Goal: Task Accomplishment & Management: Manage account settings

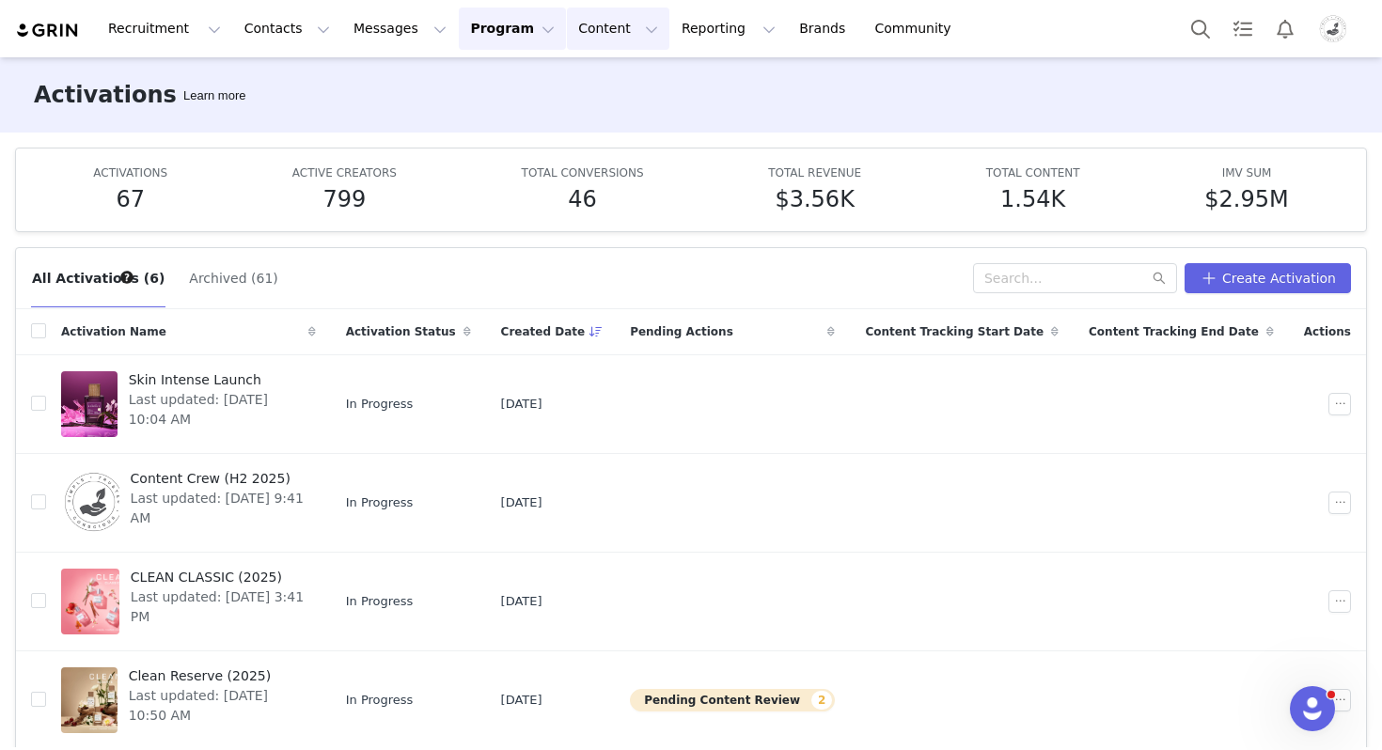
click at [575, 42] on button "Content Content" at bounding box center [618, 29] width 102 height 42
click at [579, 83] on p "Creator Content" at bounding box center [595, 83] width 105 height 20
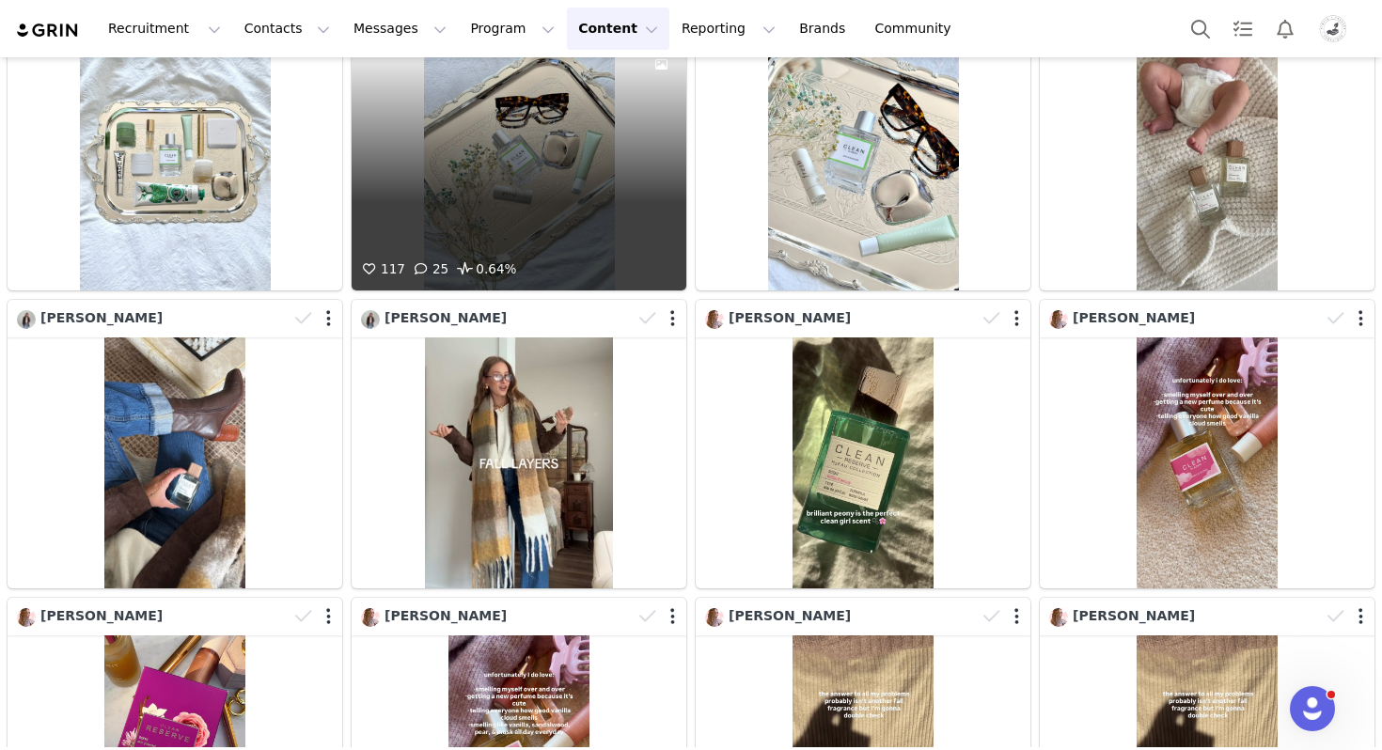
scroll to position [325, 0]
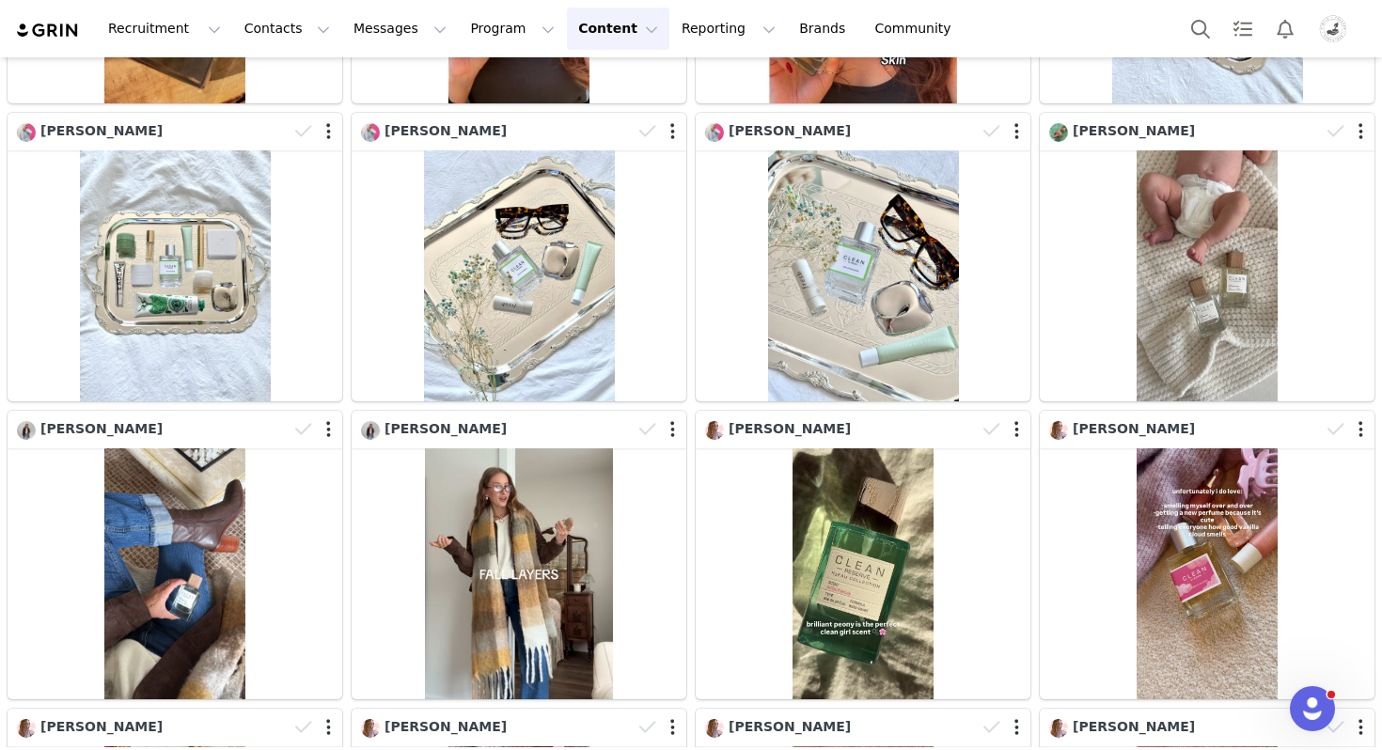
click at [1333, 46] on div at bounding box center [1273, 29] width 187 height 42
click at [1332, 36] on img "Profile" at bounding box center [1333, 29] width 30 height 30
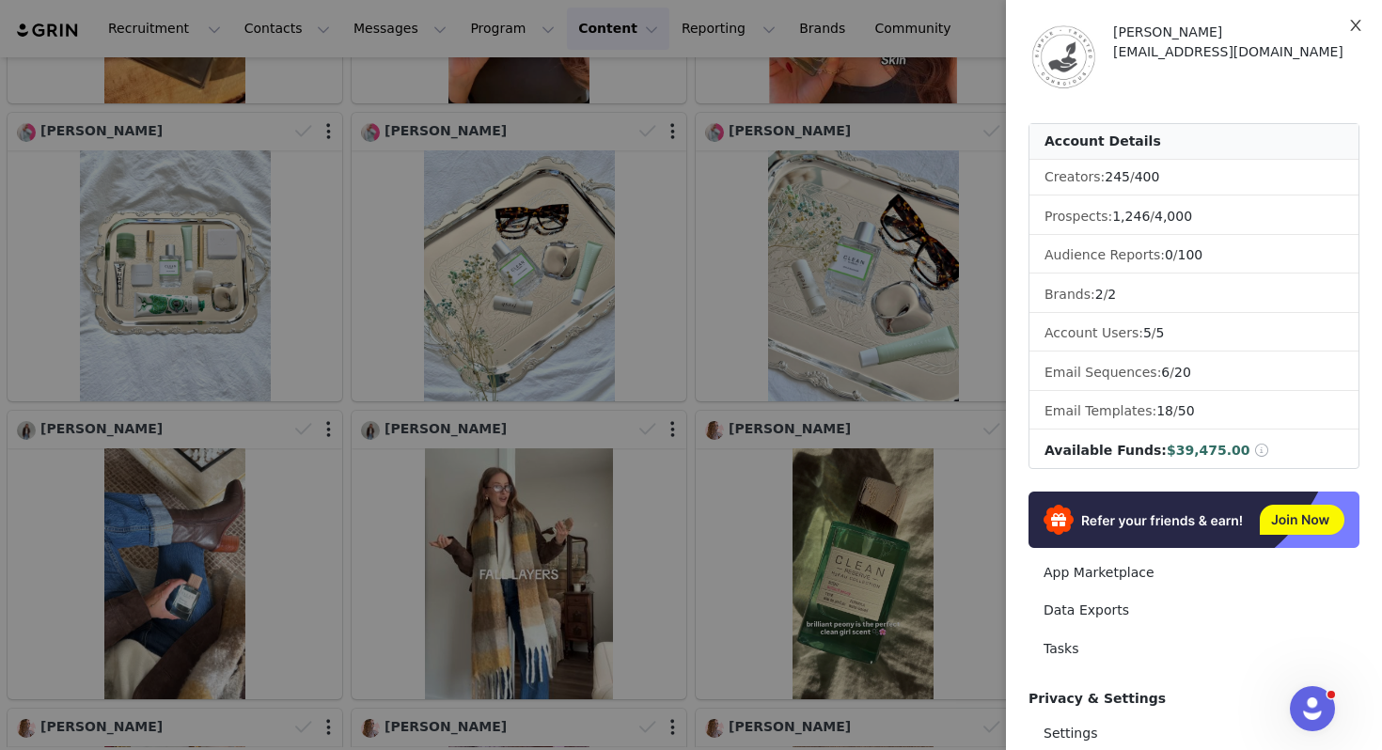
click at [1332, 36] on button "Close" at bounding box center [1356, 26] width 53 height 53
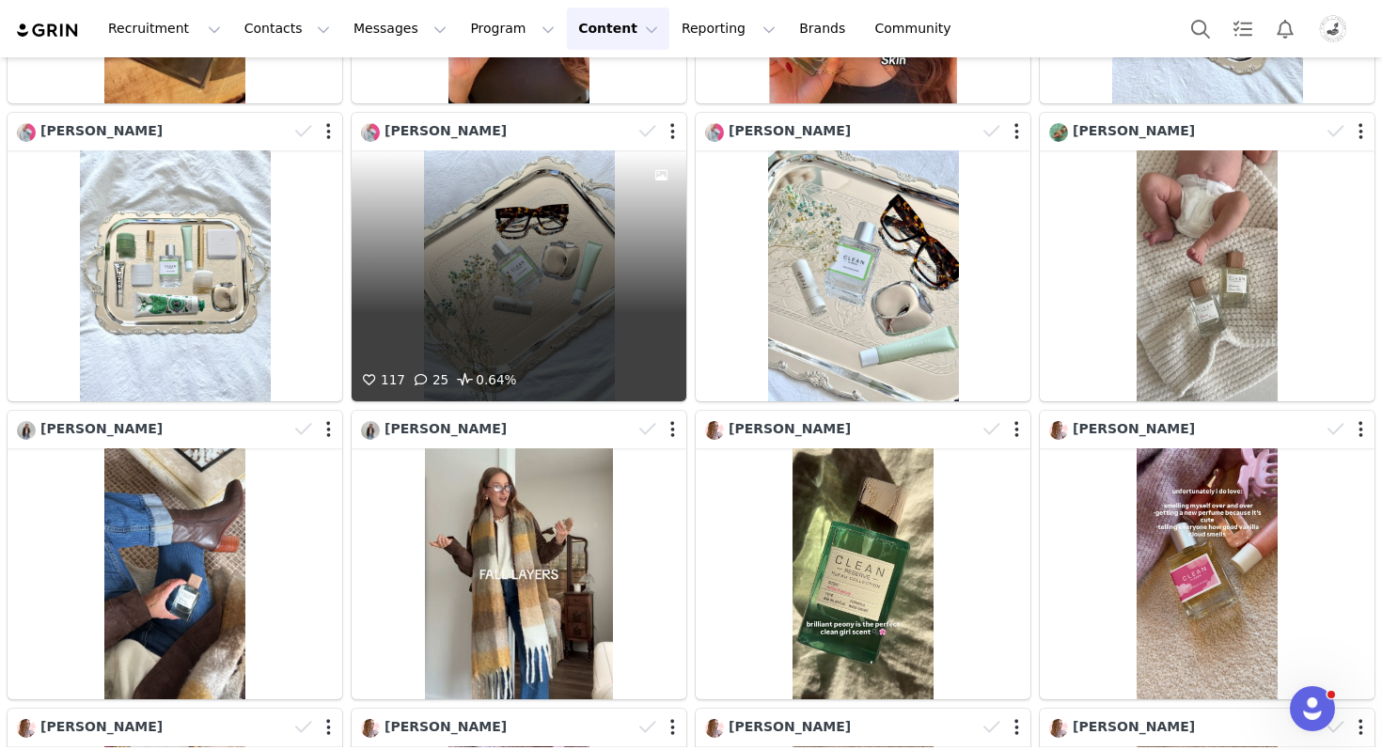
scroll to position [0, 0]
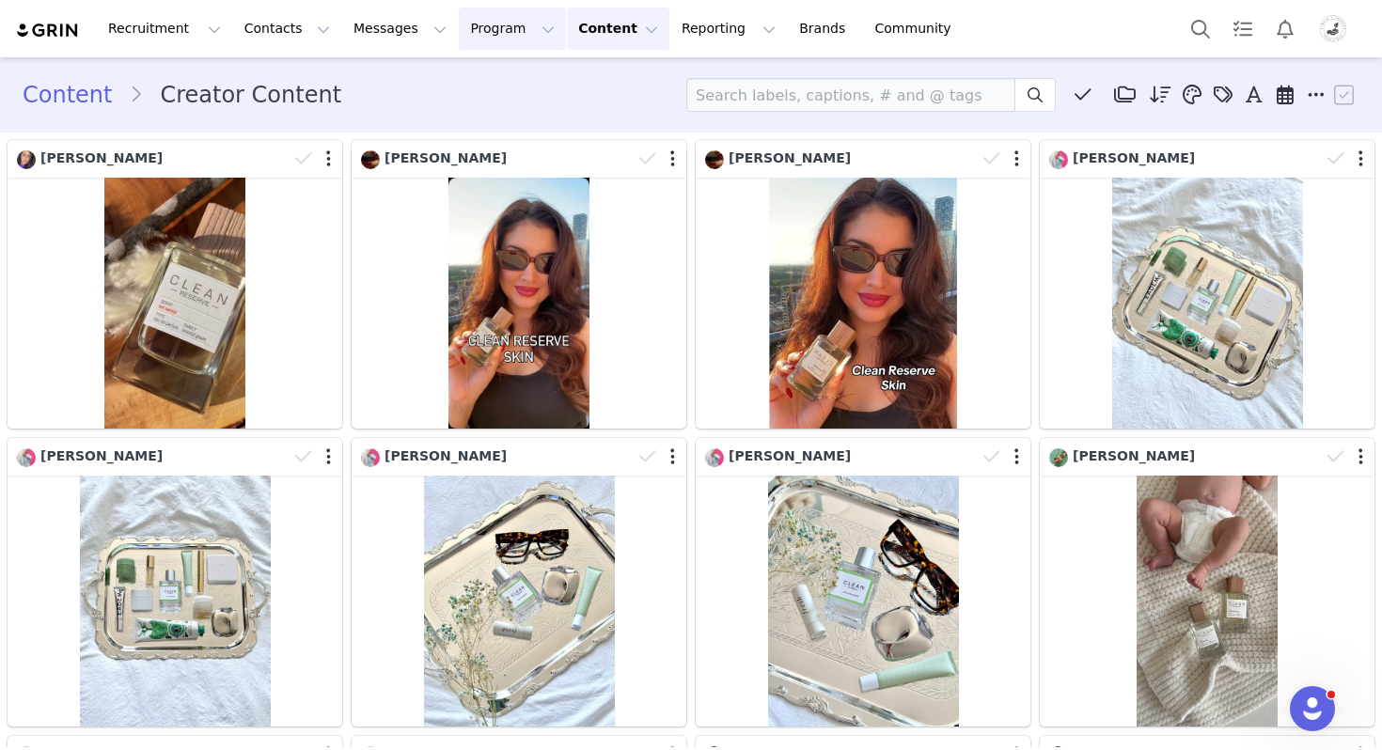
click at [462, 39] on button "Program Program" at bounding box center [512, 29] width 107 height 42
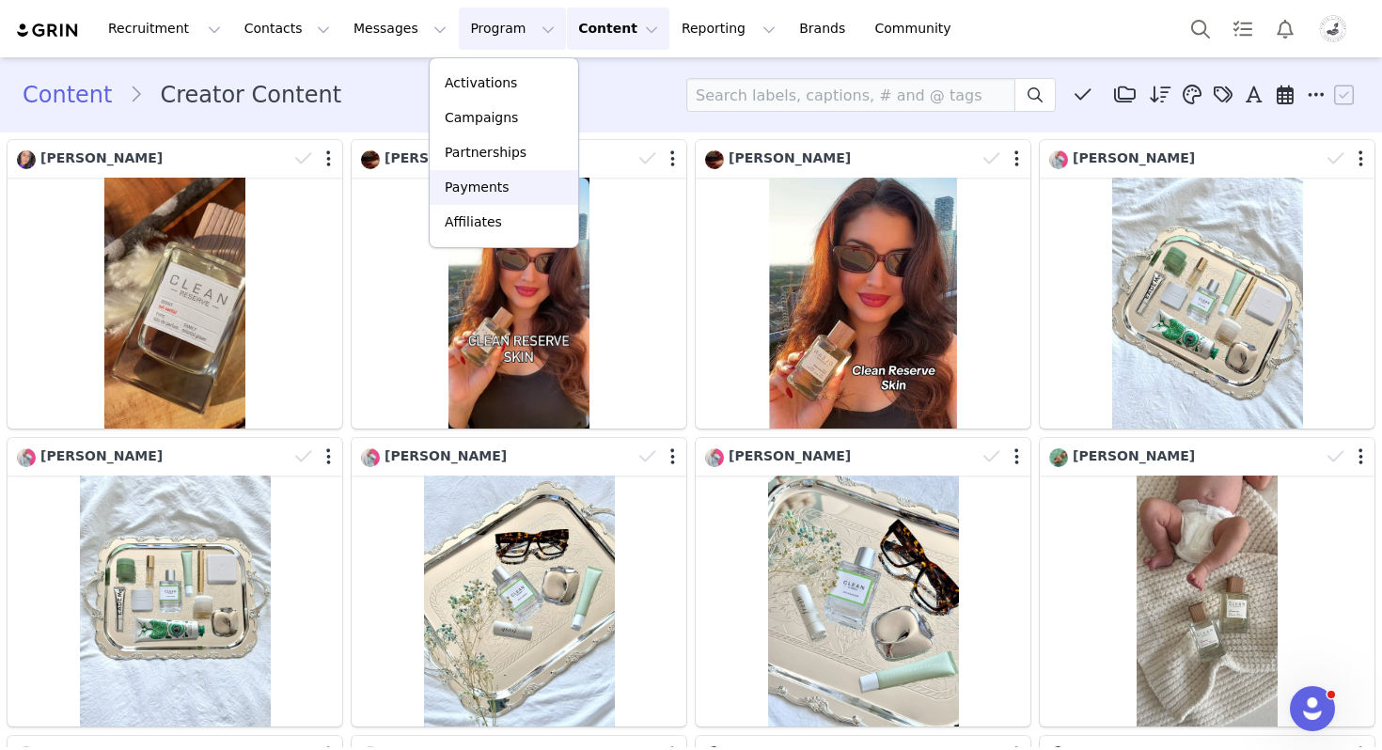
click at [475, 178] on p "Payments" at bounding box center [477, 188] width 65 height 20
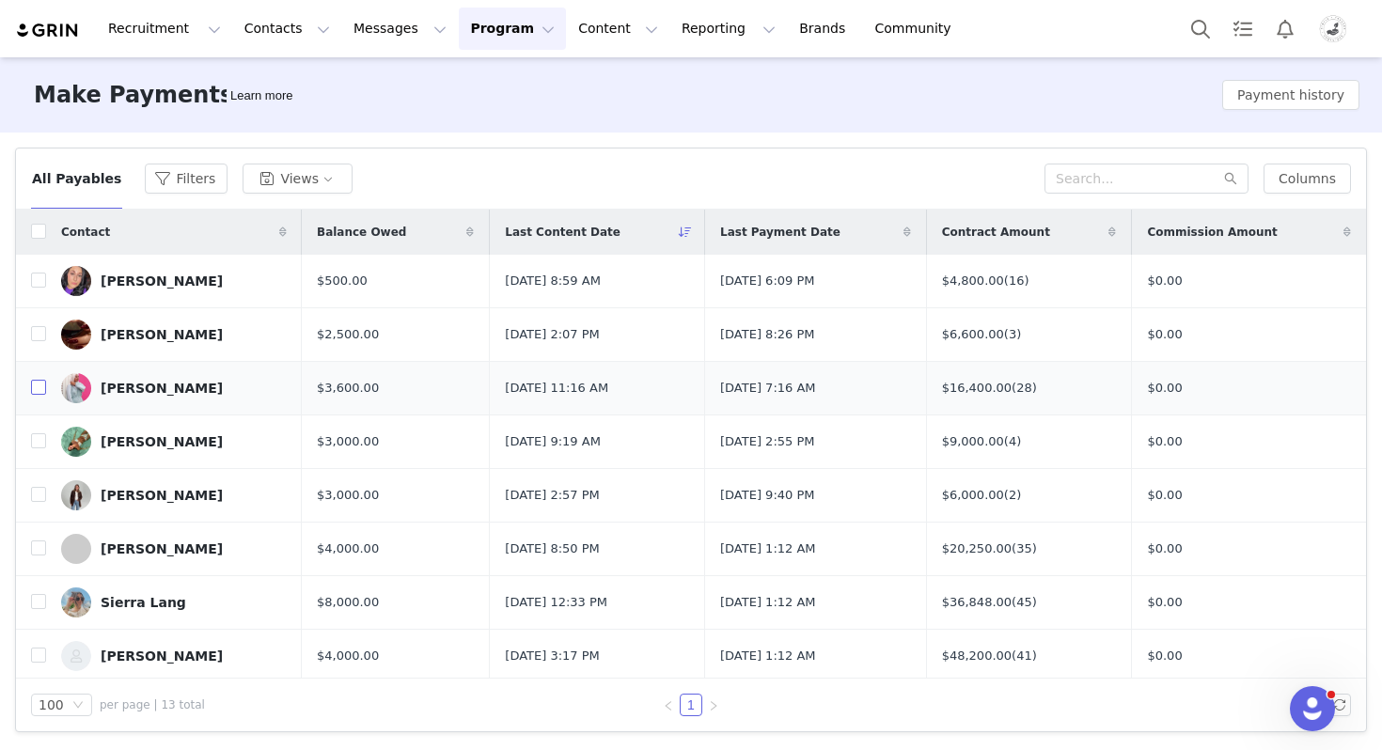
click at [38, 392] on input "checkbox" at bounding box center [38, 387] width 15 height 15
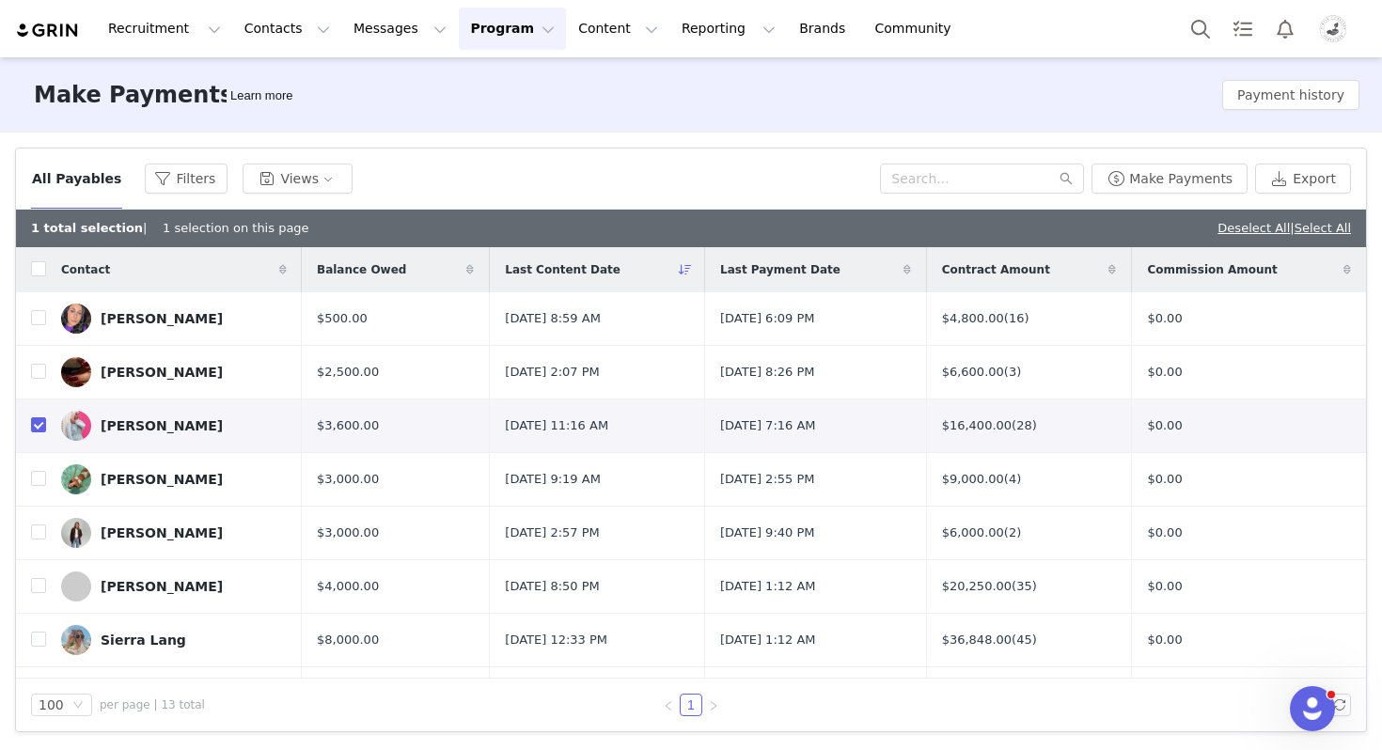
click at [445, 260] on div "Balance Owed" at bounding box center [395, 269] width 187 height 45
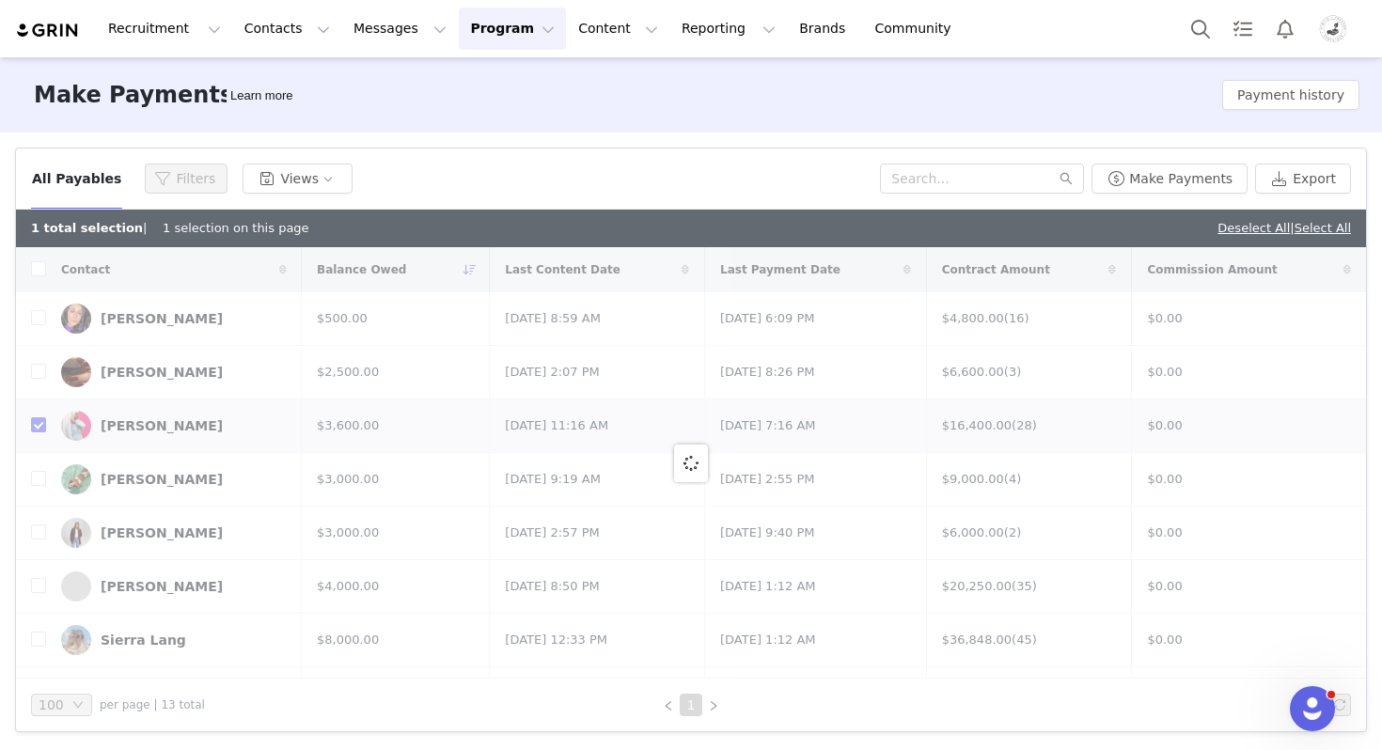
checkbox input "false"
checkbox input "true"
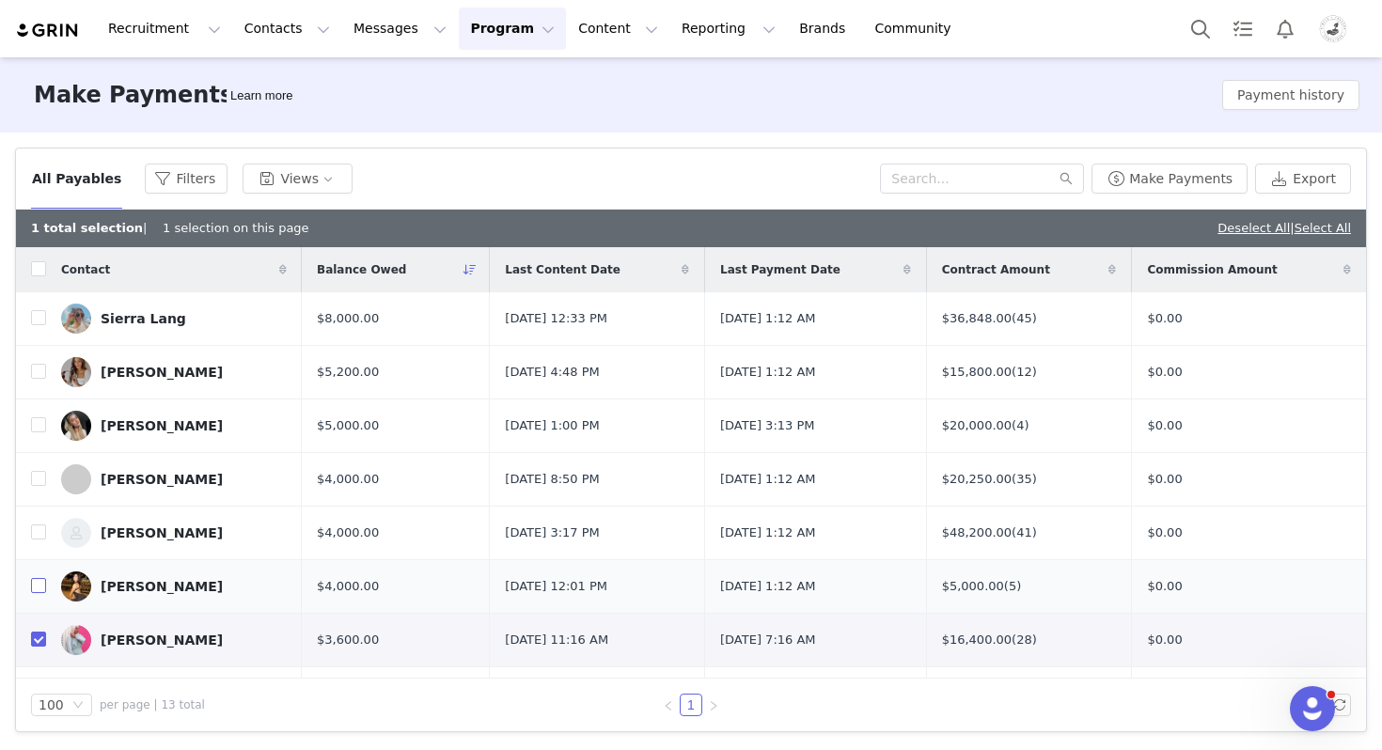
click at [35, 586] on input "checkbox" at bounding box center [38, 585] width 15 height 15
checkbox input "true"
click at [36, 530] on input "checkbox" at bounding box center [38, 532] width 15 height 15
checkbox input "true"
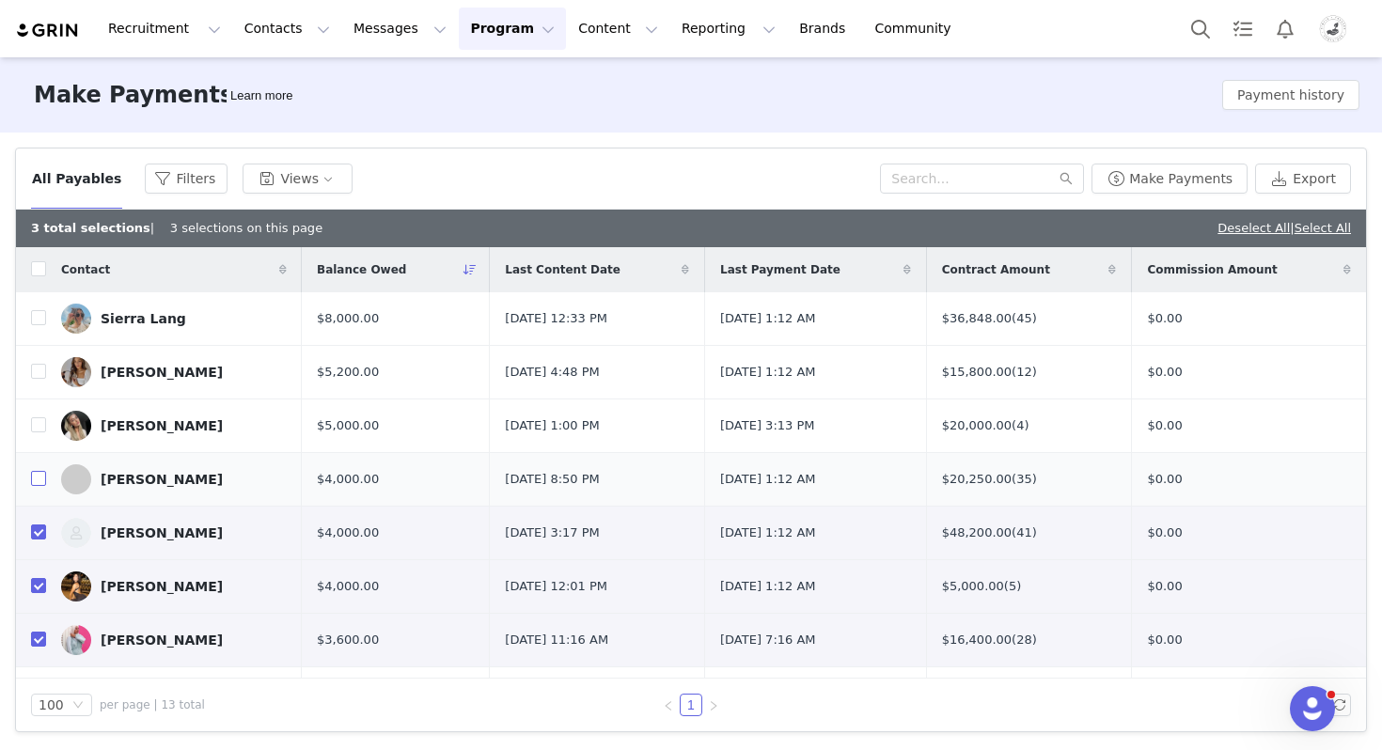
click at [40, 478] on input "checkbox" at bounding box center [38, 478] width 15 height 15
checkbox input "true"
click at [40, 370] on input "checkbox" at bounding box center [38, 371] width 15 height 15
checkbox input "true"
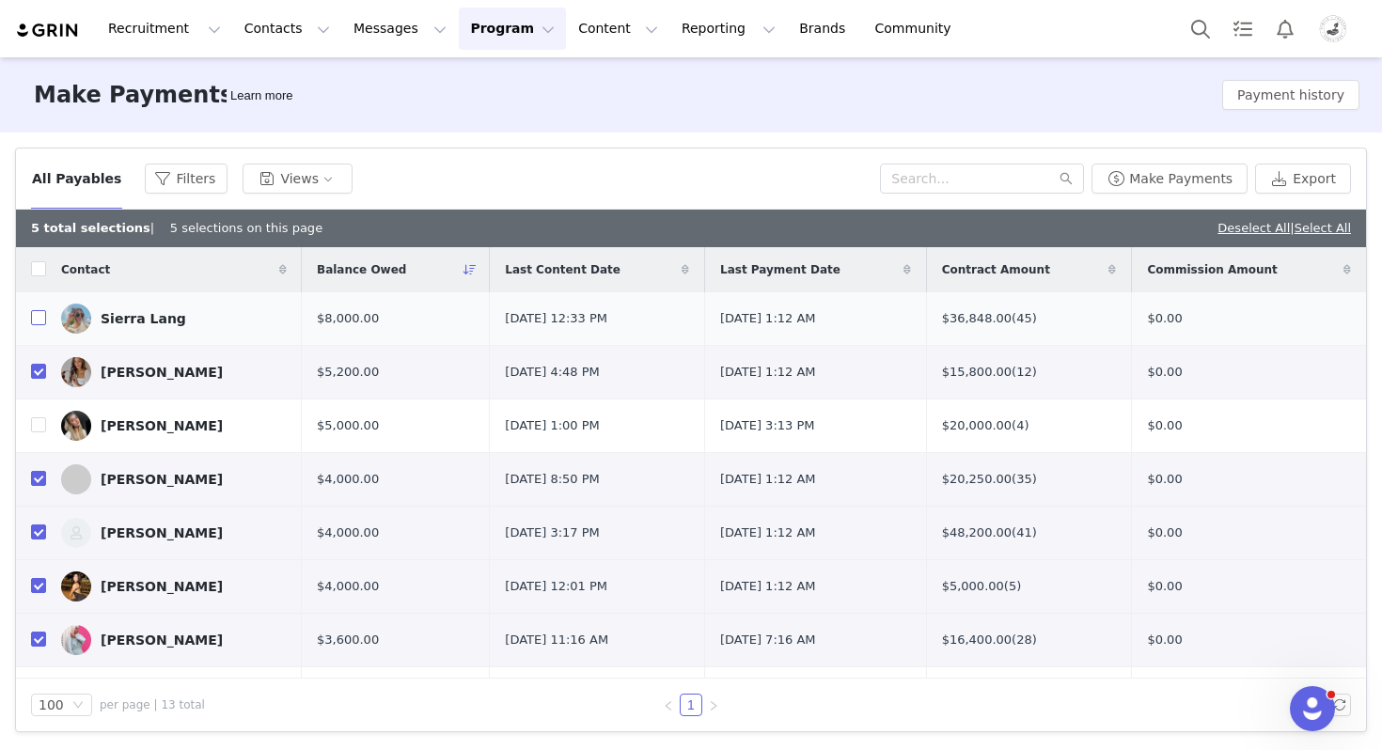
click at [39, 309] on label at bounding box center [38, 319] width 15 height 20
click at [39, 310] on input "checkbox" at bounding box center [38, 317] width 15 height 15
checkbox input "true"
click at [1156, 183] on button "Make Payments" at bounding box center [1170, 179] width 156 height 30
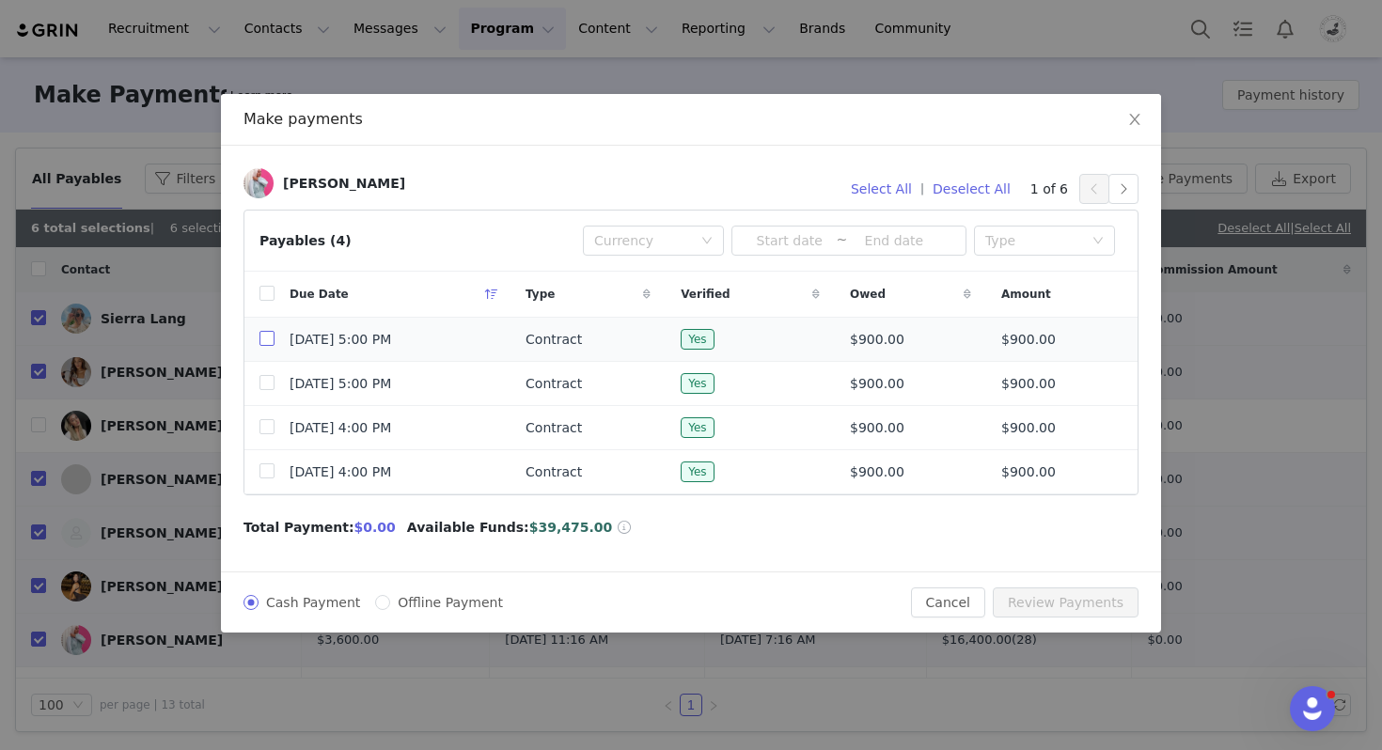
click at [265, 336] on input "checkbox" at bounding box center [267, 338] width 15 height 15
checkbox input "true"
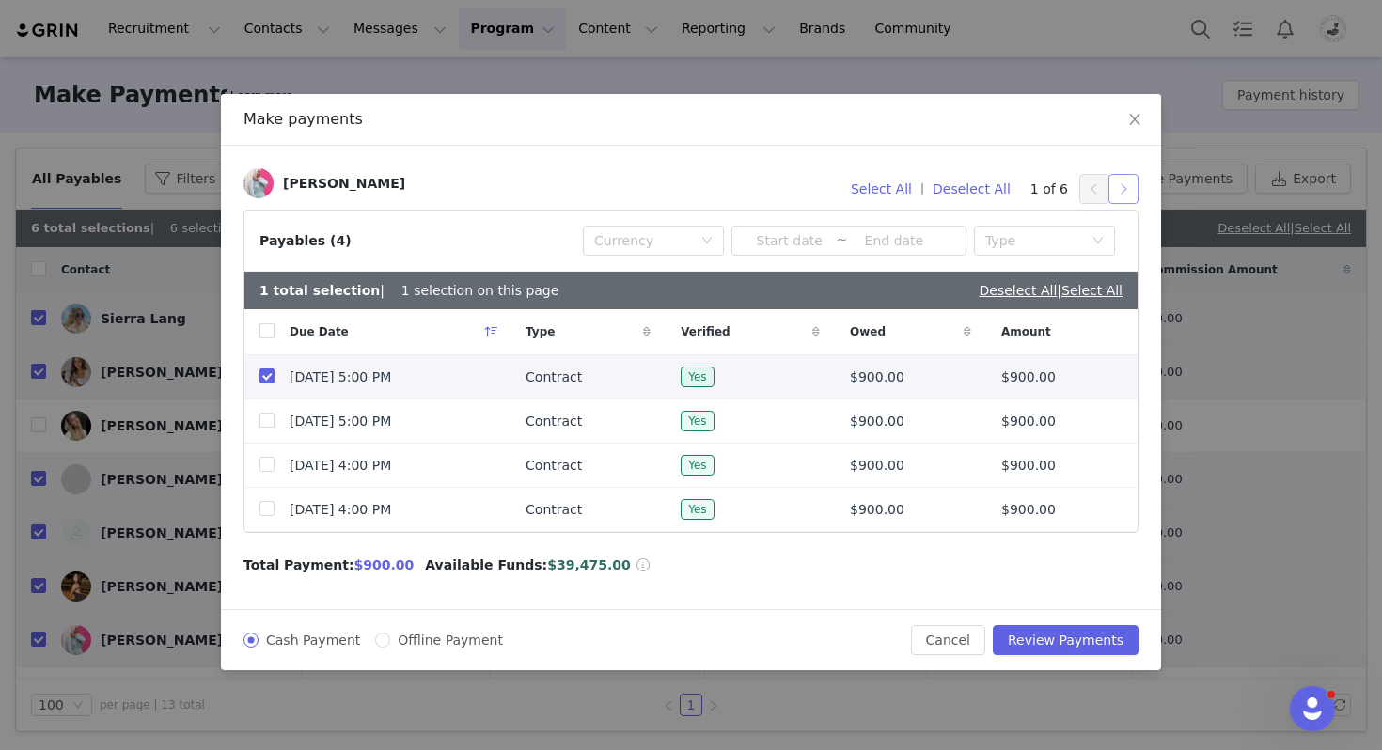
click at [1126, 190] on button "button" at bounding box center [1124, 189] width 30 height 30
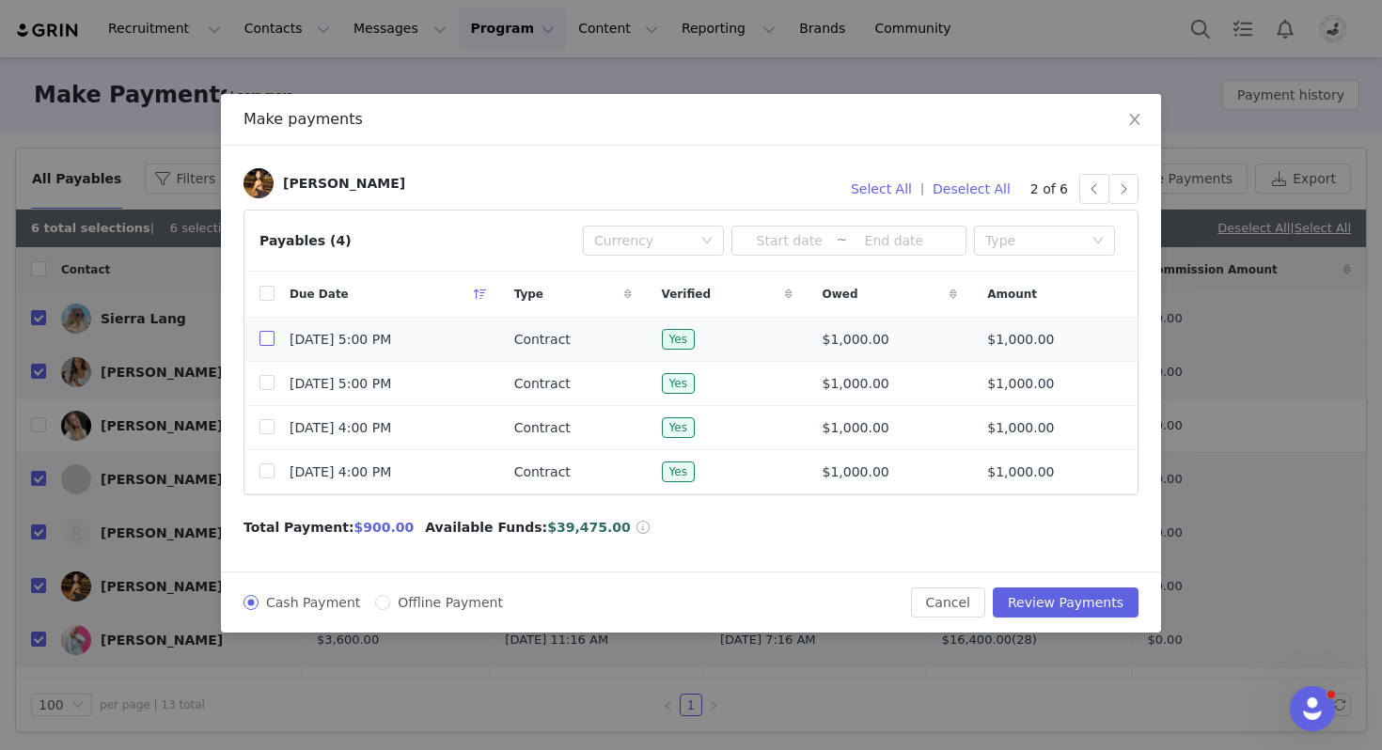
click at [267, 338] on input "checkbox" at bounding box center [267, 338] width 15 height 15
checkbox input "true"
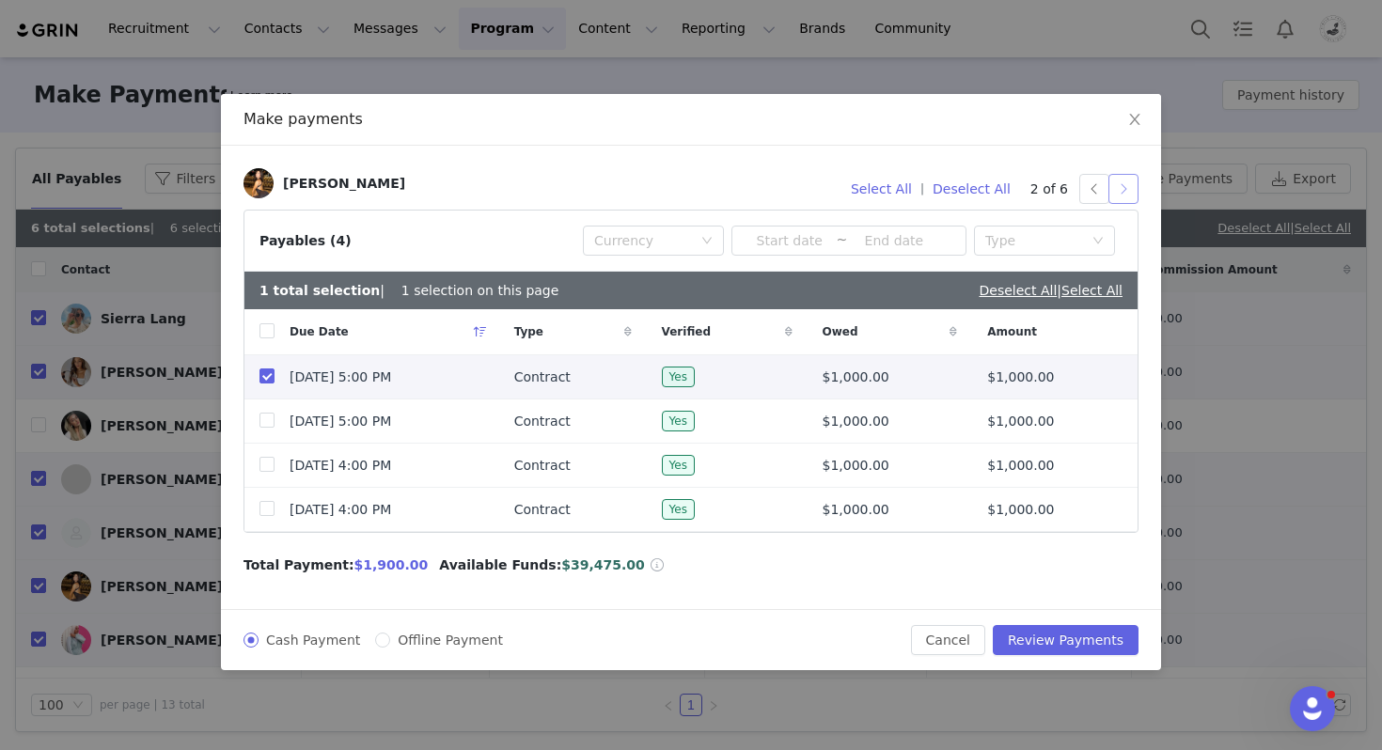
click at [1123, 192] on button "button" at bounding box center [1124, 189] width 30 height 30
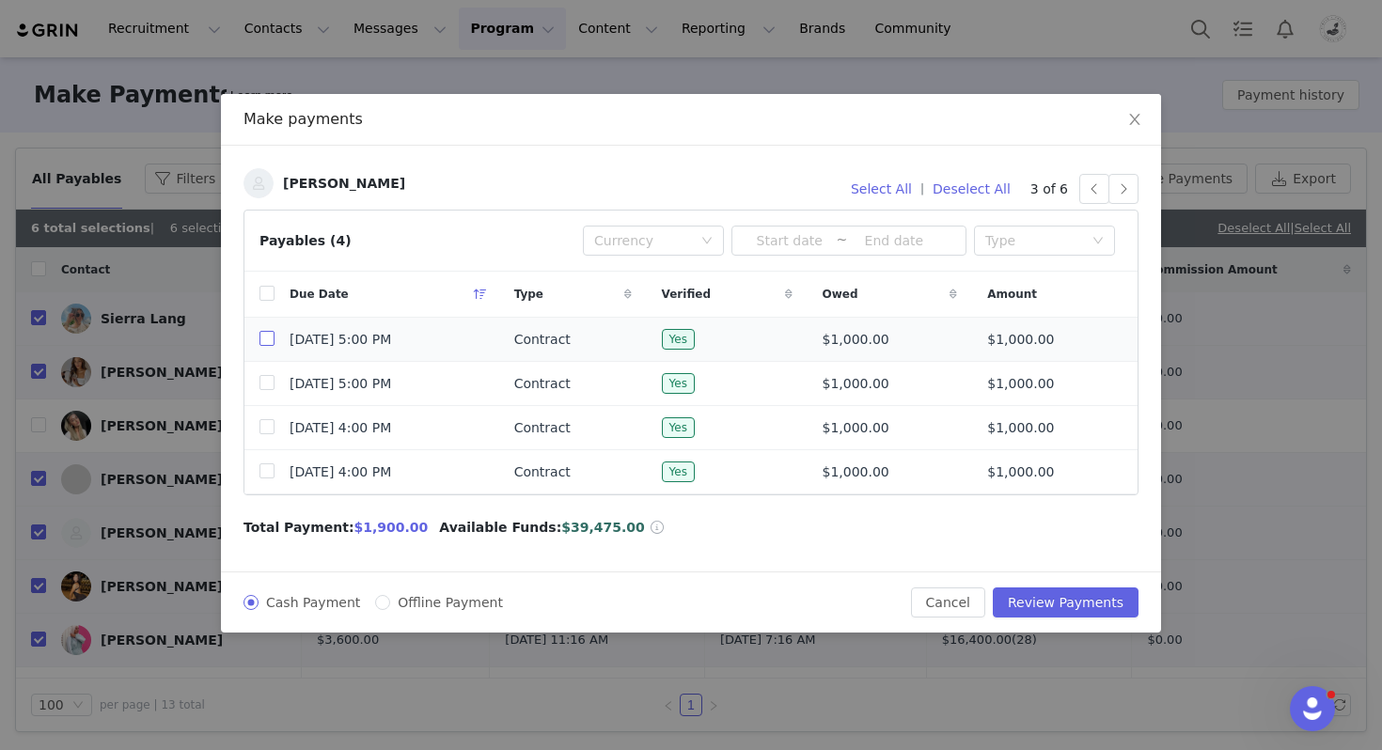
click at [270, 338] on input "checkbox" at bounding box center [267, 338] width 15 height 15
checkbox input "true"
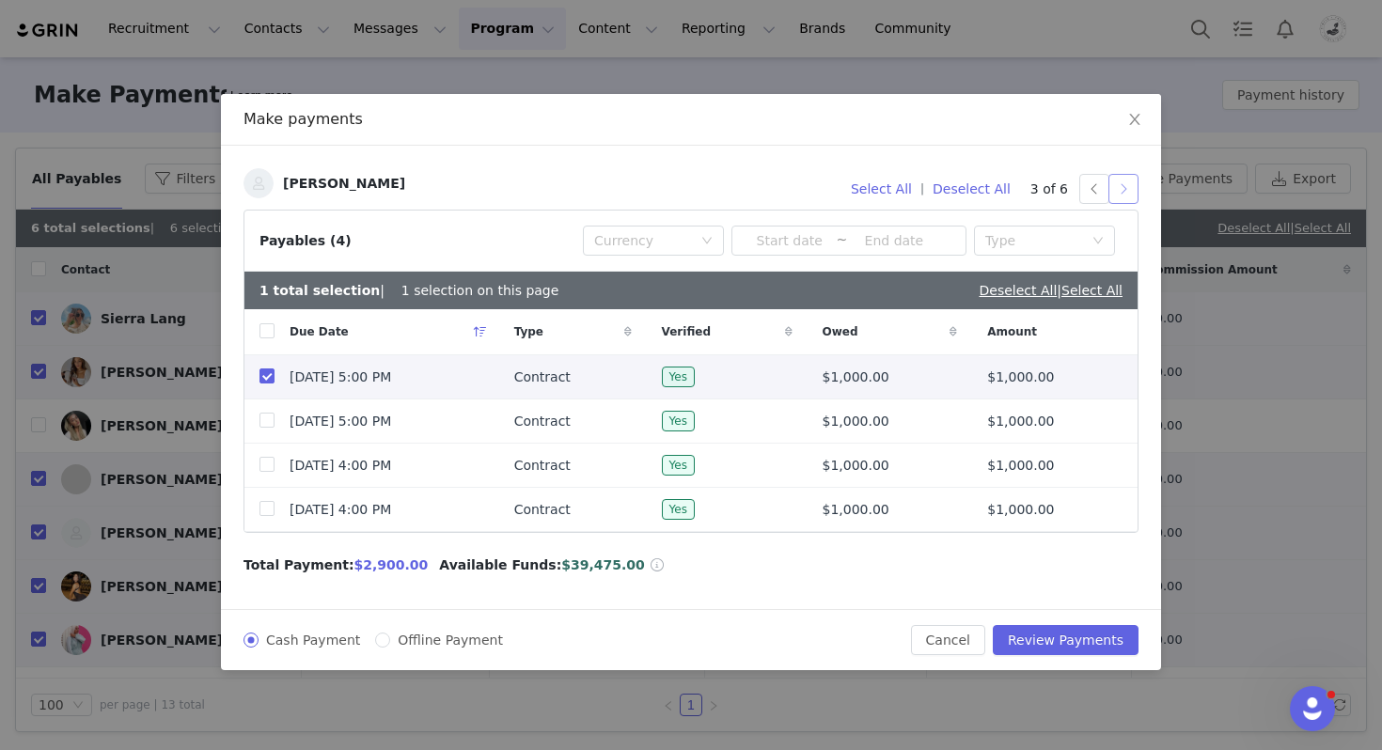
click at [1120, 185] on button "button" at bounding box center [1124, 189] width 30 height 30
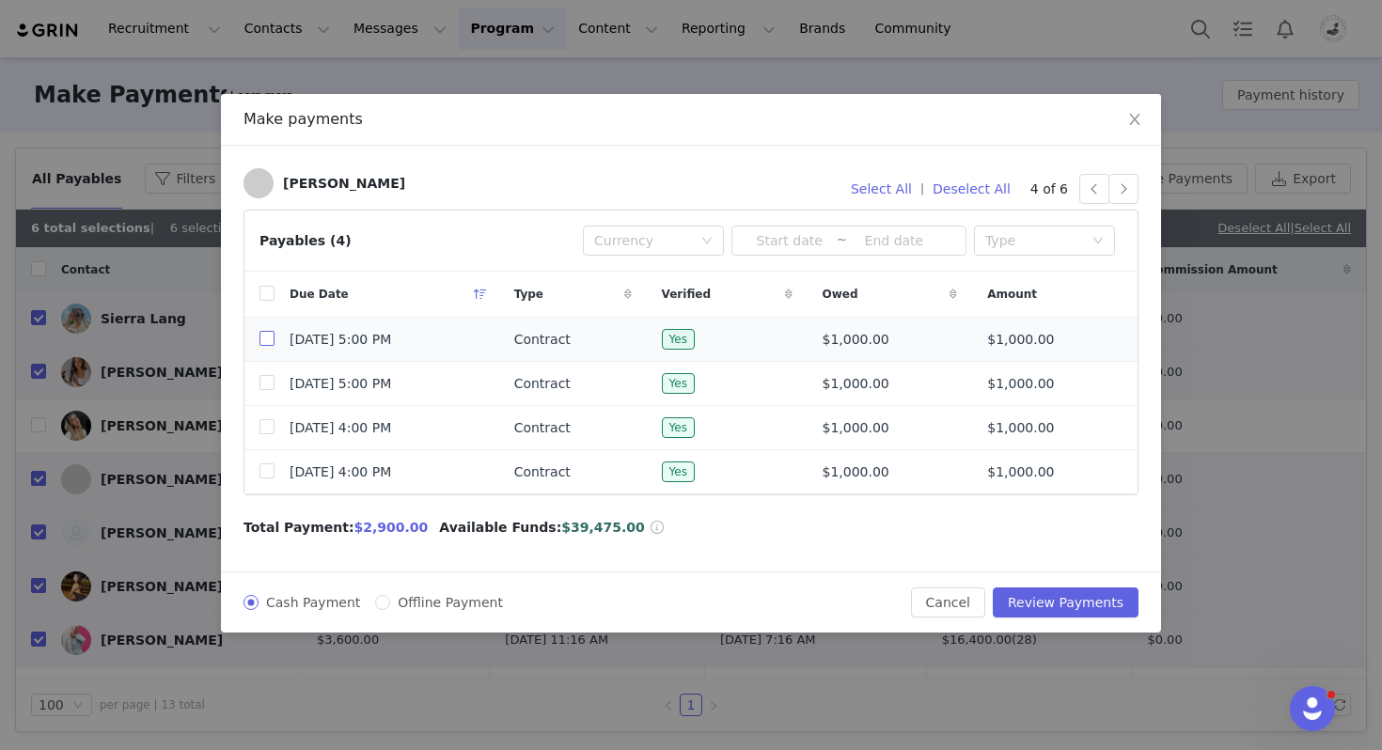
click at [267, 338] on input "checkbox" at bounding box center [267, 338] width 15 height 15
checkbox input "true"
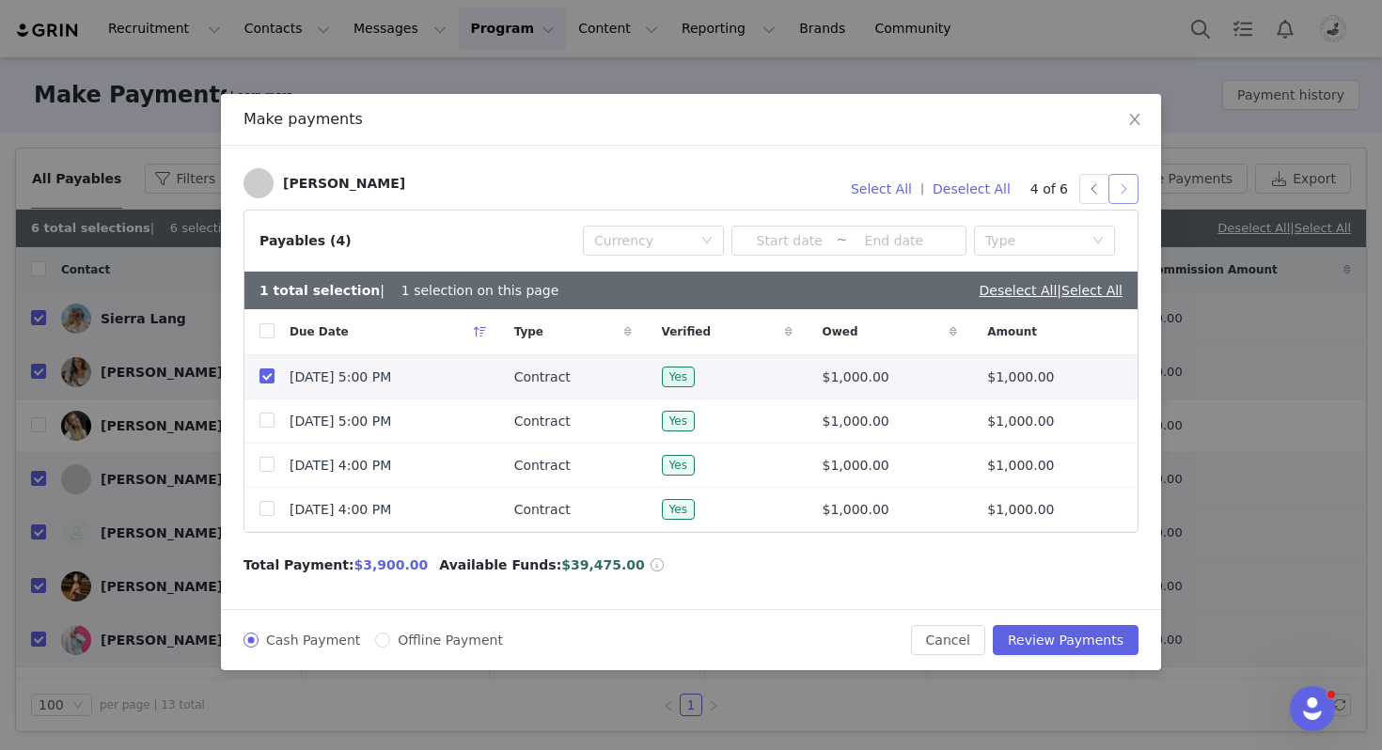
click at [1127, 187] on button "button" at bounding box center [1124, 189] width 30 height 30
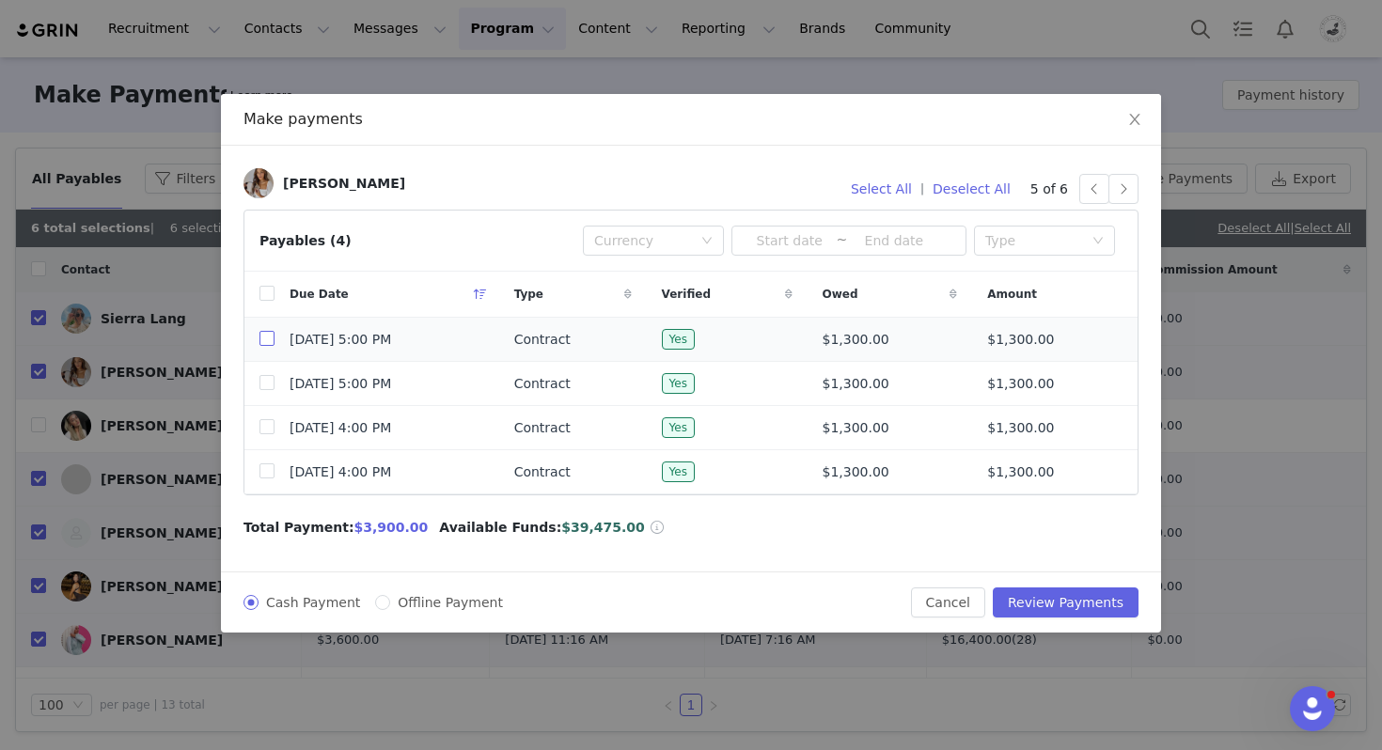
click at [267, 334] on input "checkbox" at bounding box center [267, 338] width 15 height 15
checkbox input "true"
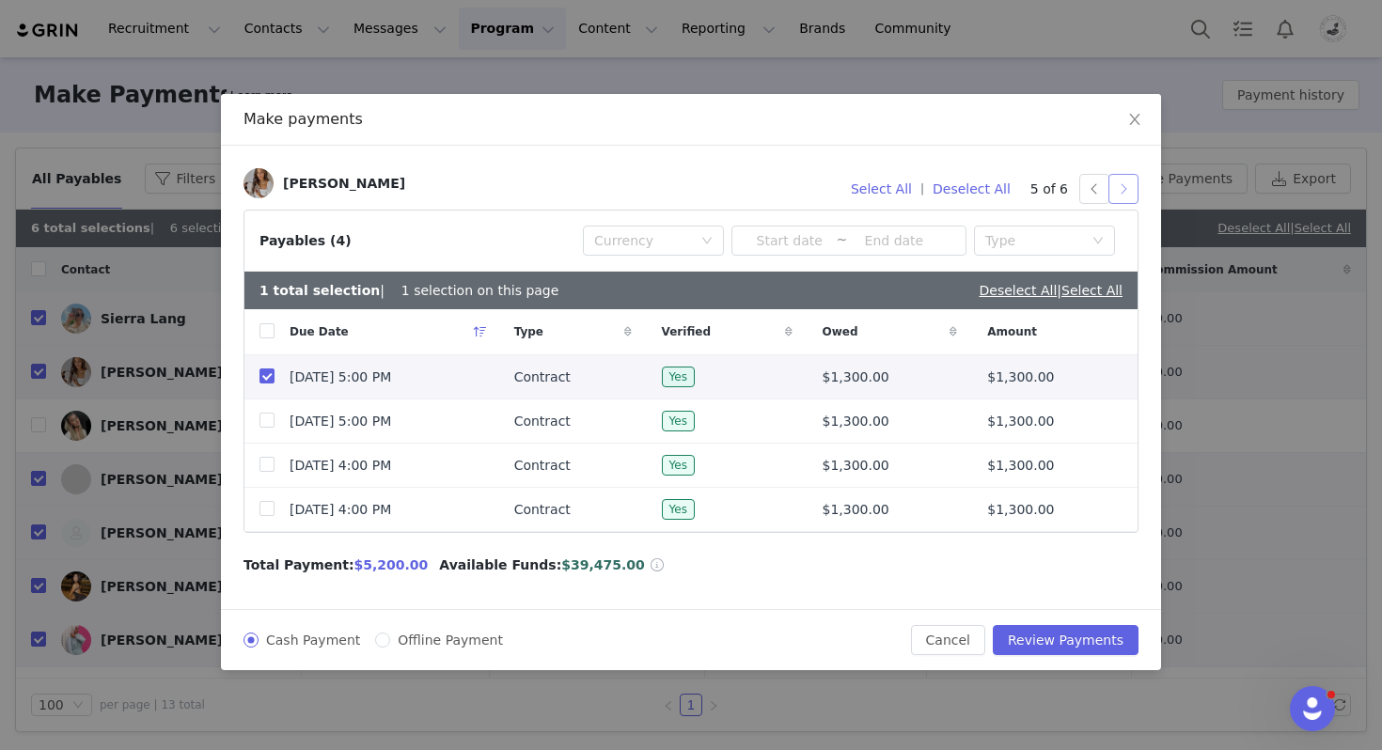
click at [1126, 191] on button "button" at bounding box center [1124, 189] width 30 height 30
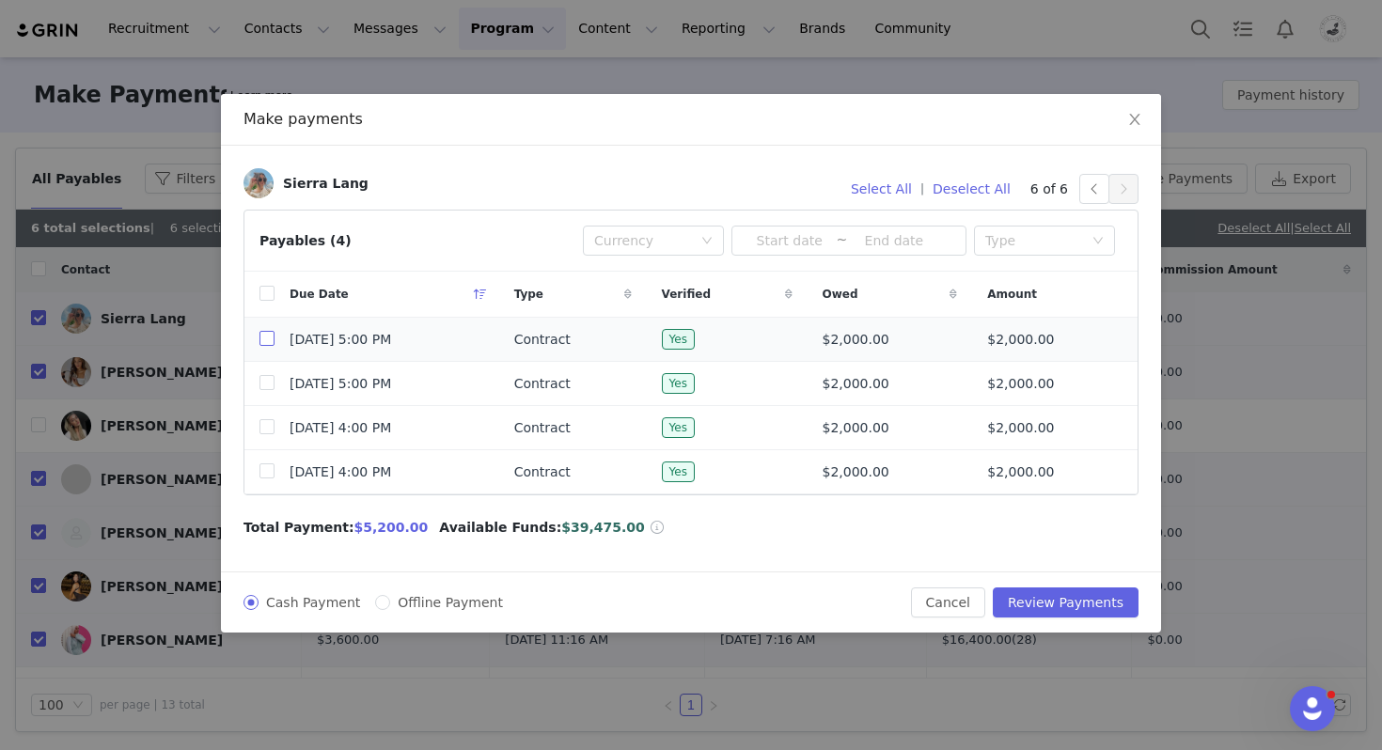
click at [266, 339] on input "checkbox" at bounding box center [267, 338] width 15 height 15
checkbox input "true"
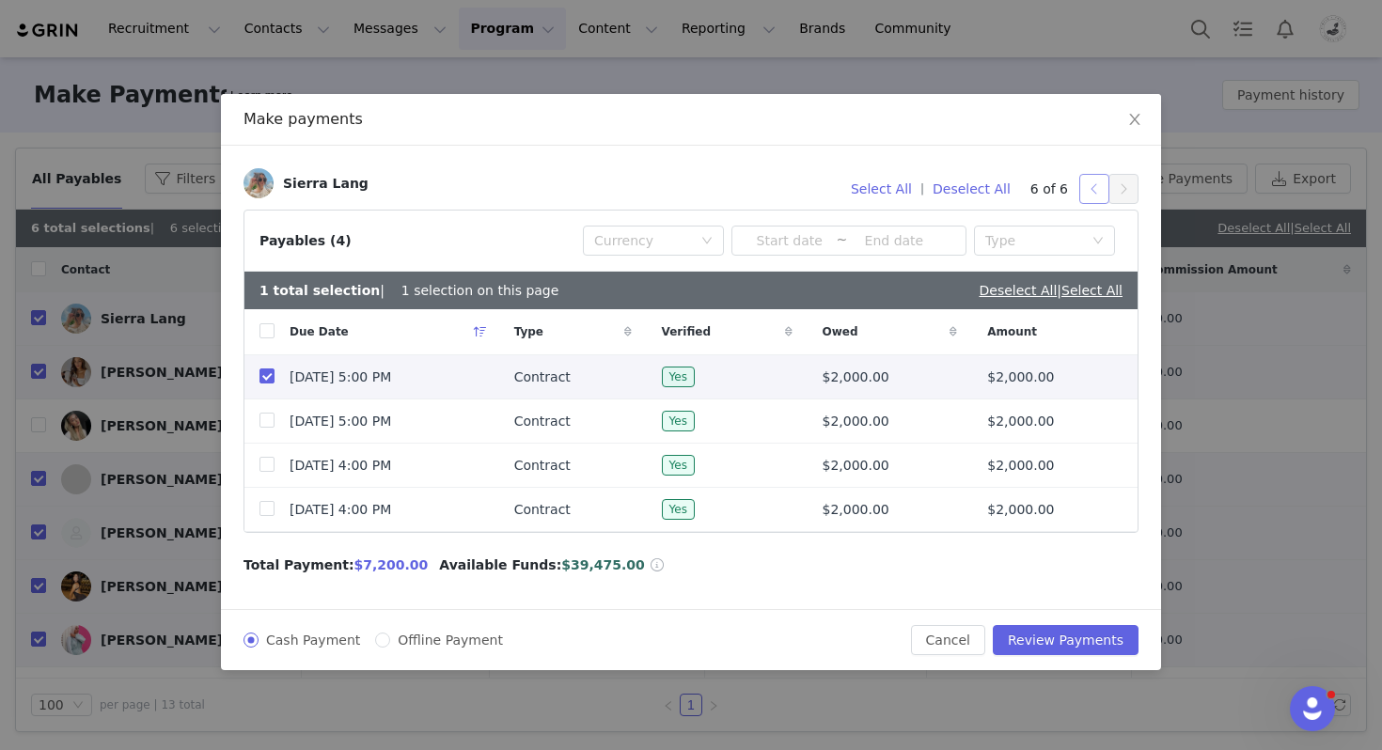
click at [1096, 188] on button "button" at bounding box center [1094, 189] width 30 height 30
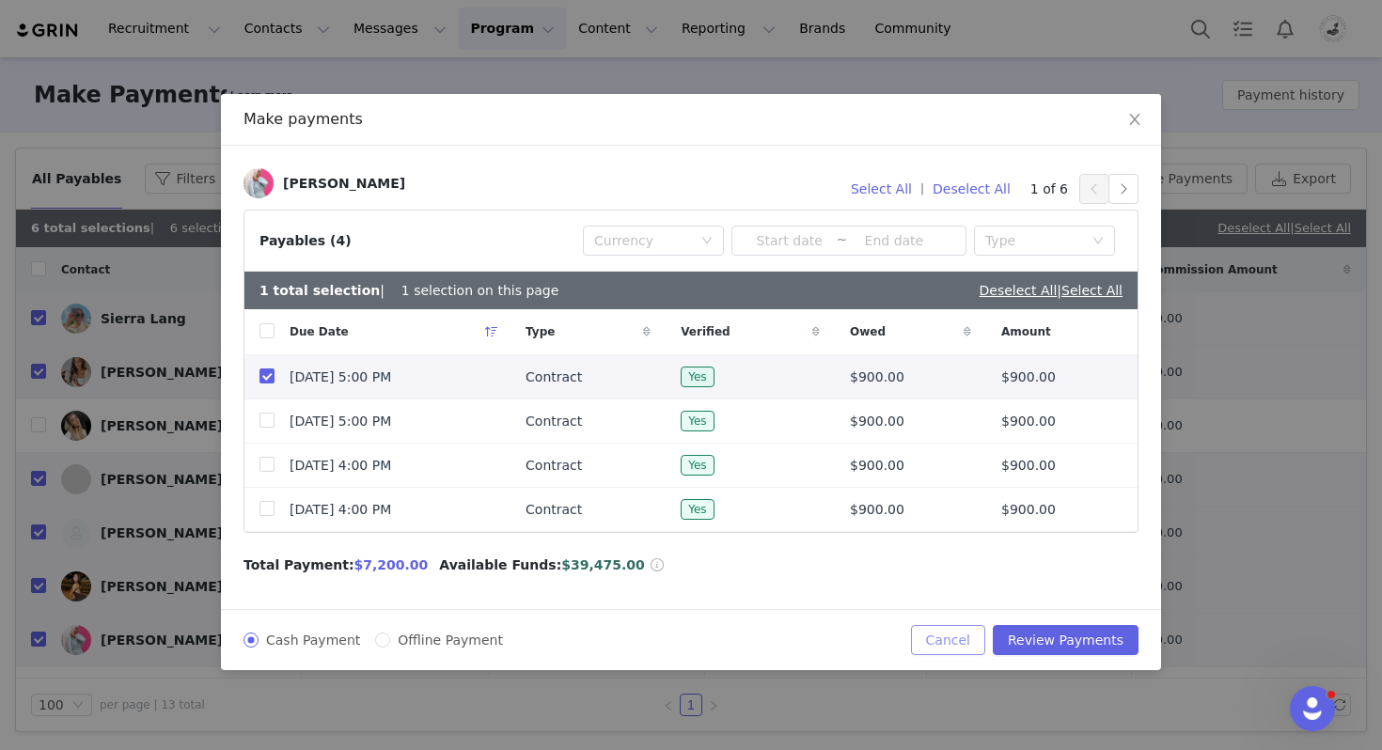
click at [962, 629] on button "Cancel" at bounding box center [948, 640] width 74 height 30
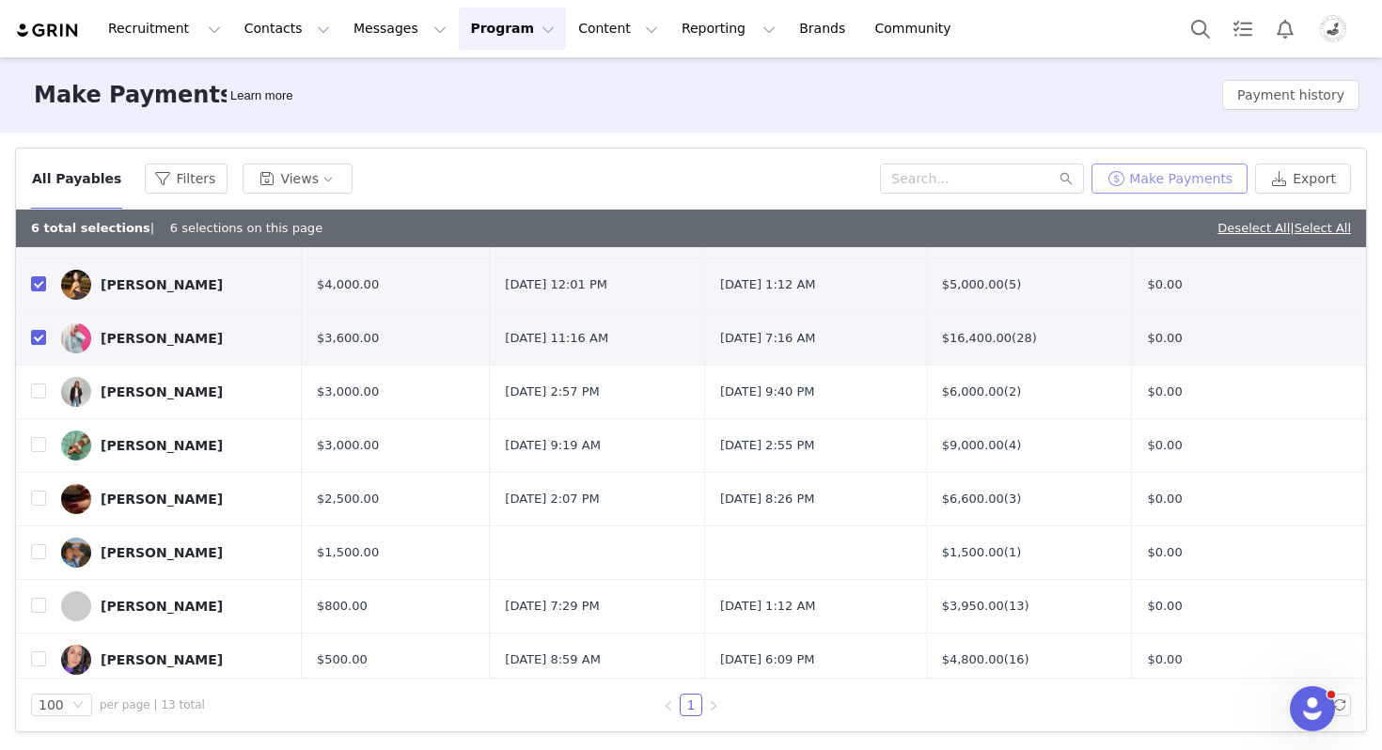
scroll to position [310, 0]
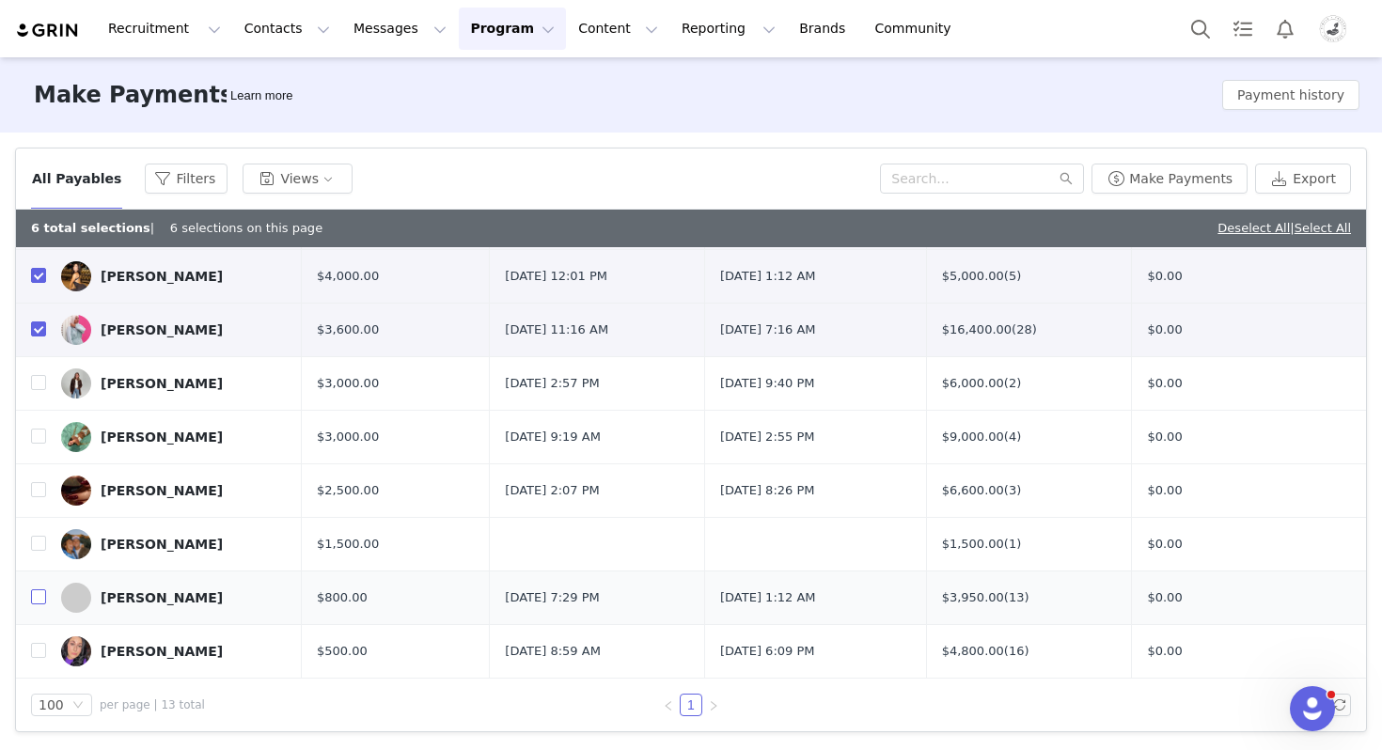
click at [37, 592] on input "checkbox" at bounding box center [38, 597] width 15 height 15
checkbox input "true"
click at [1205, 181] on button "Make Payments" at bounding box center [1170, 179] width 156 height 30
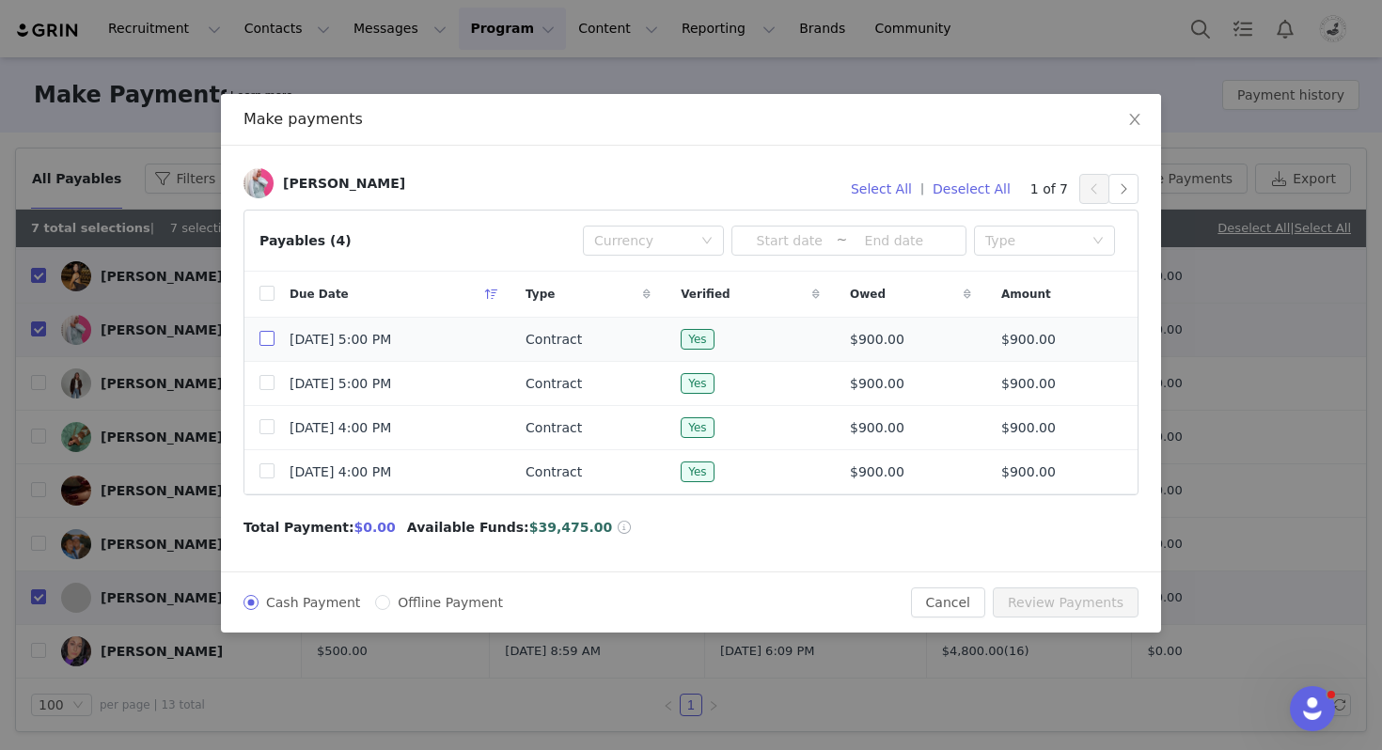
click at [272, 338] on input "checkbox" at bounding box center [267, 338] width 15 height 15
checkbox input "true"
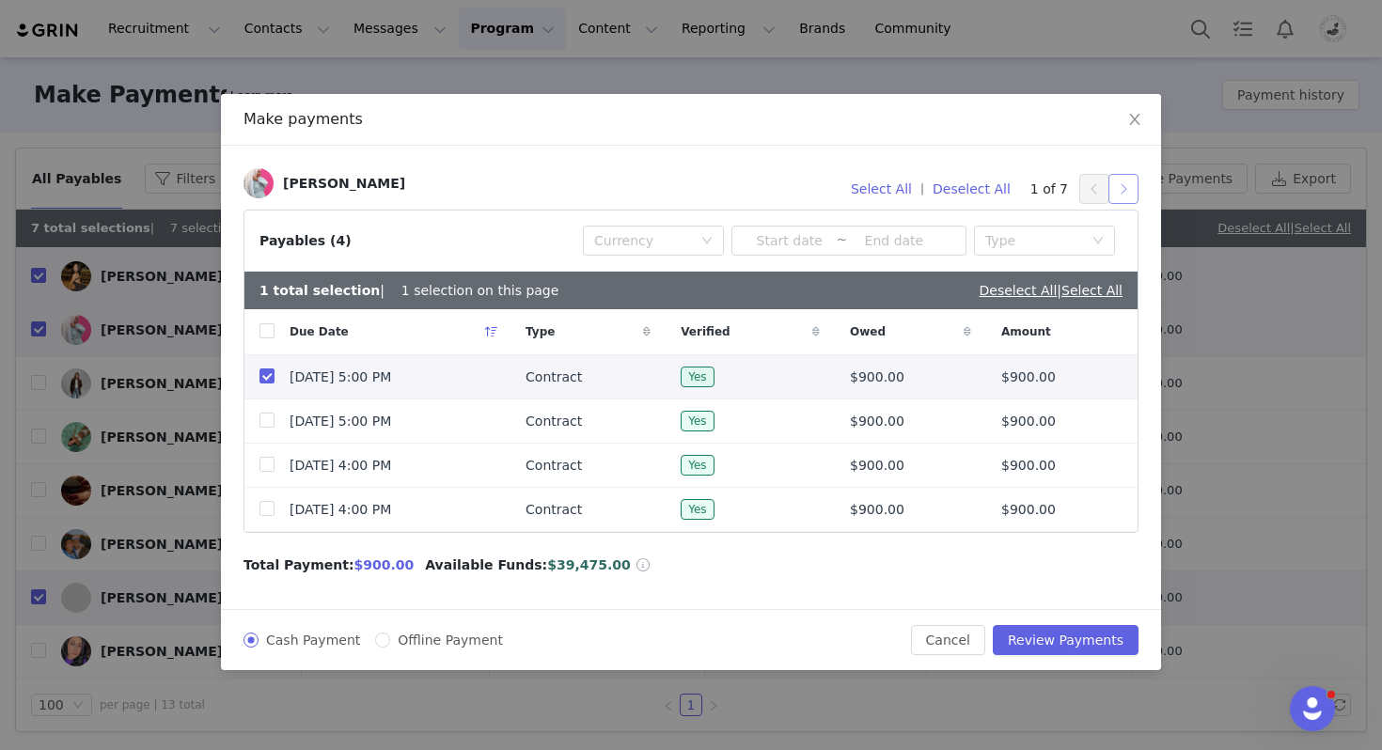
click at [1124, 187] on button "button" at bounding box center [1124, 189] width 30 height 30
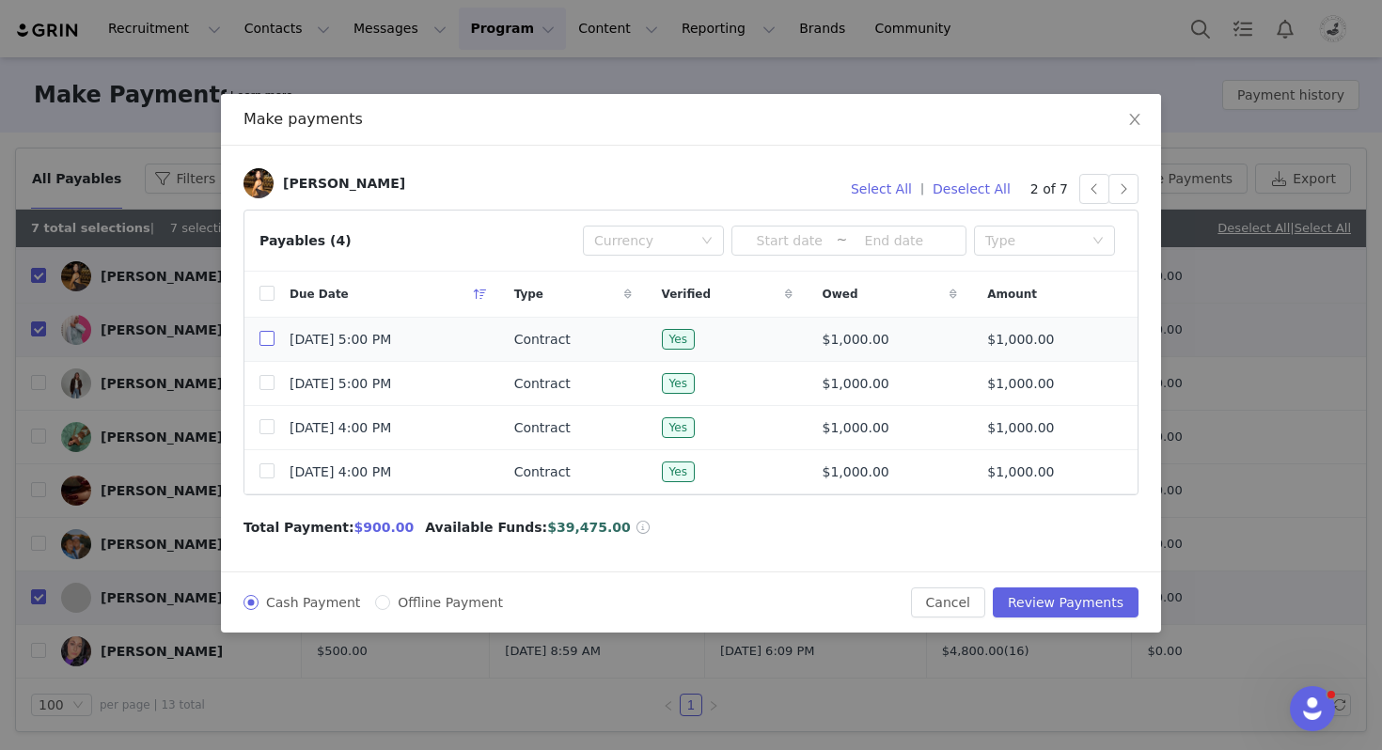
click at [268, 333] on input "checkbox" at bounding box center [267, 338] width 15 height 15
checkbox input "true"
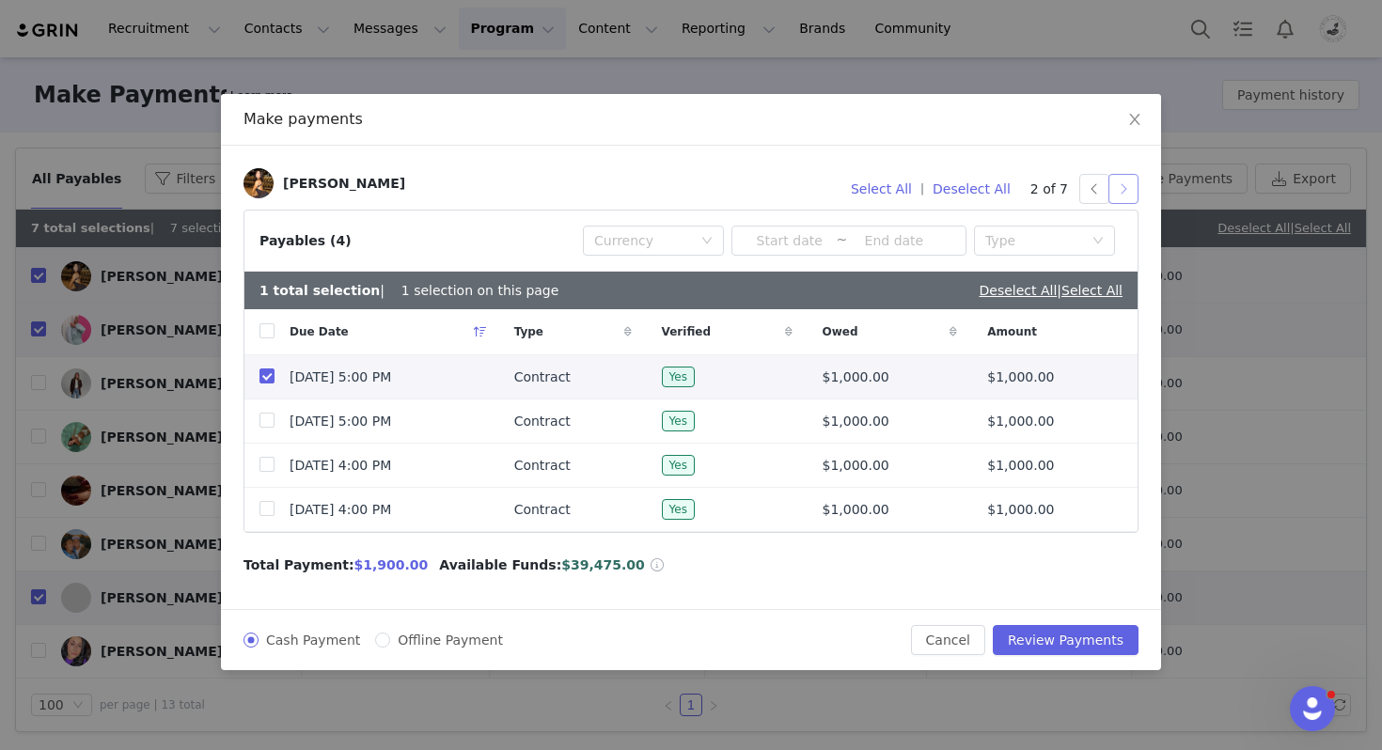
click at [1119, 192] on button "button" at bounding box center [1124, 189] width 30 height 30
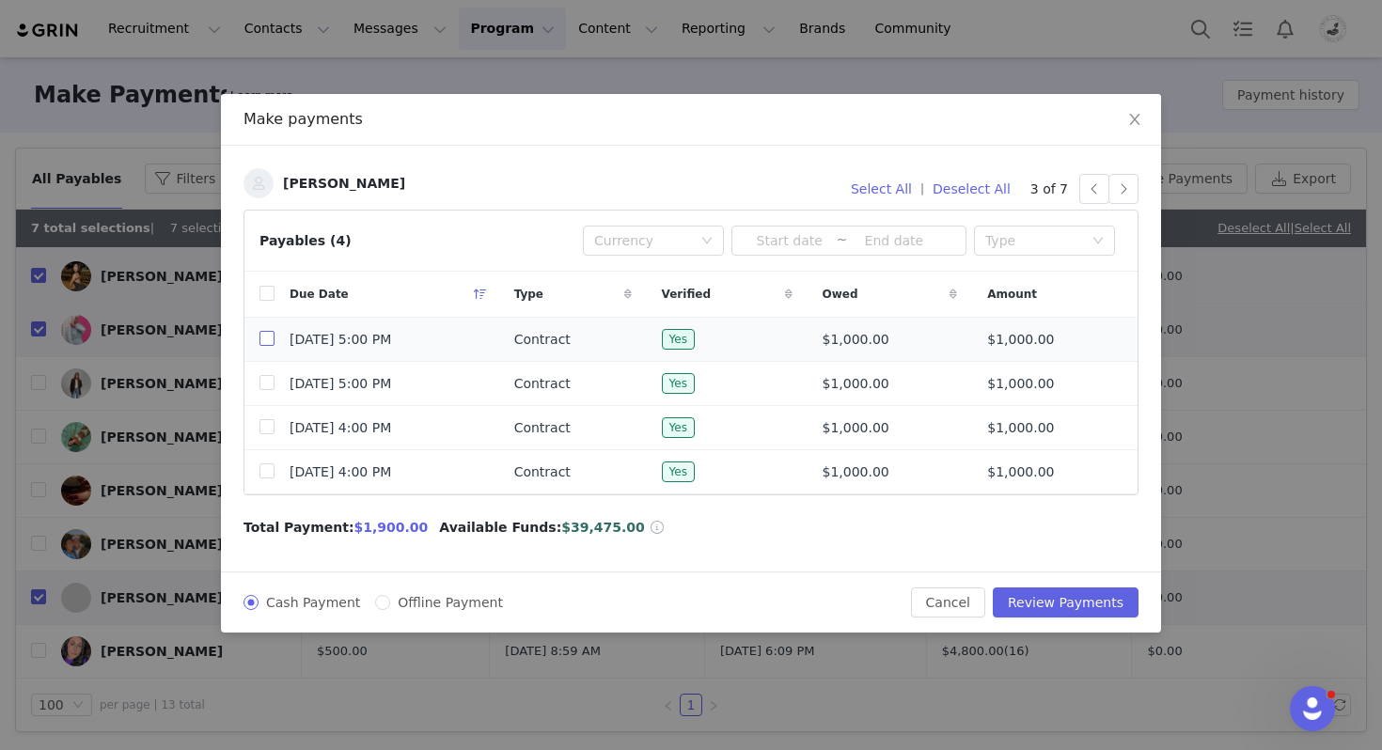
click at [270, 330] on label at bounding box center [267, 340] width 15 height 20
click at [270, 331] on input "checkbox" at bounding box center [267, 338] width 15 height 15
checkbox input "true"
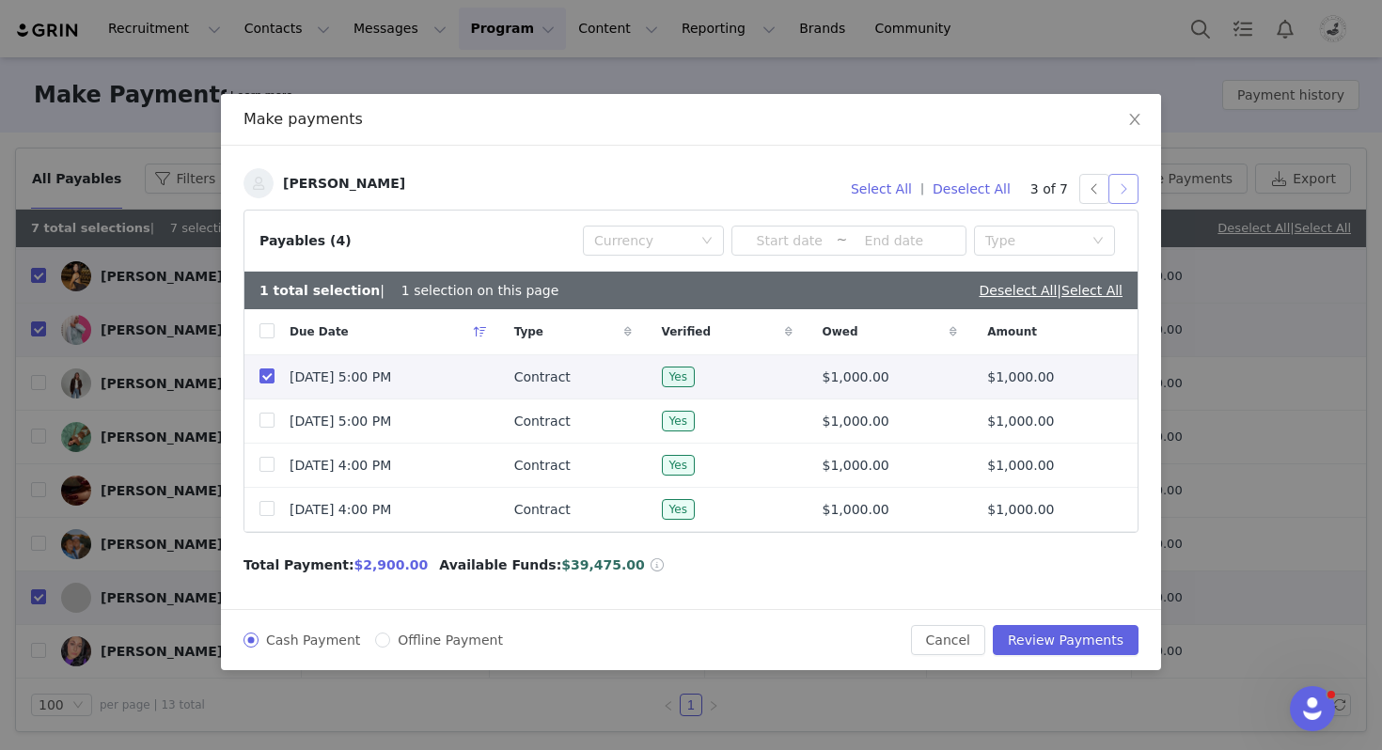
click at [1121, 194] on button "button" at bounding box center [1124, 189] width 30 height 30
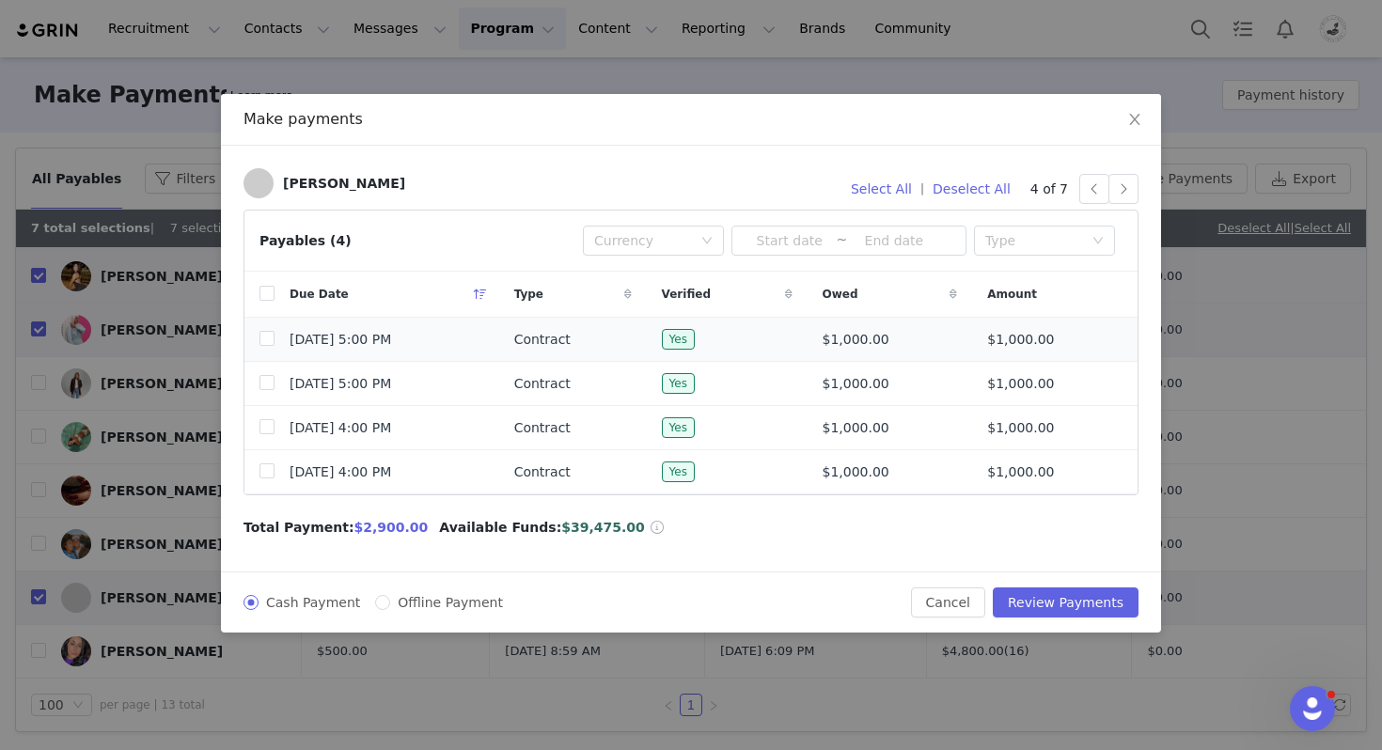
click at [291, 322] on td "Sep 29, 2025 5:00 PM" at bounding box center [387, 340] width 225 height 44
click at [332, 338] on span "Sep 29, 2025 5:00 PM" at bounding box center [341, 340] width 102 height 20
click at [262, 336] on input "checkbox" at bounding box center [267, 338] width 15 height 15
checkbox input "true"
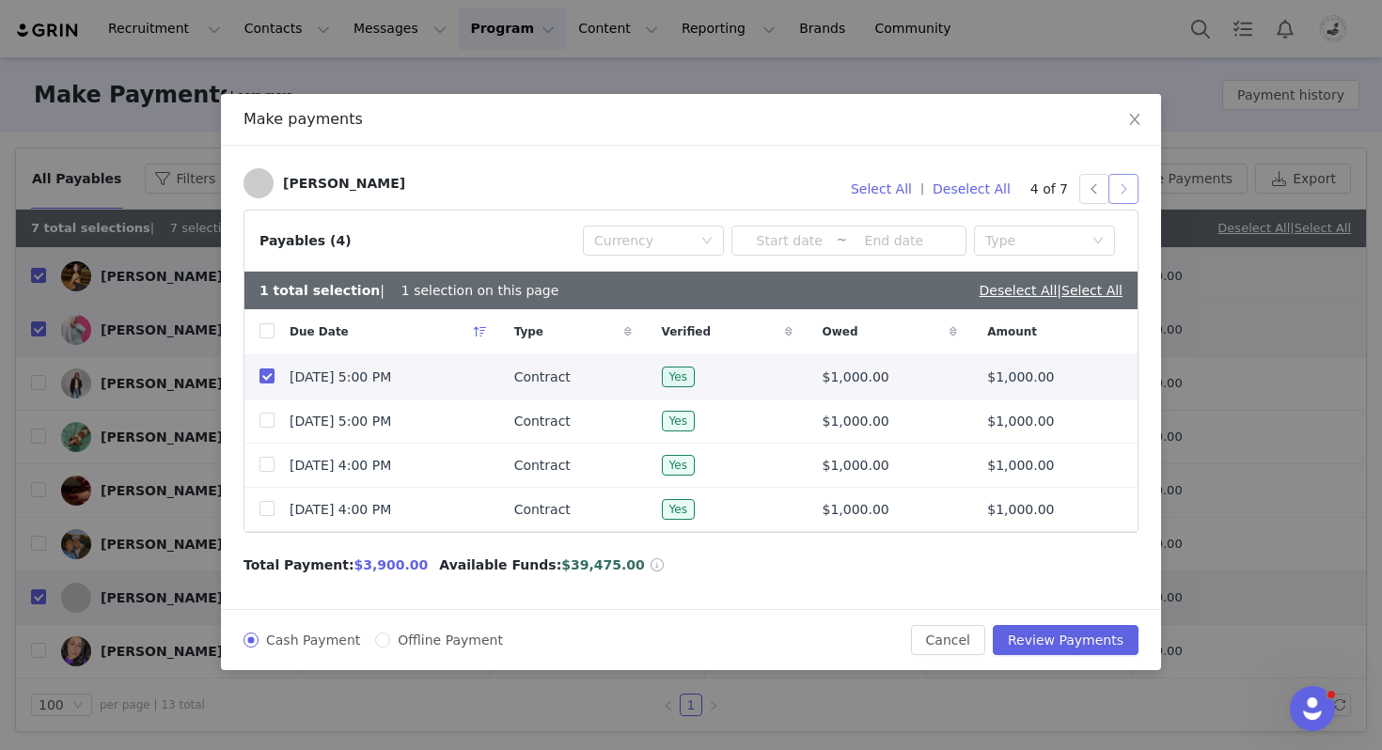
click at [1126, 189] on button "button" at bounding box center [1124, 189] width 30 height 30
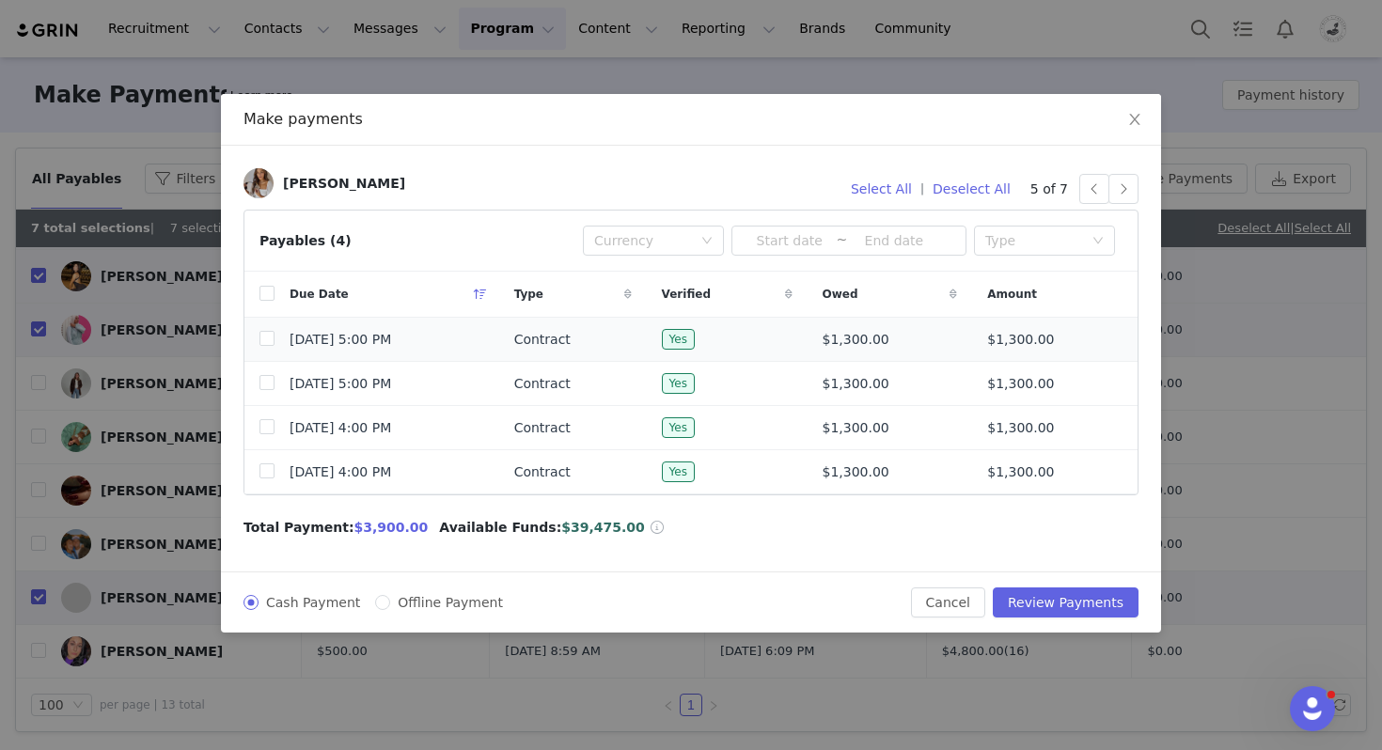
click at [307, 337] on span "Sep 29, 2025 5:00 PM" at bounding box center [341, 340] width 102 height 20
click at [256, 350] on td at bounding box center [259, 340] width 30 height 44
click at [262, 343] on input "checkbox" at bounding box center [267, 338] width 15 height 15
checkbox input "true"
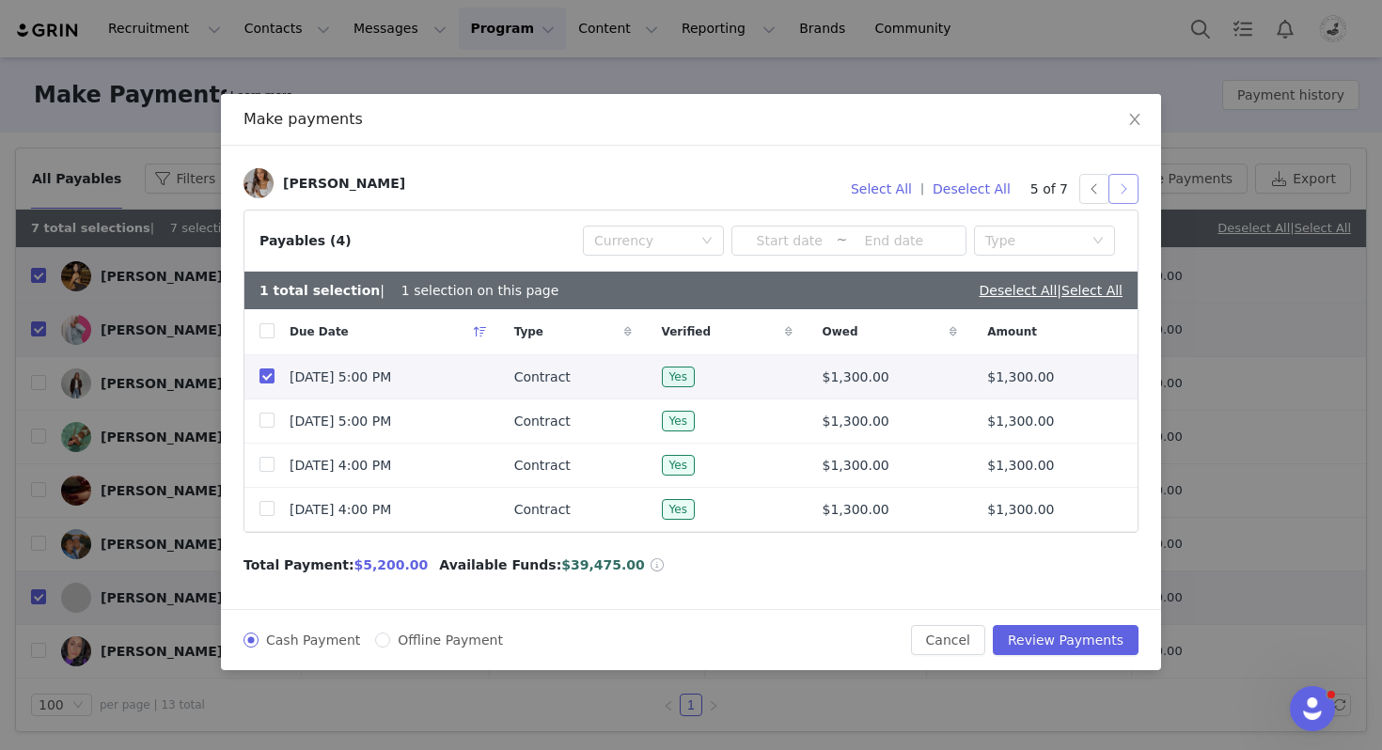
click at [1118, 189] on button "button" at bounding box center [1124, 189] width 30 height 30
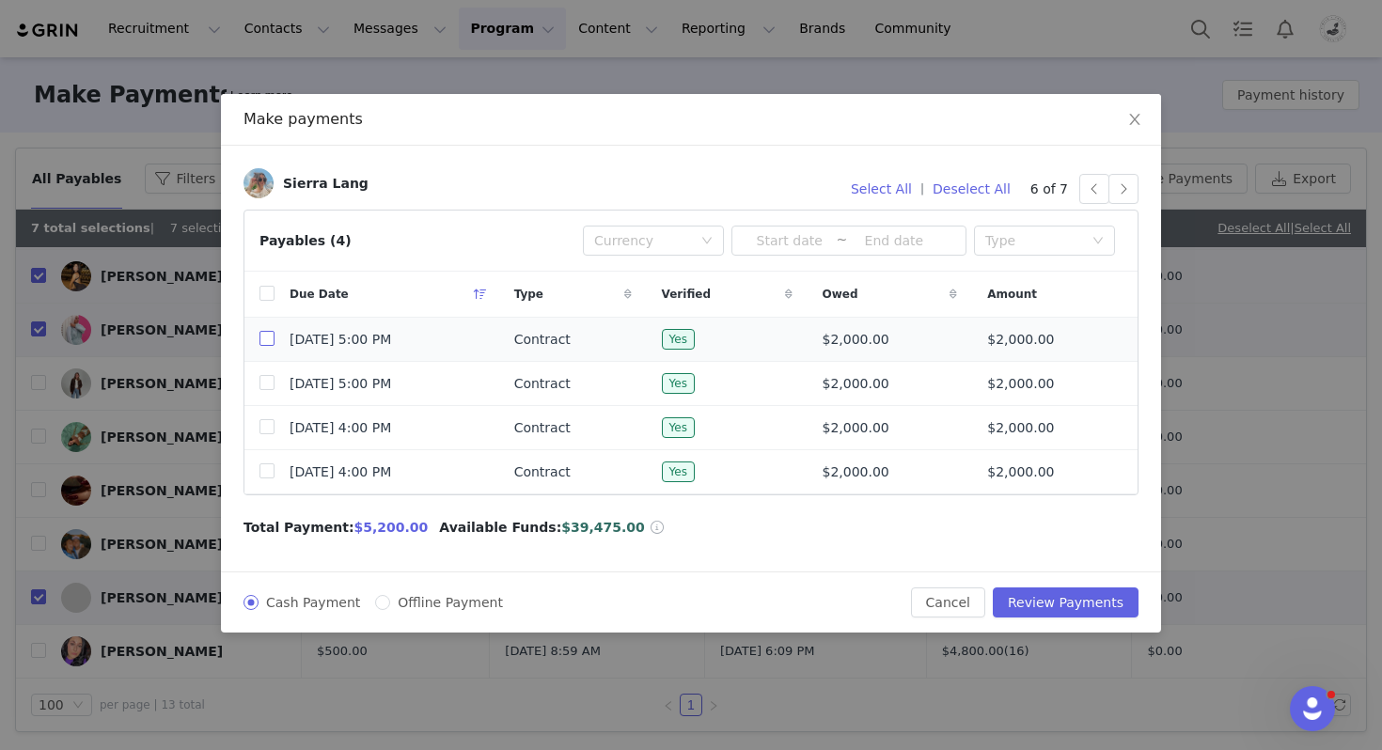
click at [268, 338] on input "checkbox" at bounding box center [267, 338] width 15 height 15
checkbox input "true"
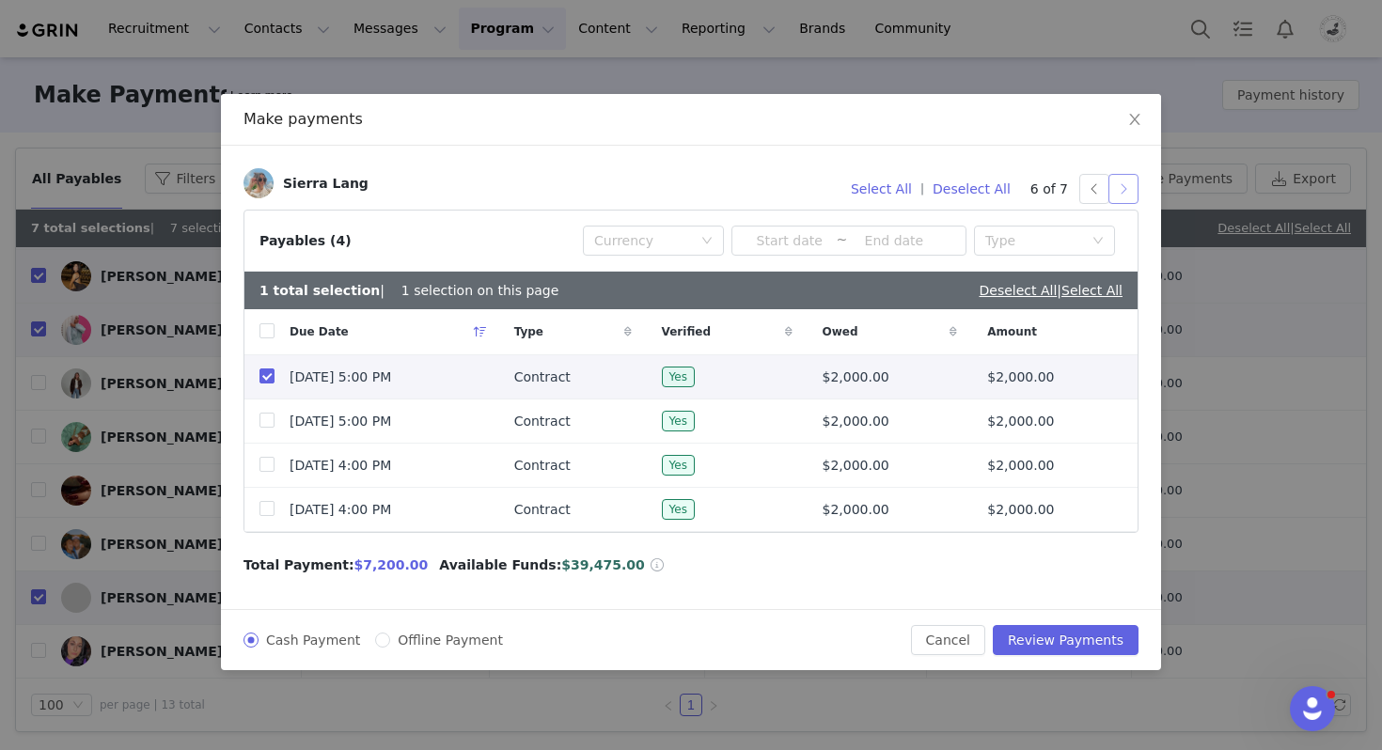
click at [1122, 190] on button "button" at bounding box center [1124, 189] width 30 height 30
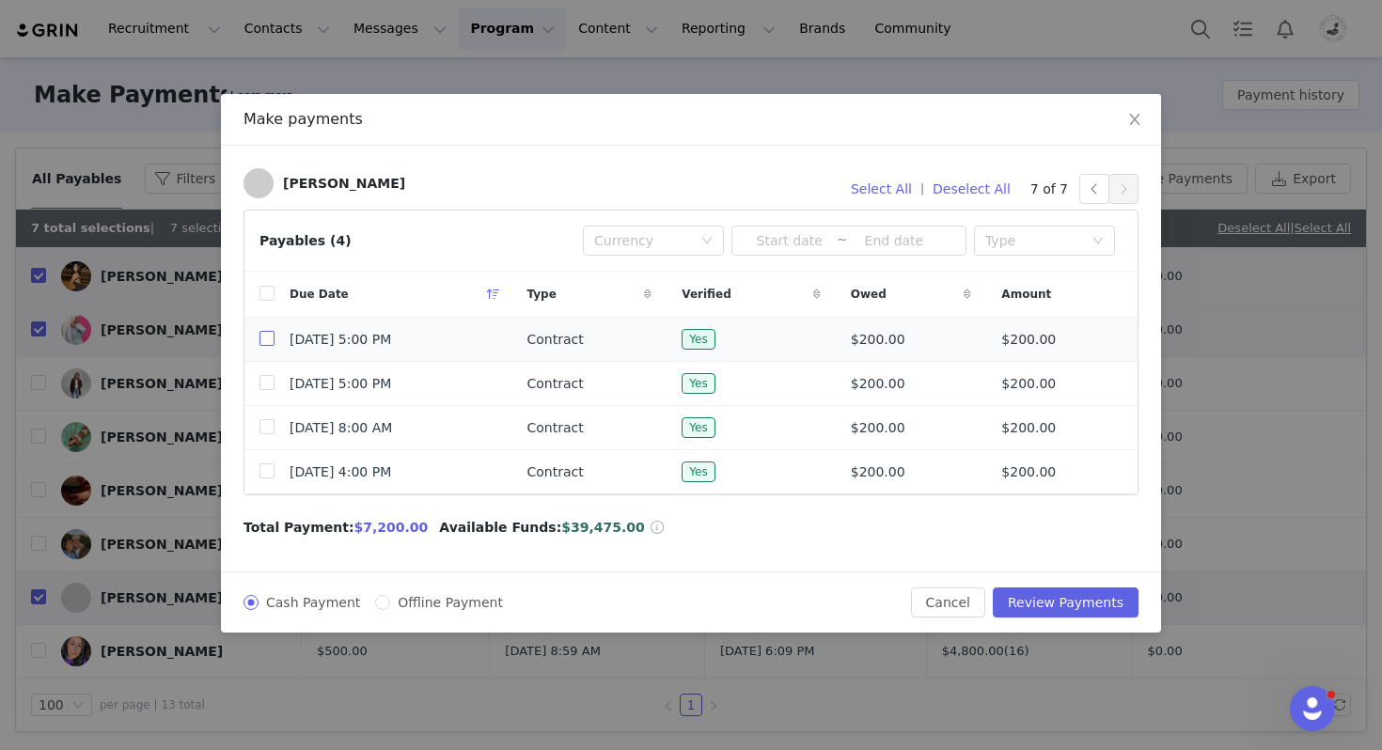
click at [270, 336] on input "checkbox" at bounding box center [267, 338] width 15 height 15
checkbox input "true"
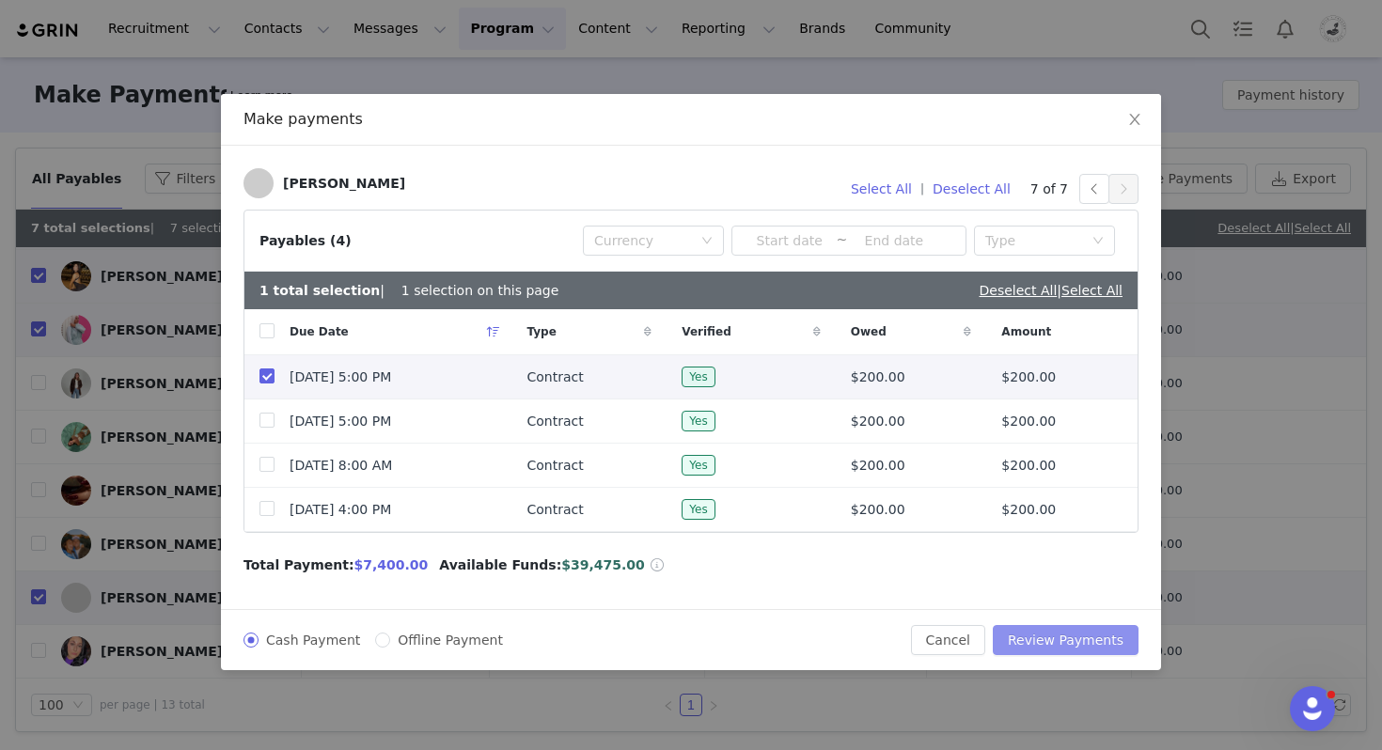
click at [1063, 640] on button "Review Payments" at bounding box center [1066, 640] width 146 height 30
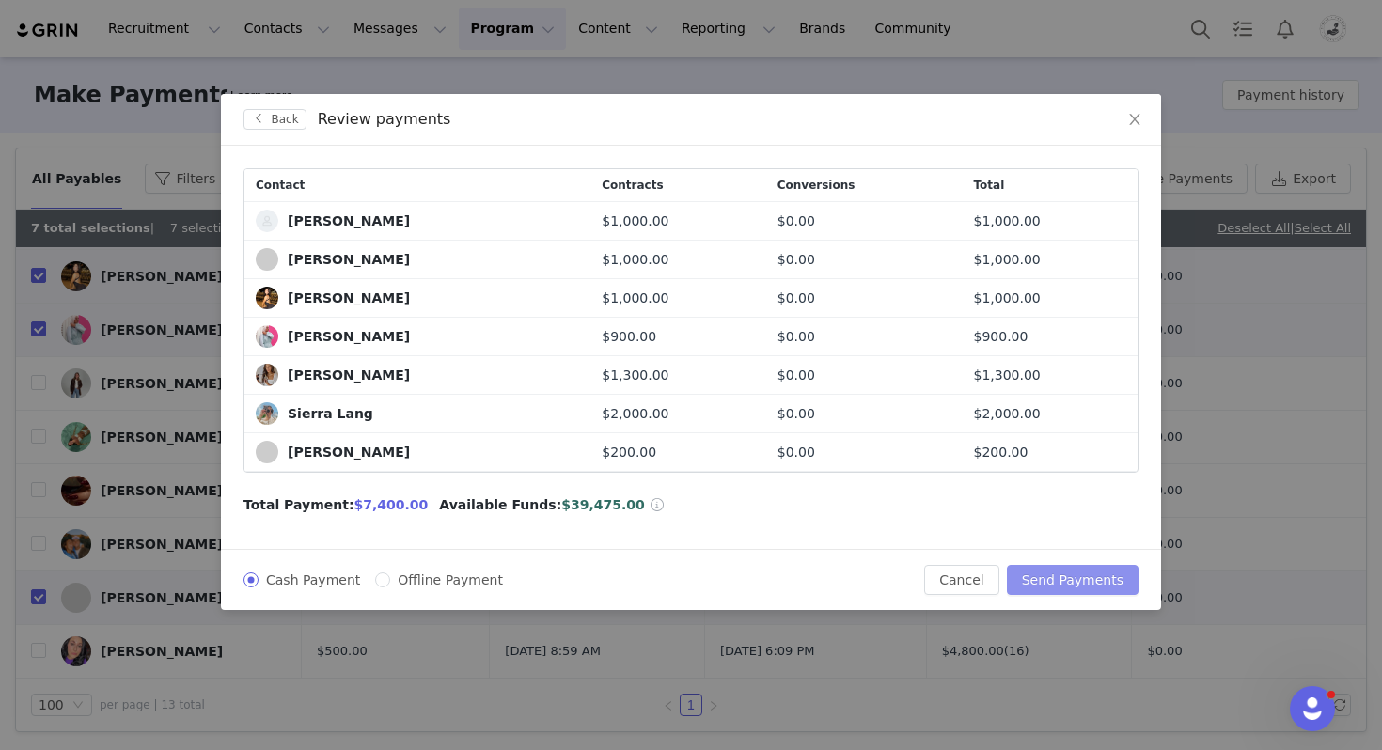
click at [1070, 580] on button "Send Payments" at bounding box center [1073, 580] width 132 height 30
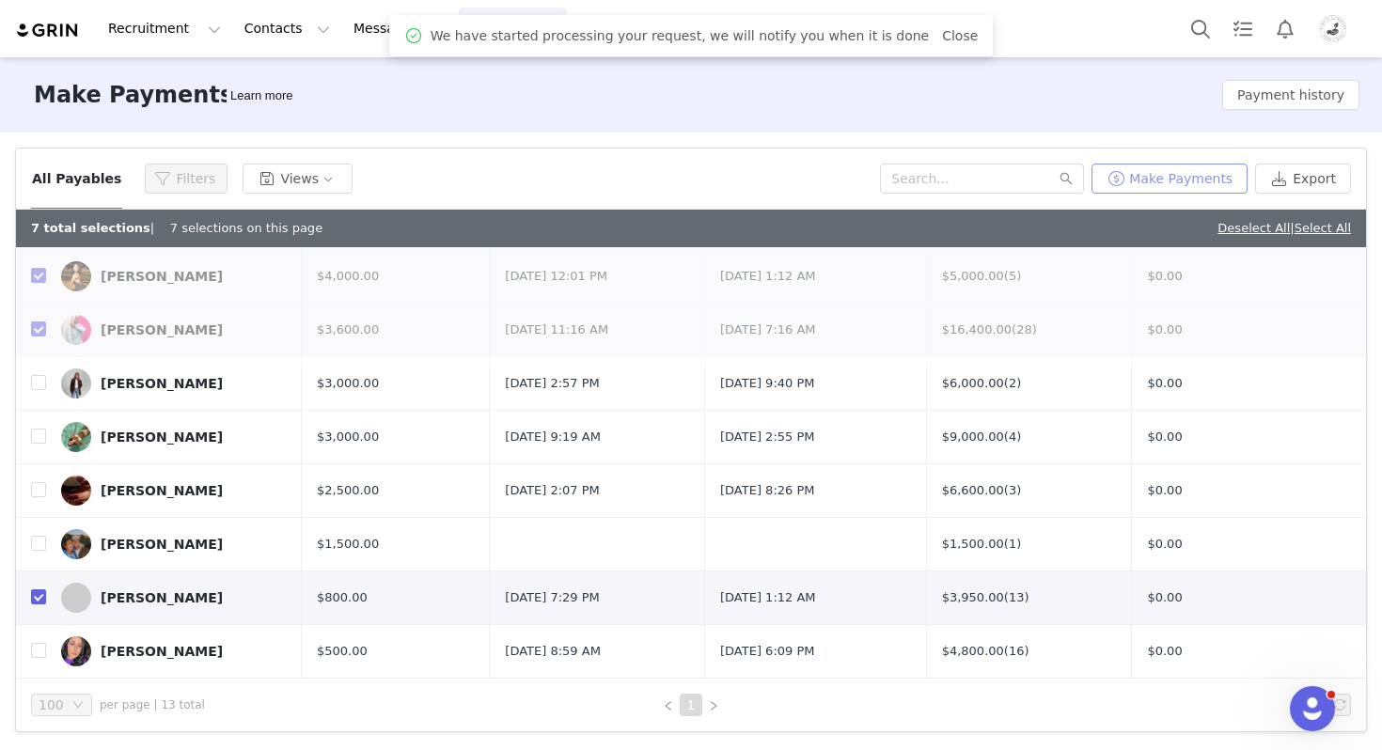
scroll to position [0, 0]
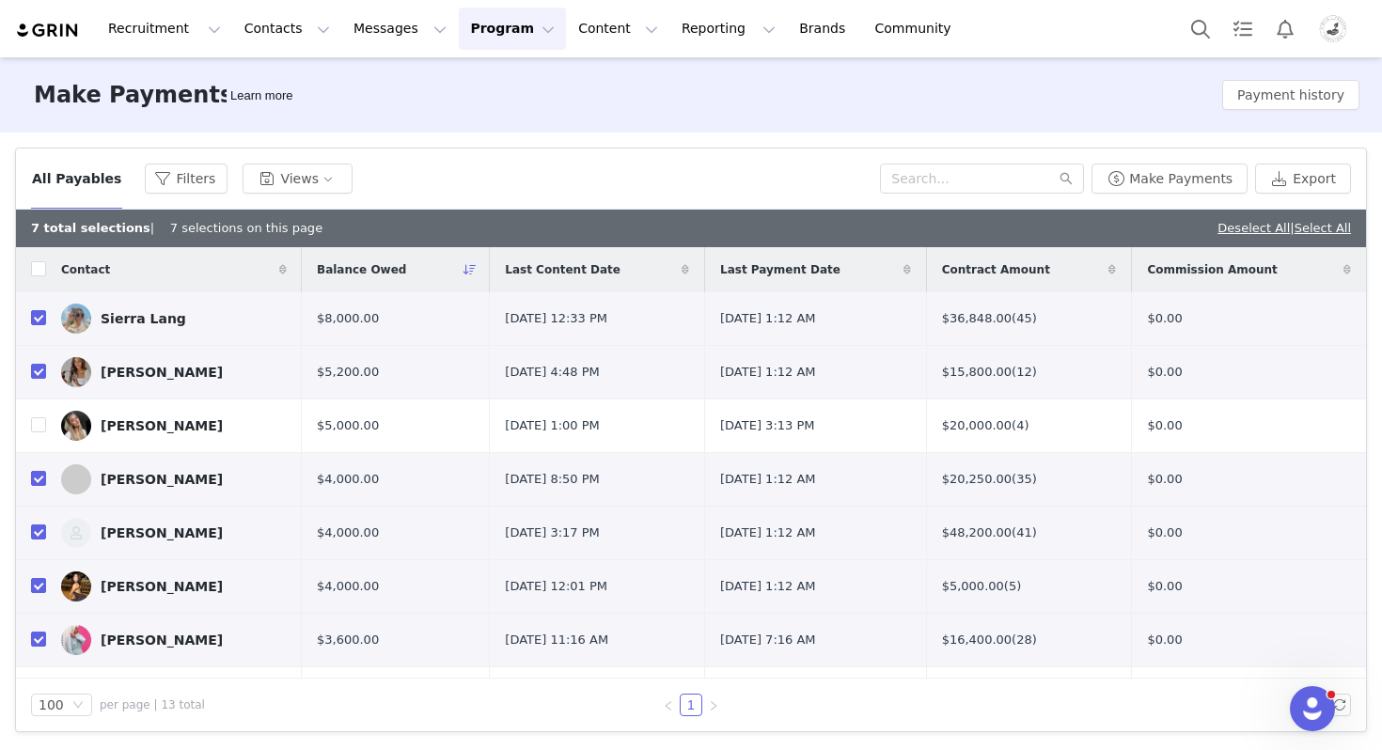
click at [1337, 24] on img "Profile" at bounding box center [1333, 29] width 30 height 30
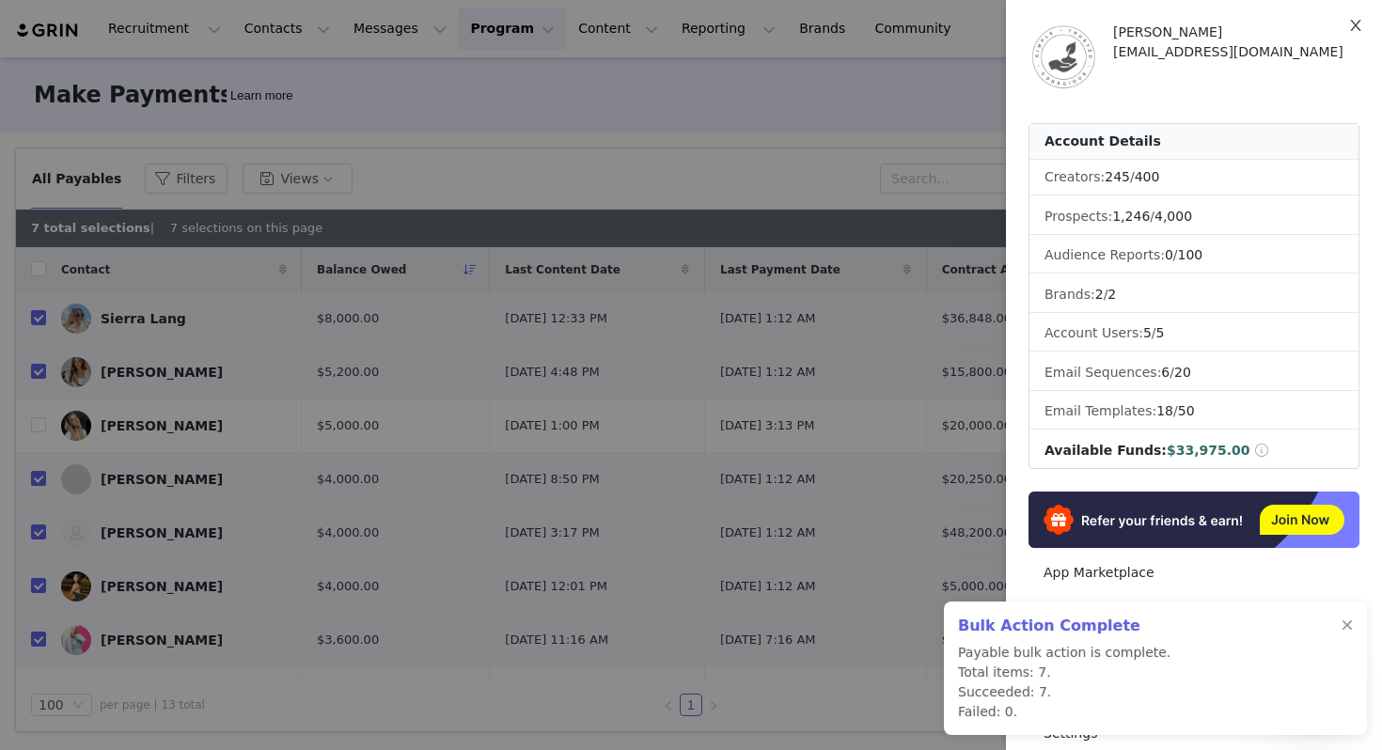
click at [1357, 25] on icon "icon: close" at bounding box center [1355, 25] width 10 height 11
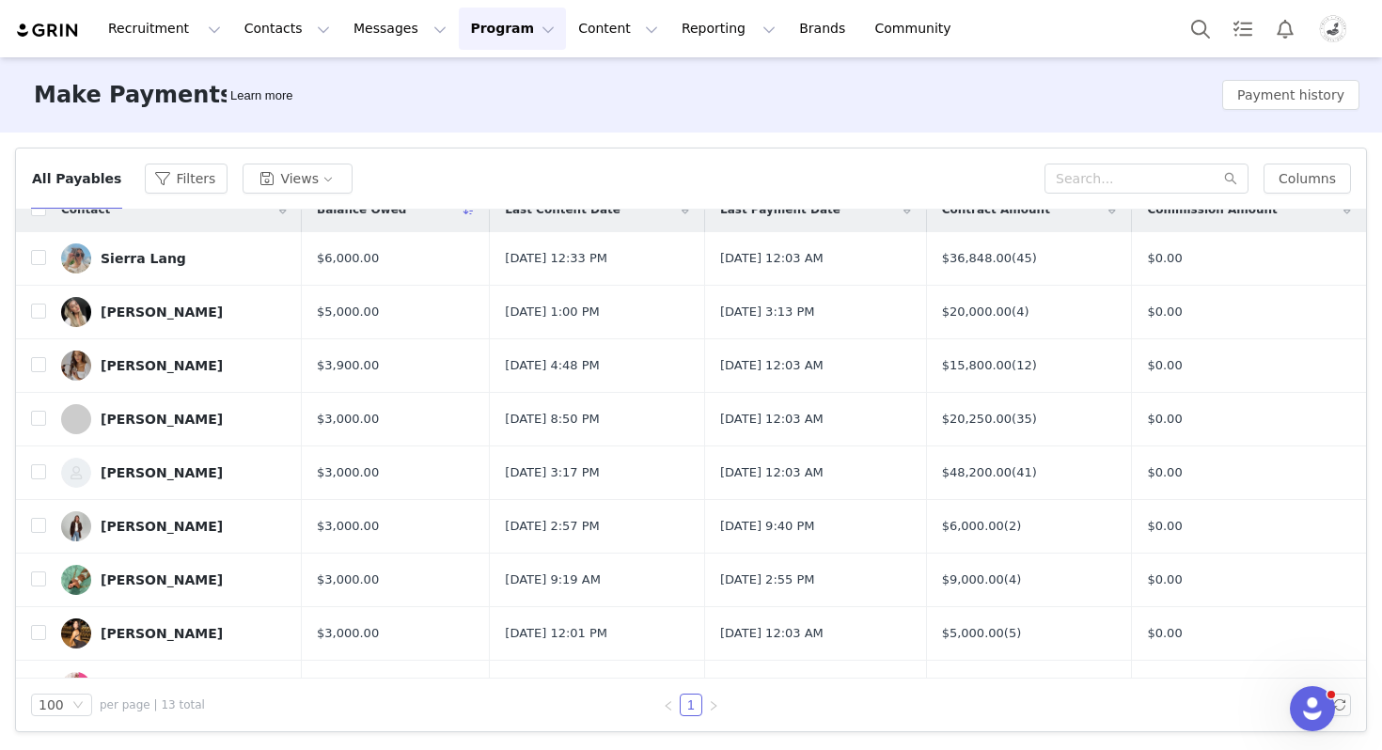
scroll to position [38, 0]
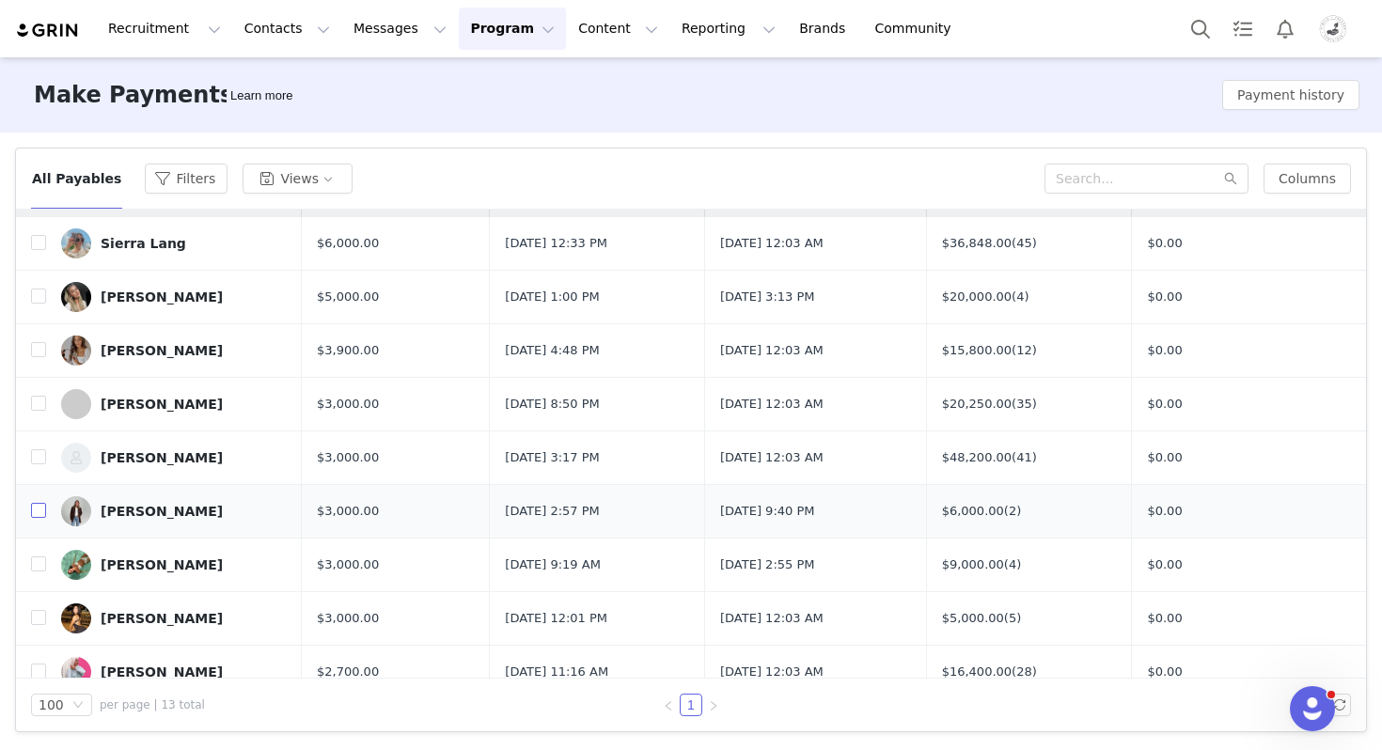
click at [37, 510] on input "checkbox" at bounding box center [38, 510] width 15 height 15
checkbox input "true"
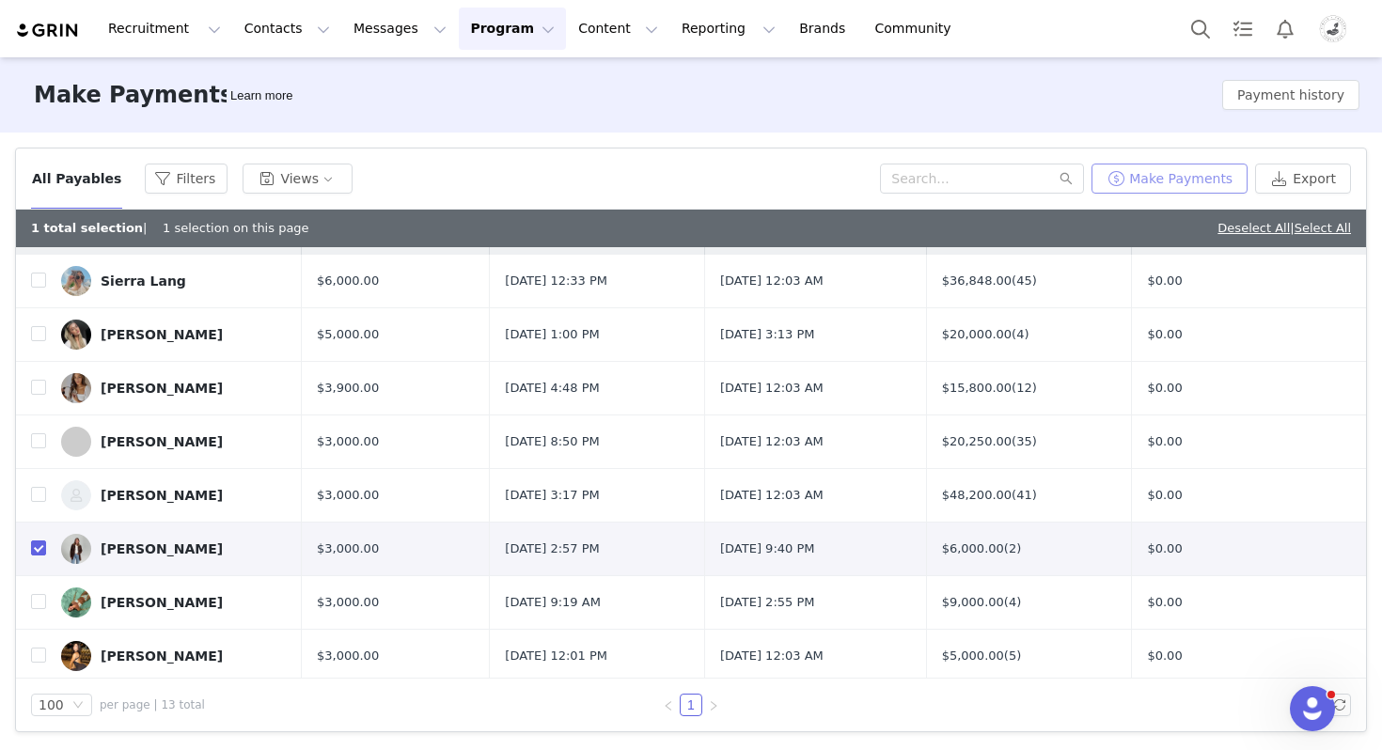
click at [1189, 171] on button "Make Payments" at bounding box center [1170, 179] width 156 height 30
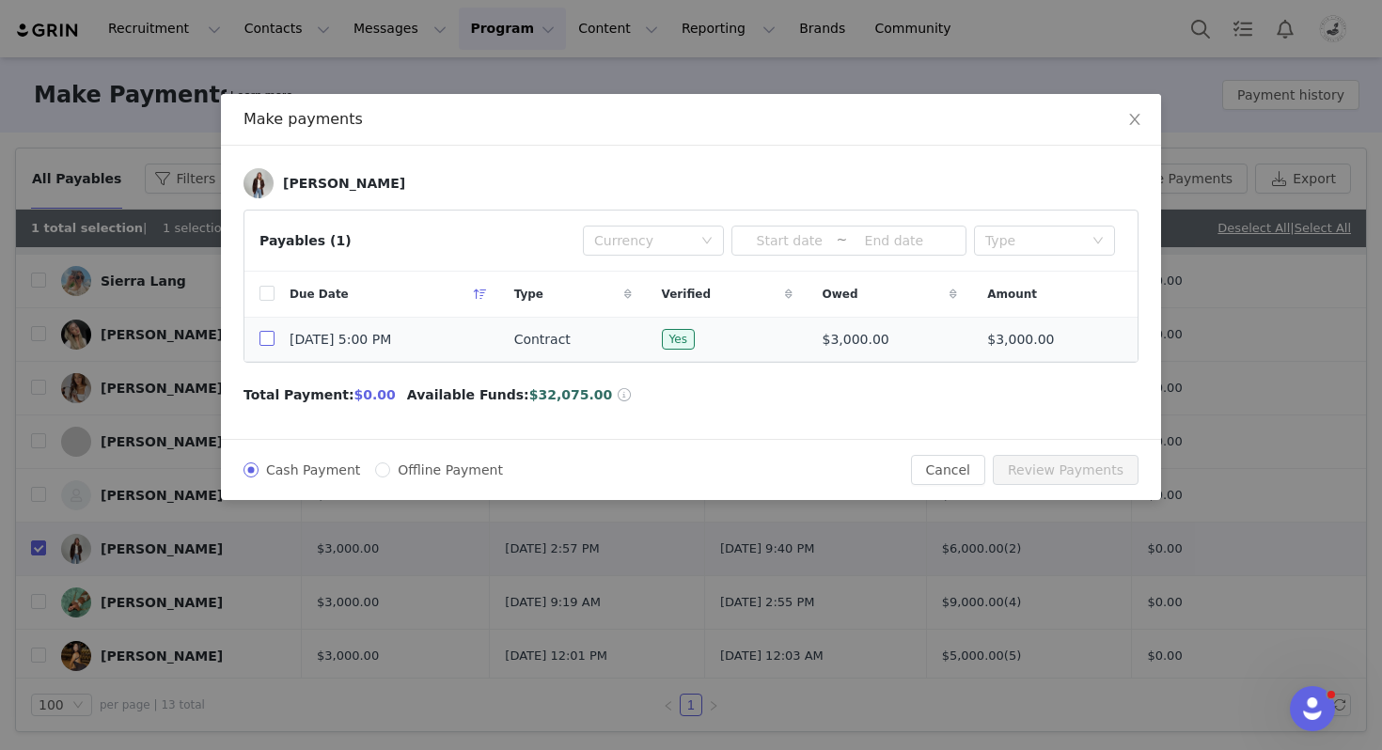
click at [272, 338] on input "checkbox" at bounding box center [267, 338] width 15 height 15
checkbox input "true"
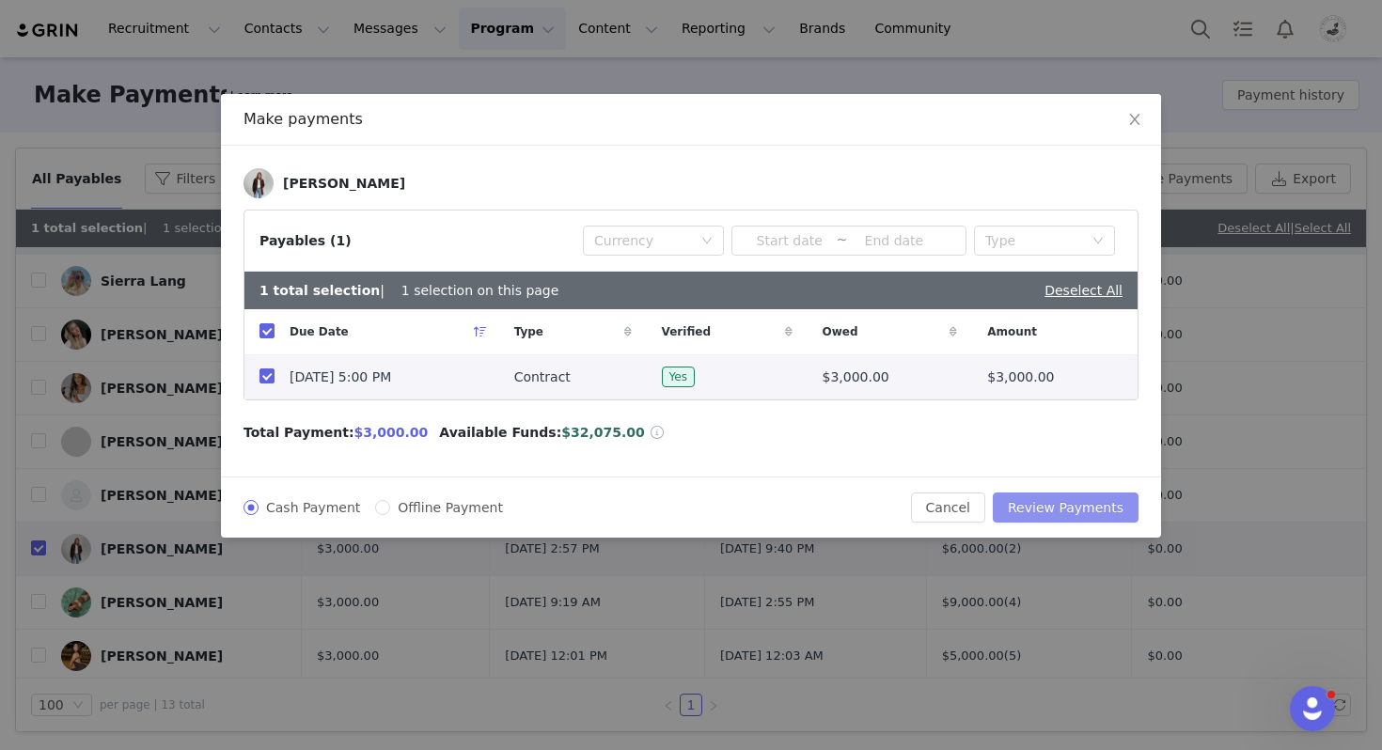
click at [1085, 507] on button "Review Payments" at bounding box center [1066, 508] width 146 height 30
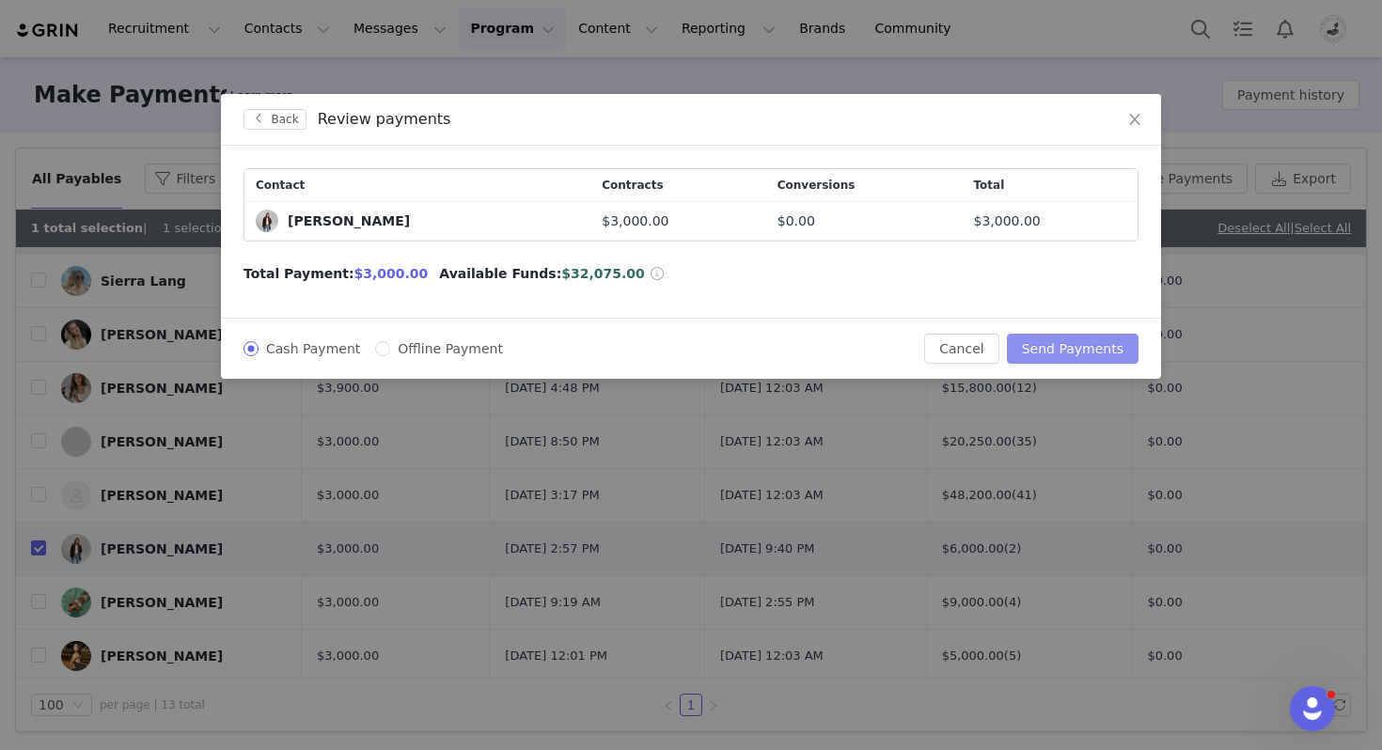
click at [1074, 353] on button "Send Payments" at bounding box center [1073, 349] width 132 height 30
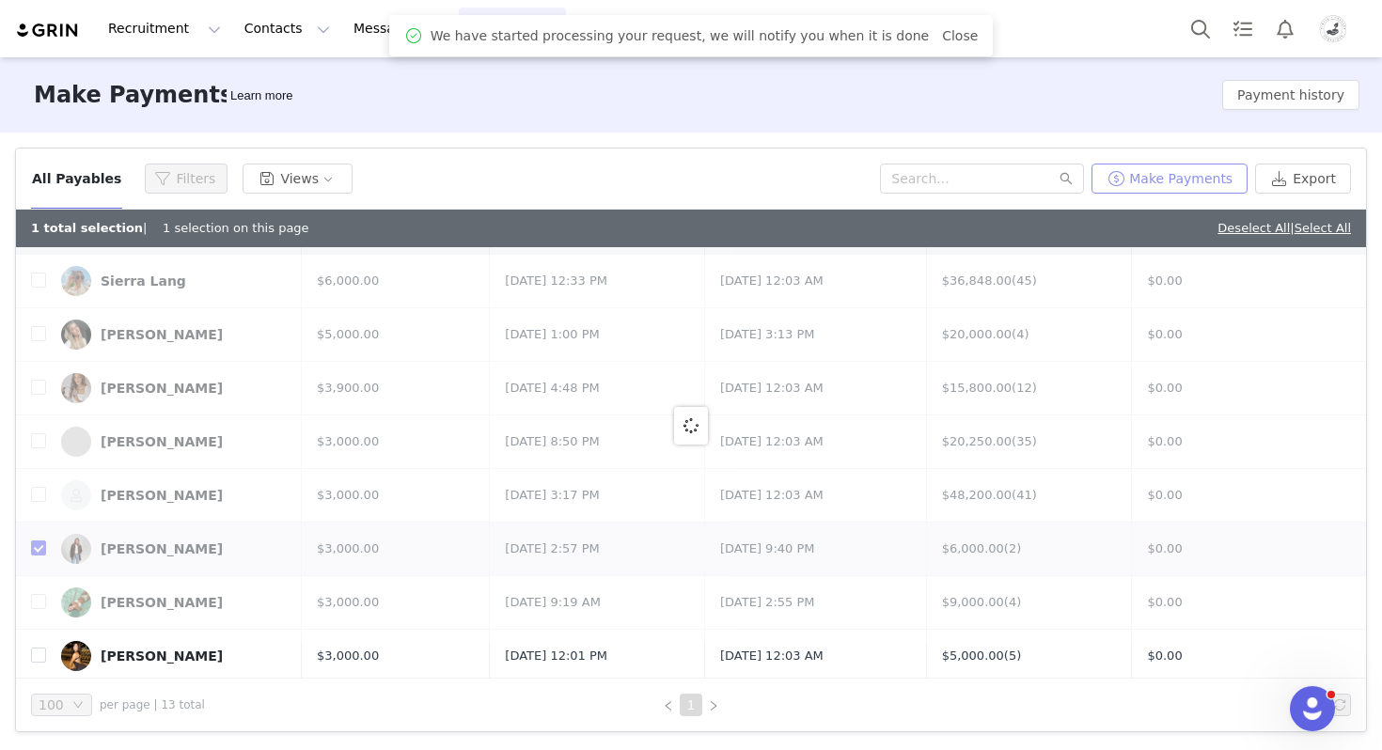
scroll to position [0, 0]
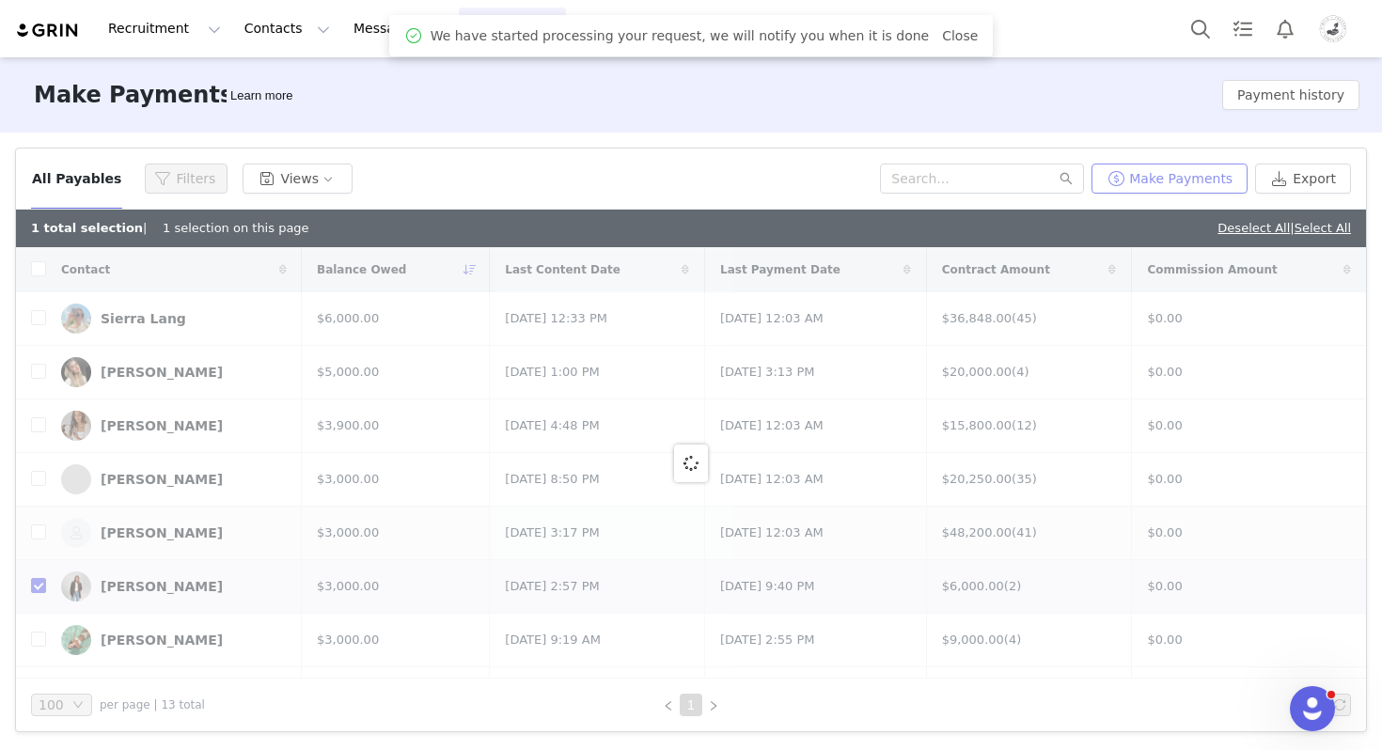
checkbox input "false"
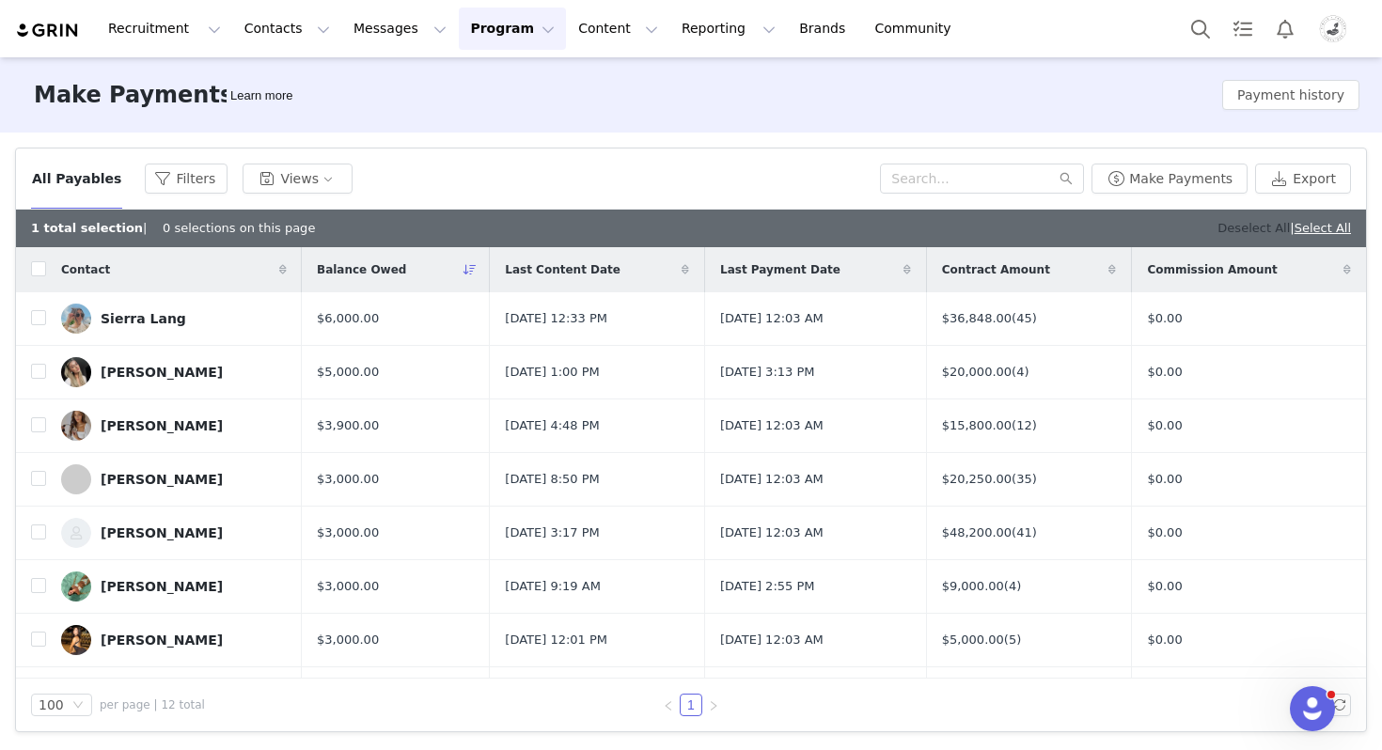
click at [1238, 225] on link "Deselect All" at bounding box center [1254, 228] width 72 height 14
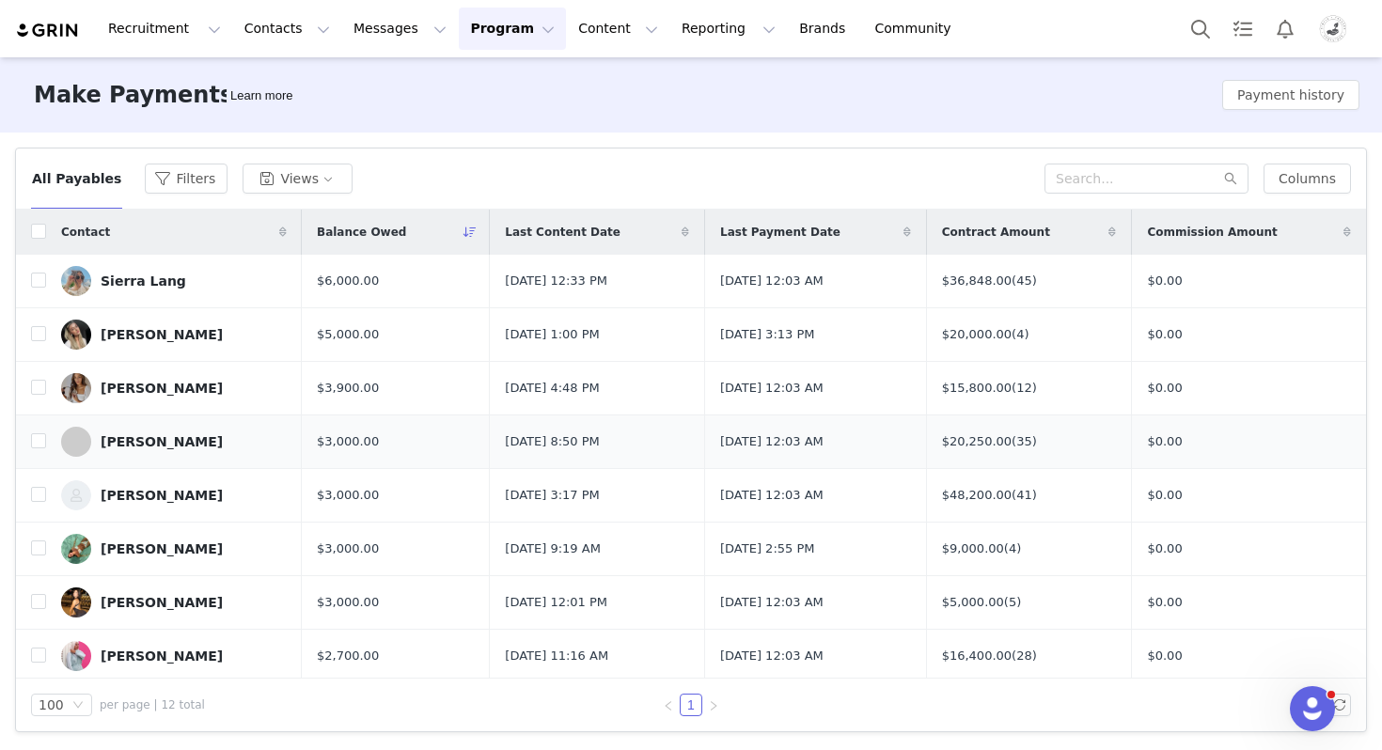
scroll to position [219, 0]
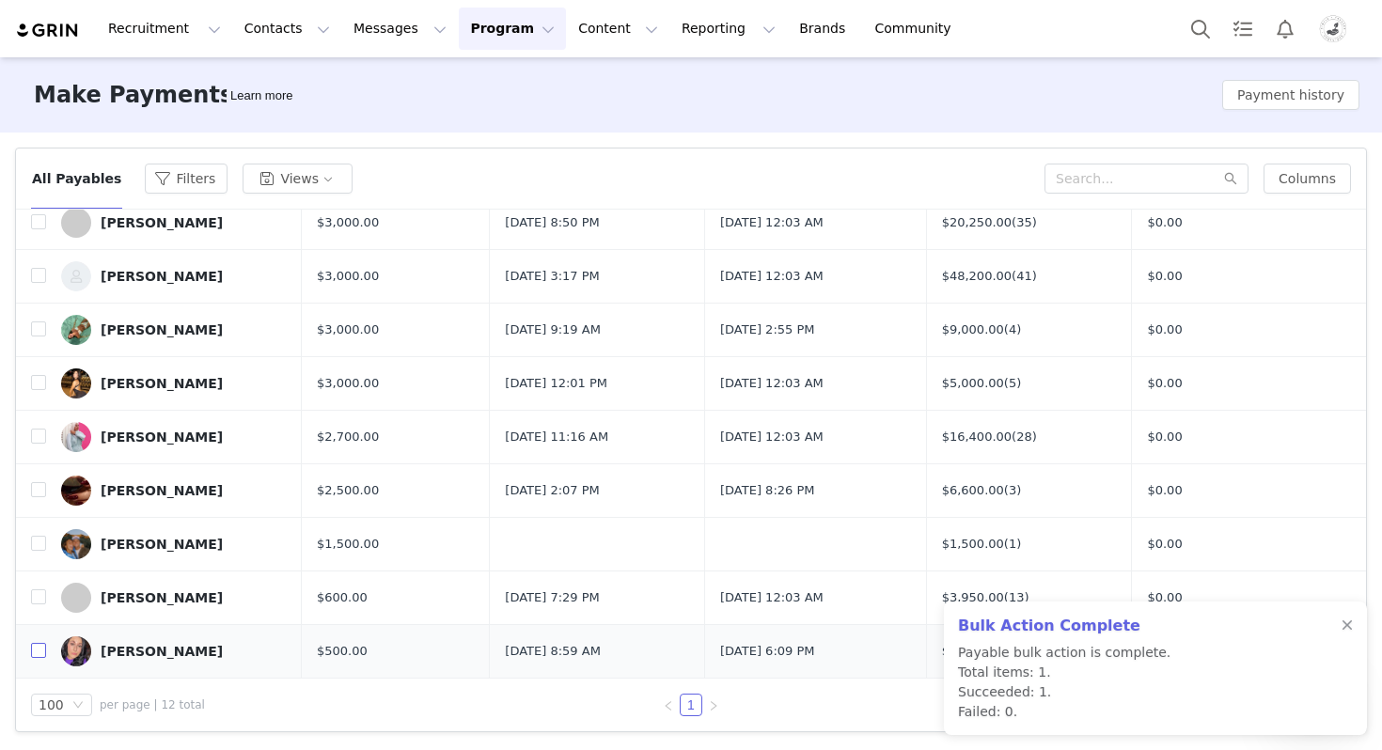
click at [36, 652] on input "checkbox" at bounding box center [38, 650] width 15 height 15
checkbox input "true"
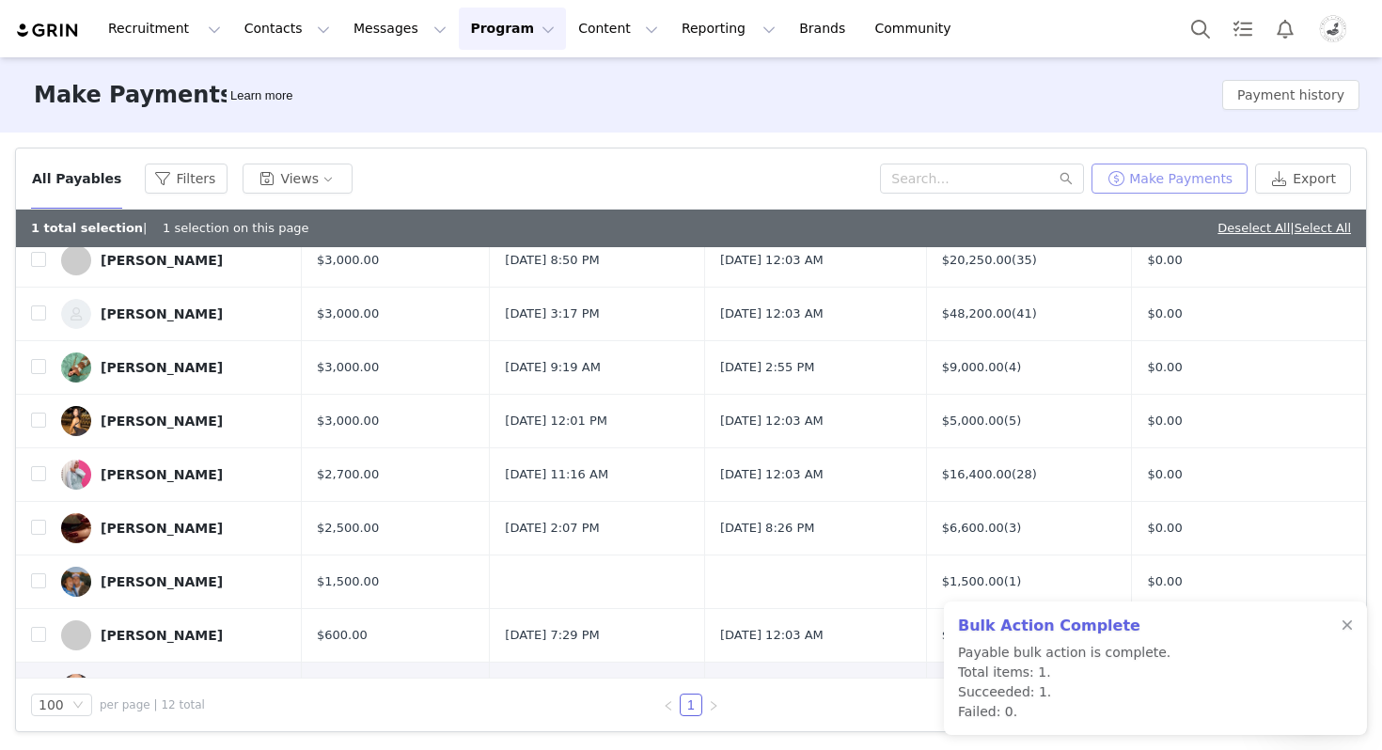
click at [1190, 185] on button "Make Payments" at bounding box center [1170, 179] width 156 height 30
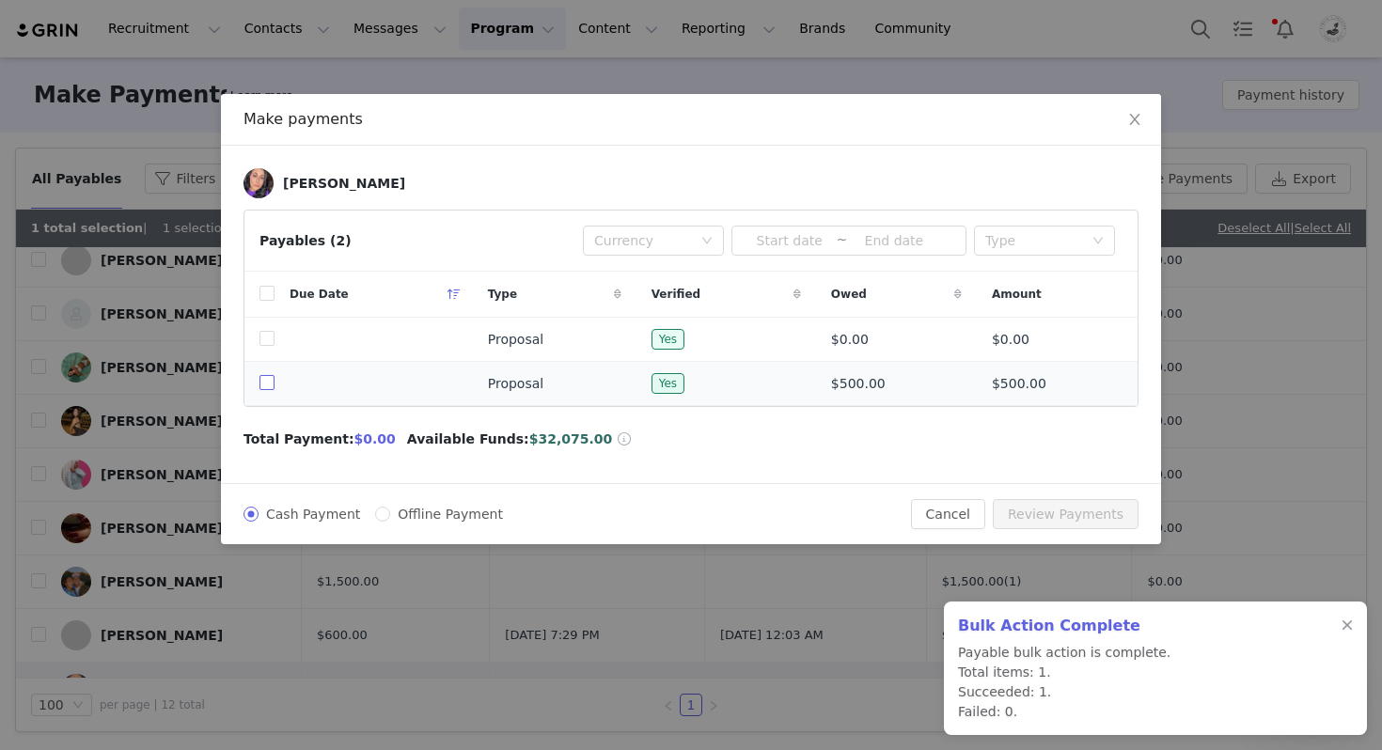
click at [262, 378] on input "checkbox" at bounding box center [267, 382] width 15 height 15
checkbox input "true"
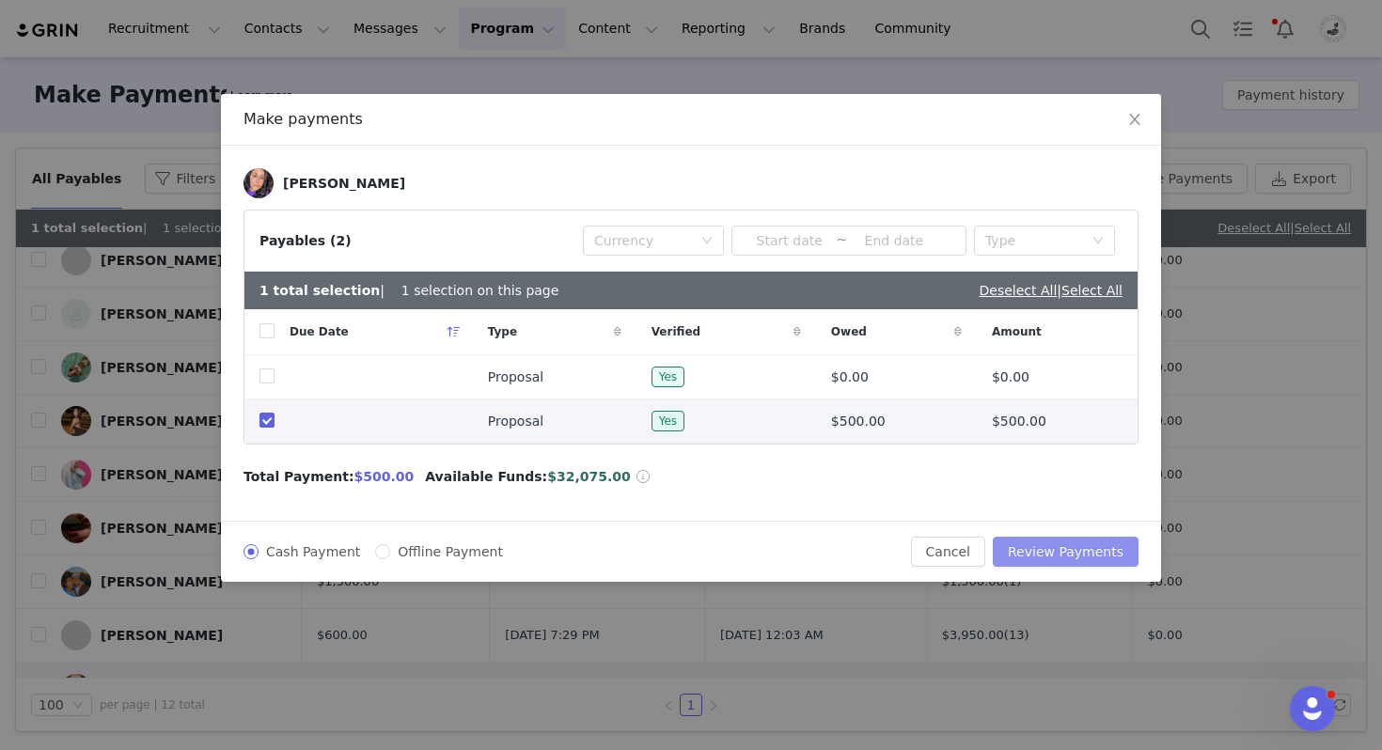
click at [1044, 548] on button "Review Payments" at bounding box center [1066, 552] width 146 height 30
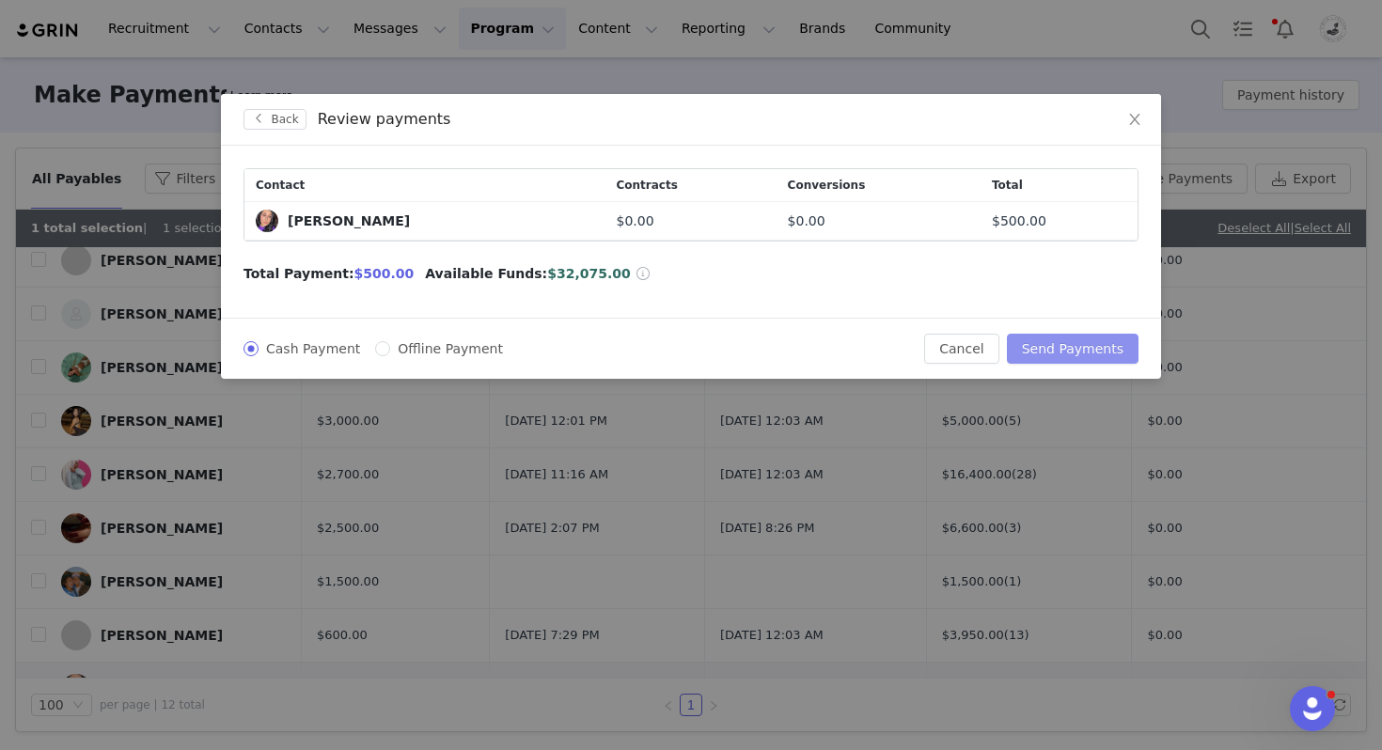
click at [1073, 348] on button "Send Payments" at bounding box center [1073, 349] width 132 height 30
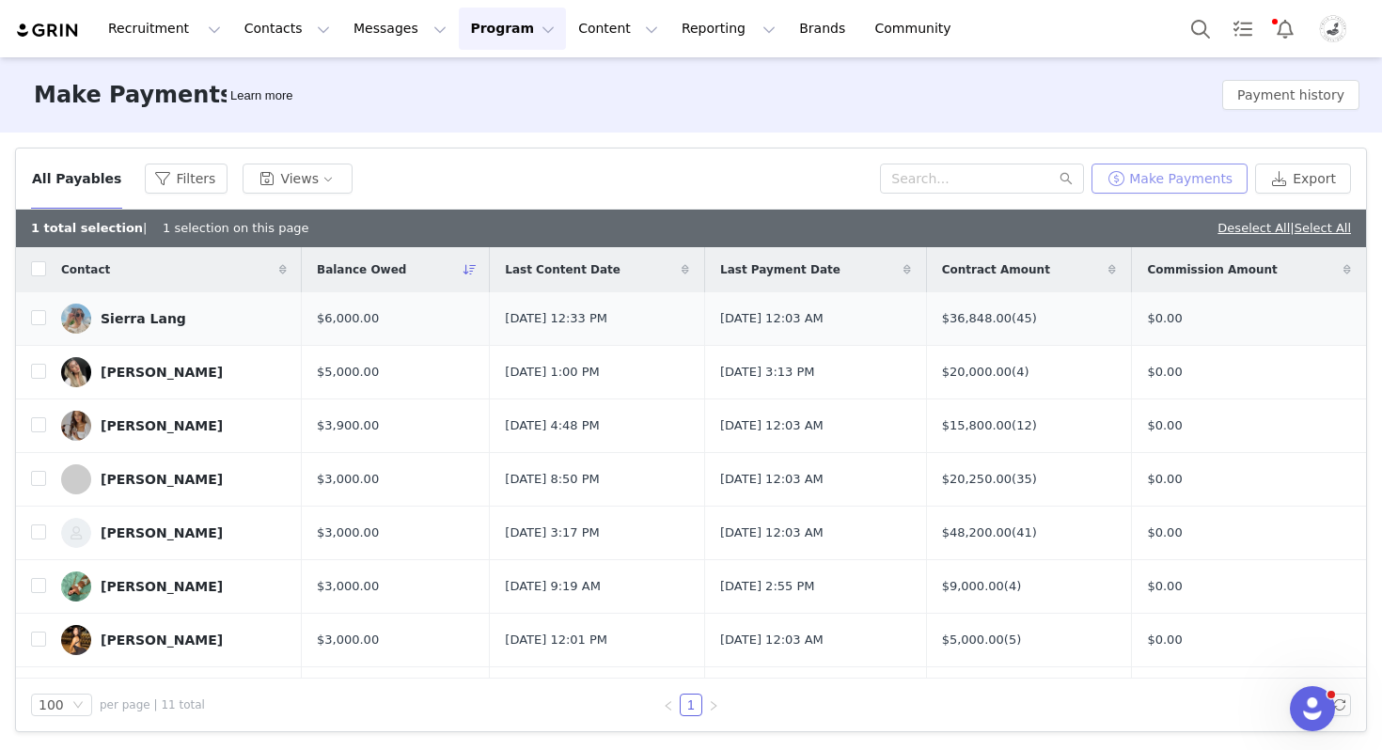
scroll to position [257, 0]
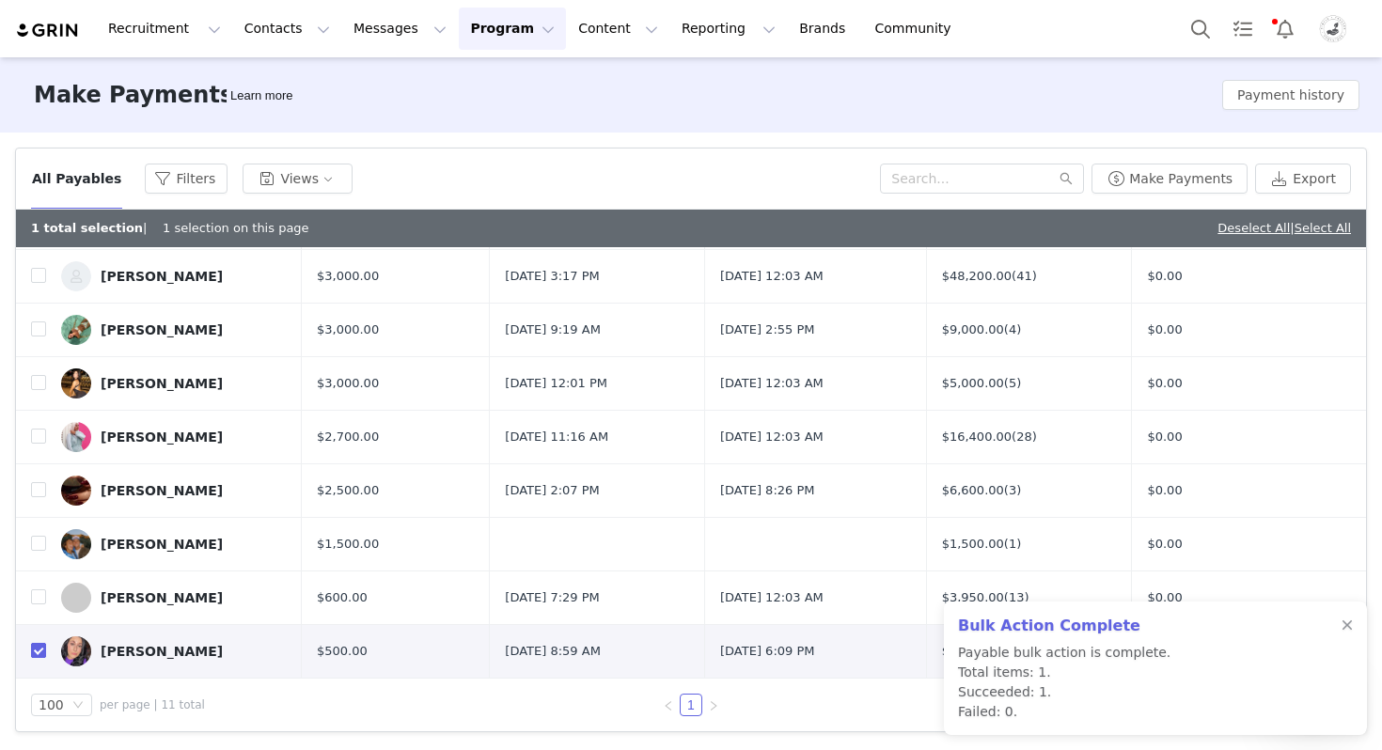
click at [36, 650] on input "checkbox" at bounding box center [38, 650] width 15 height 15
checkbox input "false"
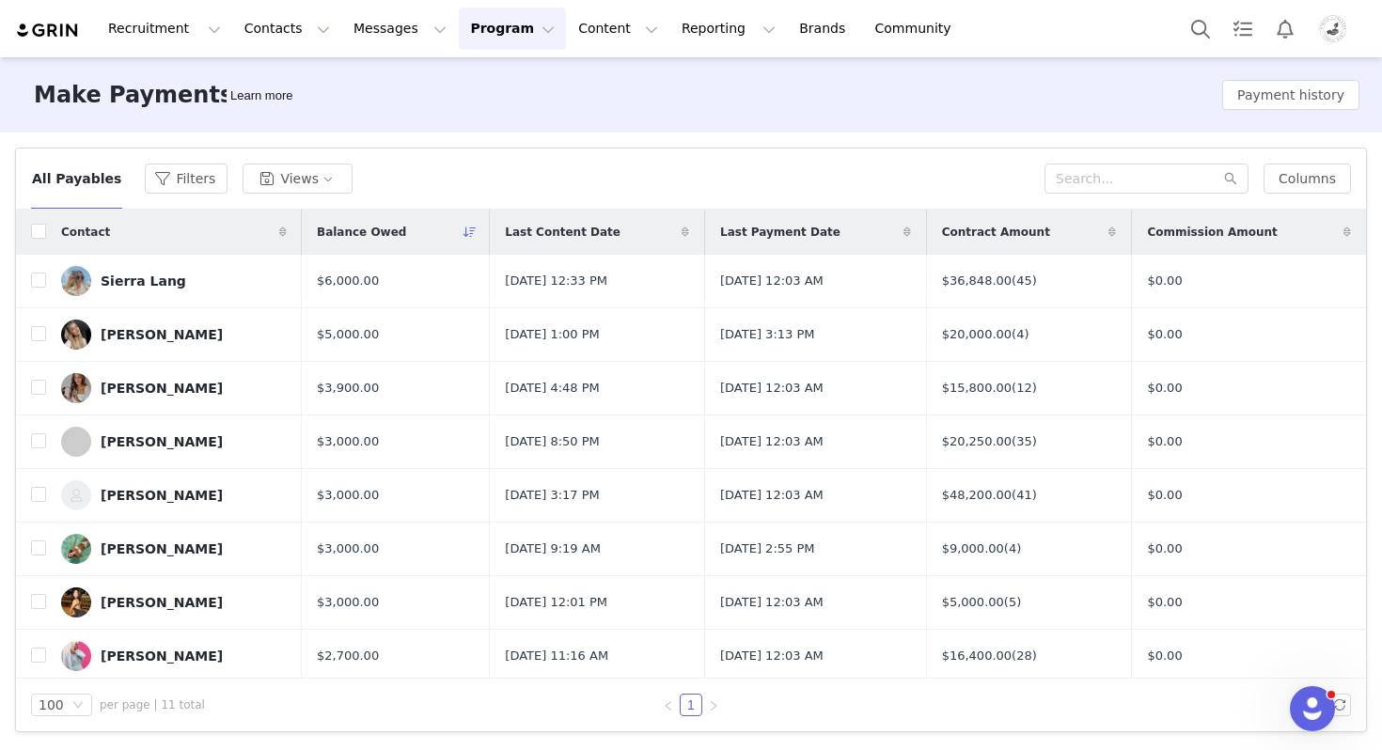
click at [1333, 29] on img "Profile" at bounding box center [1333, 29] width 30 height 30
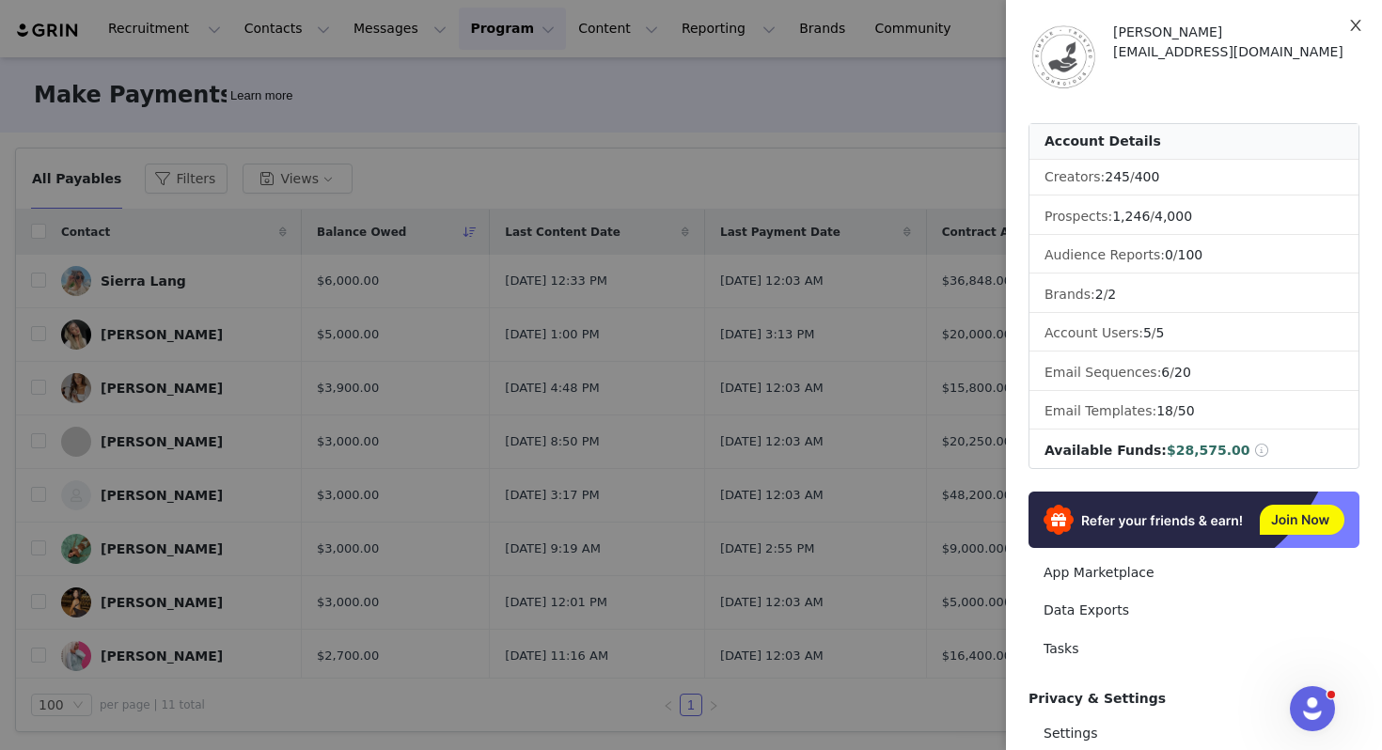
click at [1373, 25] on button "Close" at bounding box center [1356, 26] width 53 height 53
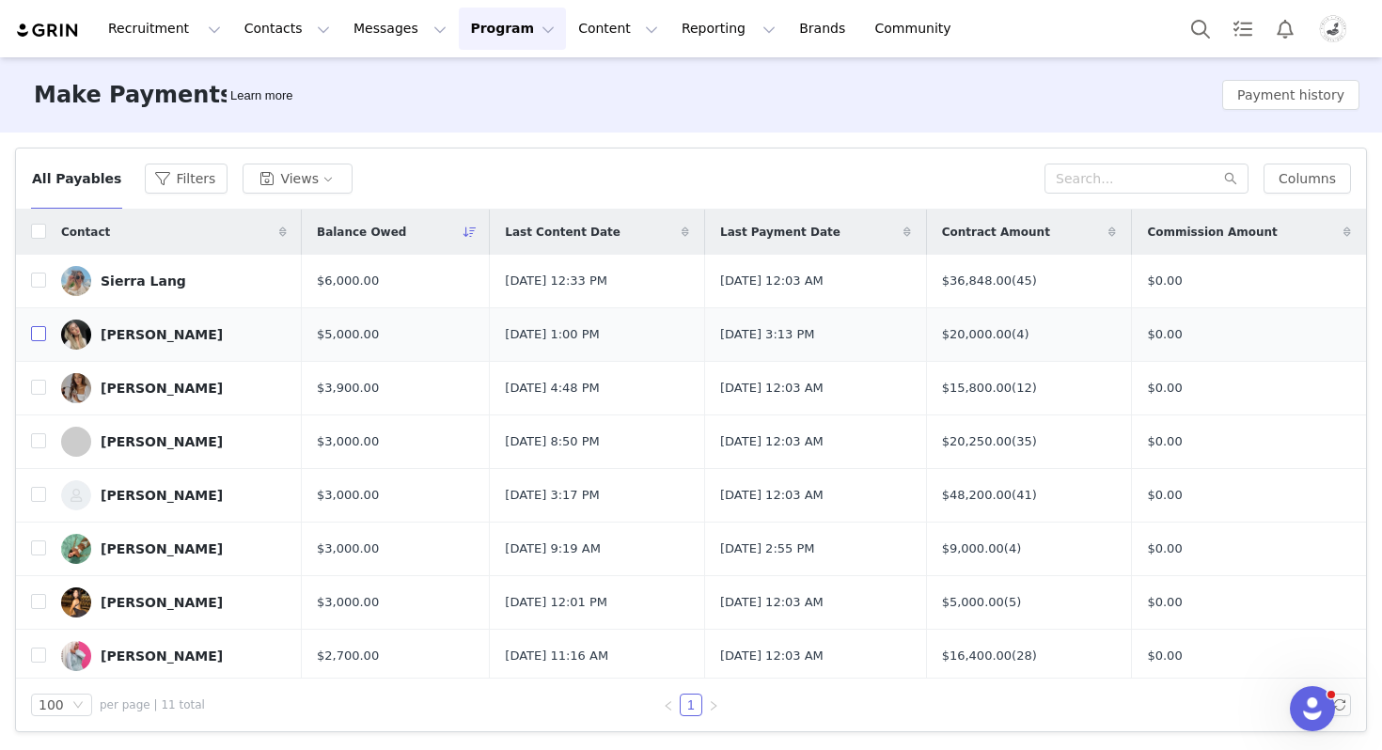
click at [31, 335] on input "checkbox" at bounding box center [38, 333] width 15 height 15
checkbox input "true"
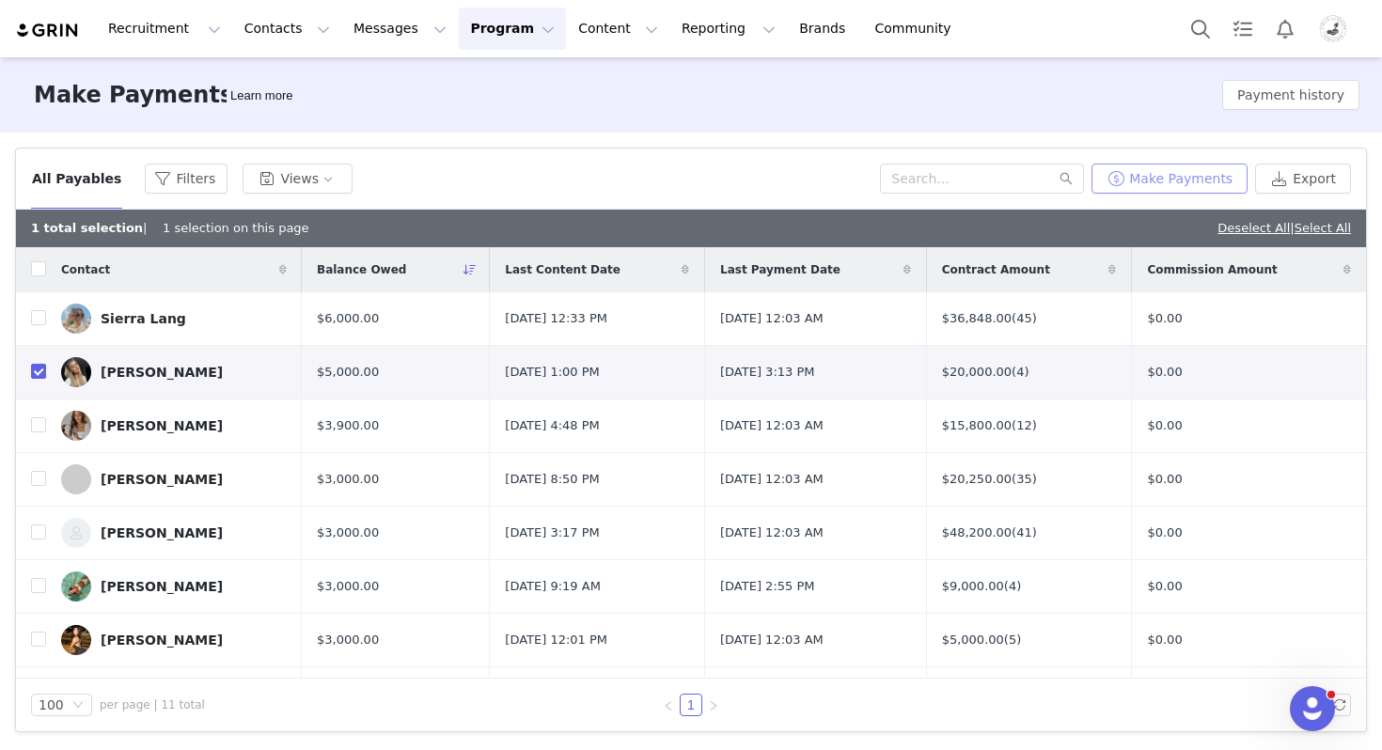
click at [1158, 181] on button "Make Payments" at bounding box center [1170, 179] width 156 height 30
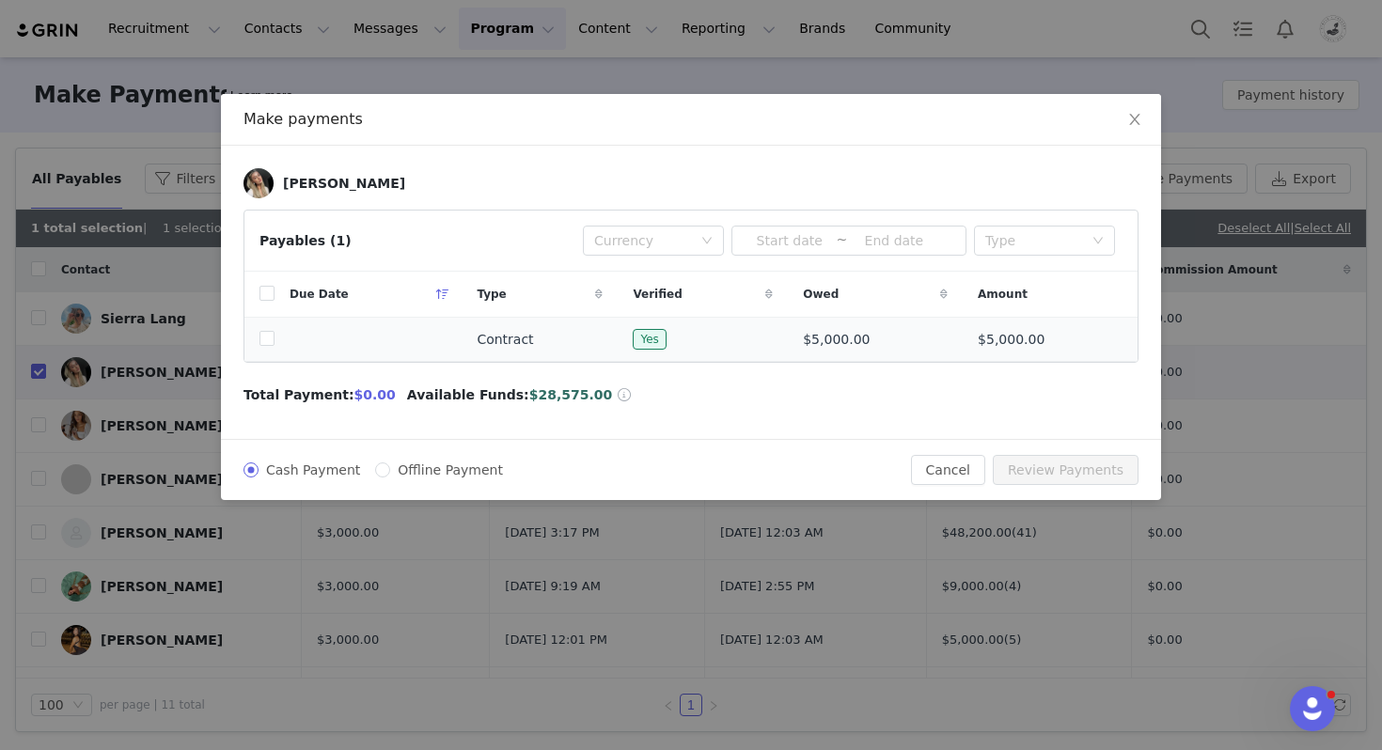
click at [276, 335] on td at bounding box center [368, 340] width 187 height 44
click at [267, 336] on input "checkbox" at bounding box center [267, 338] width 15 height 15
checkbox input "true"
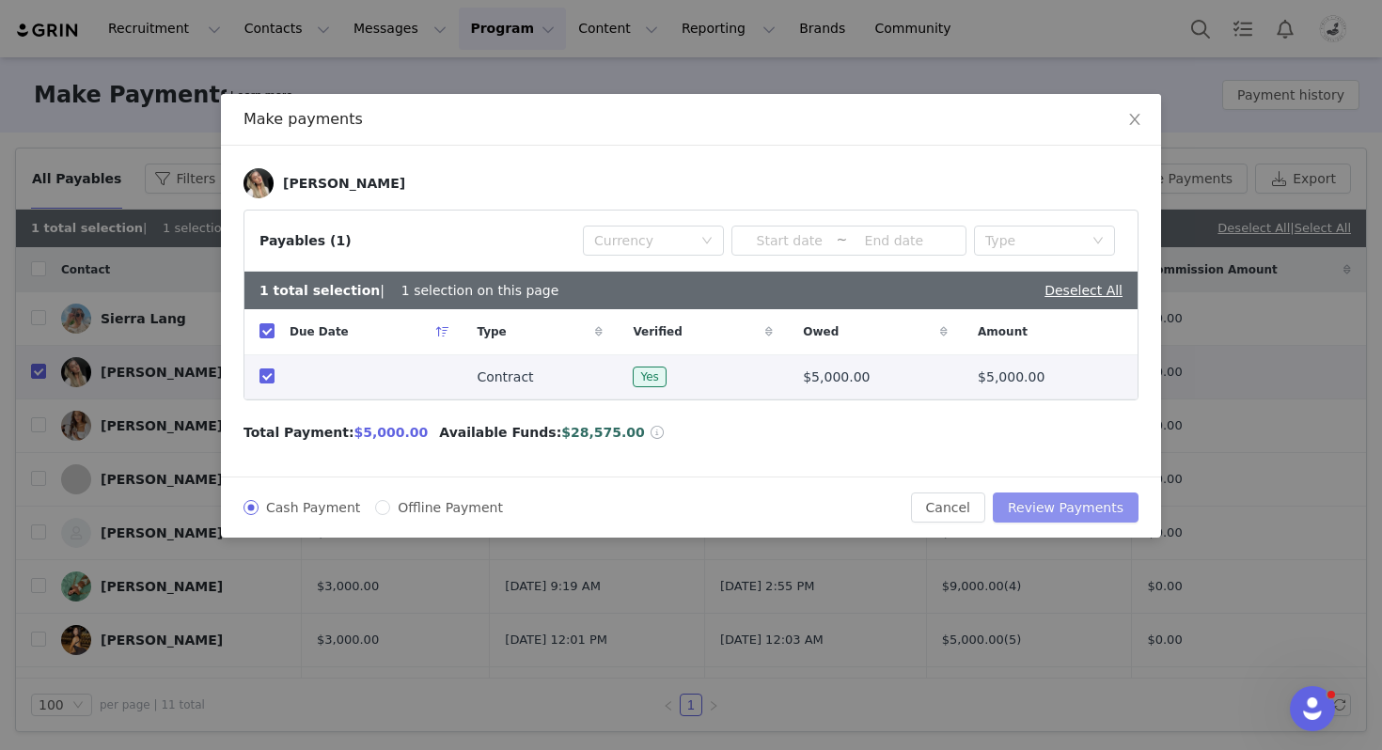
click at [1067, 512] on button "Review Payments" at bounding box center [1066, 508] width 146 height 30
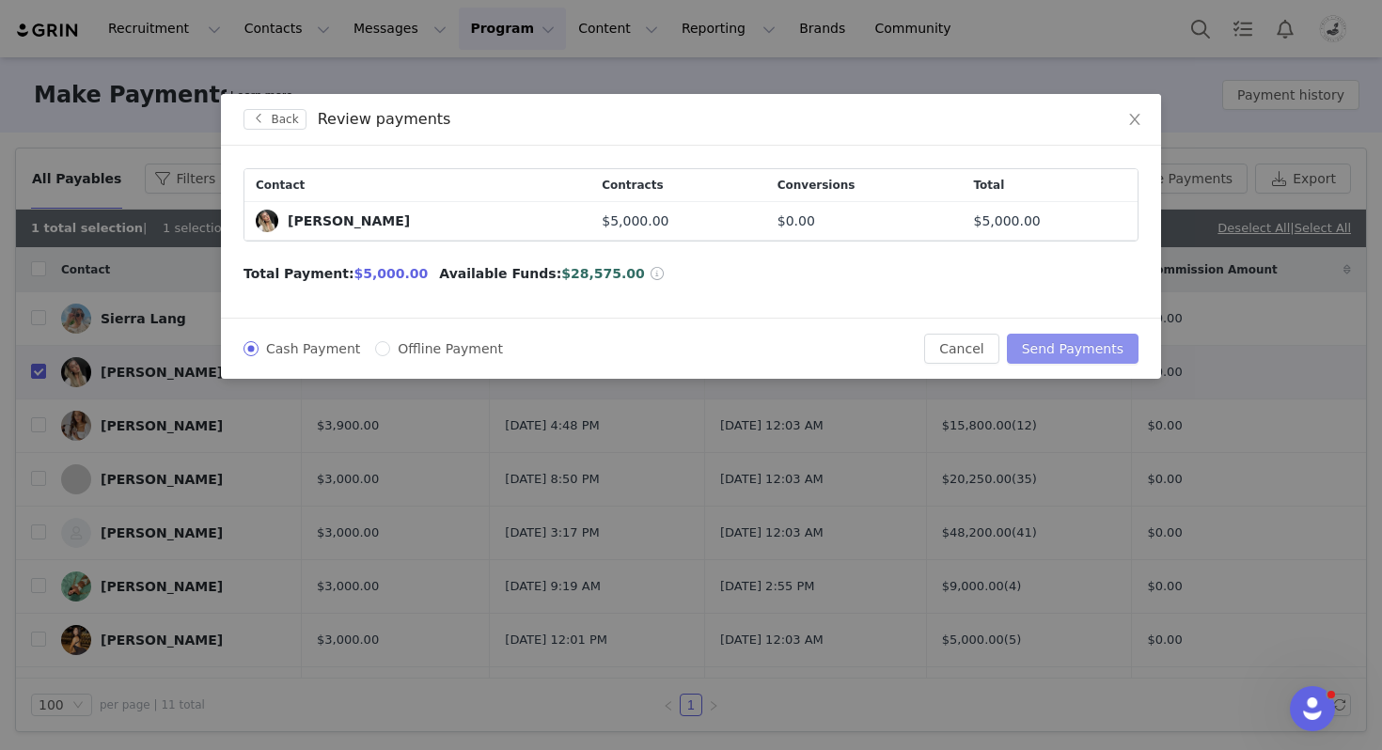
click at [1078, 351] on button "Send Payments" at bounding box center [1073, 349] width 132 height 30
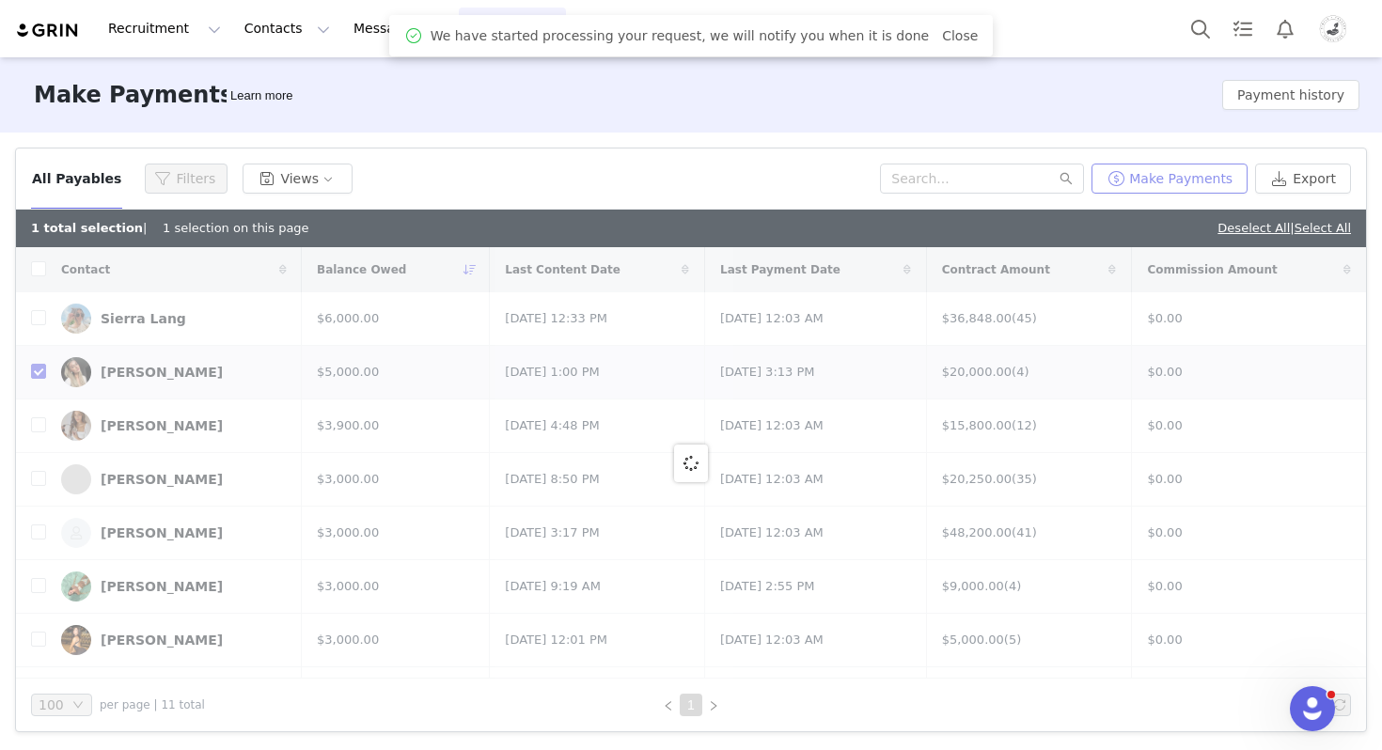
checkbox input "false"
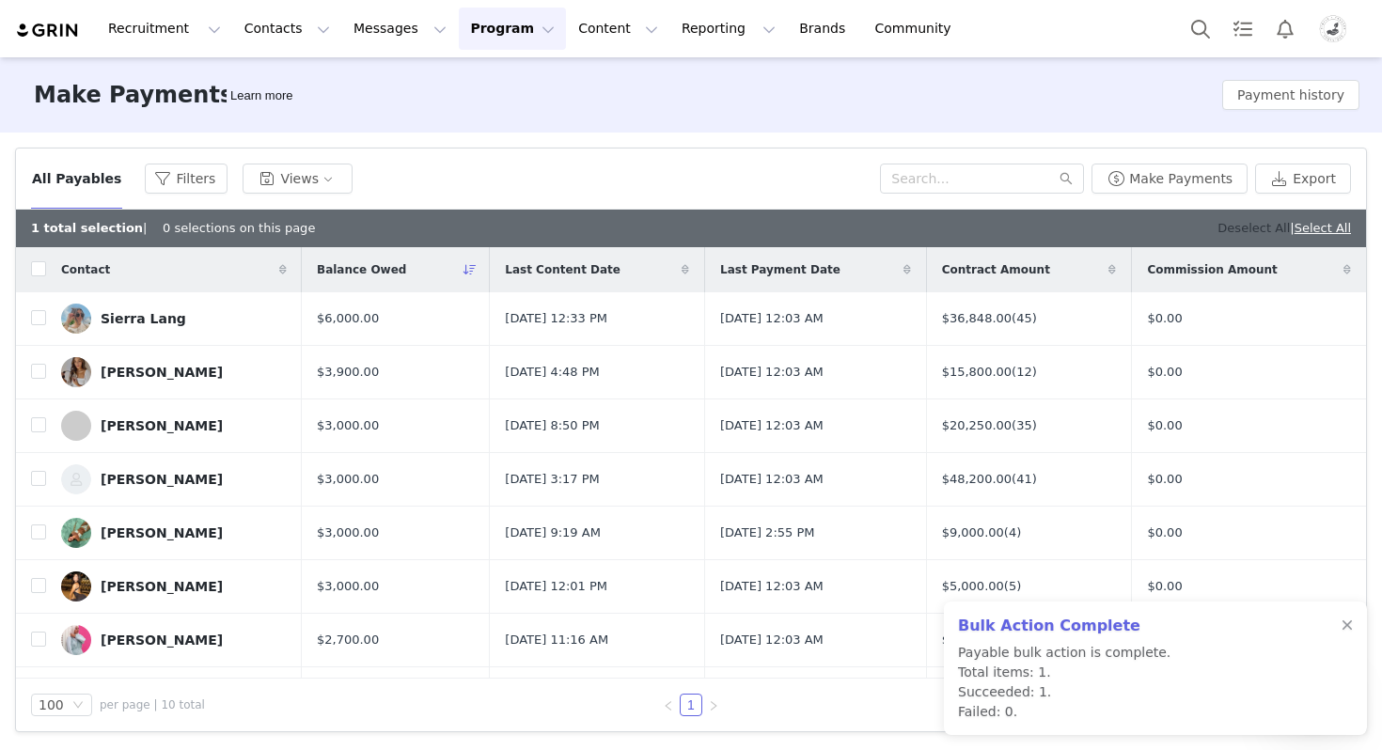
click at [1221, 225] on link "Deselect All" at bounding box center [1254, 228] width 72 height 14
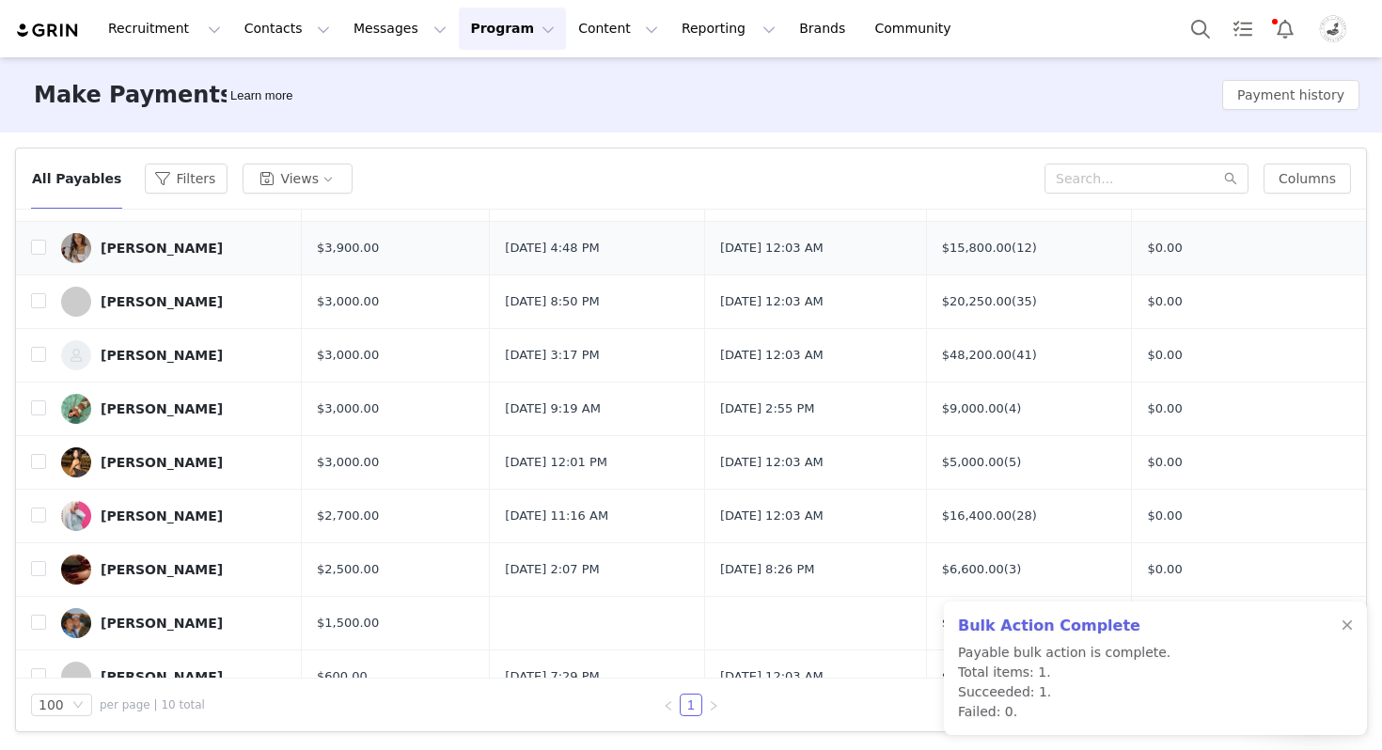
scroll to position [88, 0]
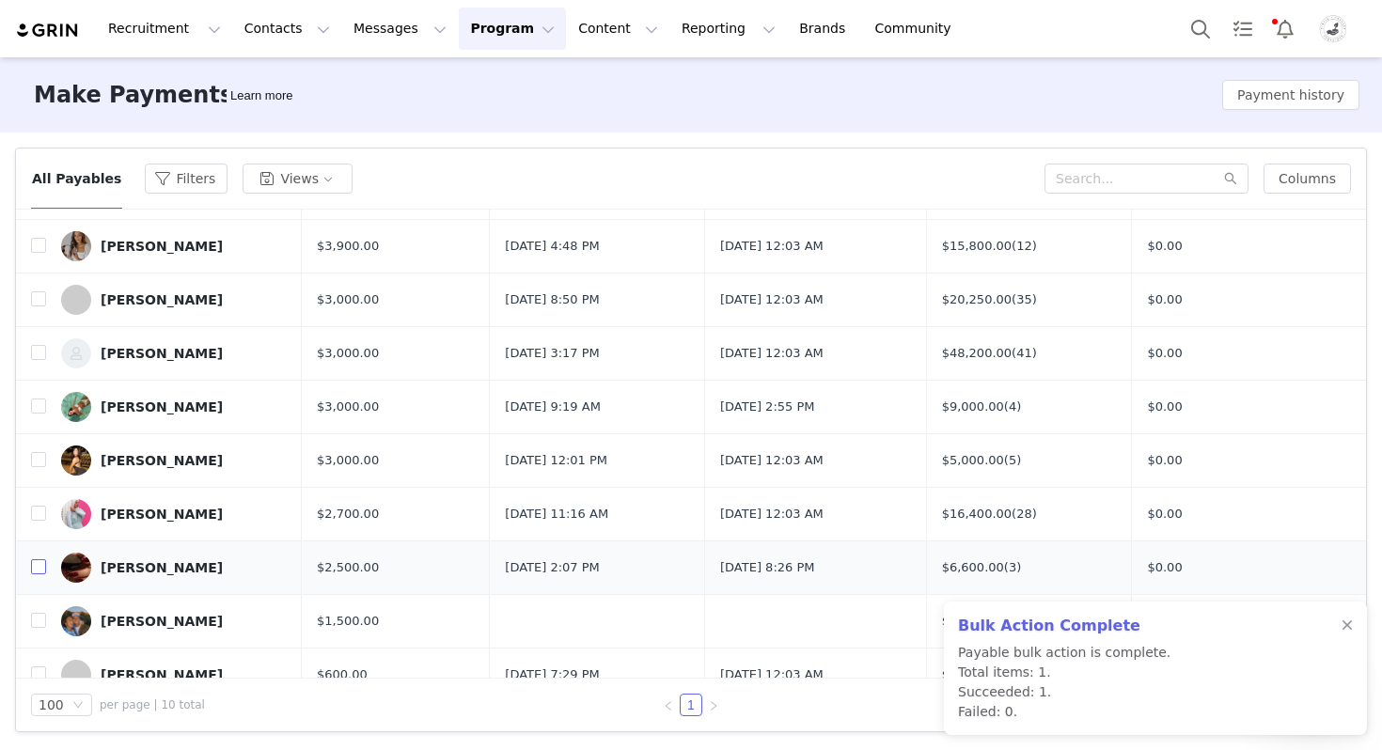
click at [37, 567] on input "checkbox" at bounding box center [38, 566] width 15 height 15
checkbox input "true"
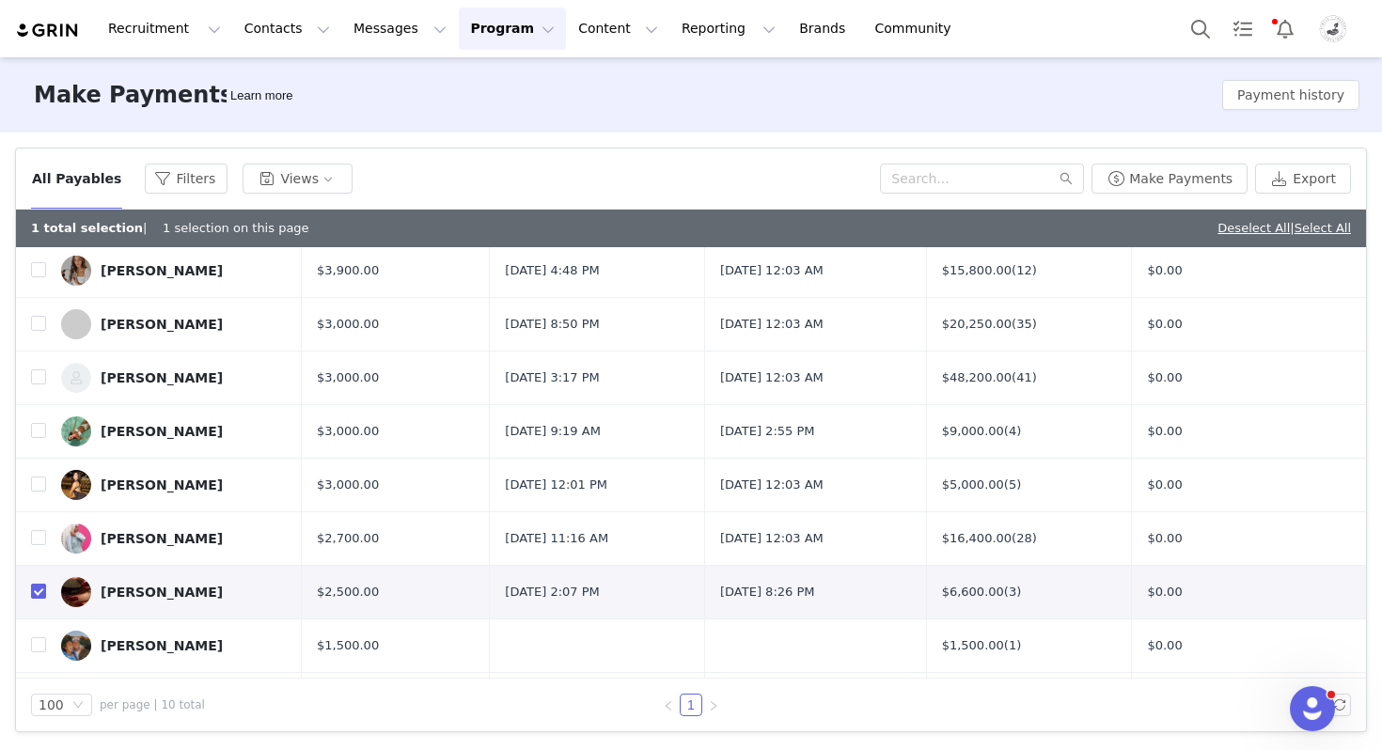
scroll to position [150, 0]
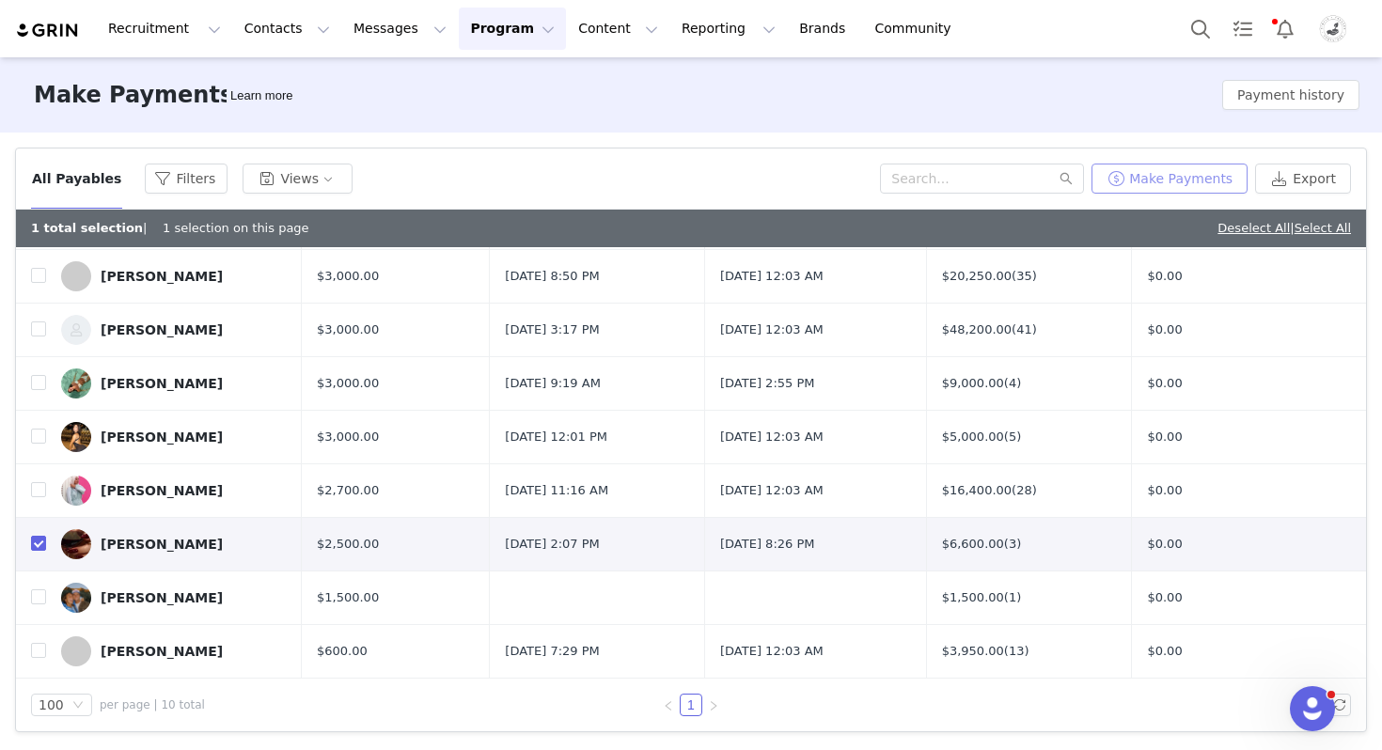
click at [1145, 182] on button "Make Payments" at bounding box center [1170, 179] width 156 height 30
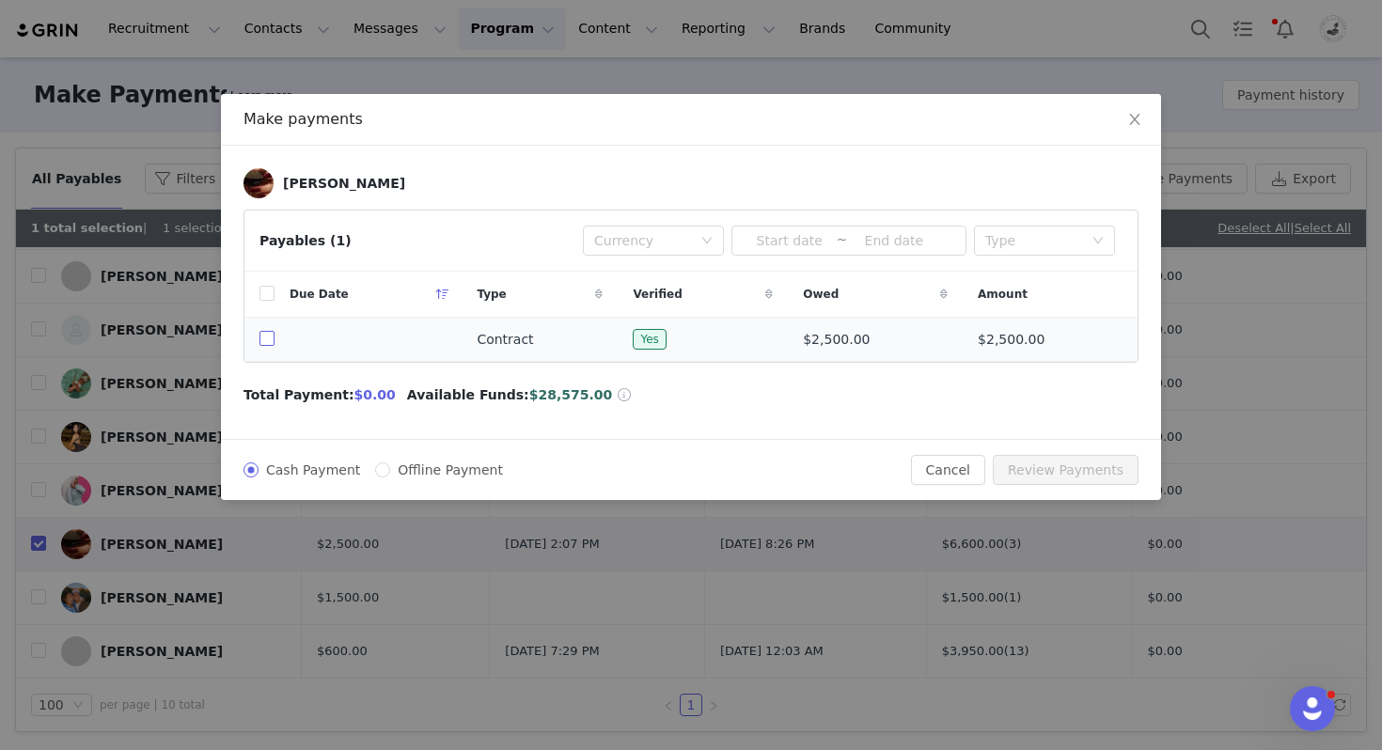
click at [266, 336] on input "checkbox" at bounding box center [267, 338] width 15 height 15
checkbox input "true"
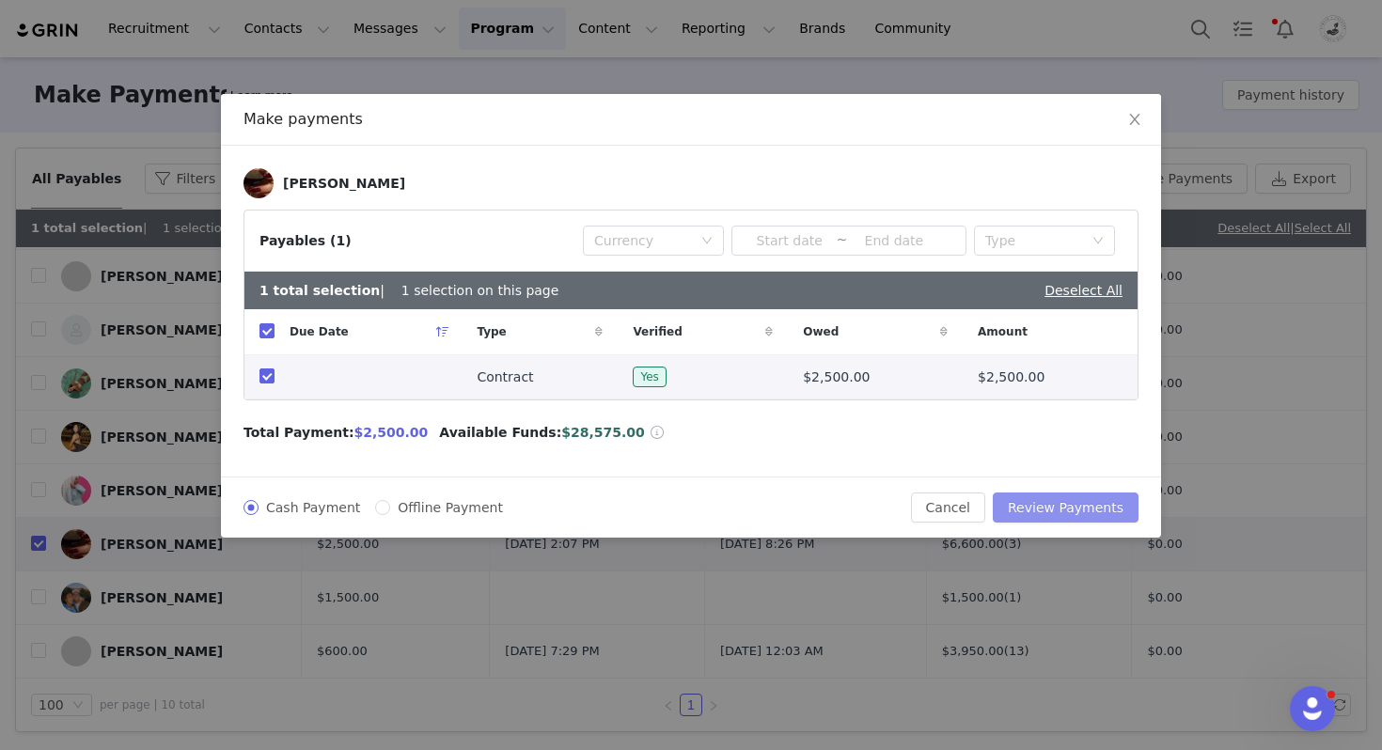
click at [1044, 504] on button "Review Payments" at bounding box center [1066, 508] width 146 height 30
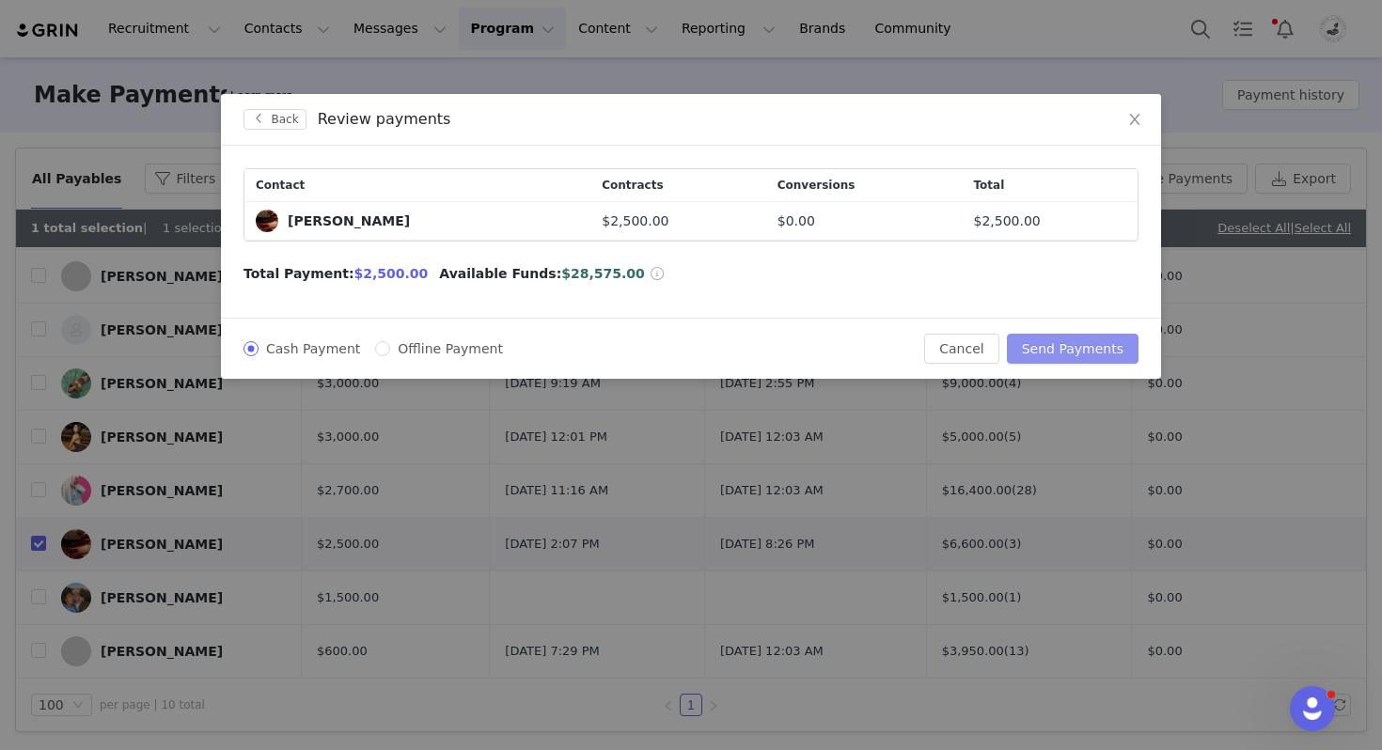
click at [1070, 344] on button "Send Payments" at bounding box center [1073, 349] width 132 height 30
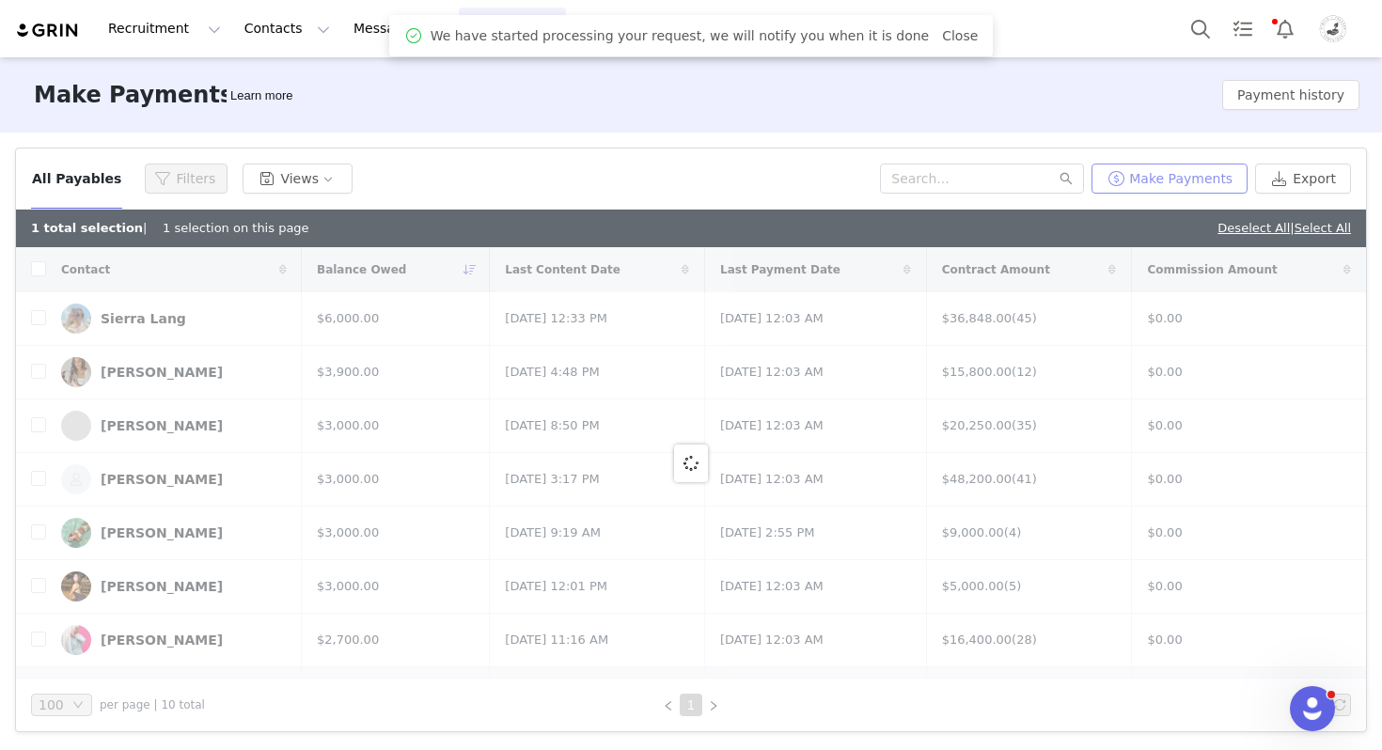
checkbox input "false"
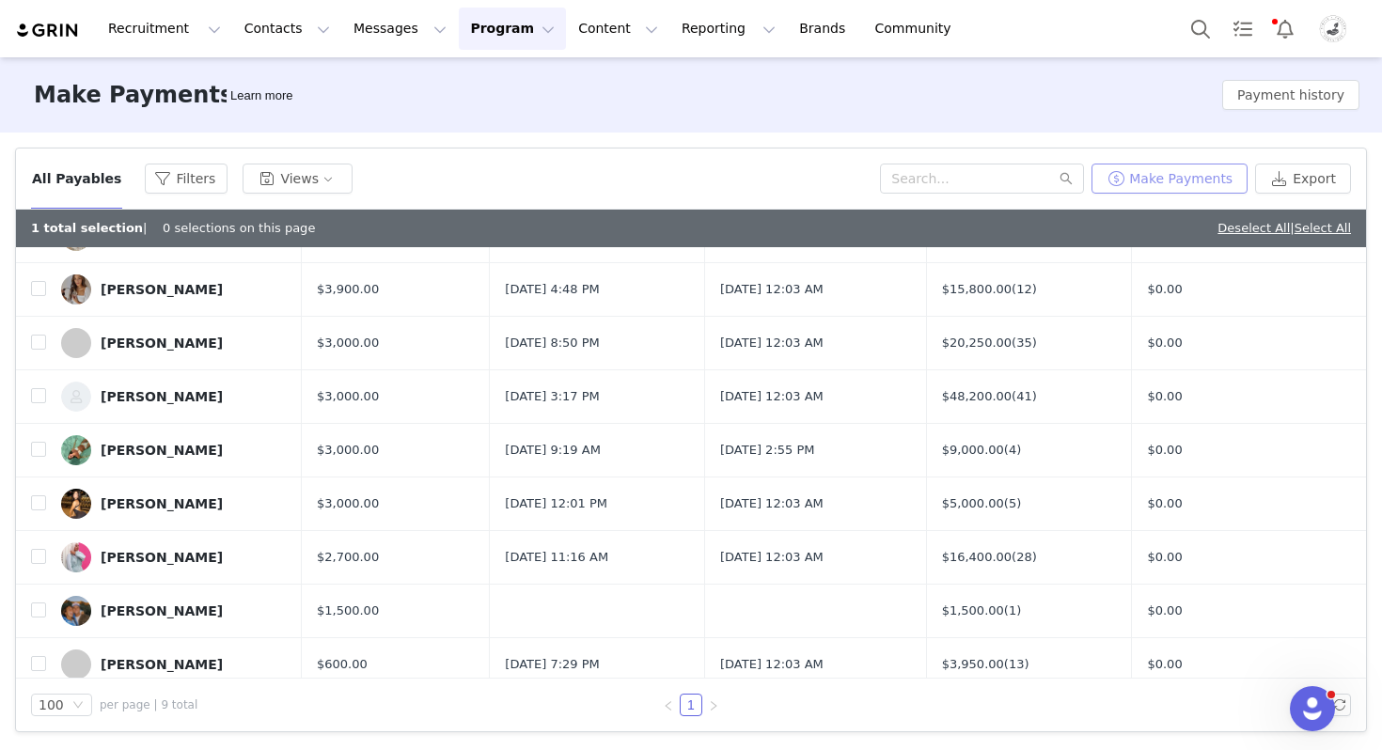
scroll to position [96, 0]
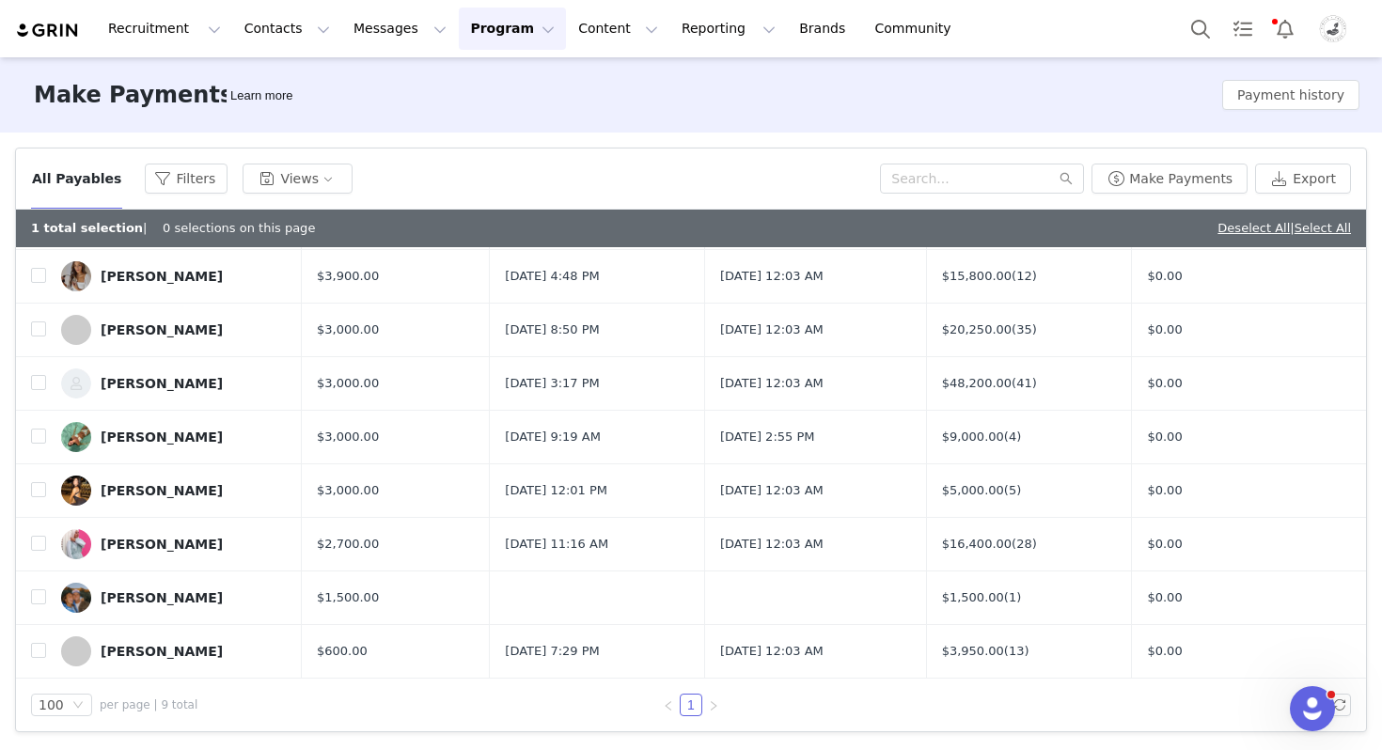
click at [1327, 24] on img "Profile" at bounding box center [1333, 29] width 30 height 30
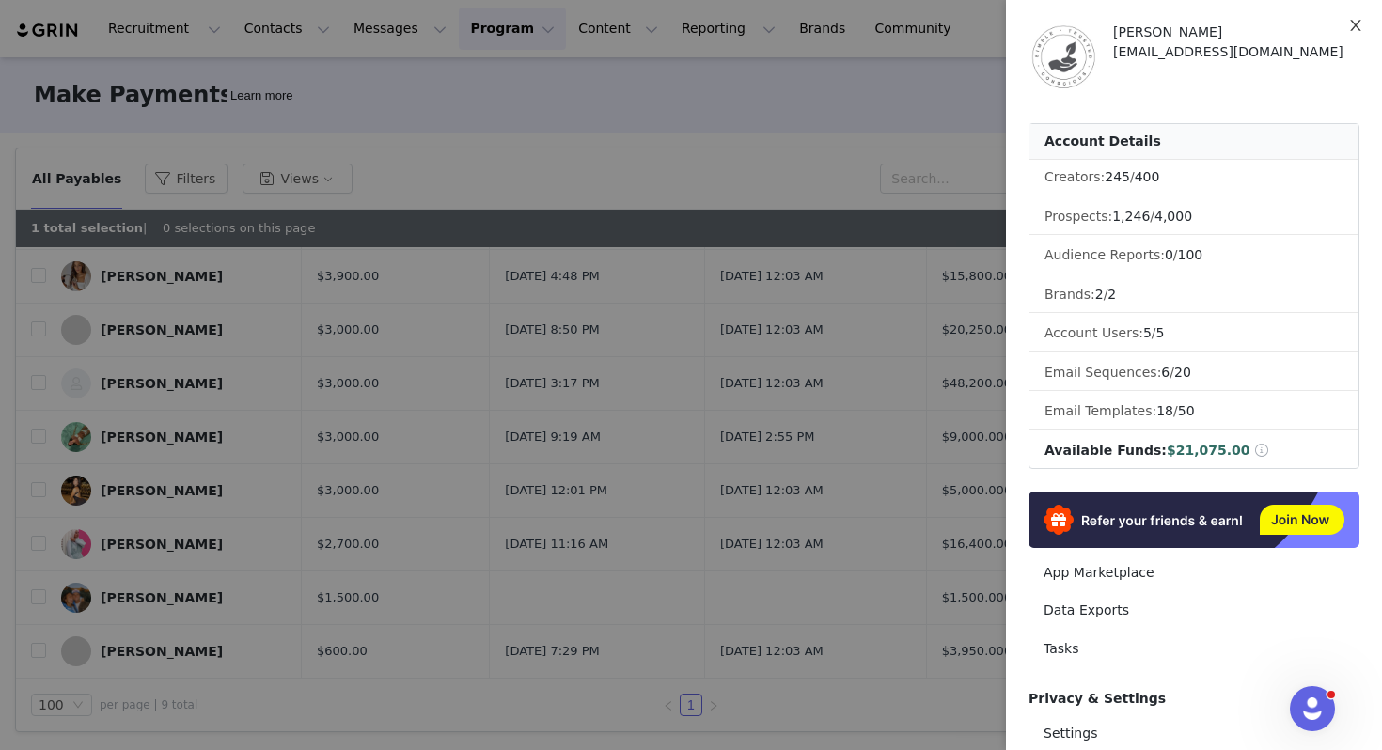
click at [1358, 24] on icon "icon: close" at bounding box center [1355, 25] width 10 height 11
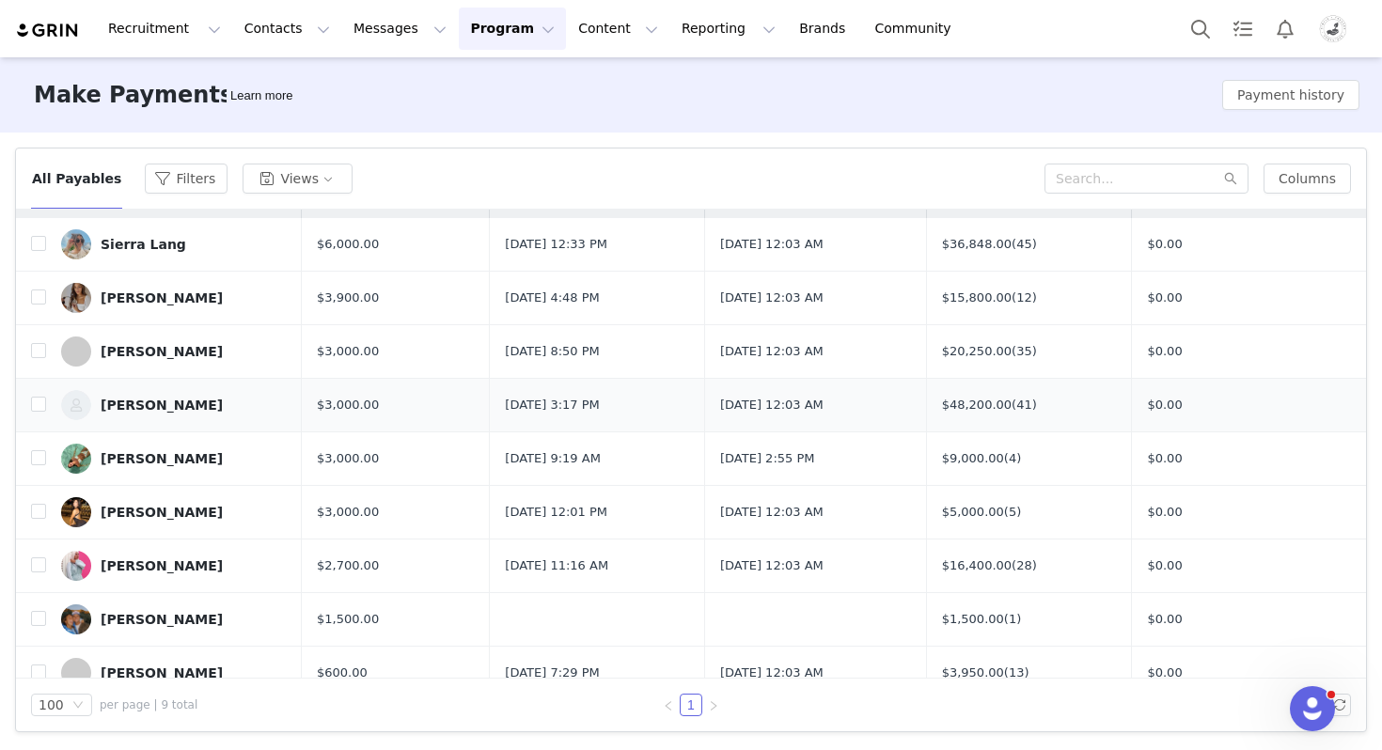
scroll to position [58, 0]
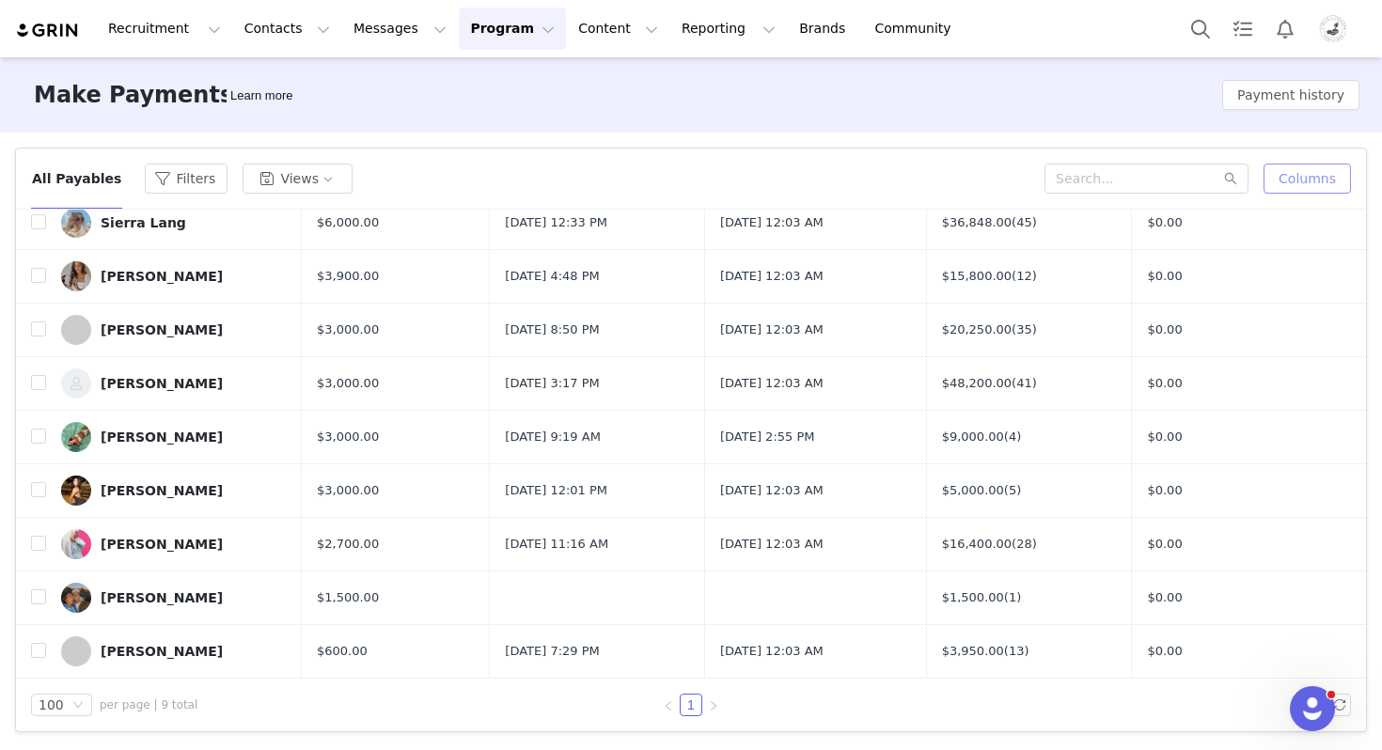
click at [1314, 184] on button "Columns" at bounding box center [1307, 179] width 87 height 30
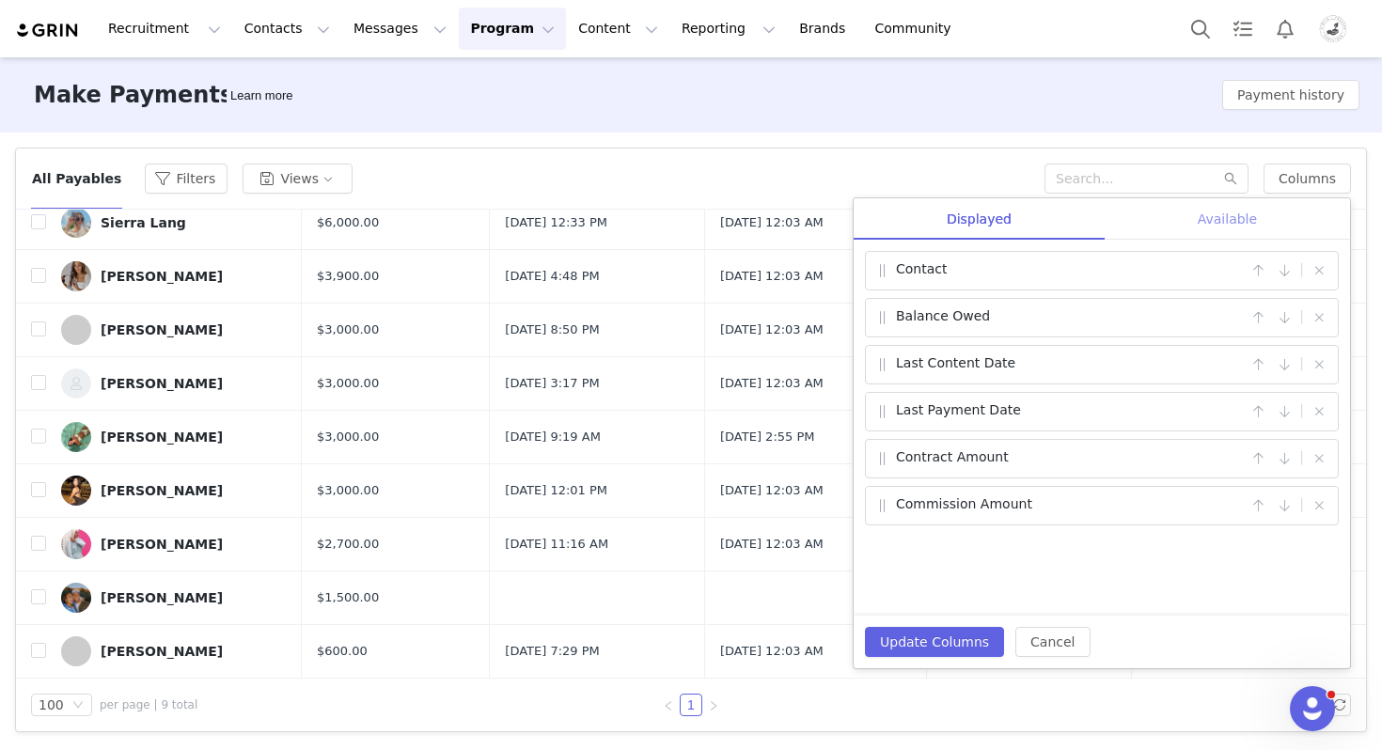
click at [1218, 219] on div "Available" at bounding box center [1227, 219] width 245 height 42
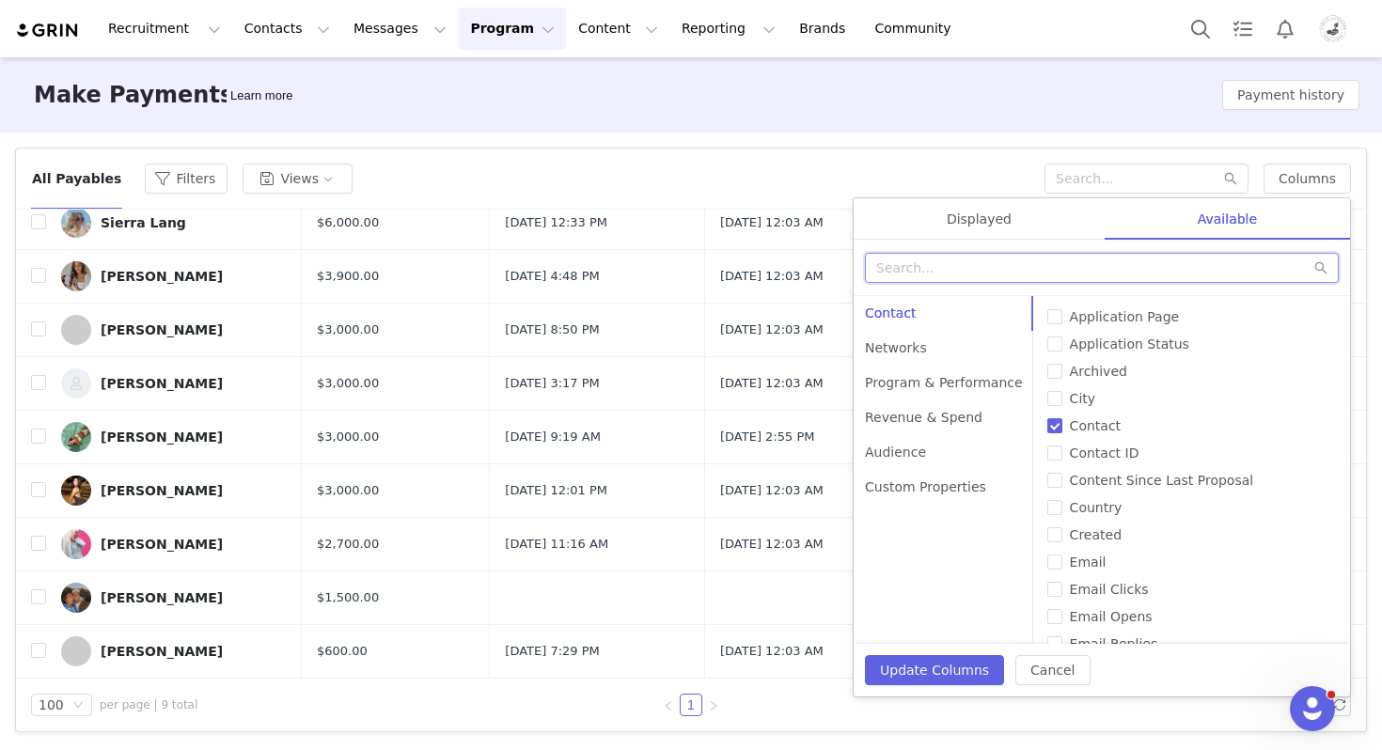
click at [1117, 262] on input "text" at bounding box center [1102, 268] width 474 height 30
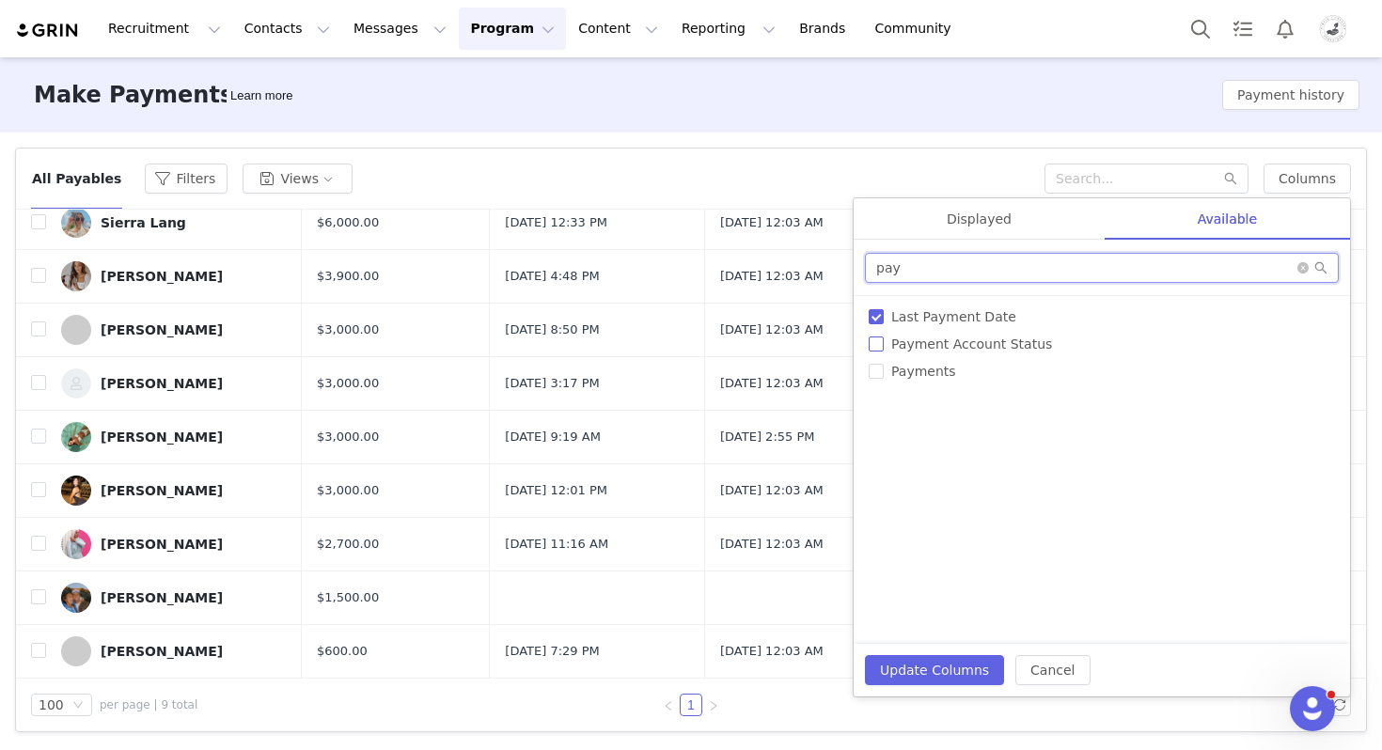
type input "pay"
click at [1015, 338] on span "Payment Account Status" at bounding box center [972, 344] width 176 height 15
click at [884, 338] on input "Payment Account Status" at bounding box center [876, 344] width 15 height 15
checkbox input "true"
click at [953, 366] on span "Payments" at bounding box center [924, 371] width 80 height 15
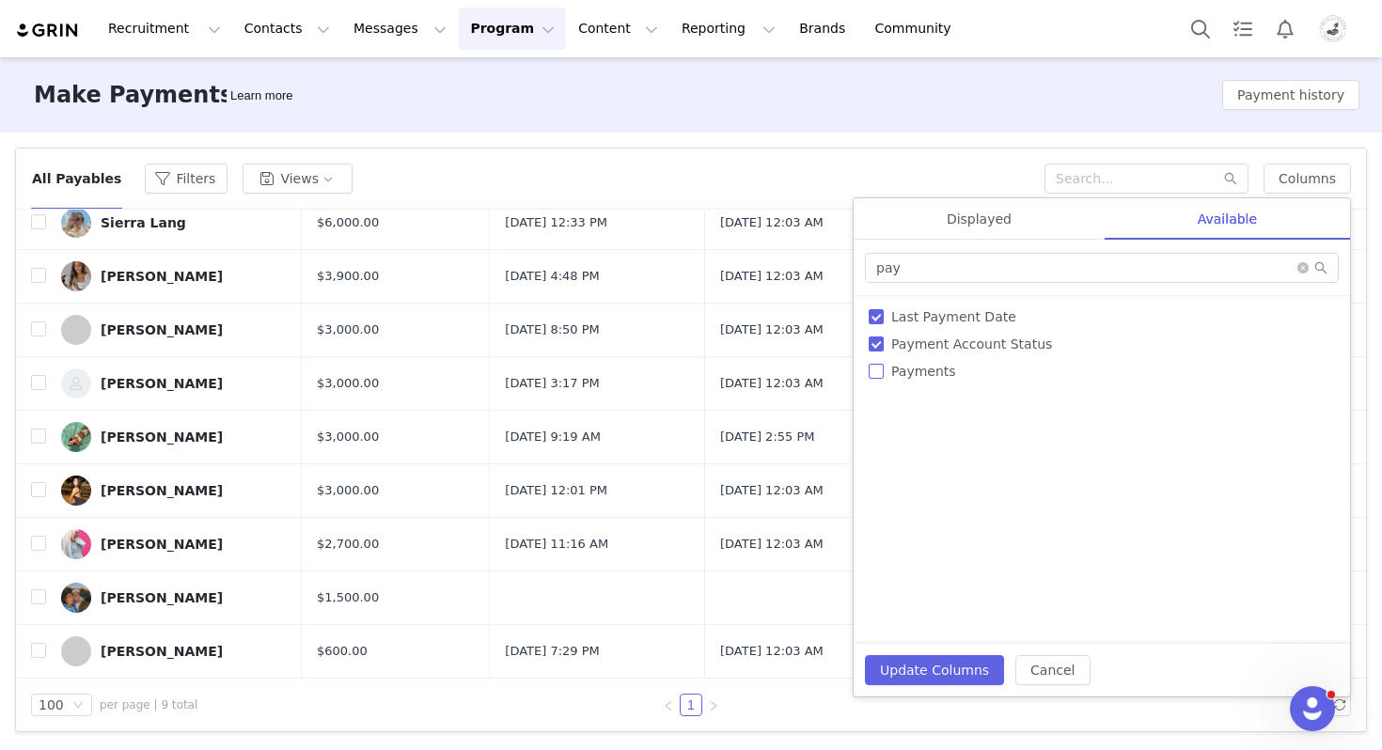
click at [884, 366] on input "Payments" at bounding box center [876, 371] width 15 height 15
checkbox input "true"
click at [919, 665] on button "Update Columns" at bounding box center [934, 670] width 139 height 30
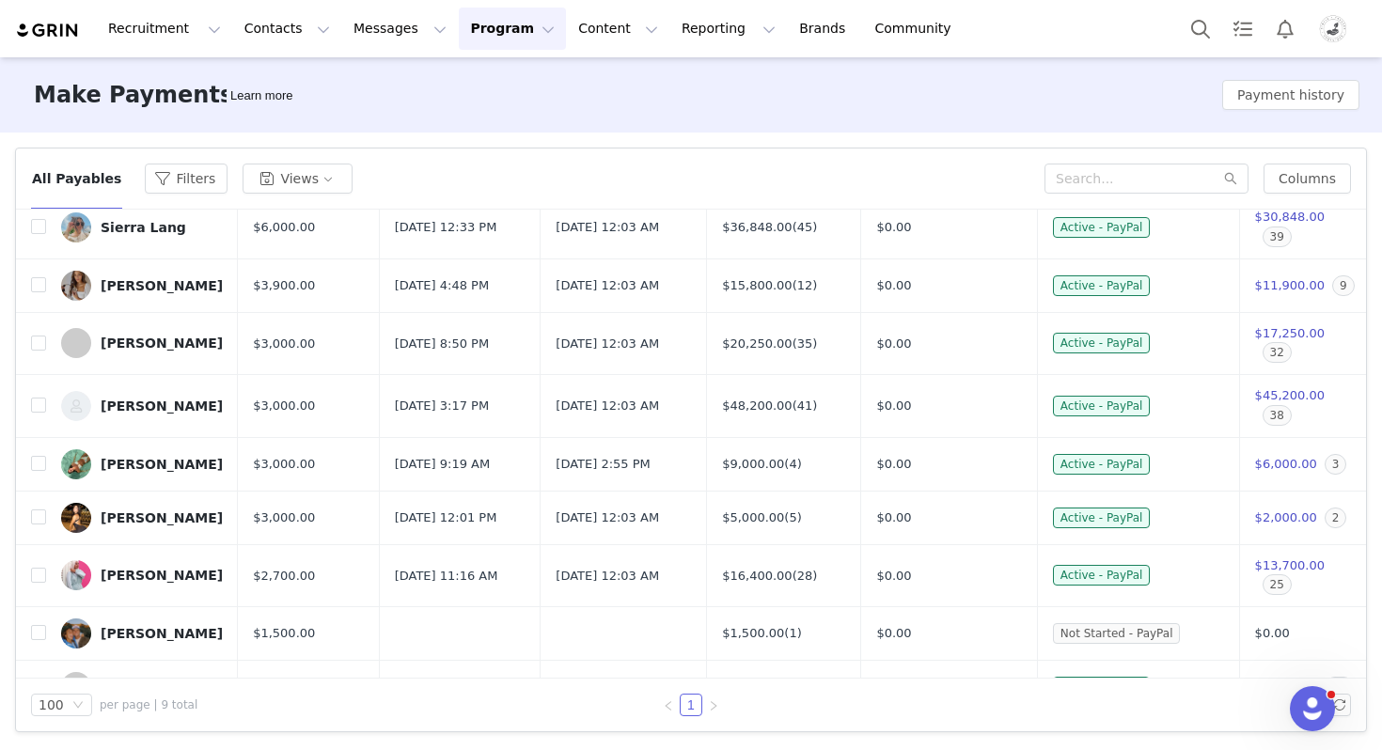
scroll to position [0, 0]
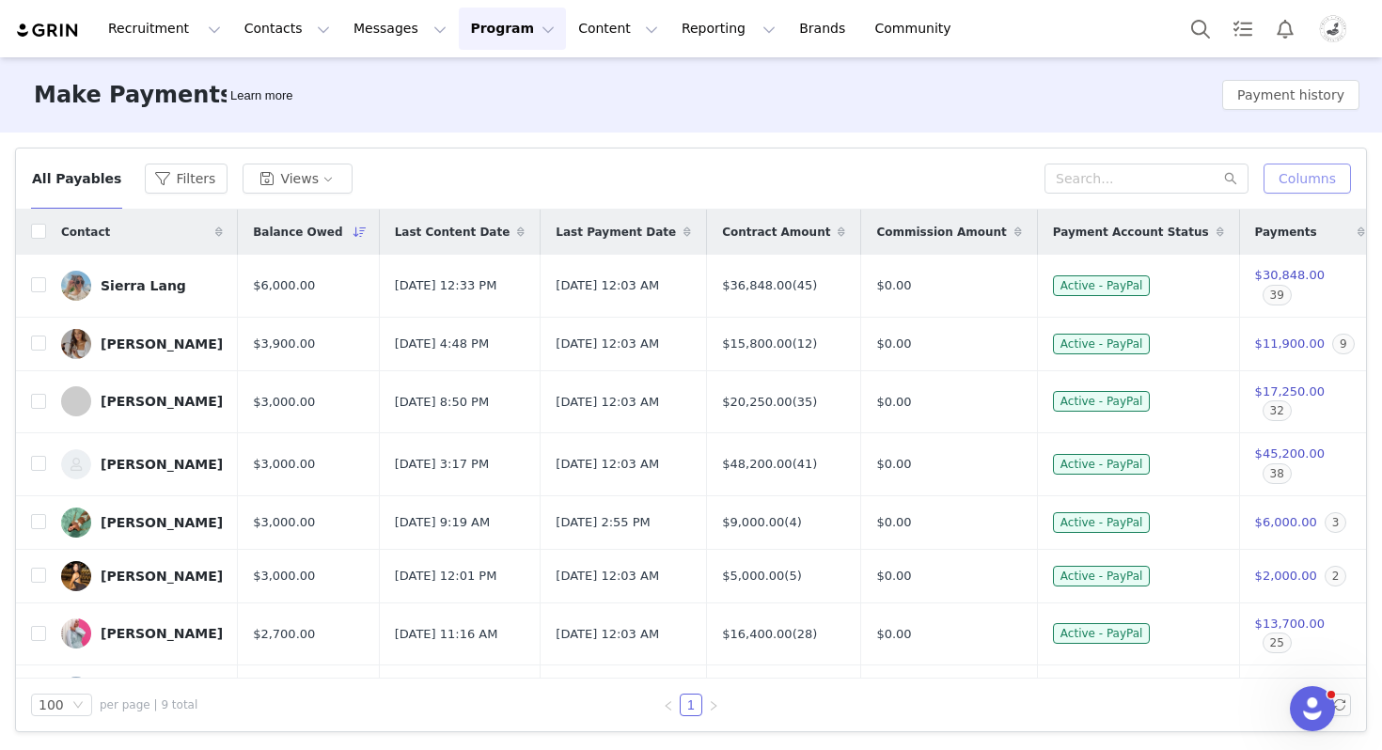
click at [1302, 169] on button "Columns" at bounding box center [1307, 179] width 87 height 30
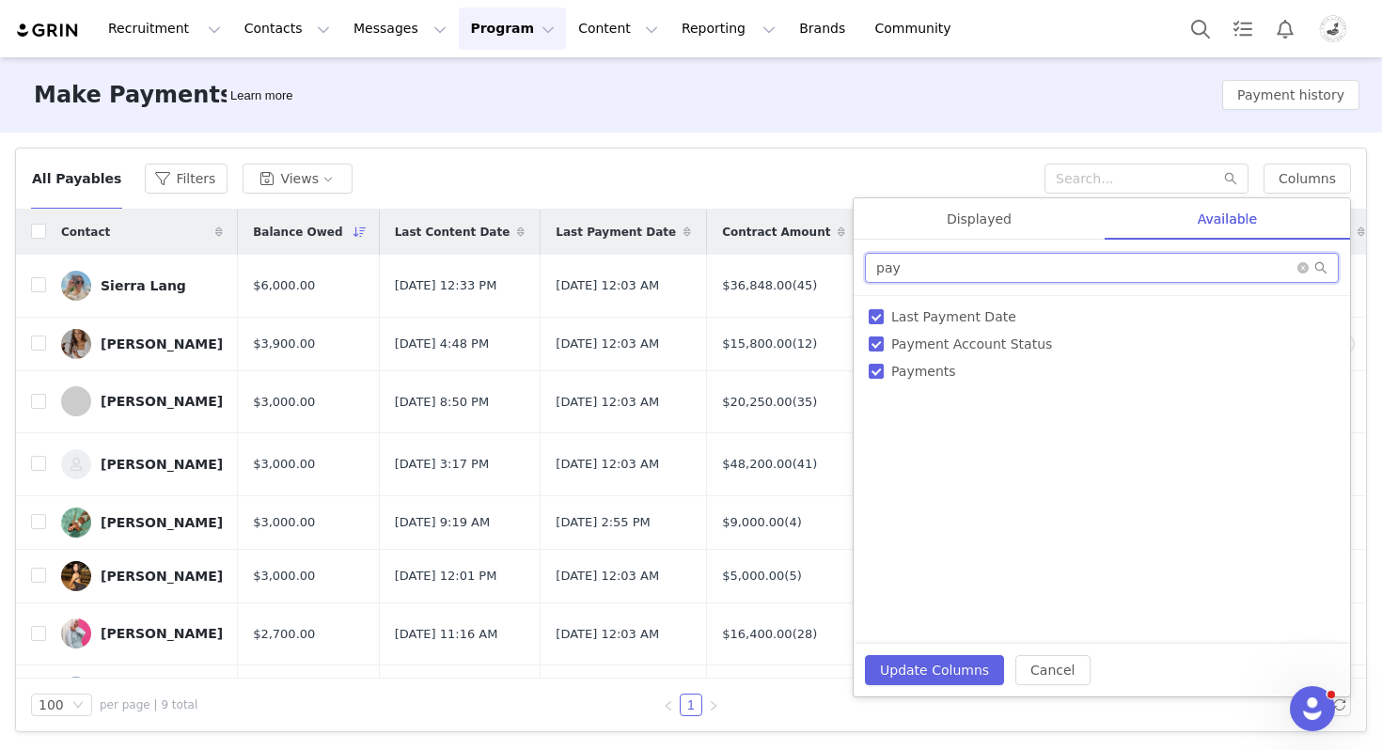
click at [1056, 271] on input "pay" at bounding box center [1102, 268] width 474 height 30
type input "comm"
click at [993, 338] on span "Commission Amount" at bounding box center [959, 344] width 151 height 15
click at [884, 338] on input "Commission Amount" at bounding box center [876, 344] width 15 height 15
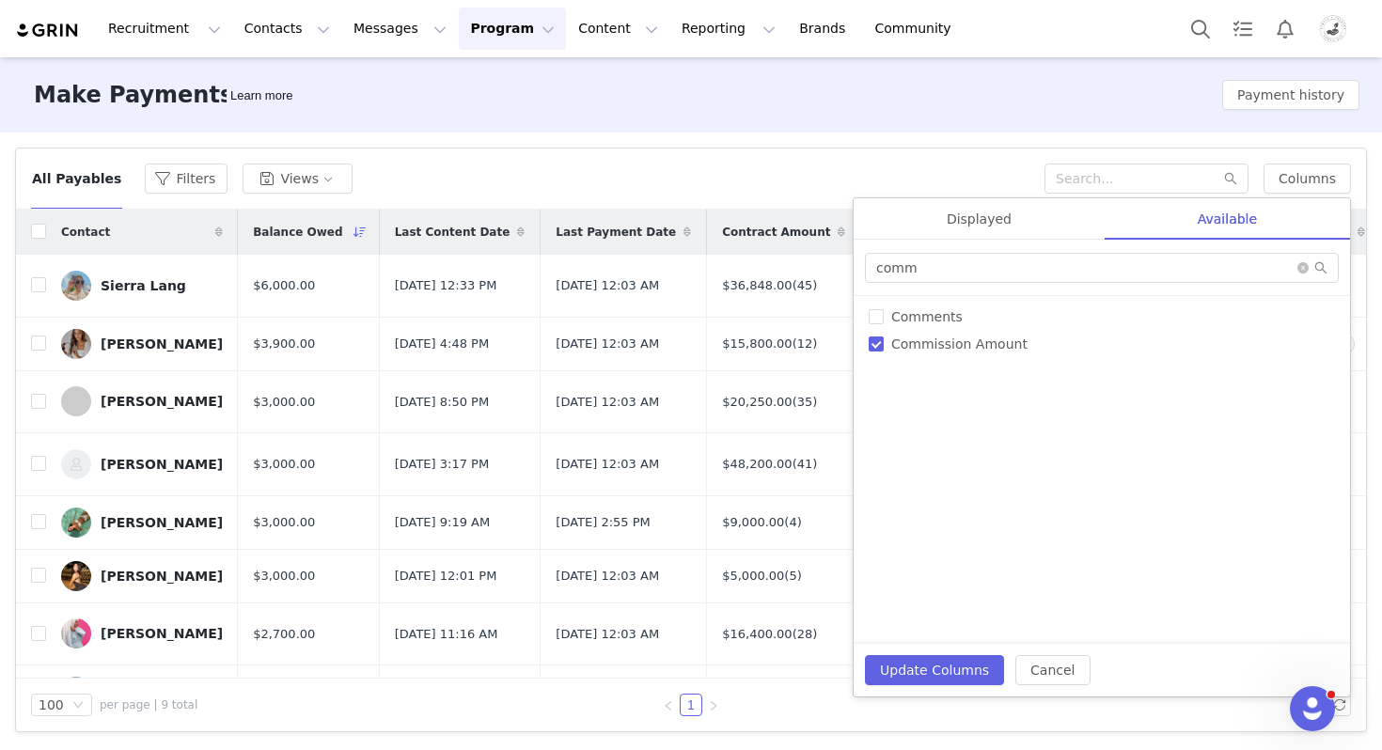
checkbox input "false"
click at [913, 663] on button "Update Columns" at bounding box center [934, 670] width 139 height 30
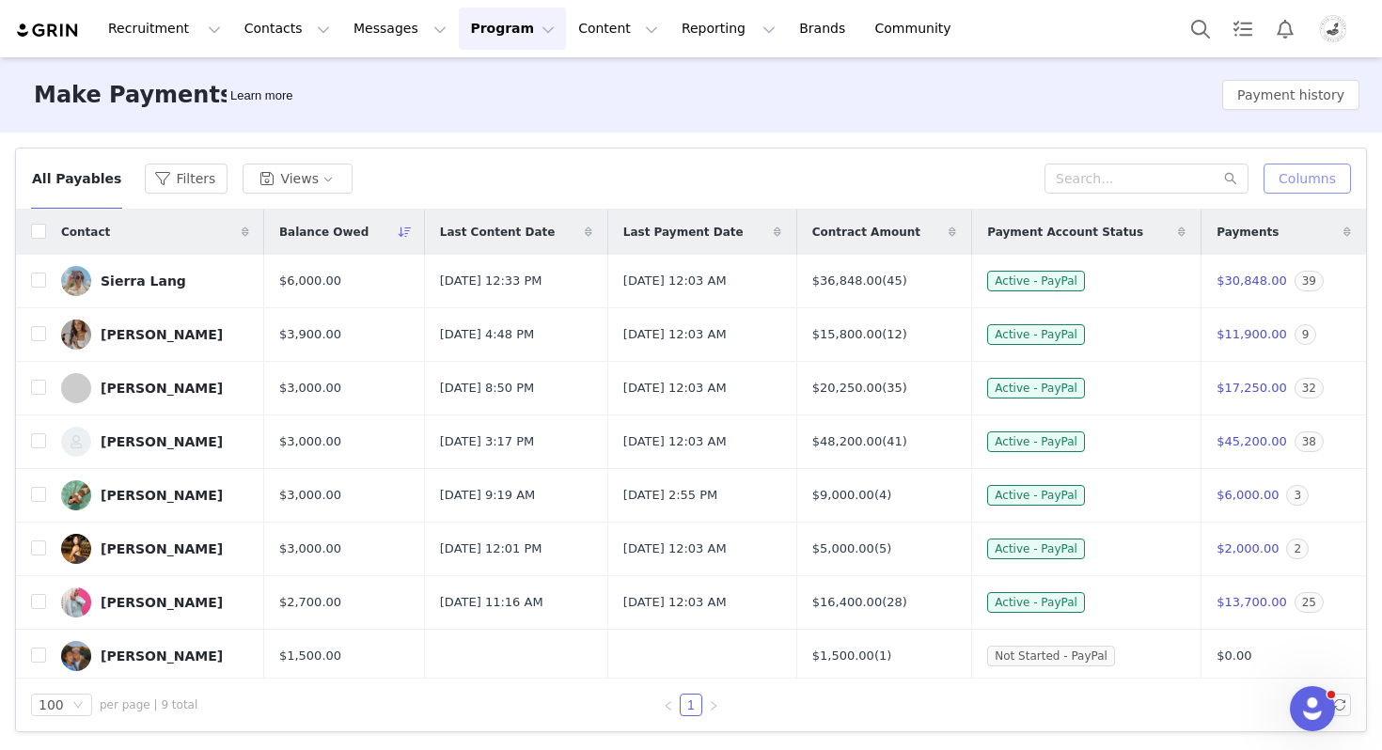
click at [1294, 172] on button "Columns" at bounding box center [1307, 179] width 87 height 30
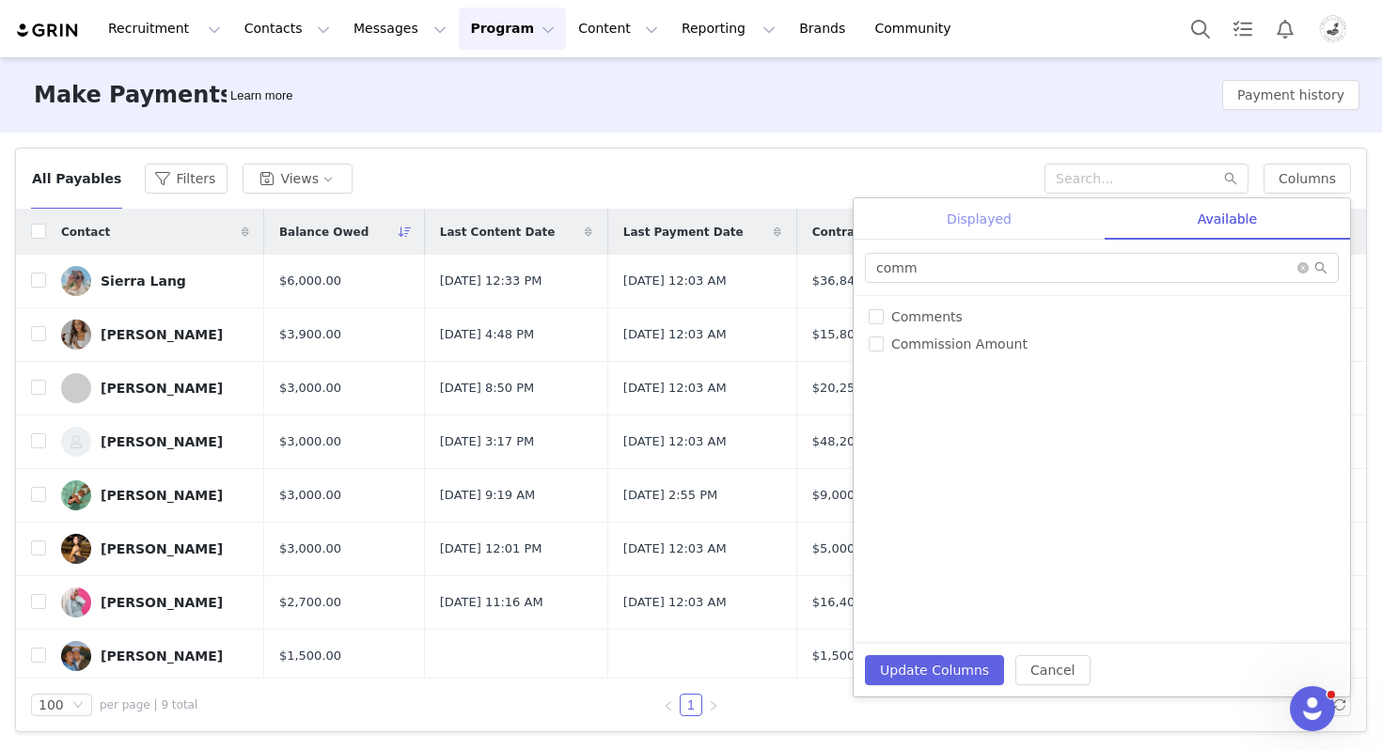
click at [1006, 233] on div "Displayed" at bounding box center [979, 219] width 251 height 42
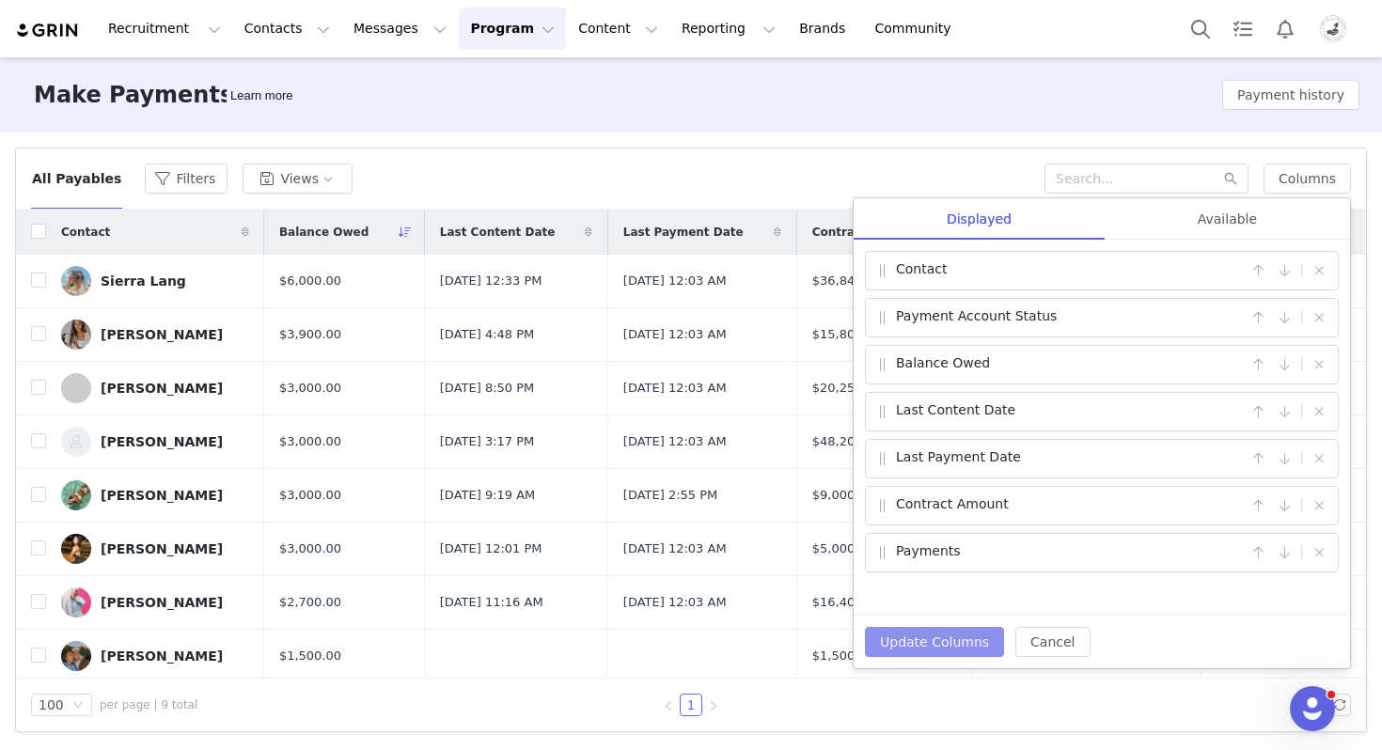
click at [909, 639] on button "Update Columns" at bounding box center [934, 642] width 139 height 30
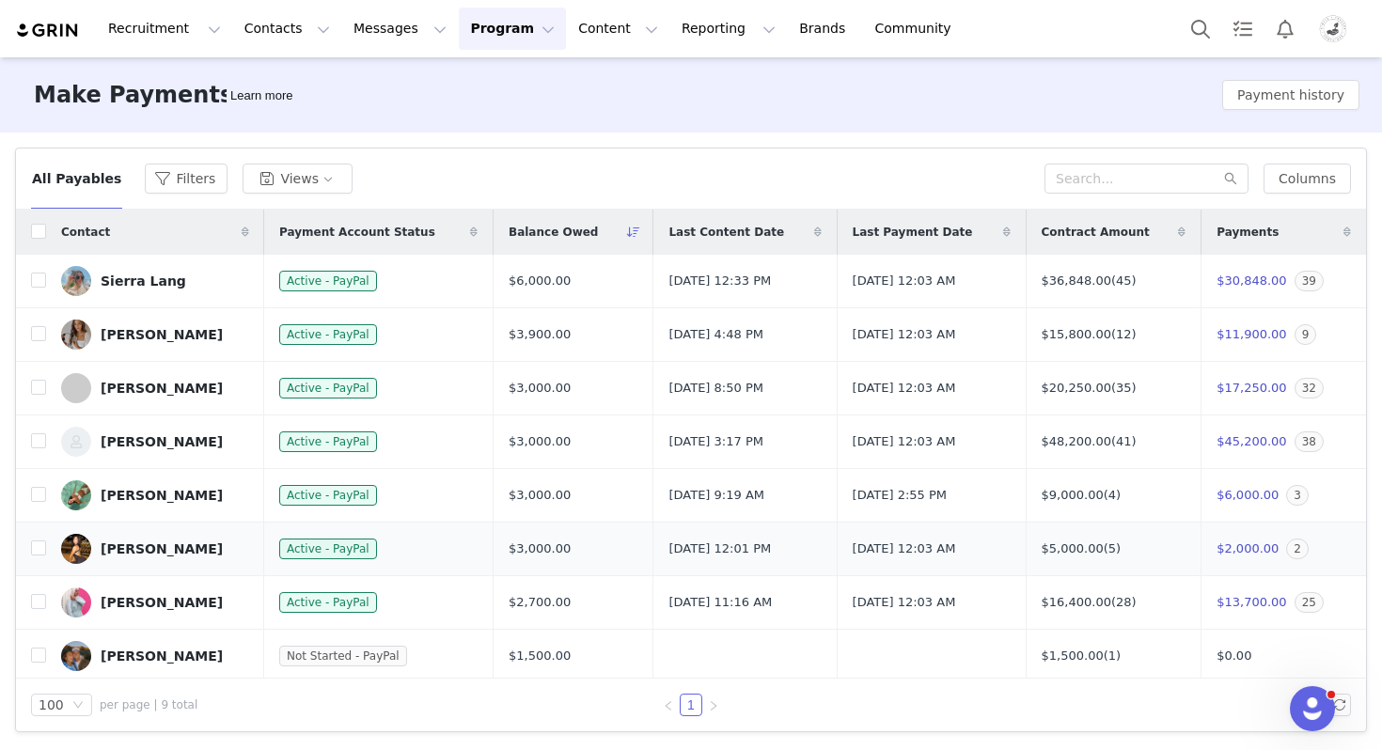
scroll to position [58, 0]
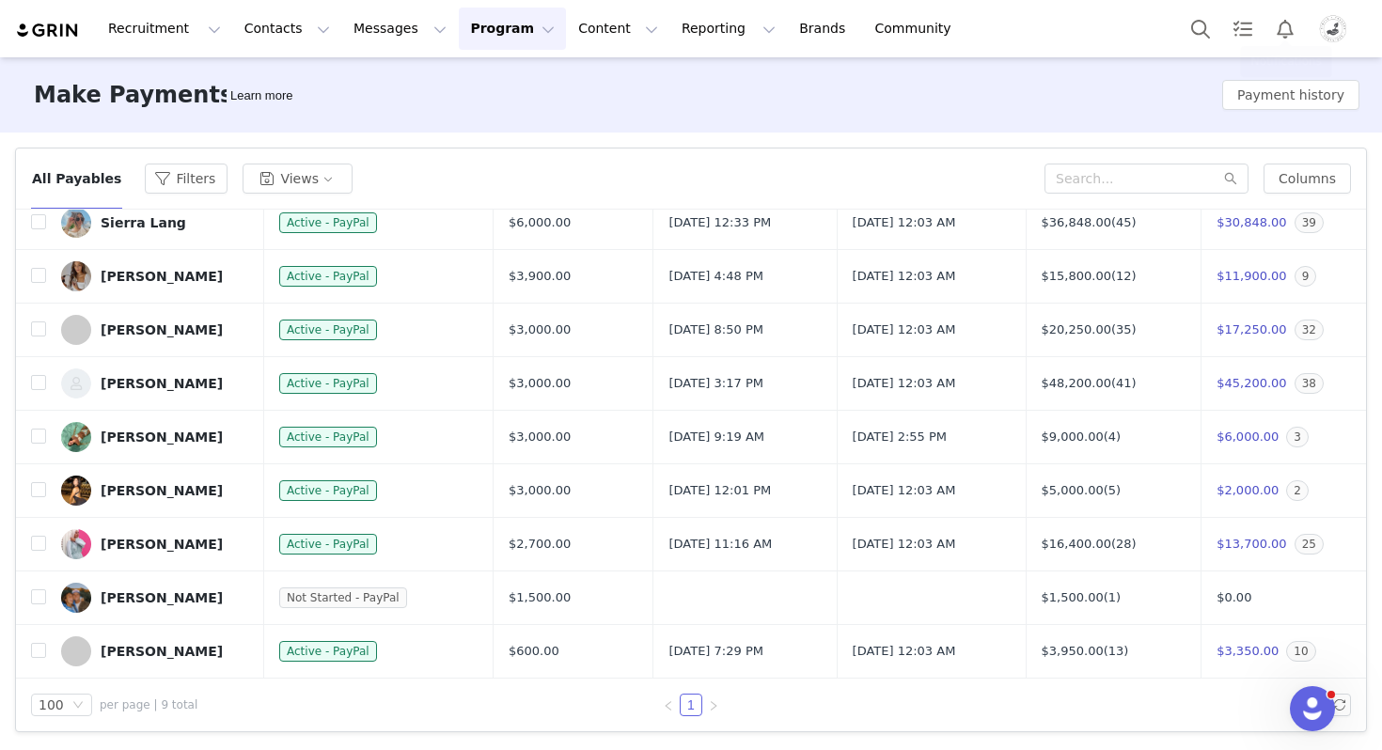
click at [1335, 26] on img "Profile" at bounding box center [1333, 29] width 30 height 30
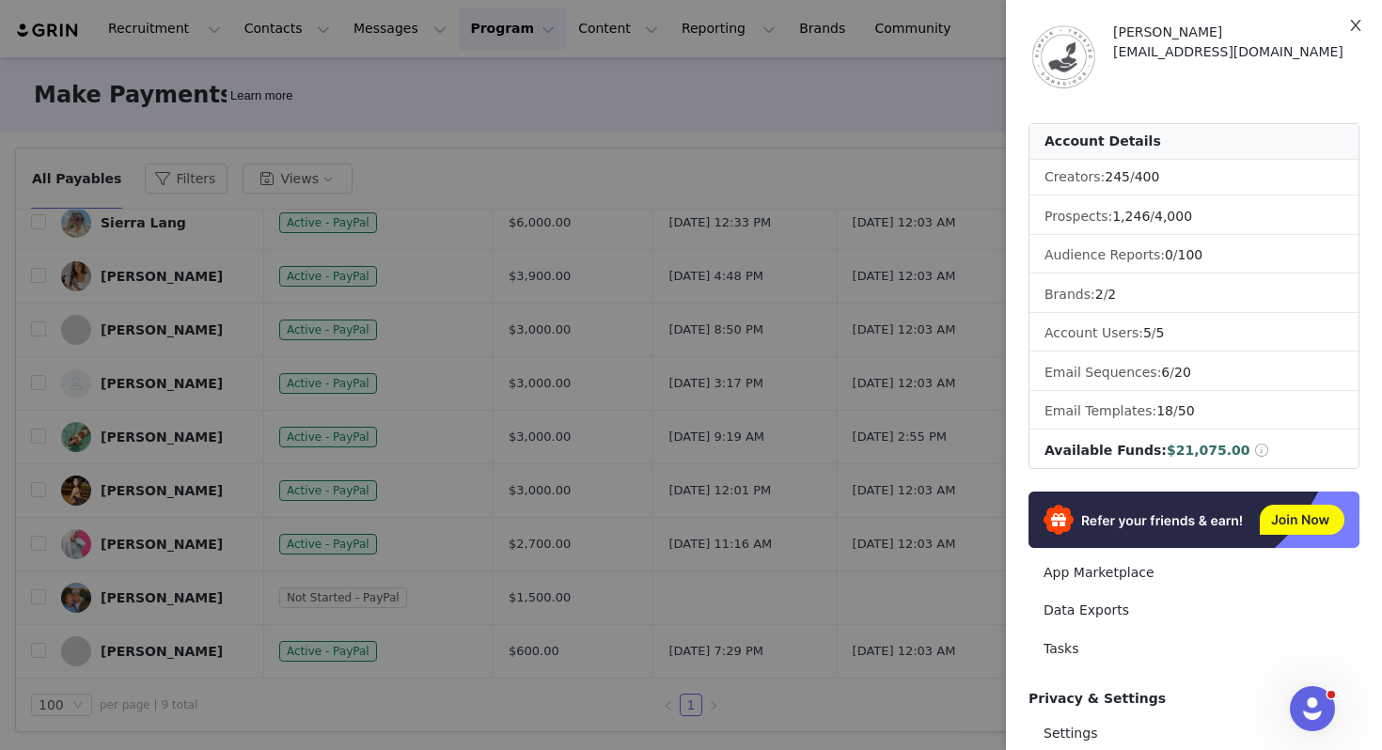
click at [1360, 28] on icon "icon: close" at bounding box center [1355, 25] width 15 height 15
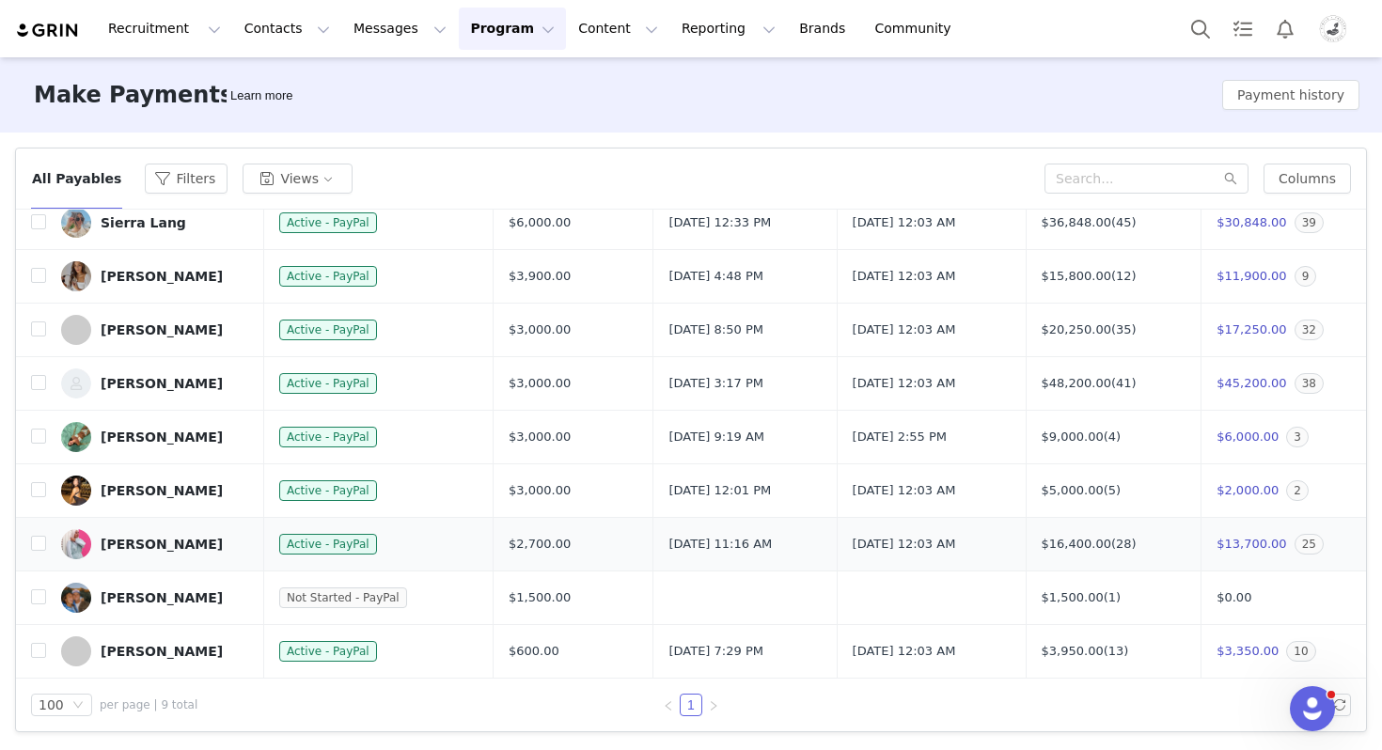
scroll to position [0, 0]
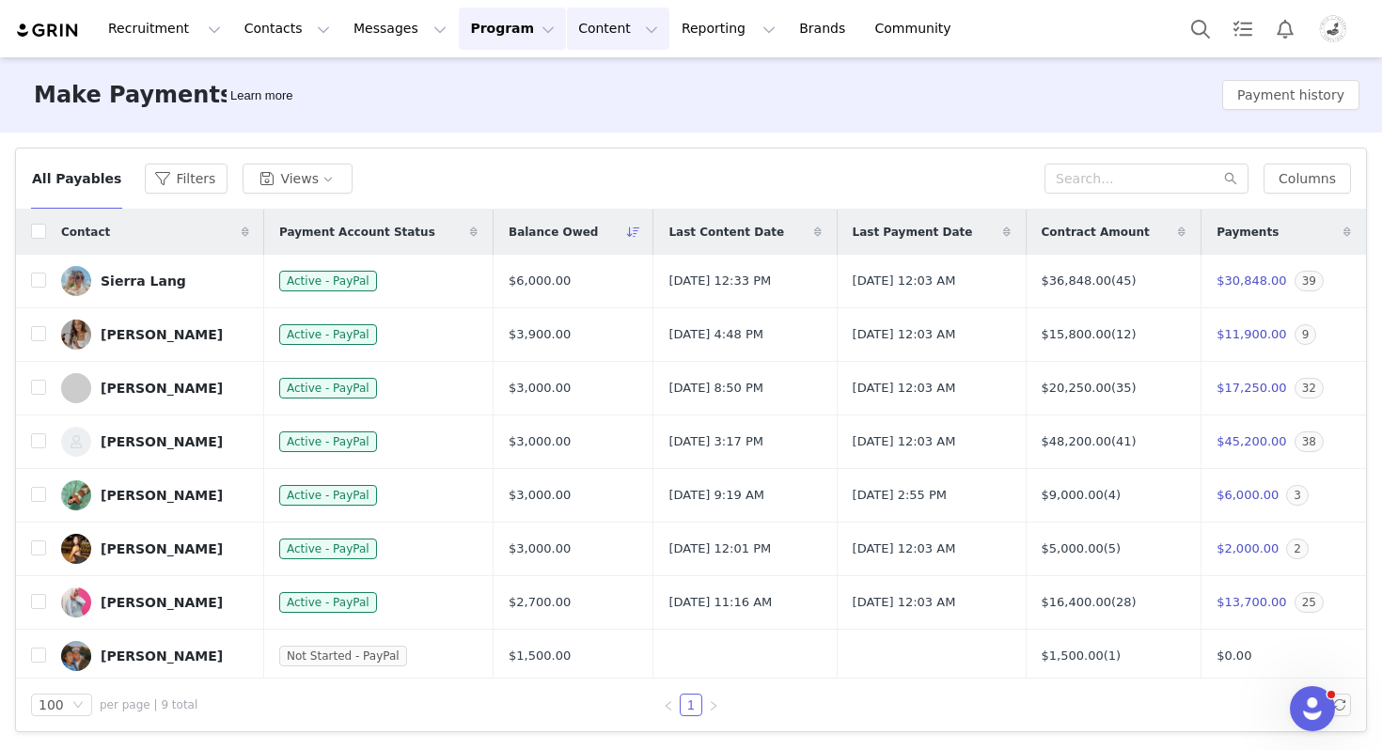
click at [570, 39] on button "Content Content" at bounding box center [618, 29] width 102 height 42
click at [576, 73] on p "Creator Content" at bounding box center [595, 83] width 105 height 20
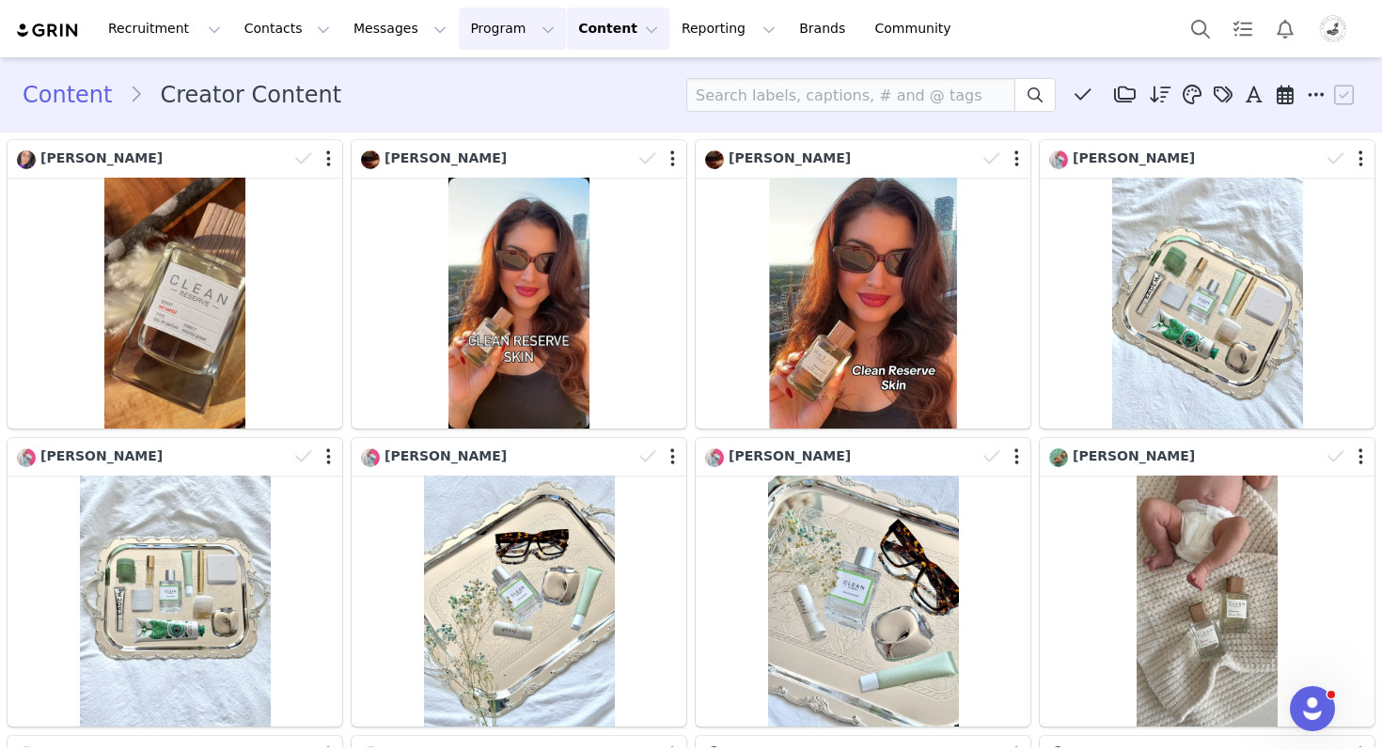
click at [483, 37] on button "Program Program" at bounding box center [512, 29] width 107 height 42
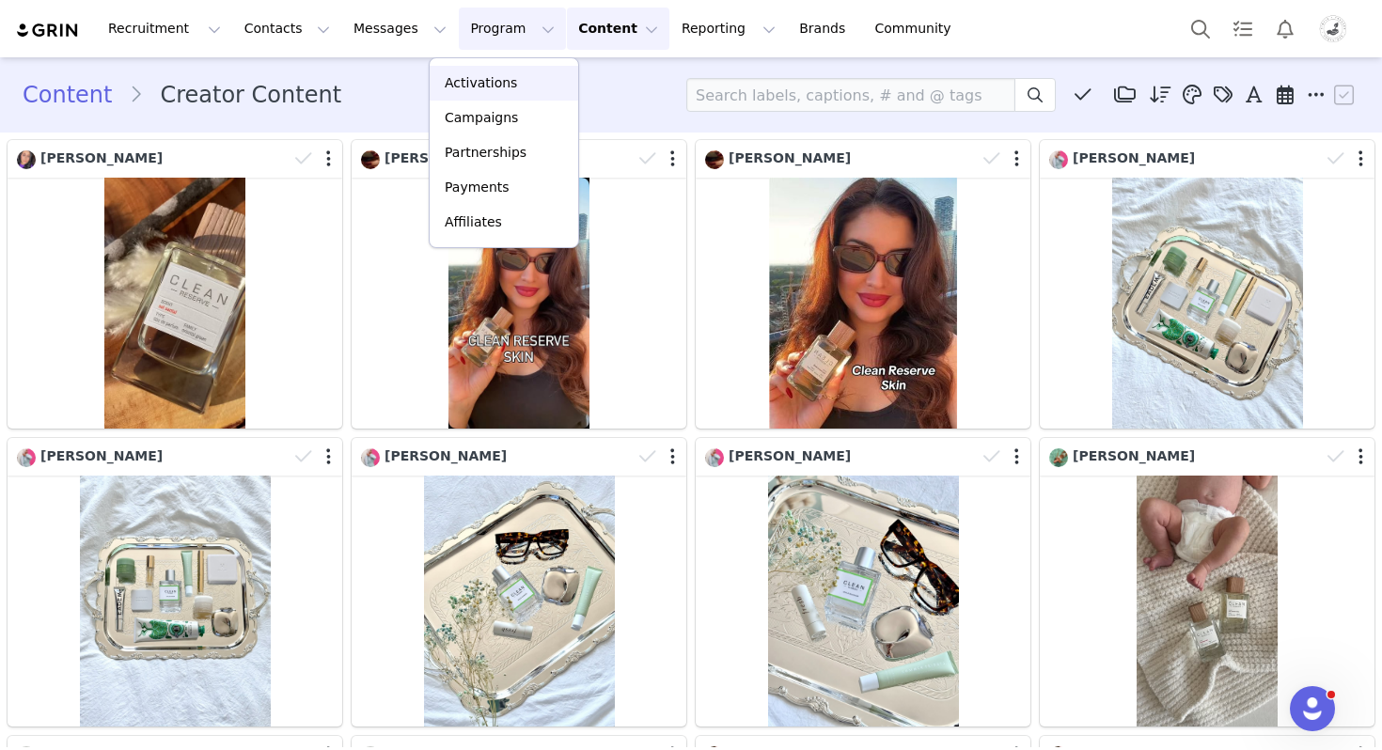
click at [489, 87] on p "Activations" at bounding box center [481, 83] width 72 height 20
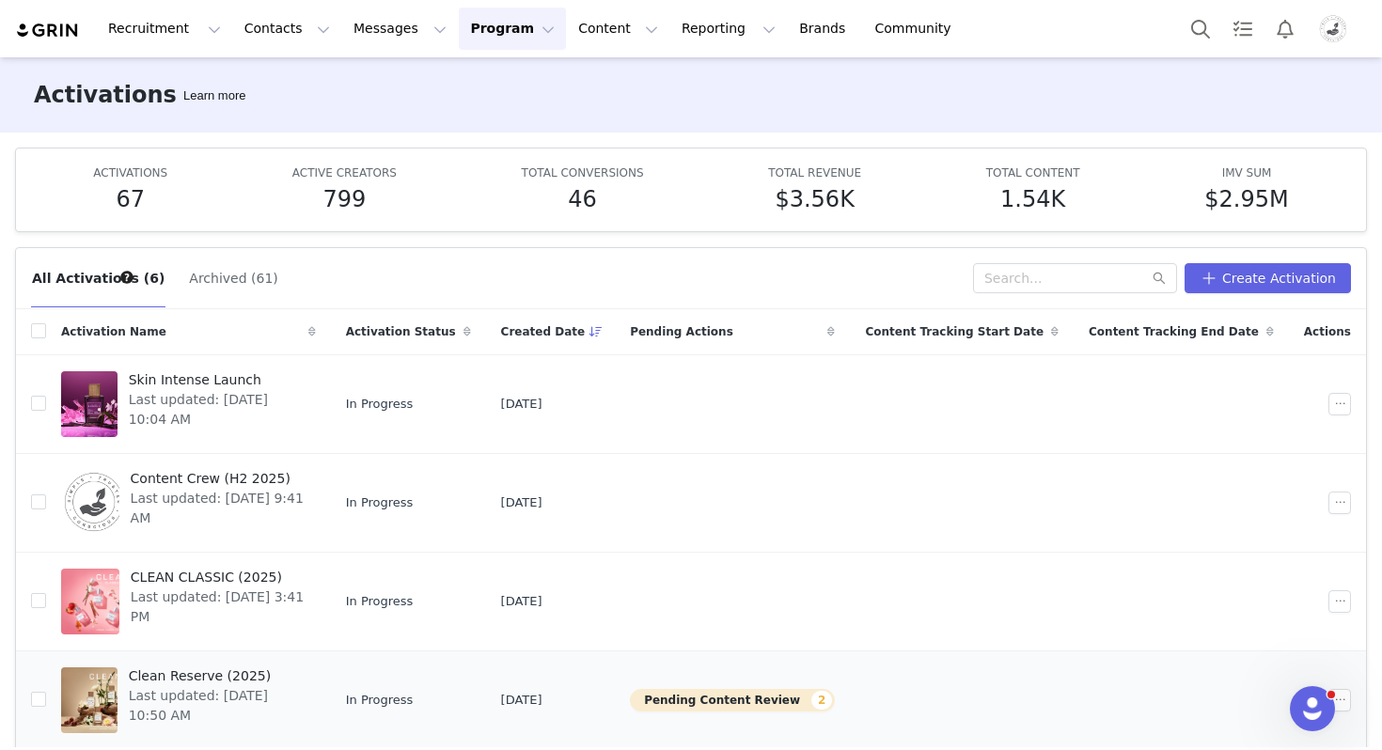
click at [209, 674] on span "Clean Reserve (2025)" at bounding box center [217, 677] width 176 height 20
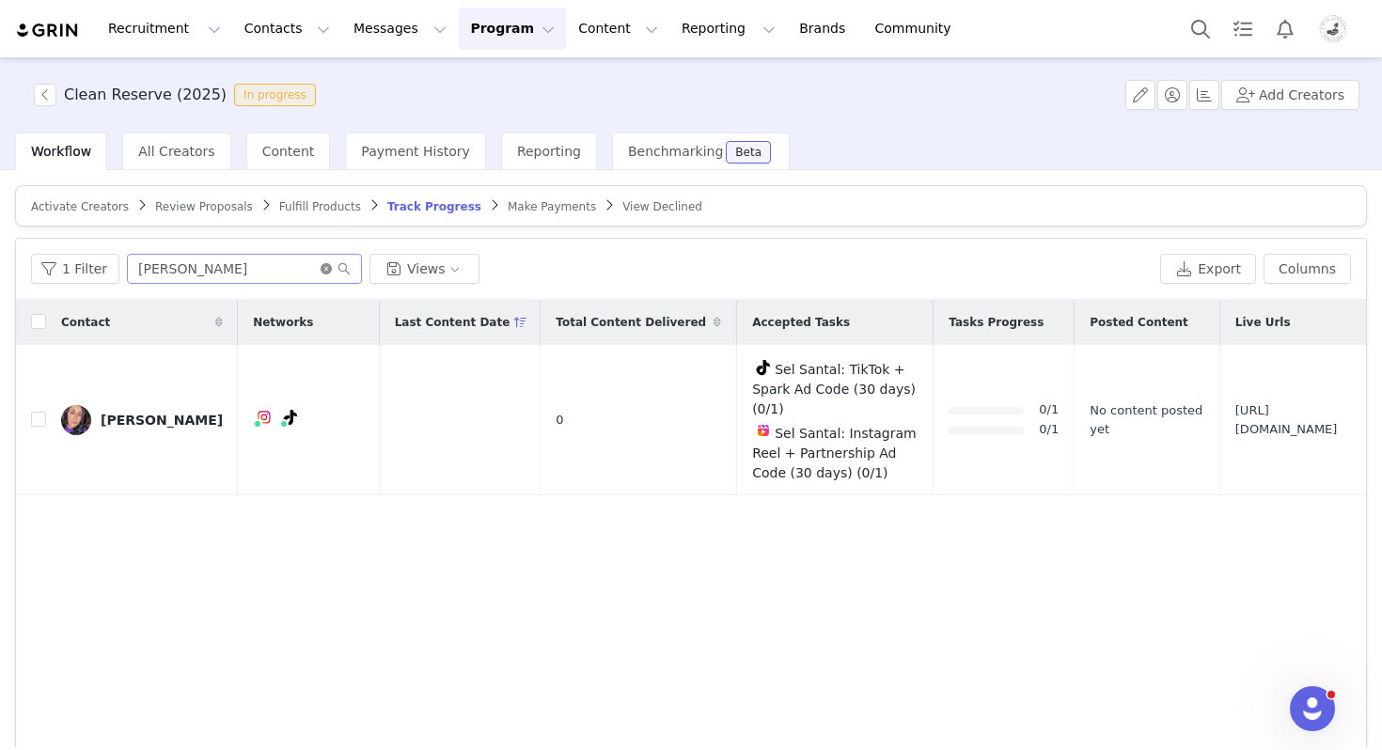
click at [325, 268] on icon "icon: close-circle" at bounding box center [326, 268] width 11 height 11
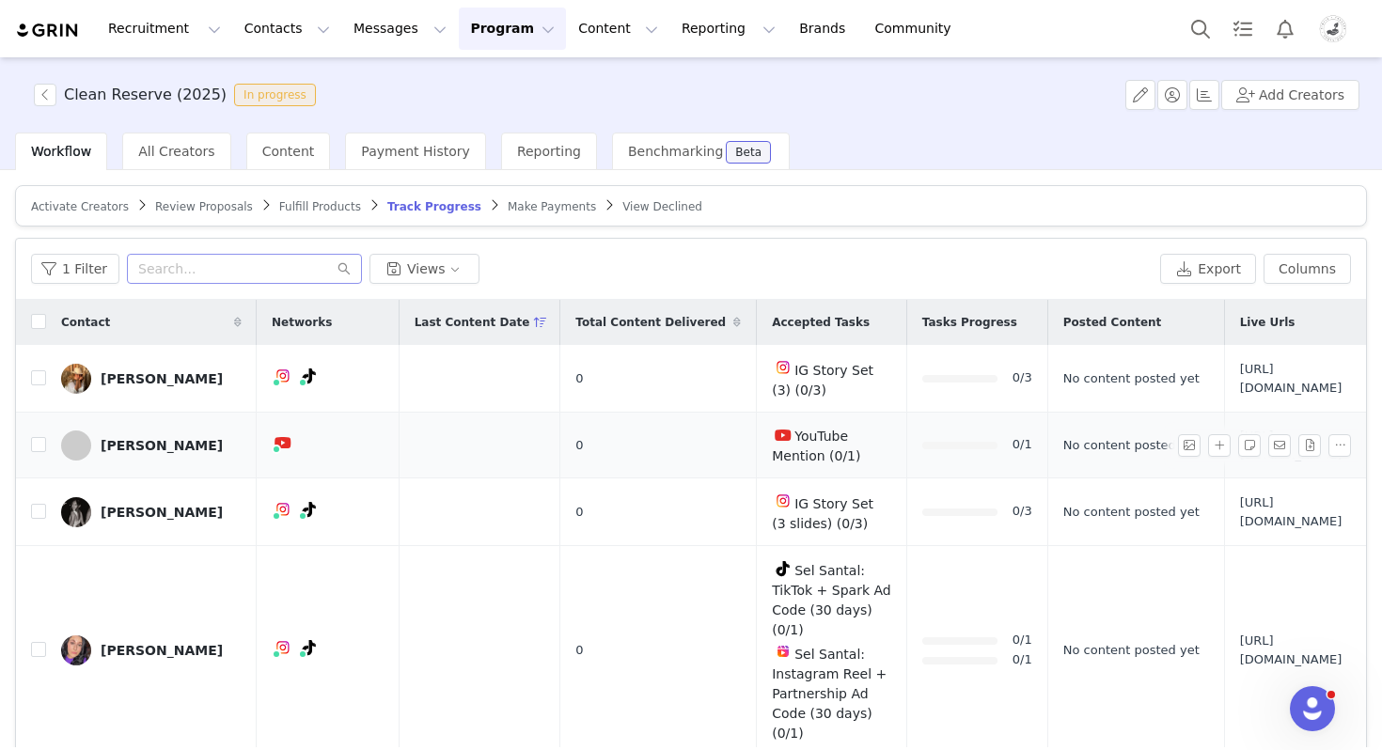
scroll to position [0, 114]
click at [514, 201] on span "Make Payments" at bounding box center [552, 206] width 88 height 13
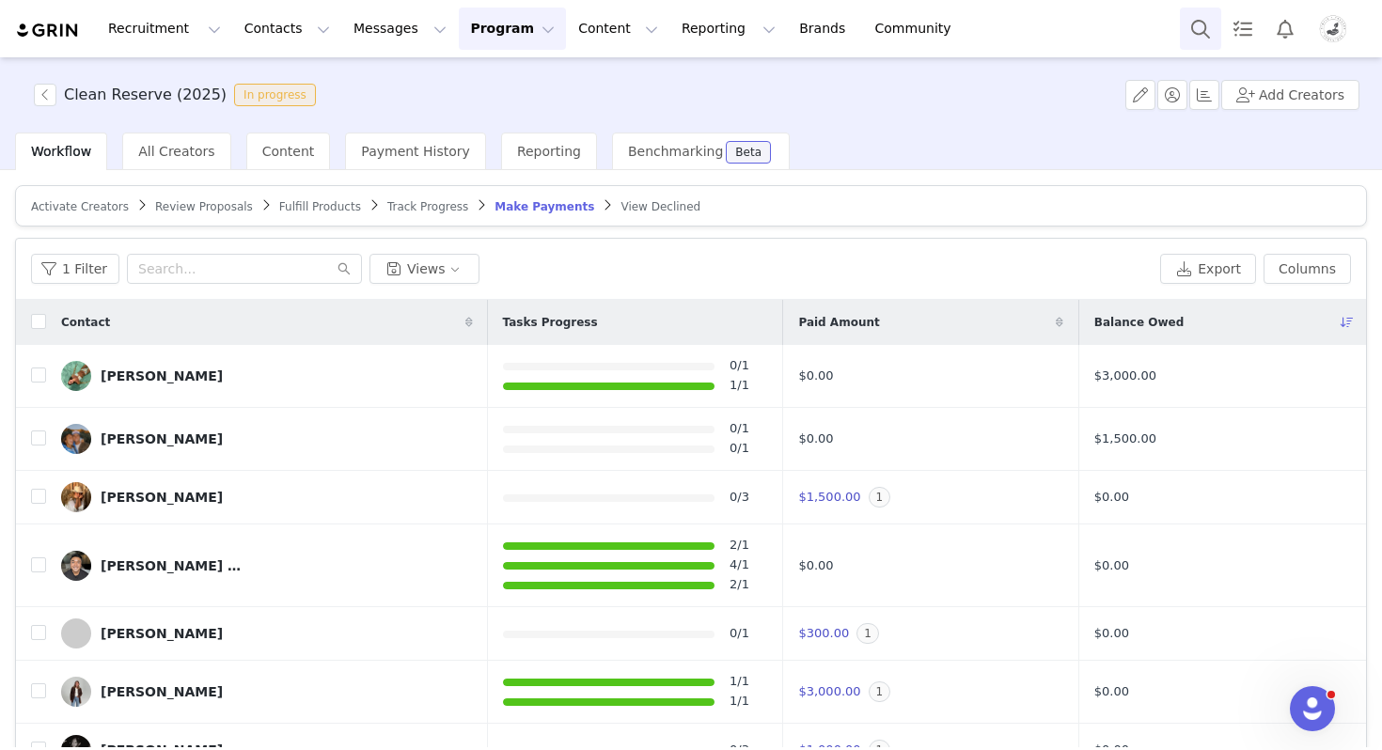
click at [1192, 30] on button "Search" at bounding box center [1200, 29] width 41 height 42
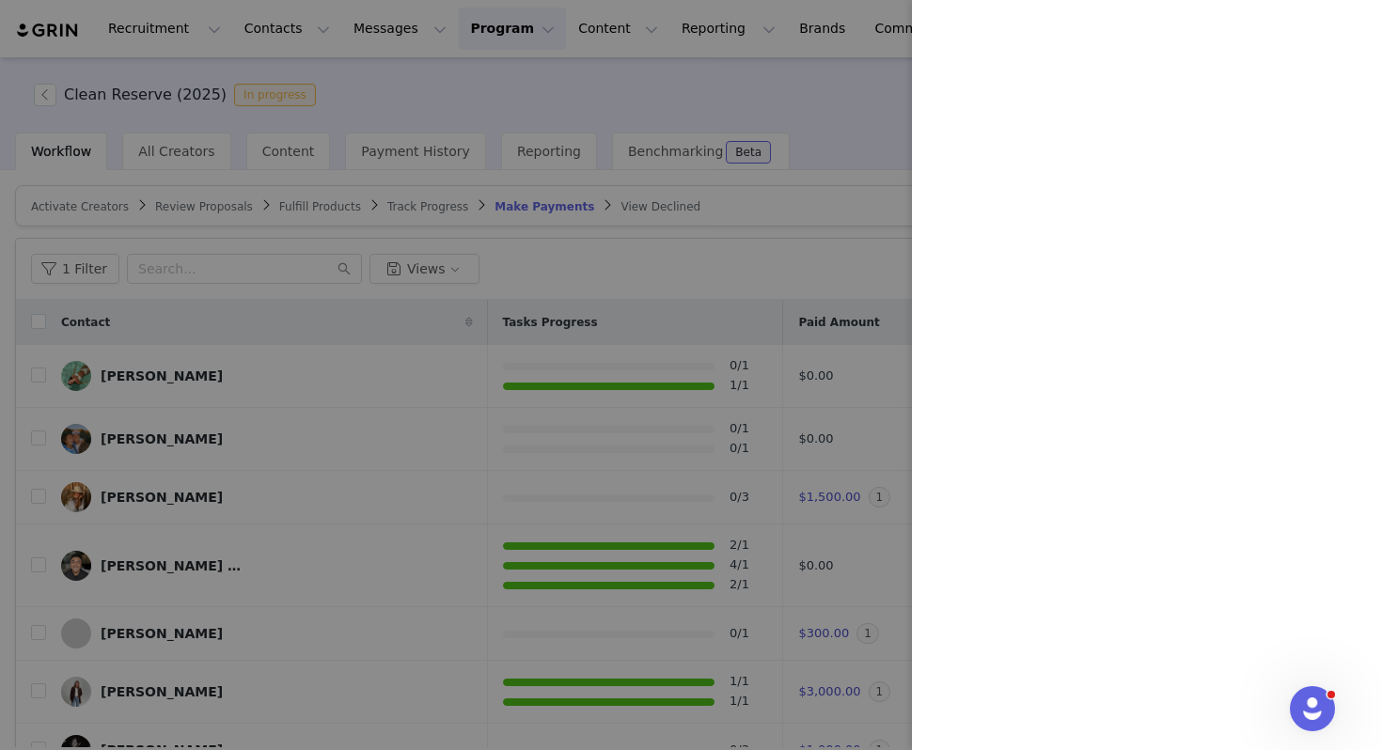
click at [790, 111] on div at bounding box center [691, 375] width 1382 height 750
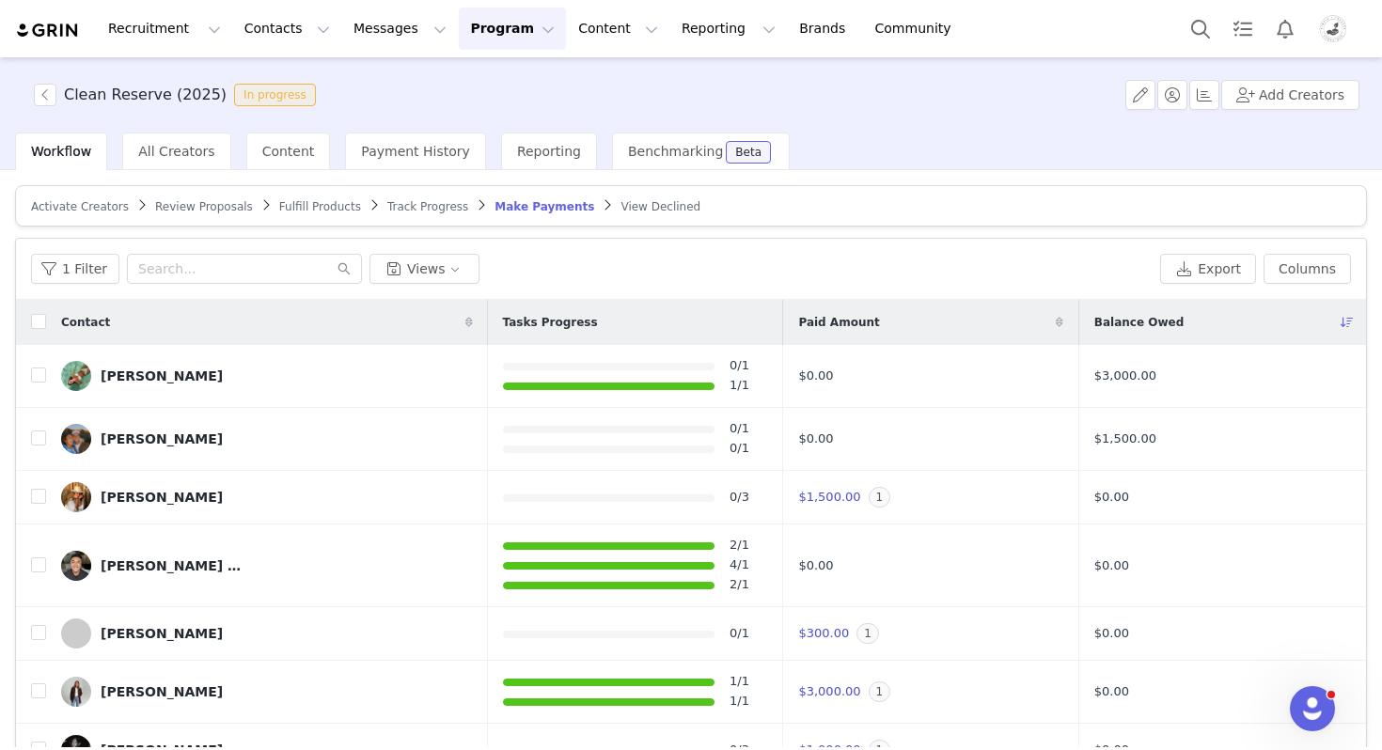
click at [459, 37] on button "Program Program" at bounding box center [512, 29] width 107 height 42
click at [466, 80] on p "Activations" at bounding box center [481, 83] width 72 height 20
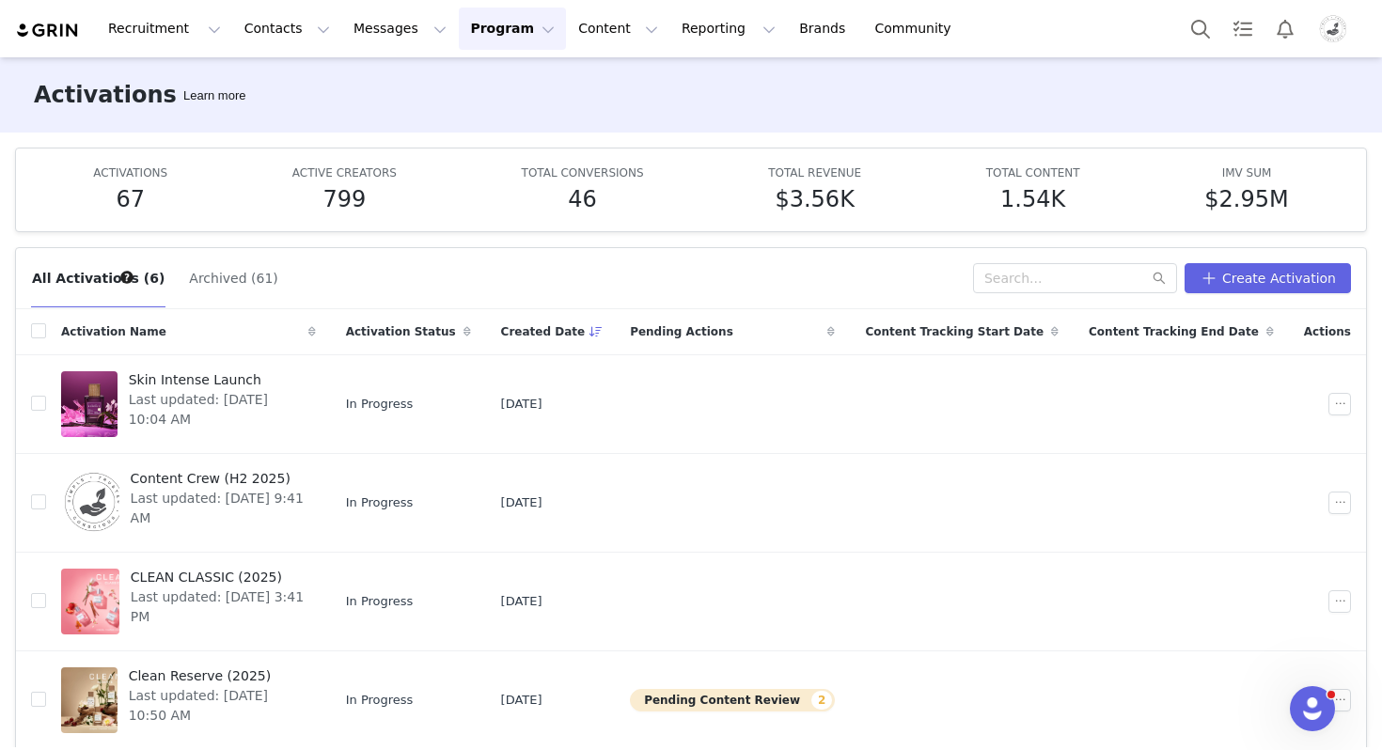
click at [459, 30] on button "Program Program" at bounding box center [512, 29] width 107 height 42
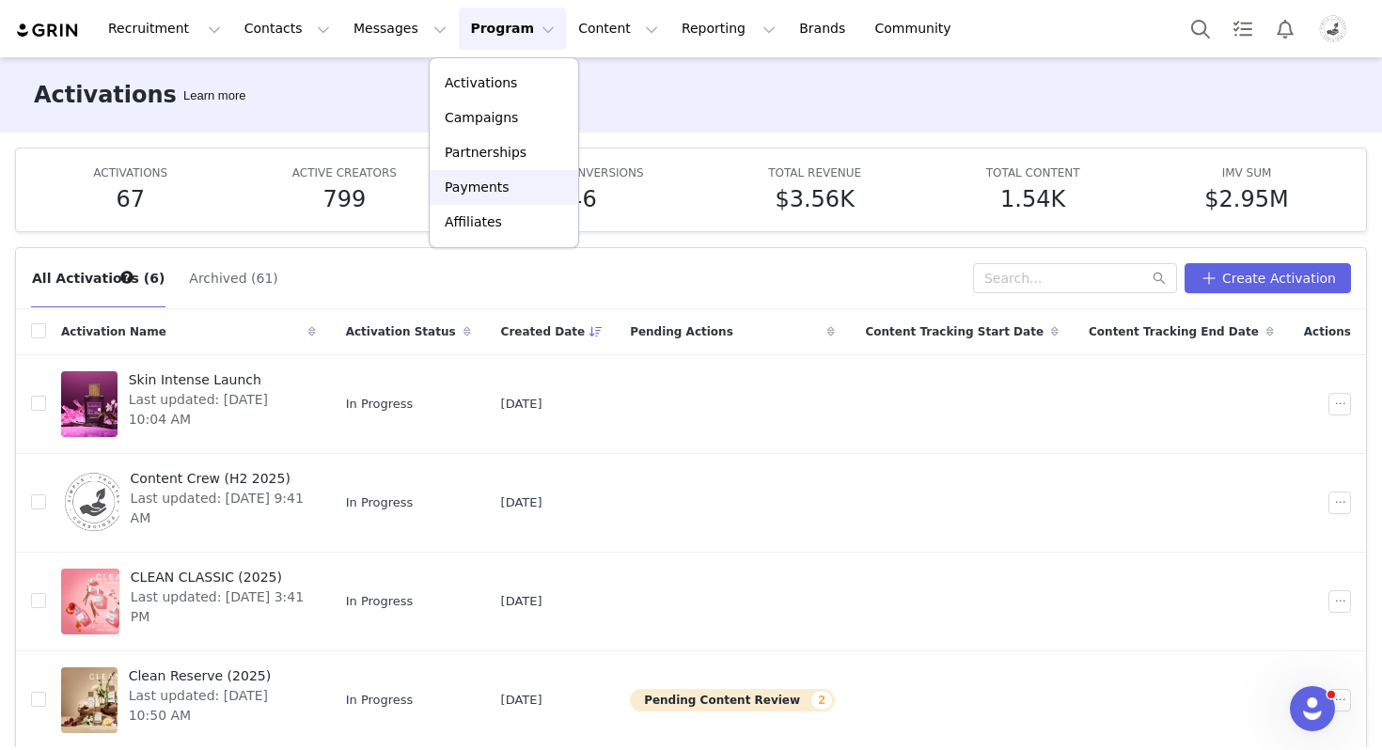
click at [494, 193] on p "Payments" at bounding box center [477, 188] width 65 height 20
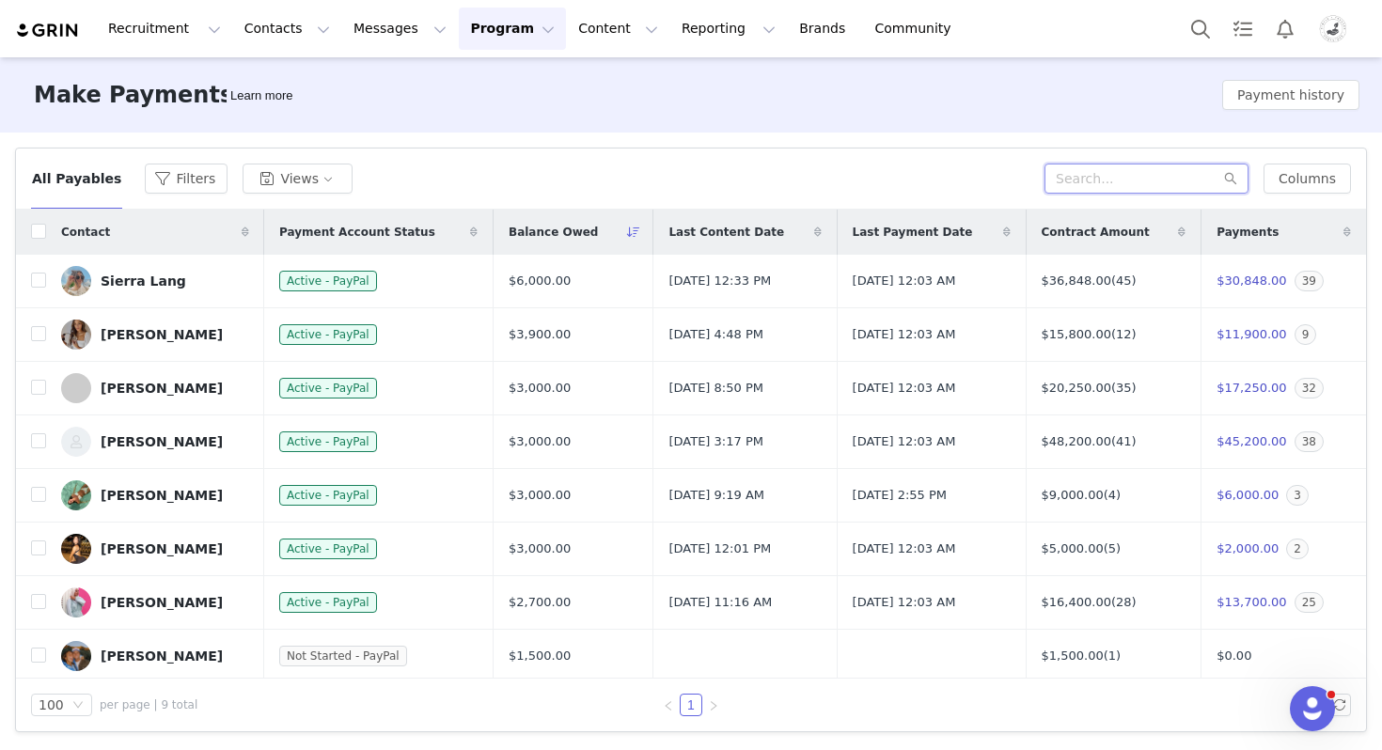
click at [1166, 169] on input "text" at bounding box center [1147, 179] width 204 height 30
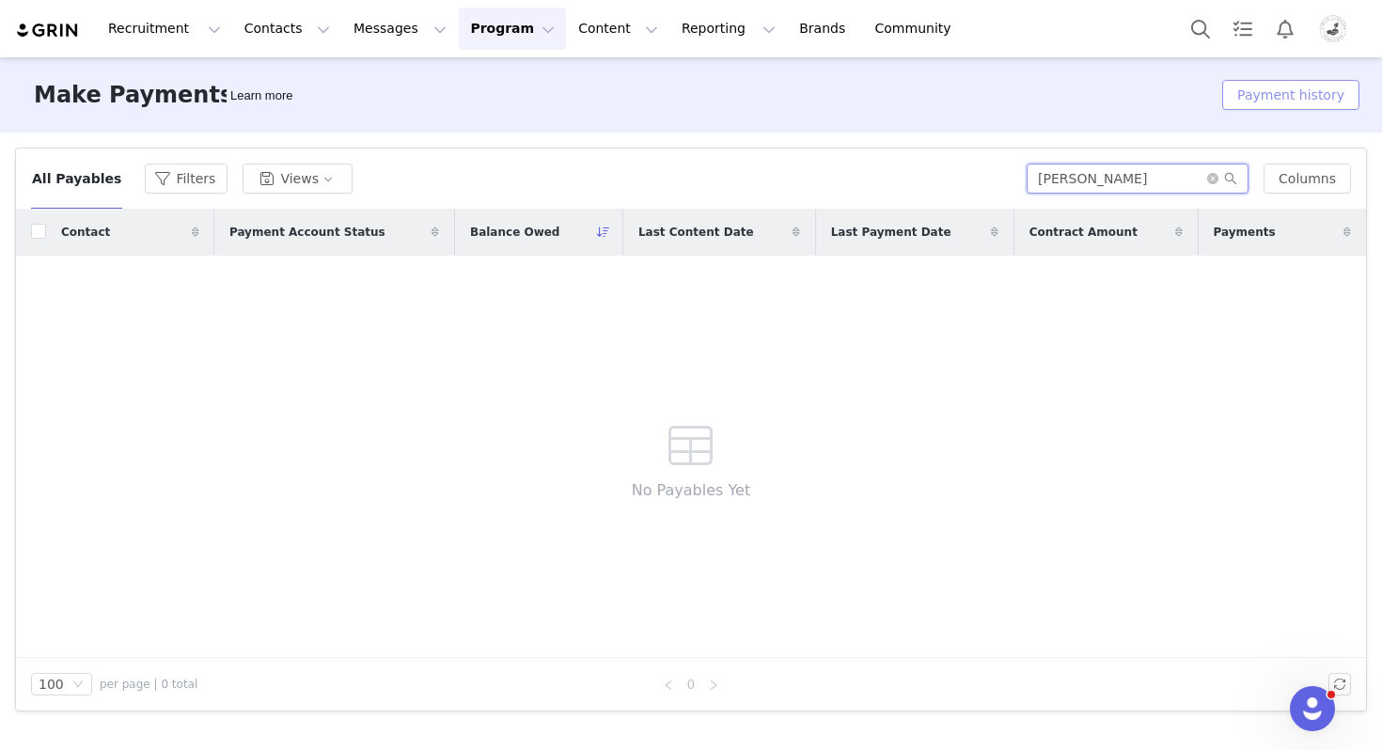
type input "betty"
click at [1293, 100] on button "Payment history" at bounding box center [1290, 95] width 137 height 30
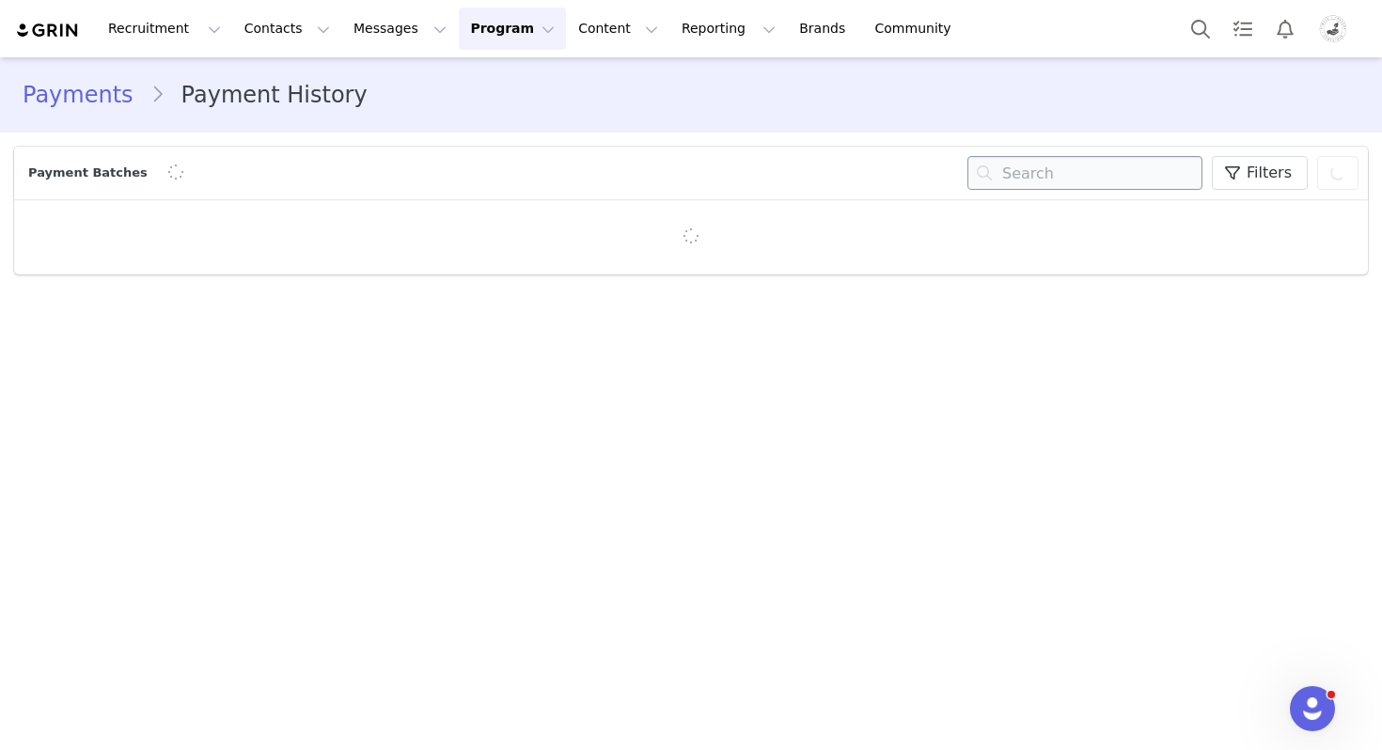
click at [1064, 172] on input "text" at bounding box center [1085, 173] width 235 height 34
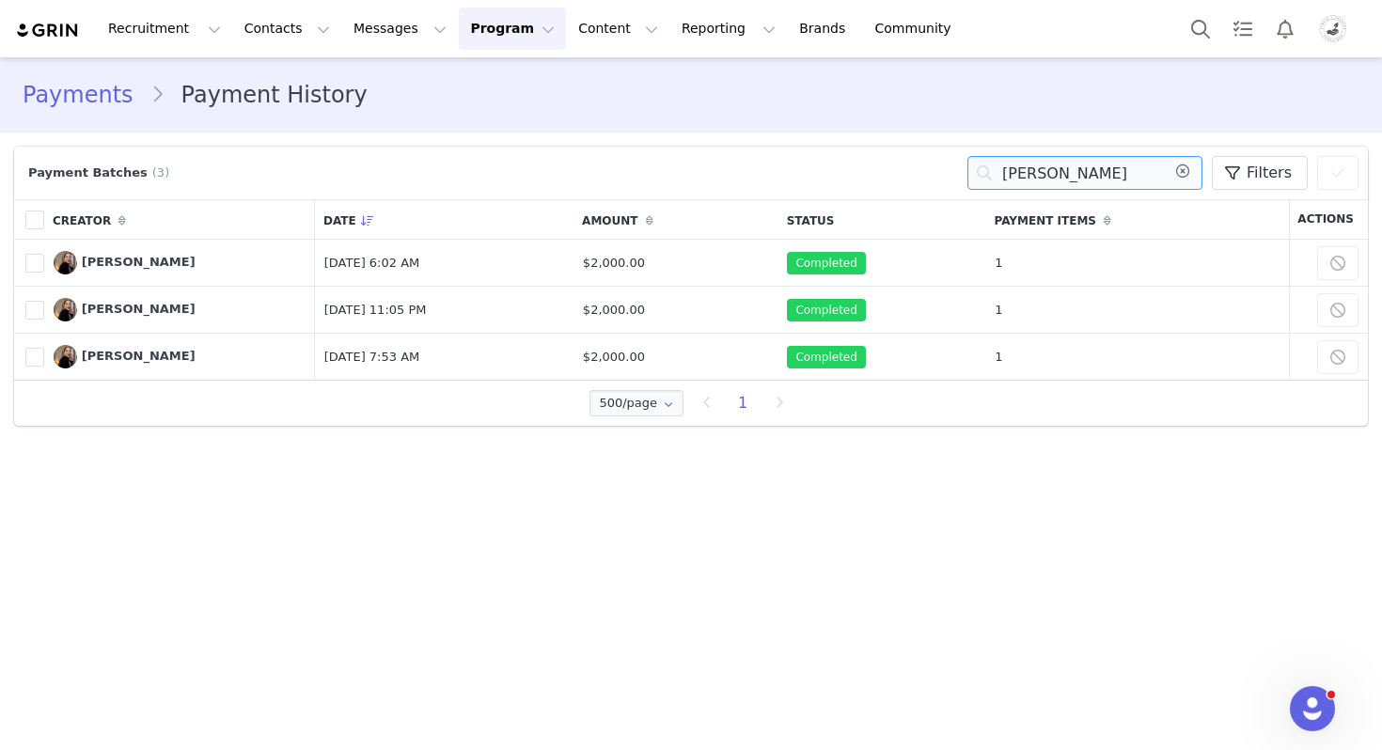
type input "betty"
click at [499, 28] on button "Program Program" at bounding box center [512, 29] width 107 height 42
click at [502, 93] on link "Activations" at bounding box center [504, 83] width 149 height 35
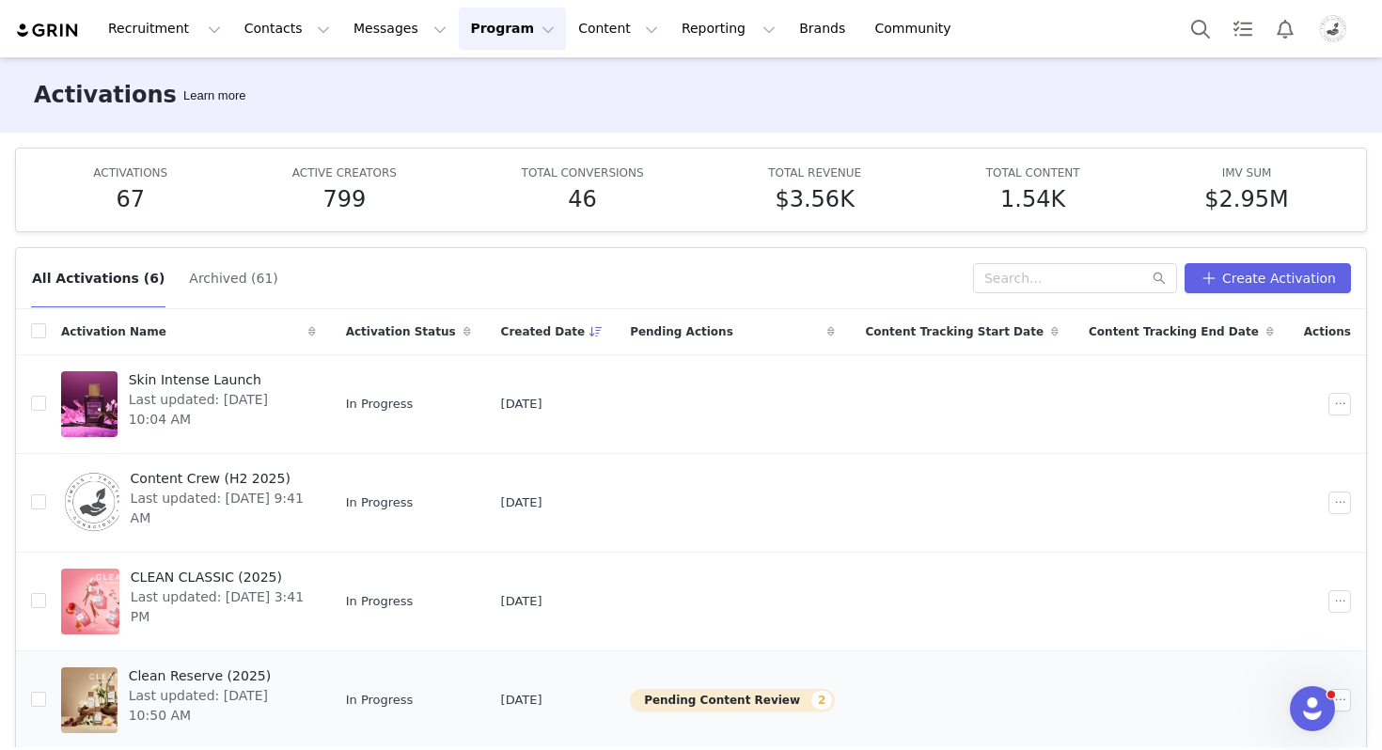
click at [223, 670] on span "Clean Reserve (2025)" at bounding box center [217, 677] width 176 height 20
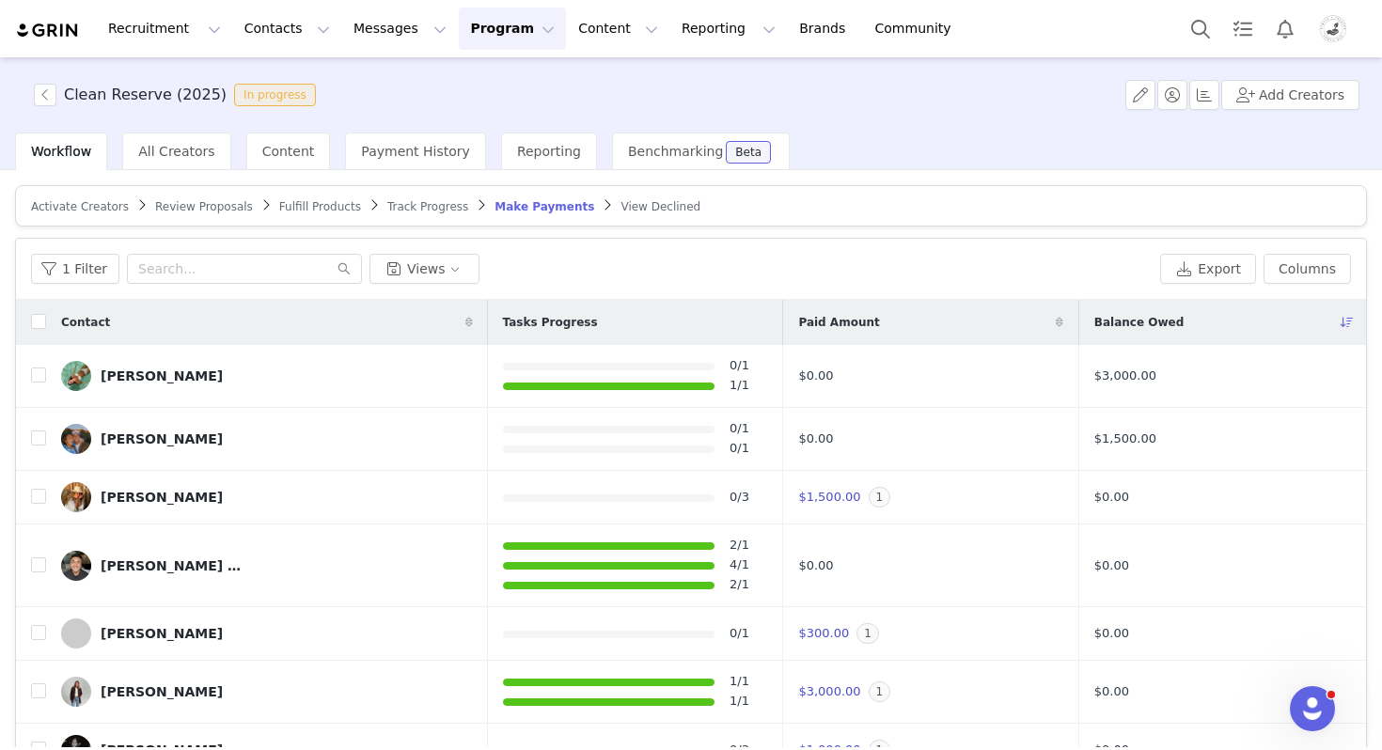
click at [216, 205] on span "Review Proposals" at bounding box center [204, 206] width 98 height 13
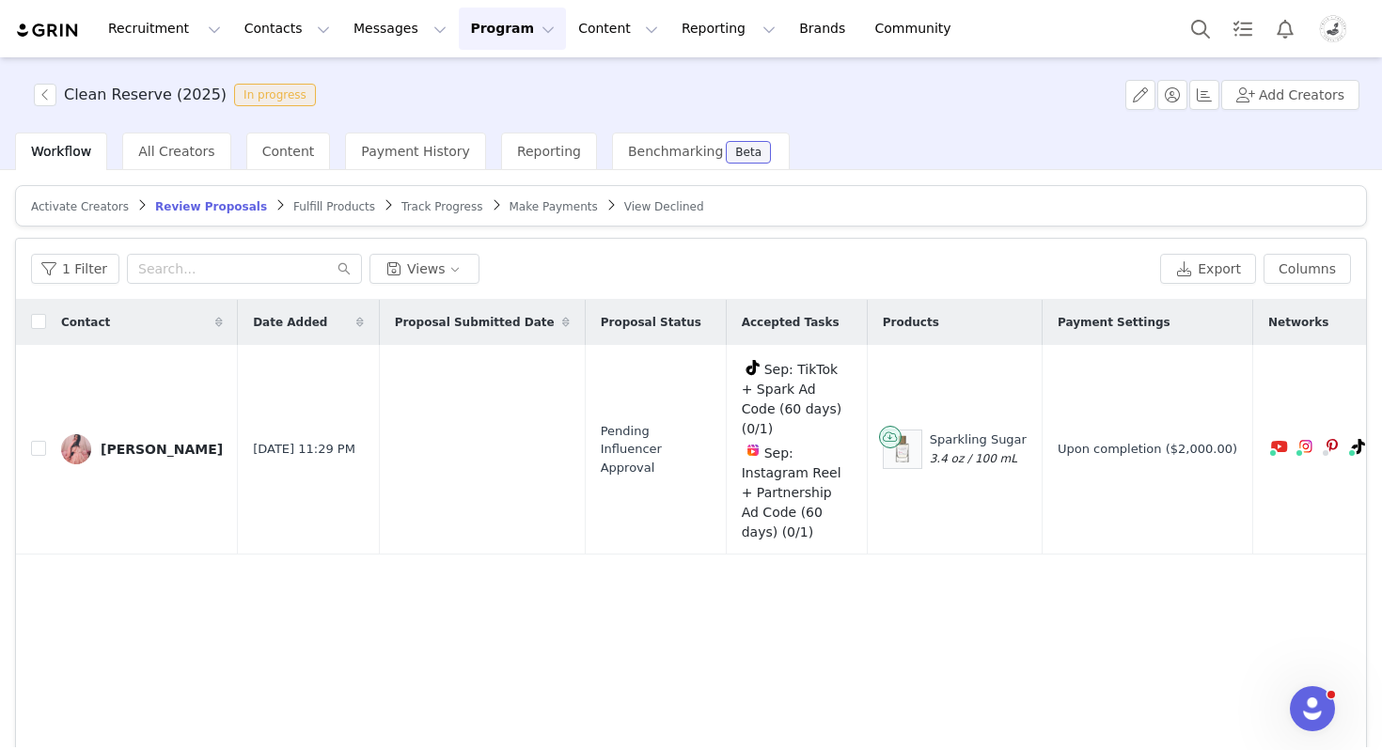
click at [101, 208] on span "Activate Creators" at bounding box center [80, 206] width 98 height 13
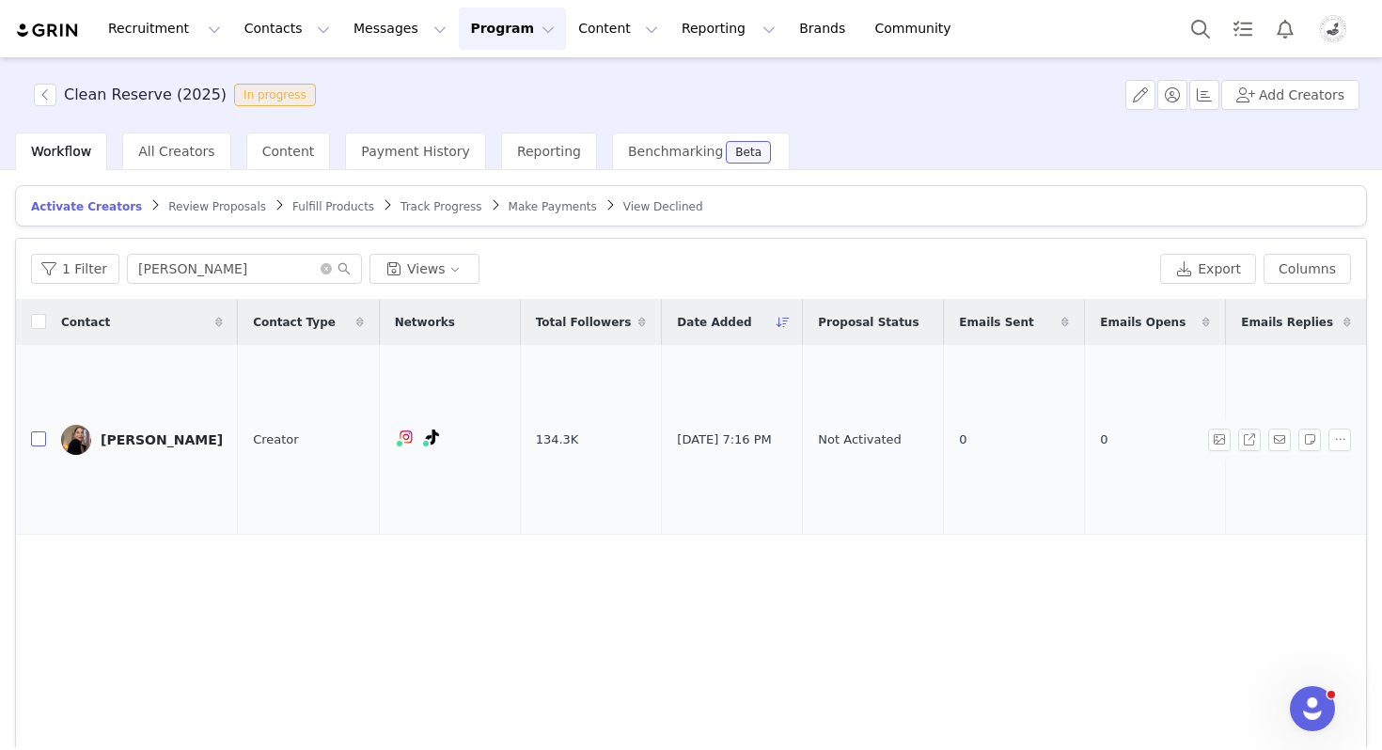
click at [37, 439] on input "checkbox" at bounding box center [38, 439] width 15 height 15
checkbox input "true"
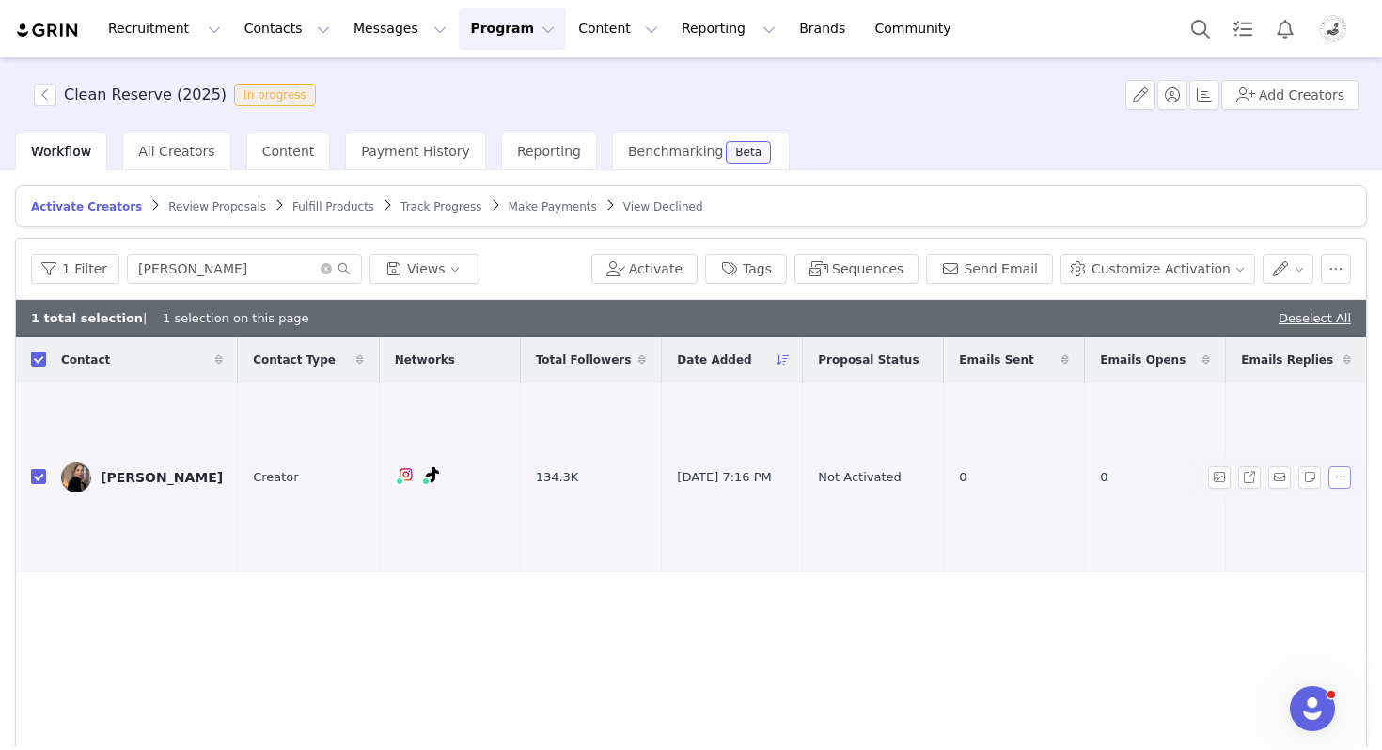
click at [1333, 473] on button "button" at bounding box center [1340, 477] width 23 height 23
click at [1013, 556] on td "0" at bounding box center [1014, 478] width 141 height 190
click at [1344, 478] on button "button" at bounding box center [1340, 477] width 23 height 23
click at [1022, 527] on td "0" at bounding box center [1014, 478] width 141 height 190
click at [160, 464] on link "Betty McGaughey" at bounding box center [142, 478] width 162 height 30
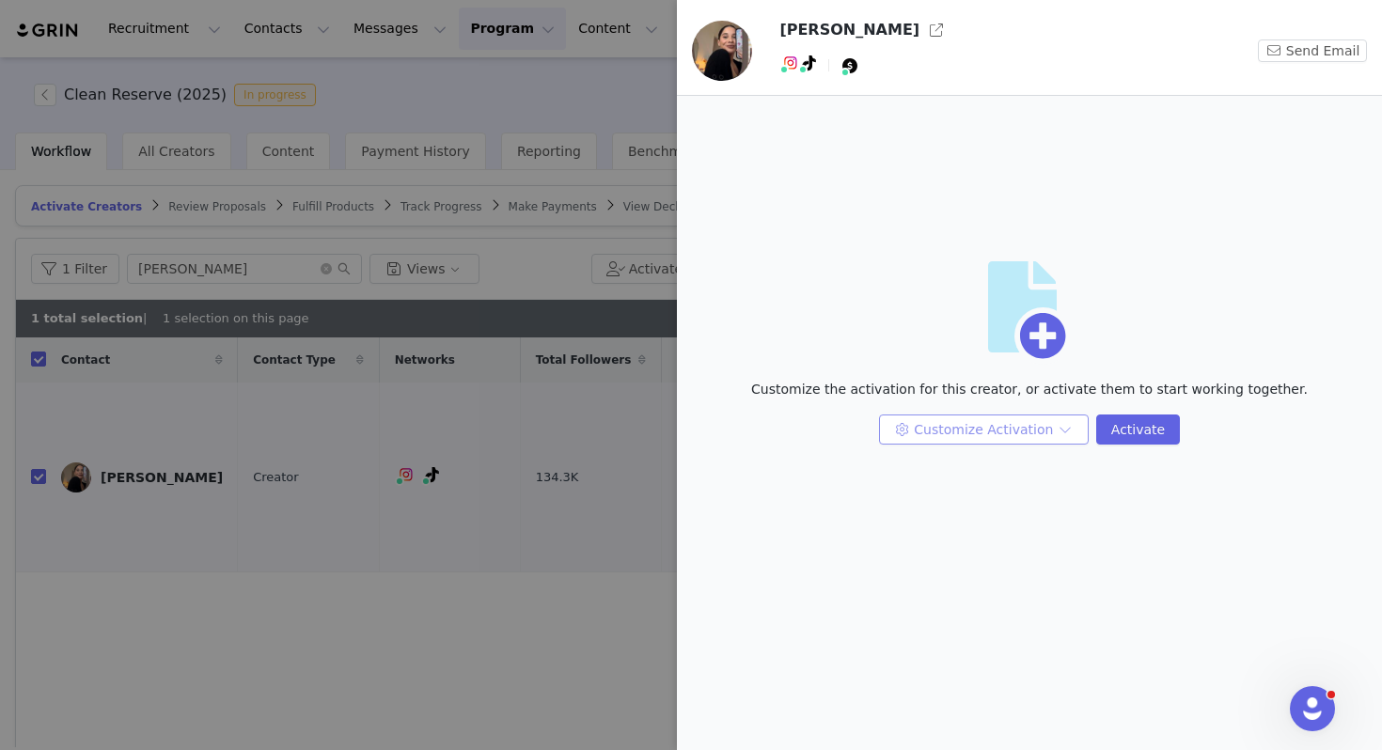
click at [964, 420] on button "Customize Activation" at bounding box center [984, 430] width 210 height 30
click at [978, 529] on li "Edit Payment Settings" at bounding box center [986, 527] width 198 height 30
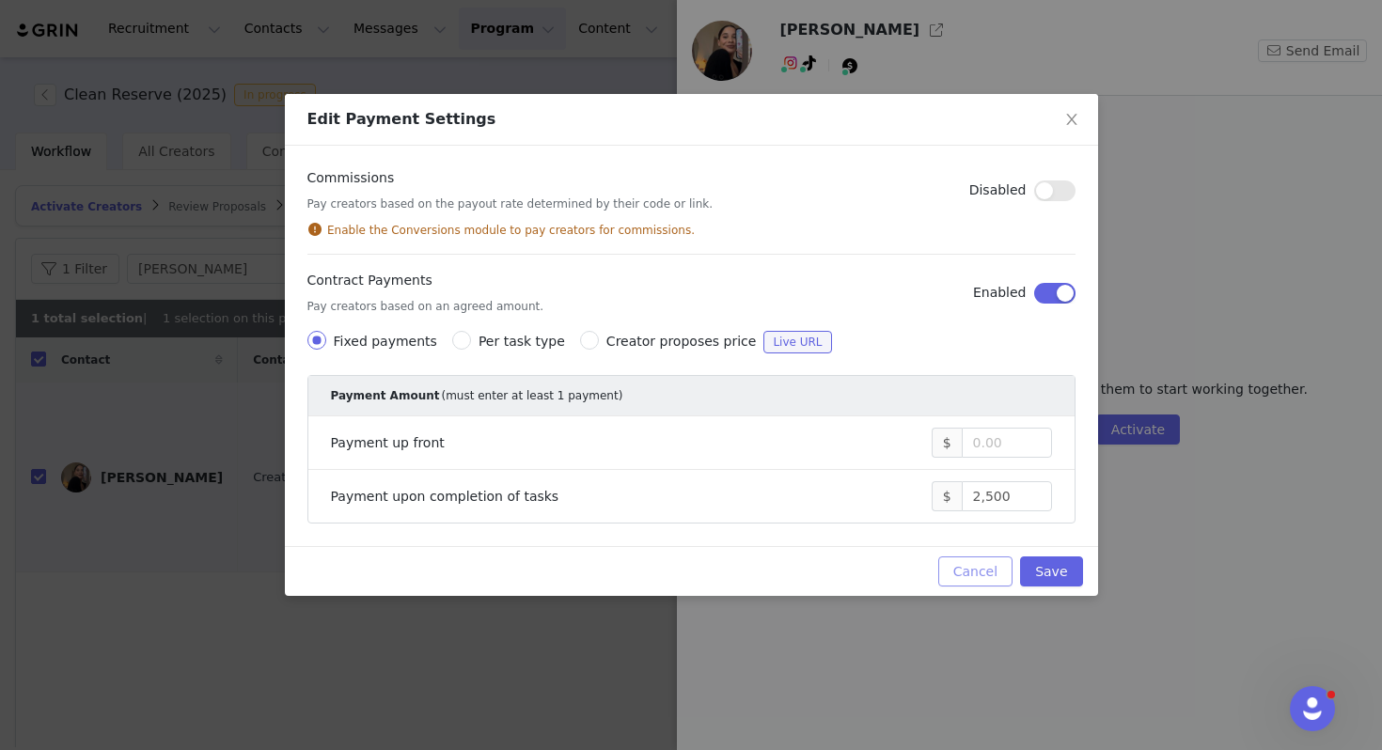
click at [988, 567] on button "Cancel" at bounding box center [975, 572] width 74 height 30
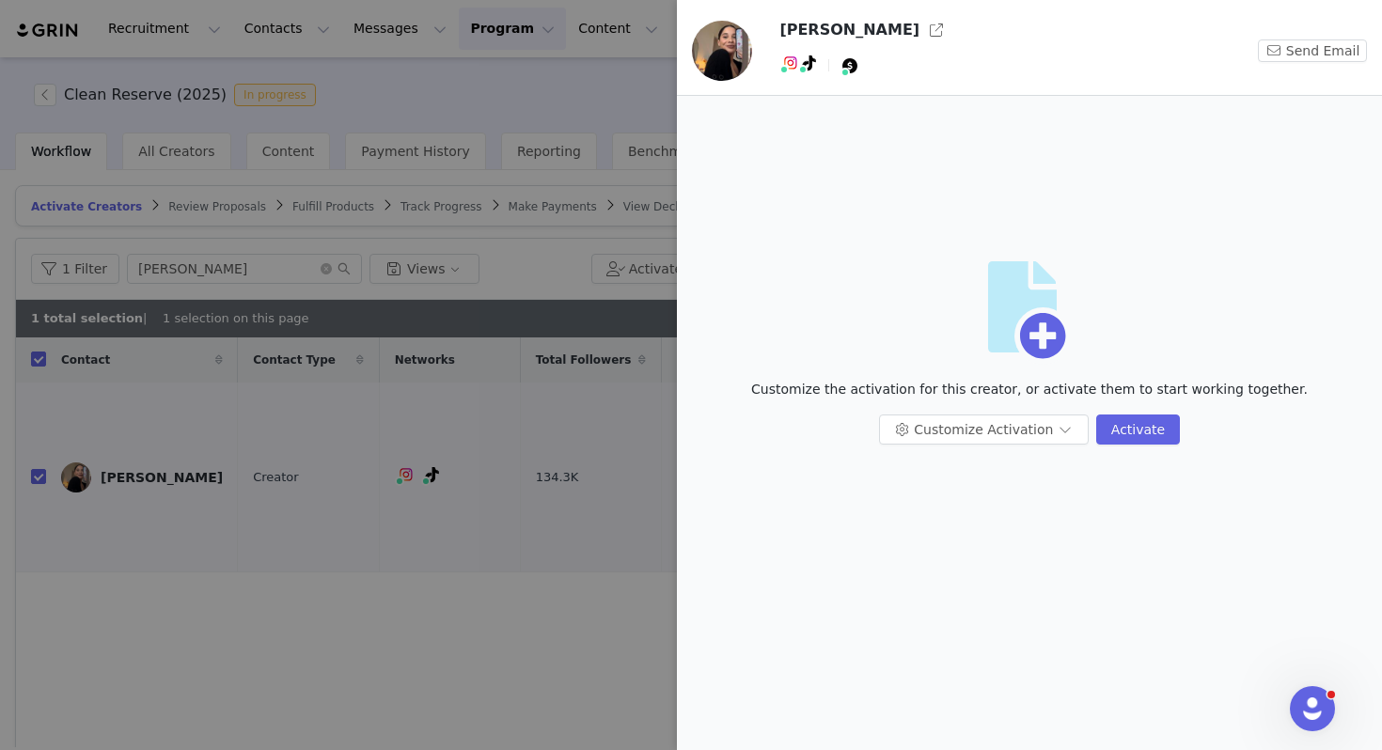
click at [626, 567] on div at bounding box center [691, 375] width 1382 height 750
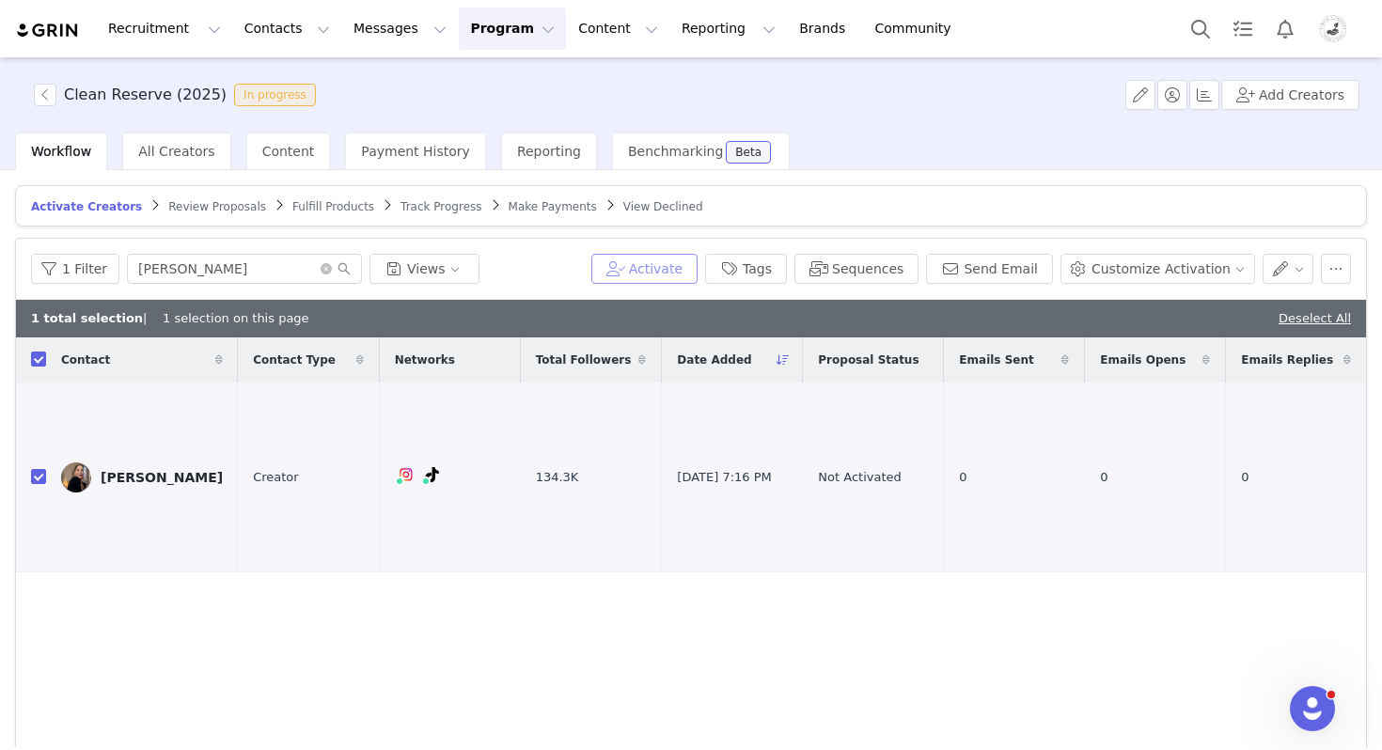
click at [675, 275] on button "Activate" at bounding box center [644, 269] width 106 height 30
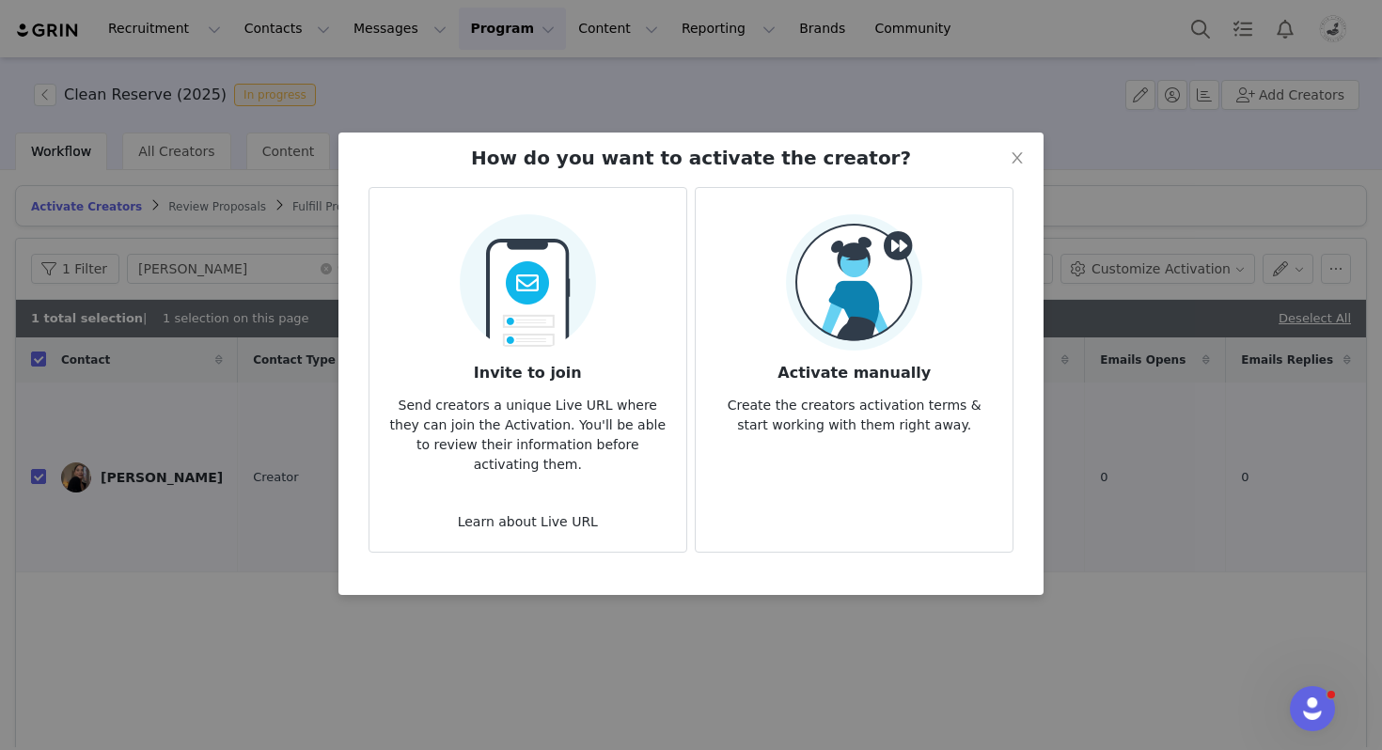
click at [824, 344] on img at bounding box center [854, 282] width 136 height 136
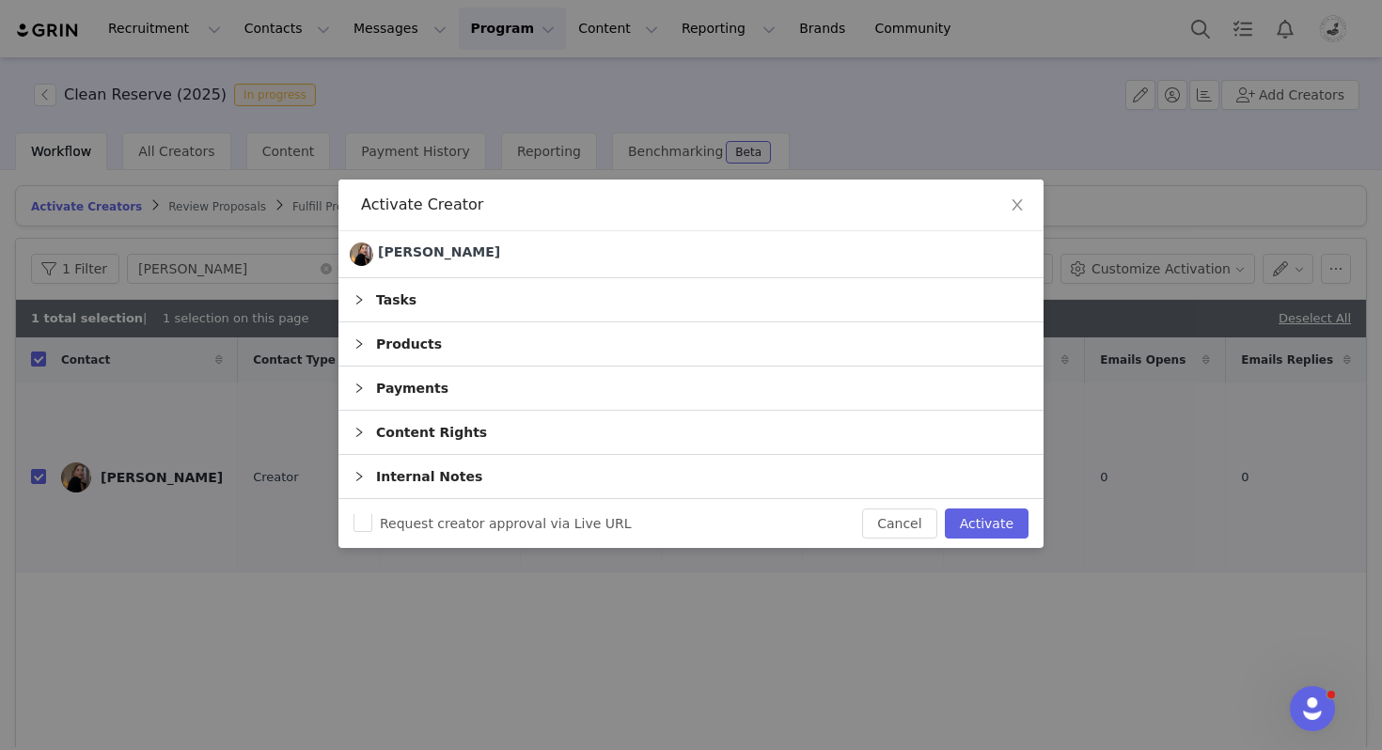
click at [611, 346] on div "Products" at bounding box center [690, 344] width 705 height 43
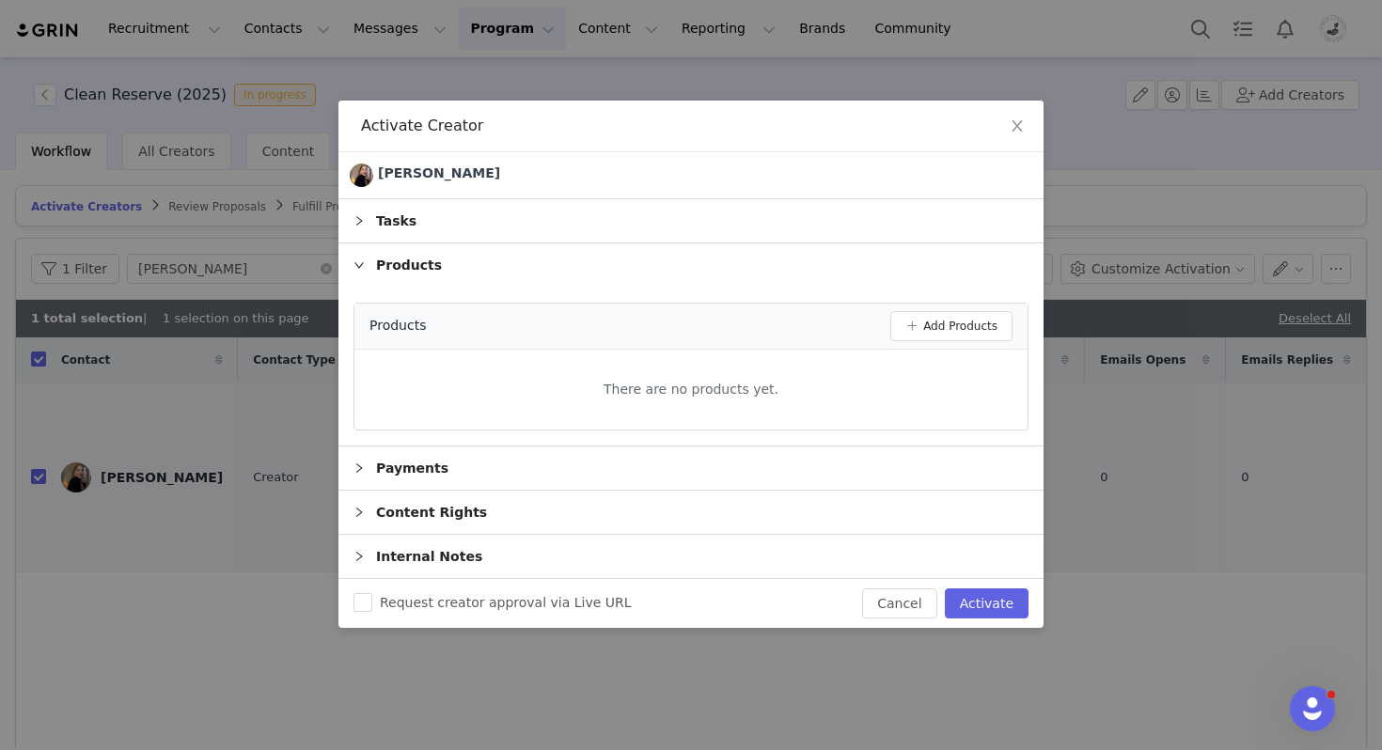
click at [673, 232] on div "Tasks" at bounding box center [690, 220] width 705 height 43
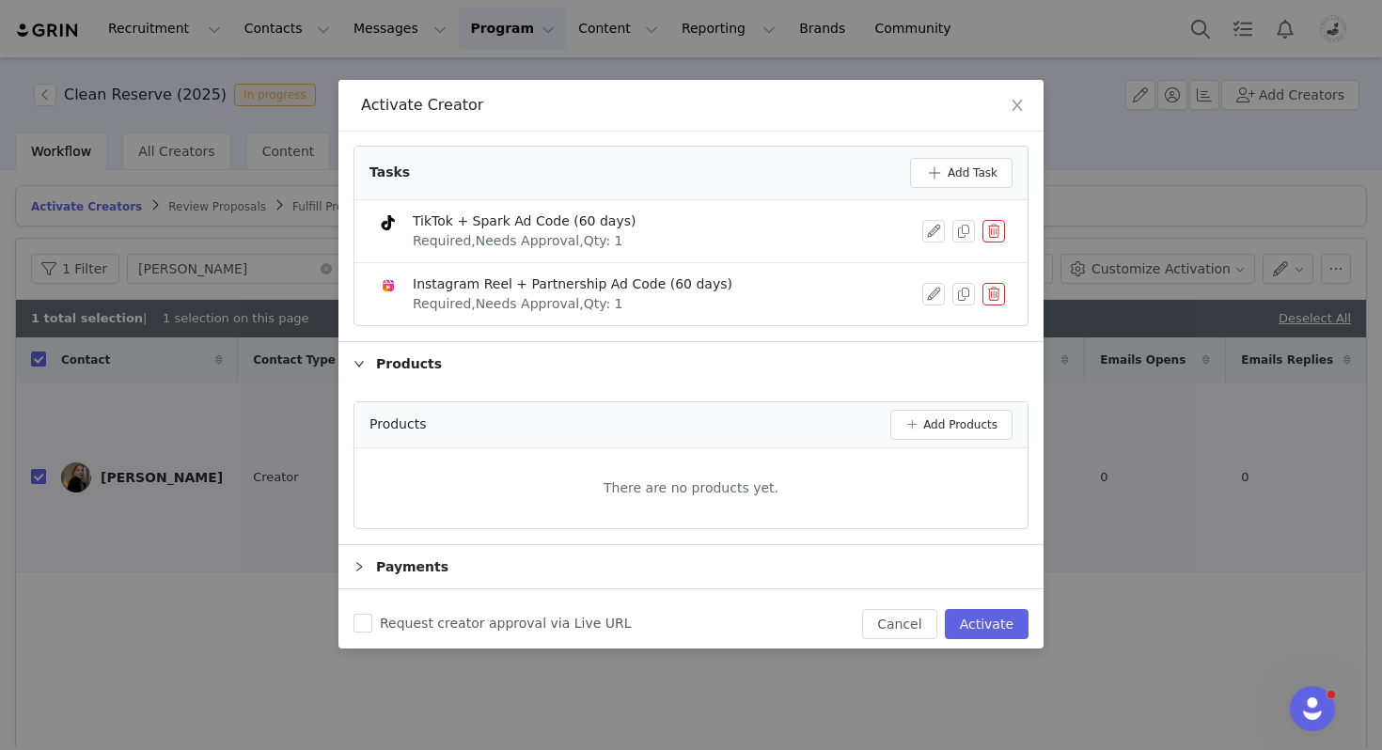
scroll to position [170, 0]
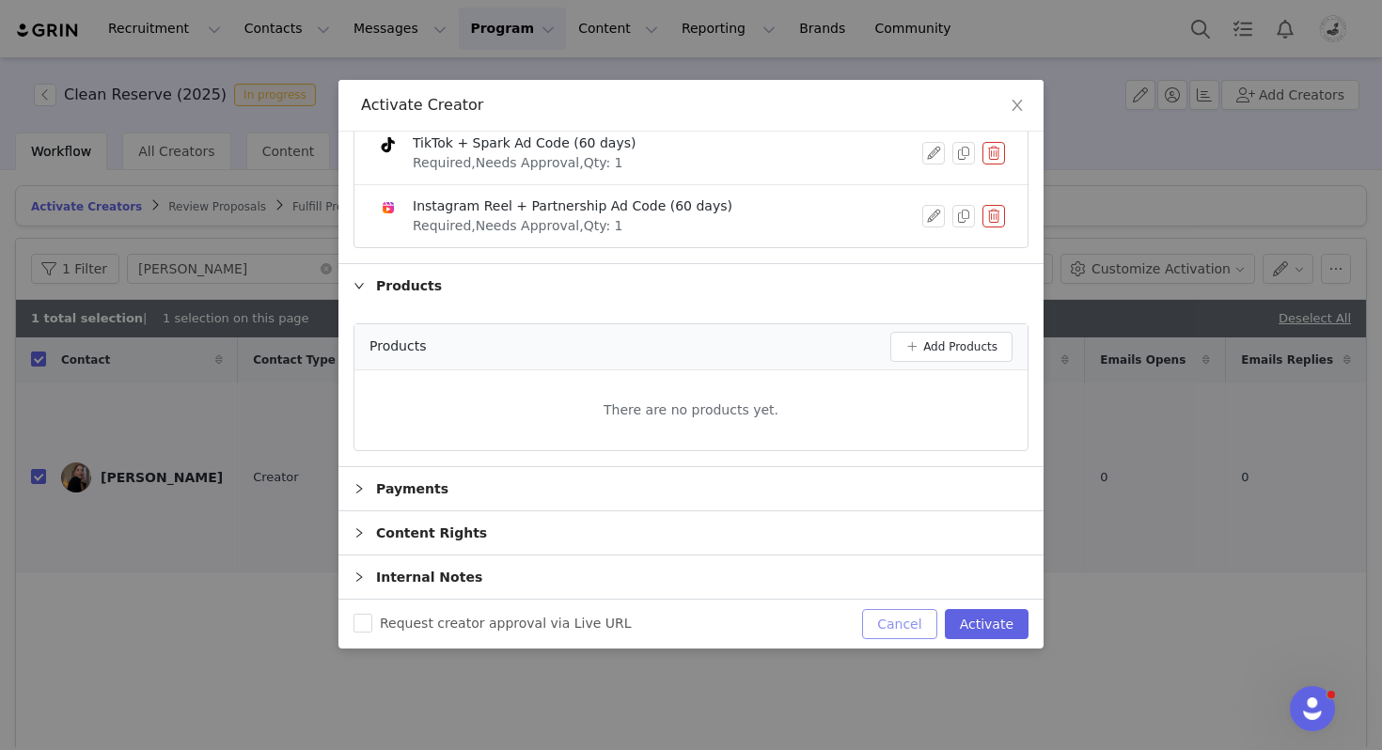
click at [914, 623] on button "Cancel" at bounding box center [899, 624] width 74 height 30
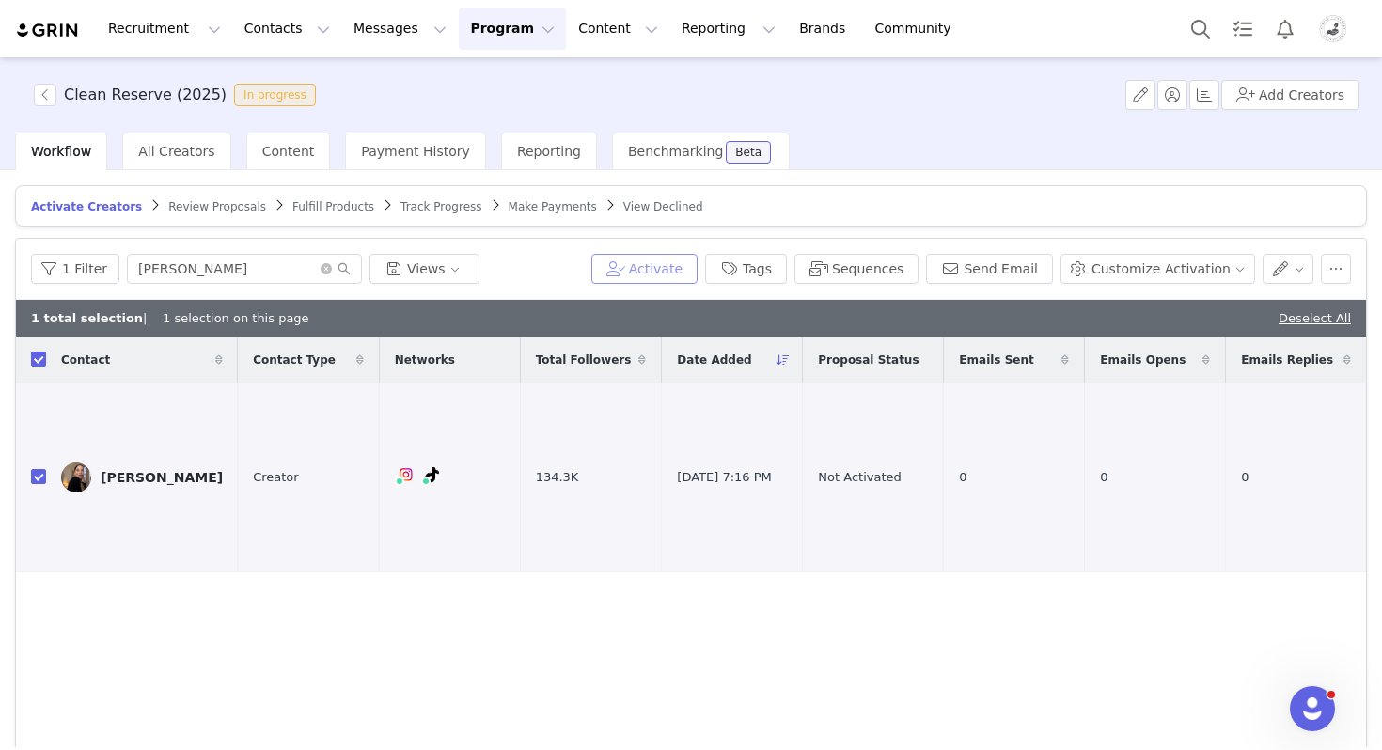
click at [642, 275] on button "Activate" at bounding box center [644, 269] width 106 height 30
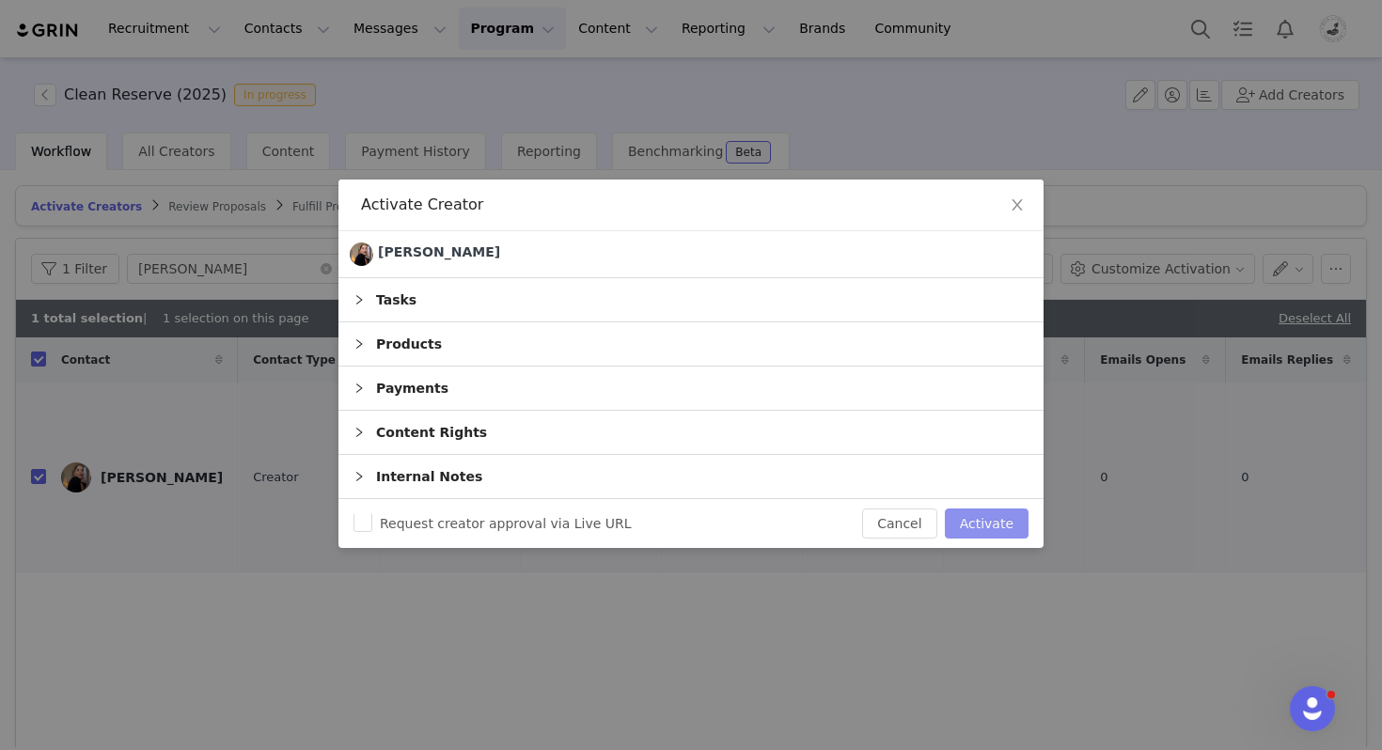
click at [954, 526] on button "Activate" at bounding box center [987, 524] width 84 height 30
checkbox input "false"
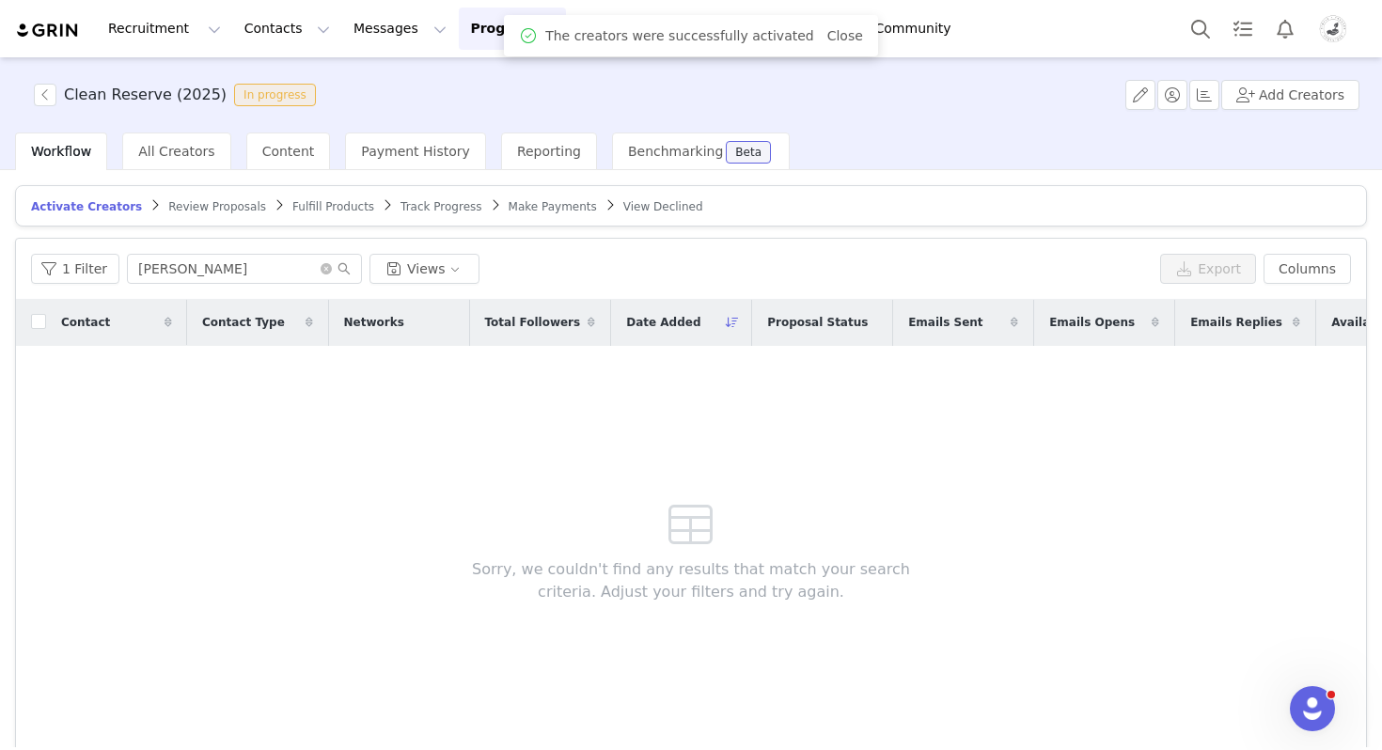
click at [439, 209] on span "Track Progress" at bounding box center [441, 206] width 81 height 13
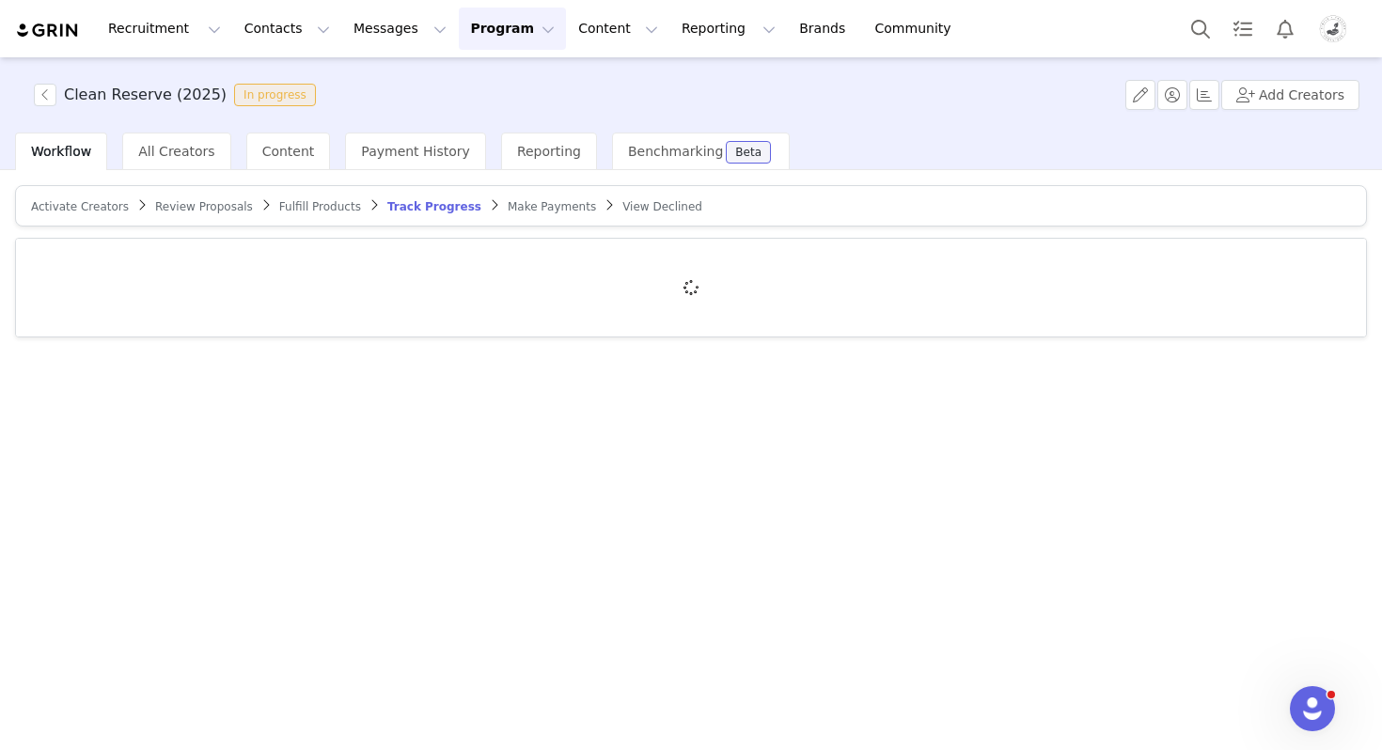
click at [534, 209] on span "Make Payments" at bounding box center [552, 206] width 88 height 13
click at [567, 33] on button "Content Content" at bounding box center [618, 29] width 102 height 42
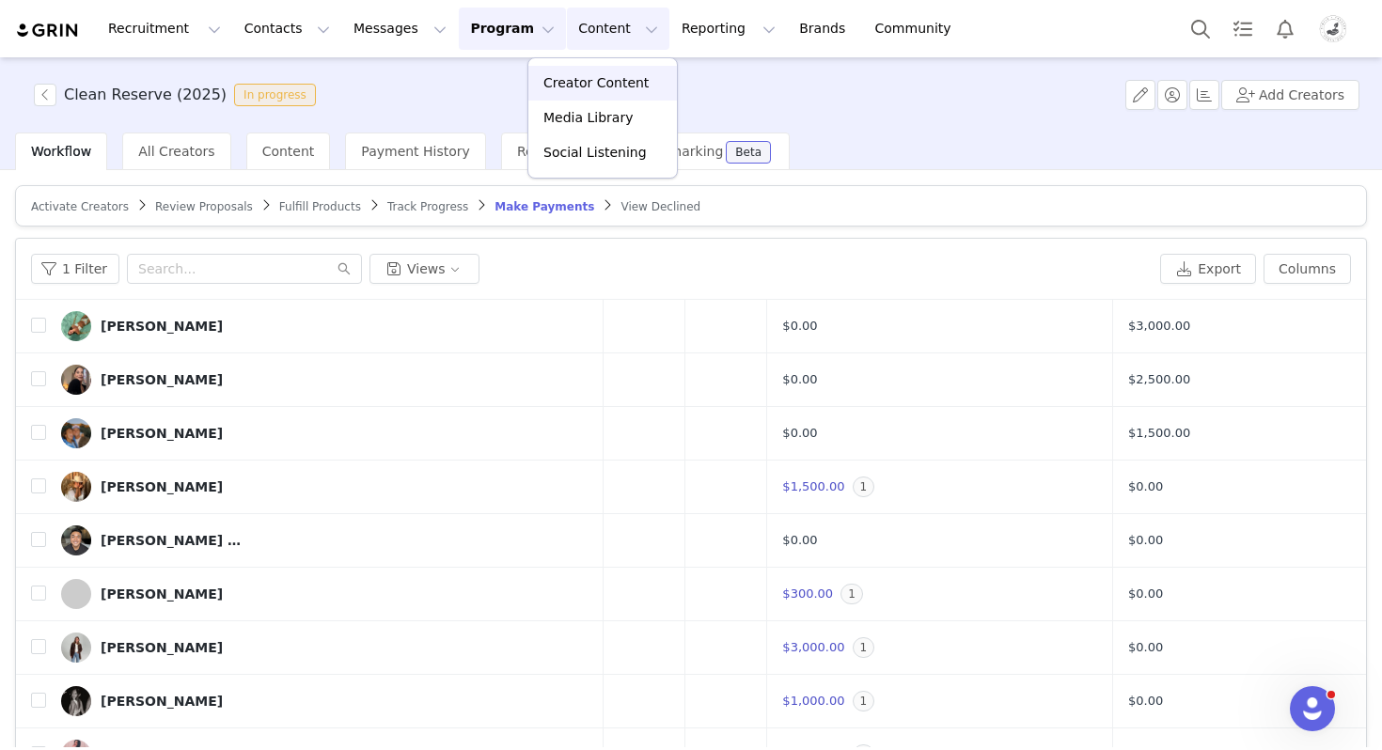
click at [564, 82] on p "Creator Content" at bounding box center [595, 83] width 105 height 20
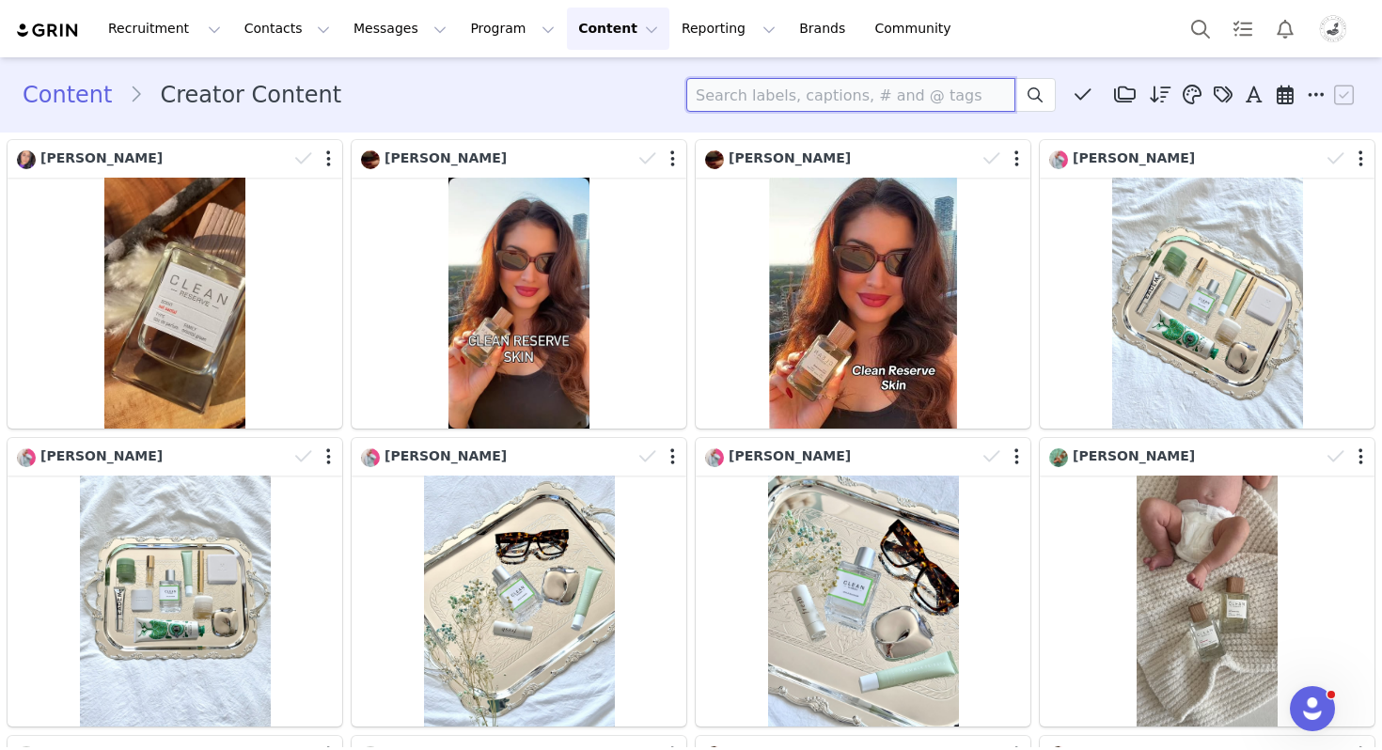
click at [734, 96] on input at bounding box center [850, 95] width 329 height 34
click at [572, 28] on button "Content Content" at bounding box center [618, 29] width 102 height 42
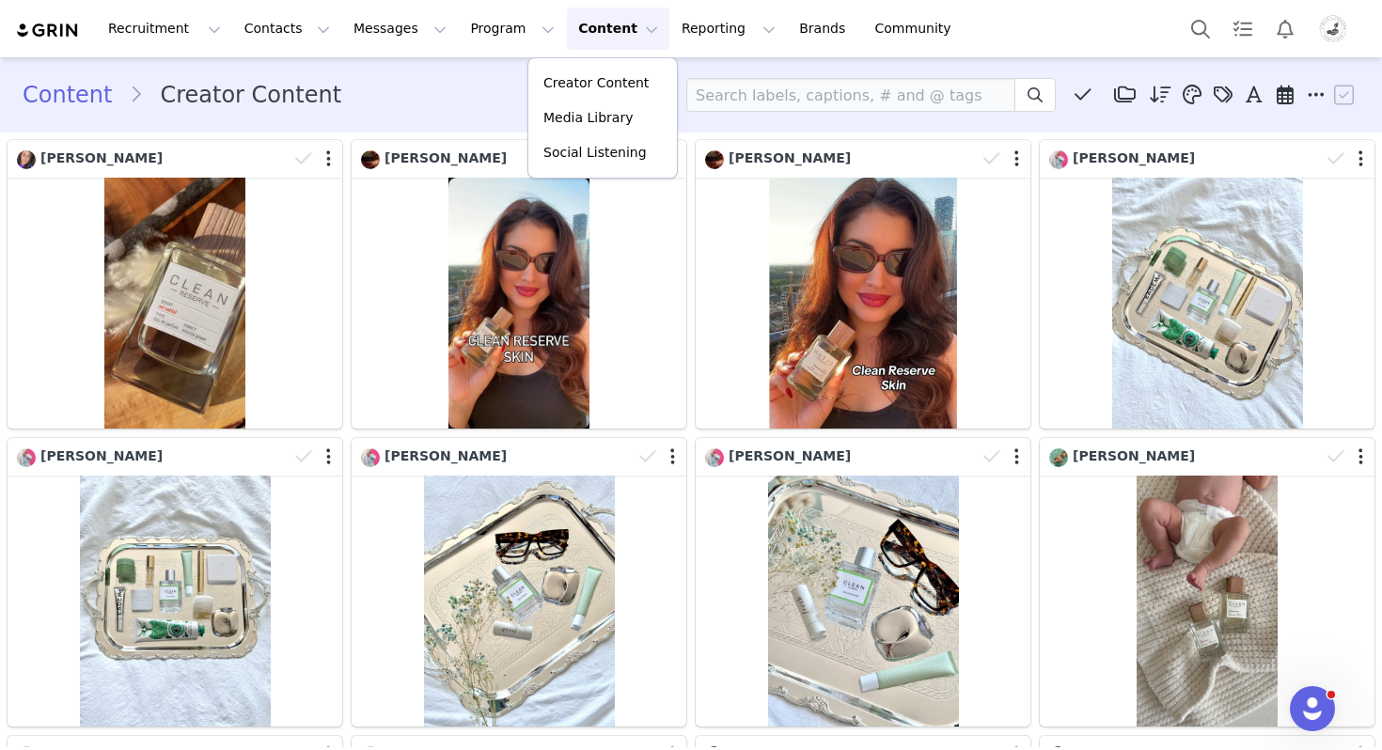
click at [572, 28] on button "Content Content" at bounding box center [618, 29] width 102 height 42
click at [676, 41] on button "Reporting Reporting" at bounding box center [728, 29] width 117 height 42
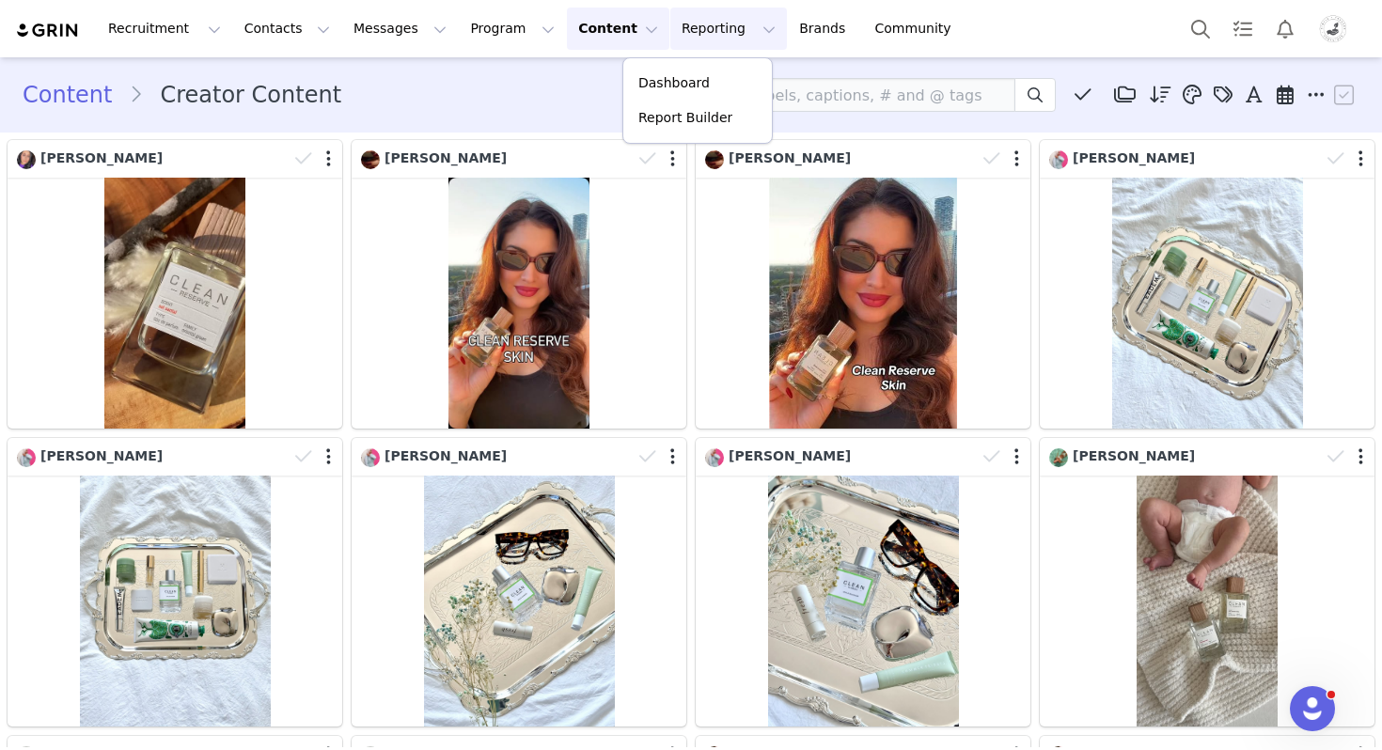
click at [567, 27] on button "Content Content" at bounding box center [618, 29] width 102 height 42
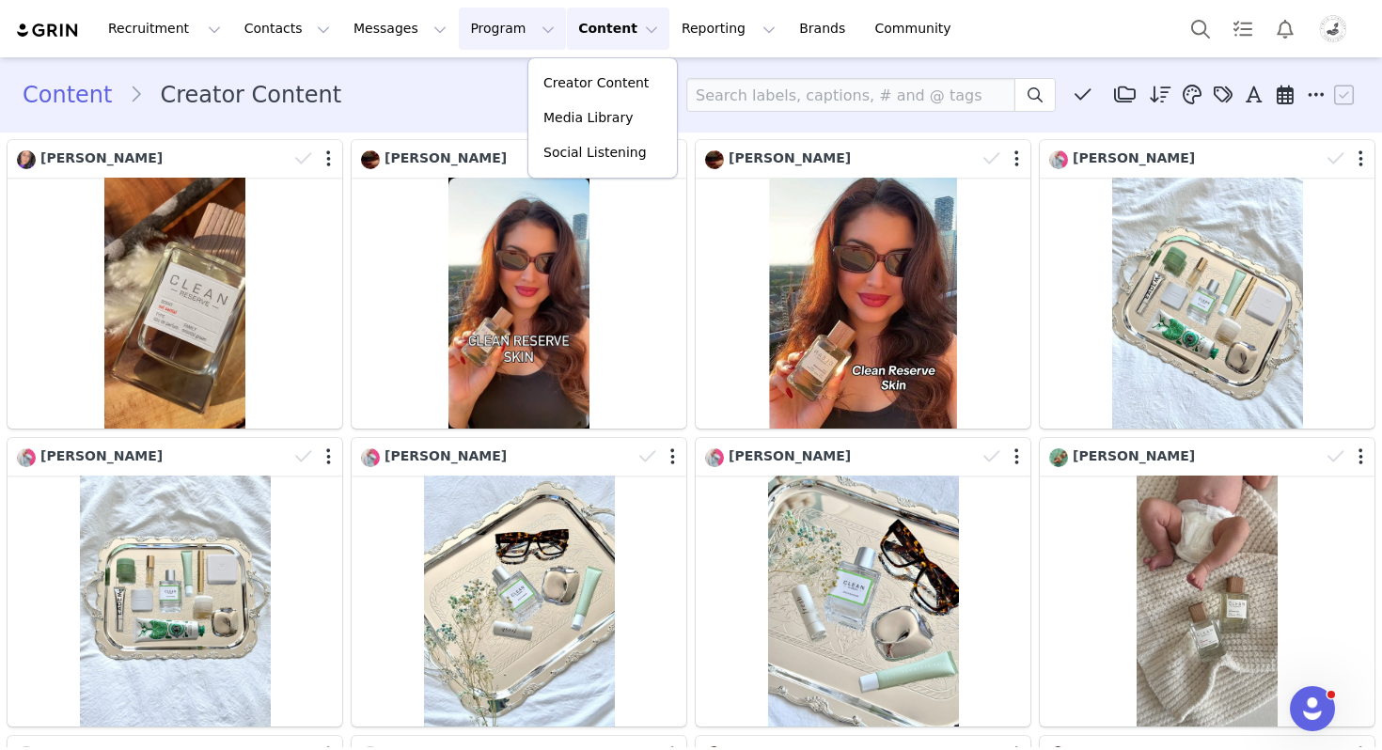
click at [490, 26] on button "Program Program" at bounding box center [512, 29] width 107 height 42
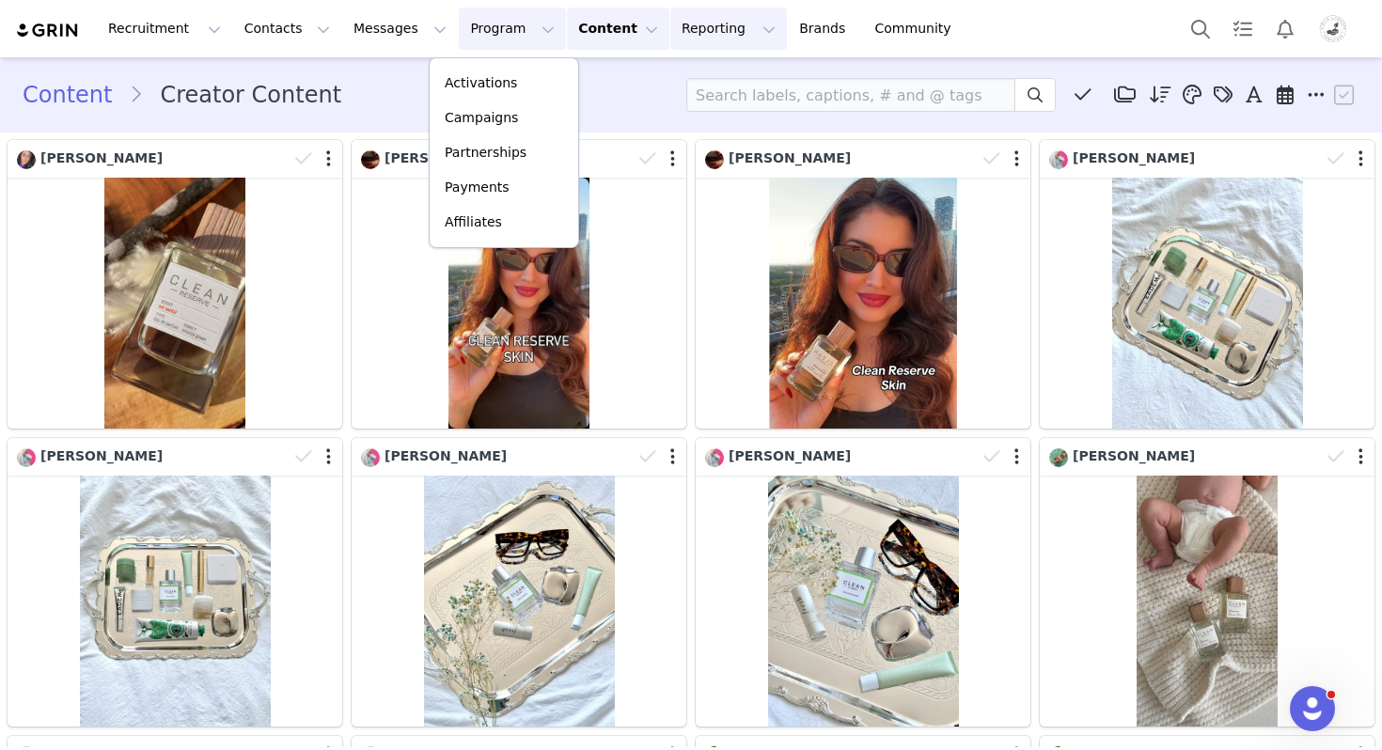
click at [676, 21] on button "Reporting Reporting" at bounding box center [728, 29] width 117 height 42
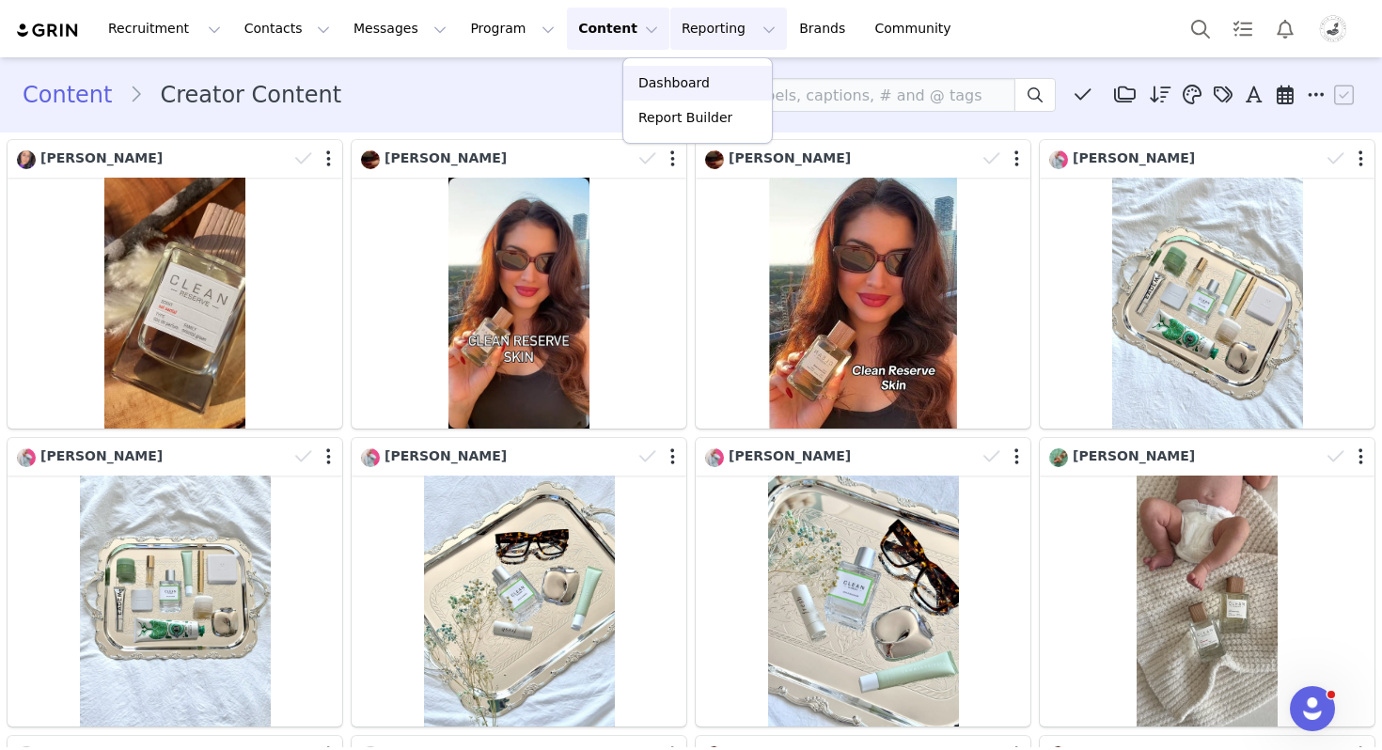
click at [688, 77] on p "Dashboard" at bounding box center [673, 83] width 71 height 20
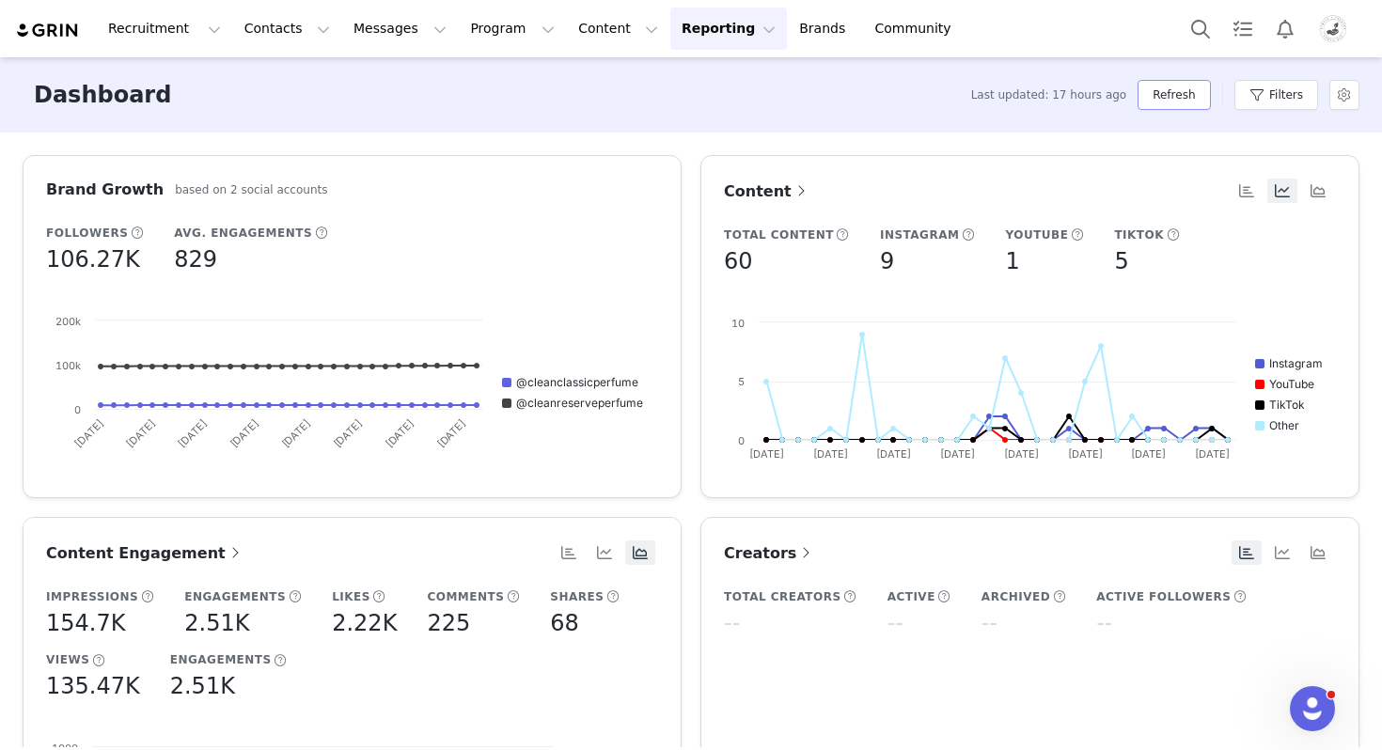
click at [1180, 88] on button "Refresh" at bounding box center [1174, 95] width 72 height 30
click at [670, 34] on button "Reporting Reporting" at bounding box center [728, 29] width 117 height 42
click at [673, 81] on p "Dashboard" at bounding box center [673, 83] width 71 height 20
click at [675, 35] on button "Reporting Reporting" at bounding box center [728, 29] width 117 height 42
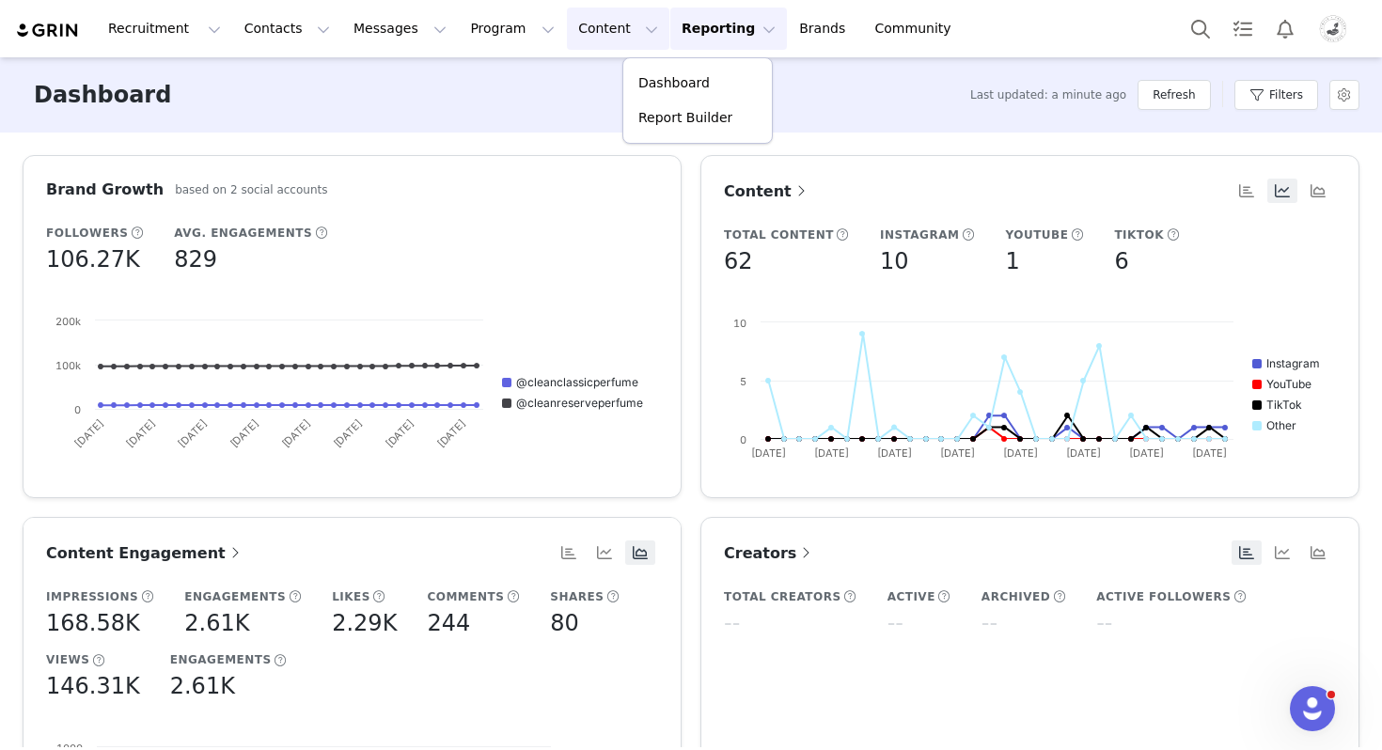
click at [569, 40] on button "Content Content" at bounding box center [618, 29] width 102 height 42
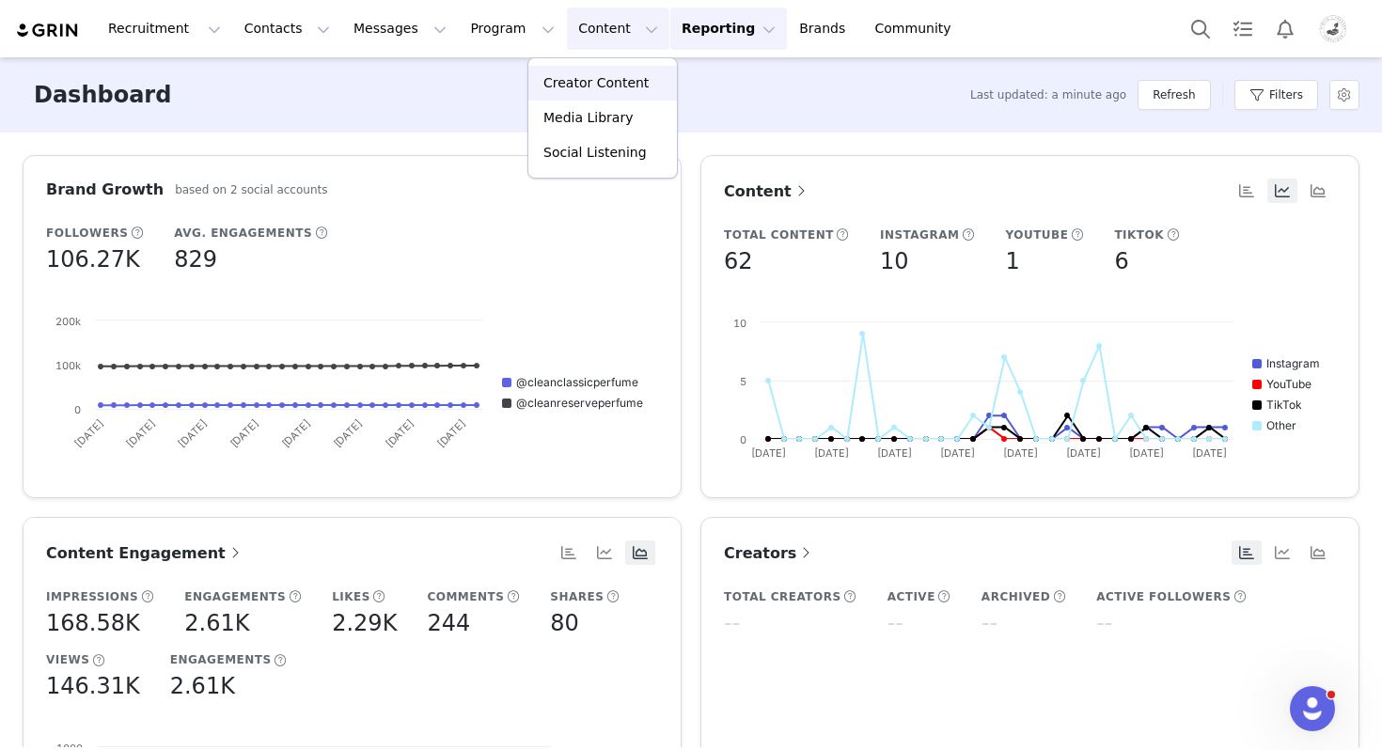
click at [576, 85] on p "Creator Content" at bounding box center [595, 83] width 105 height 20
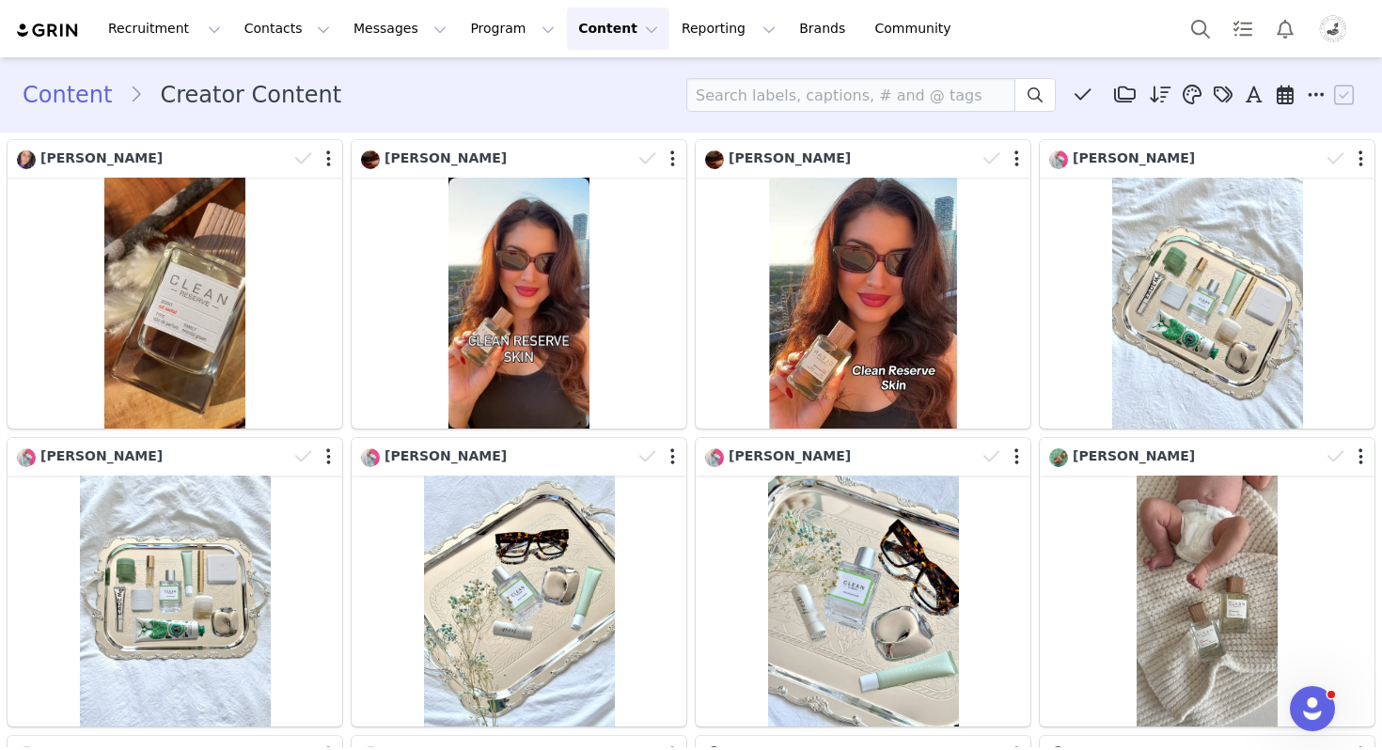
click at [567, 38] on button "Content Content" at bounding box center [618, 29] width 102 height 42
click at [480, 44] on button "Program Program" at bounding box center [512, 29] width 107 height 42
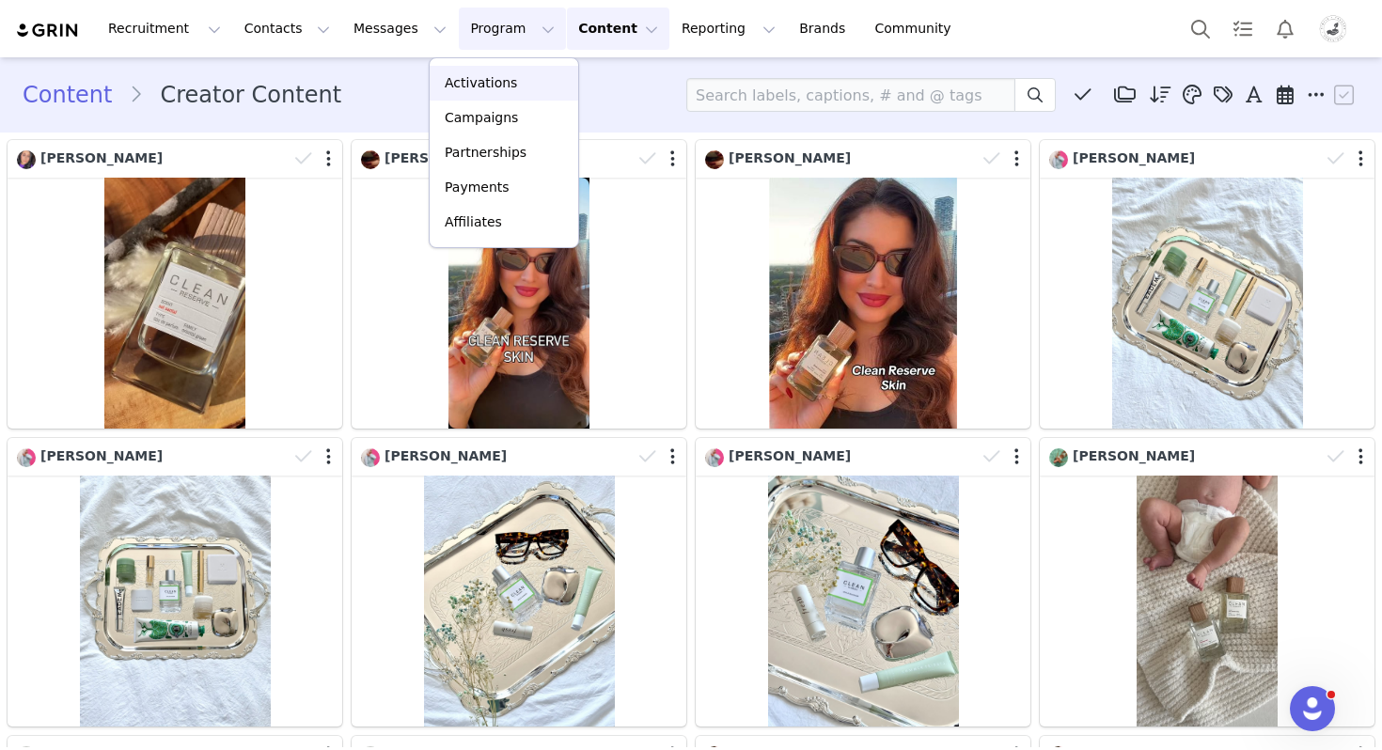
click at [480, 84] on p "Activations" at bounding box center [481, 83] width 72 height 20
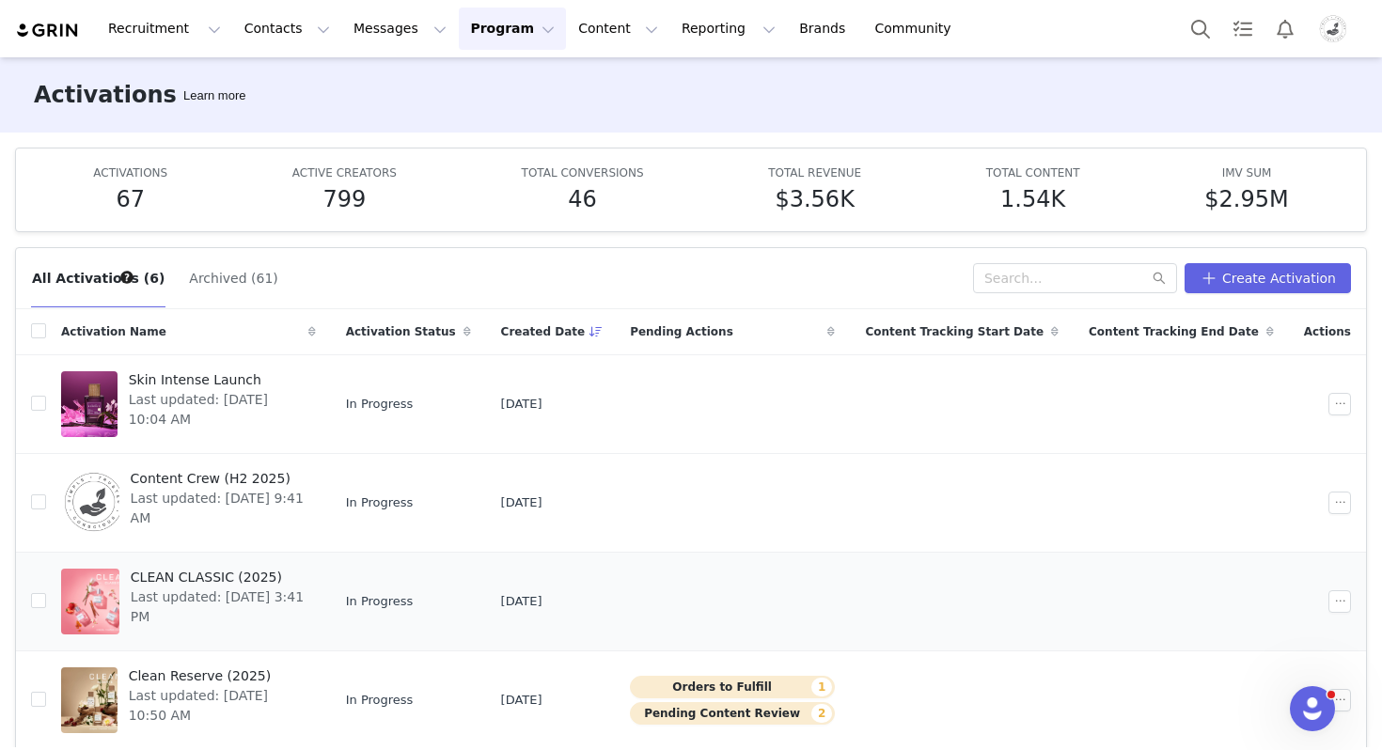
click at [260, 576] on span "CLEAN CLASSIC (2025)" at bounding box center [218, 578] width 174 height 20
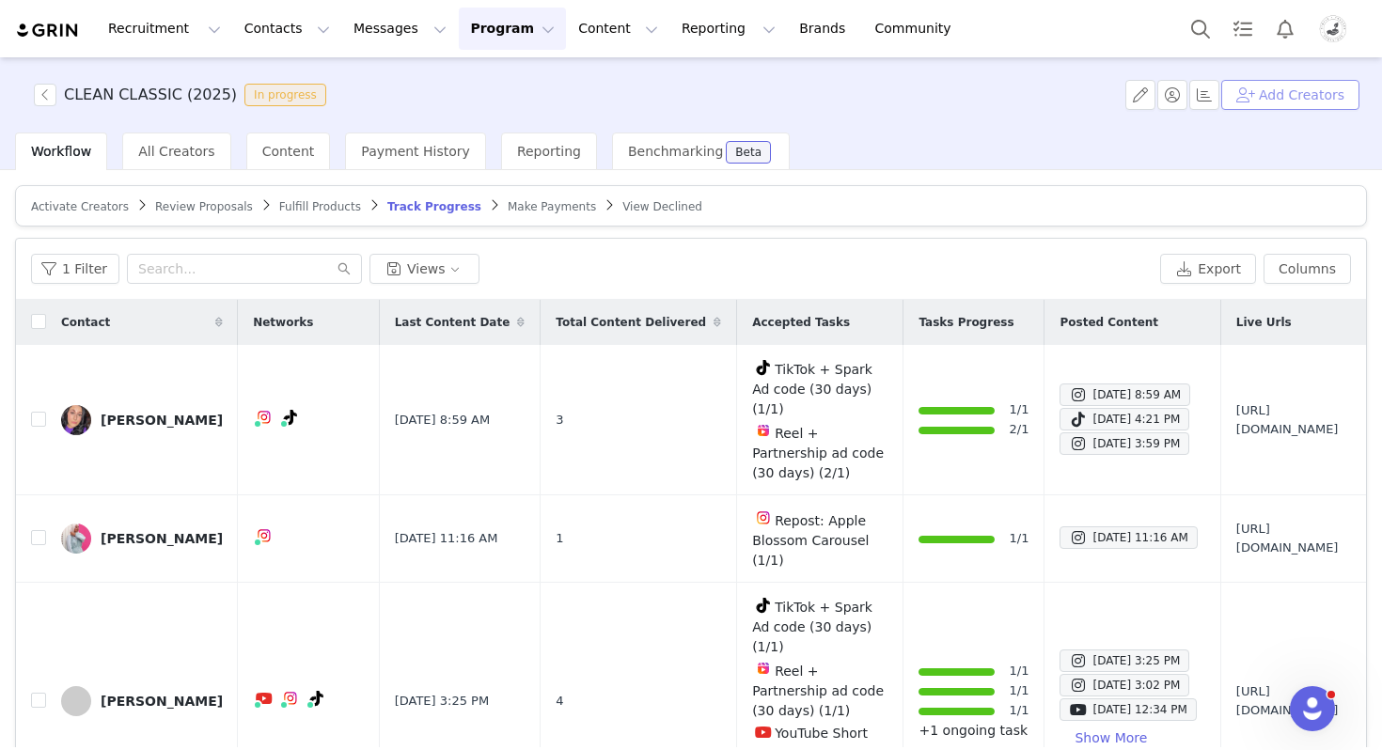
click at [1275, 96] on button "Add Creators" at bounding box center [1290, 95] width 138 height 30
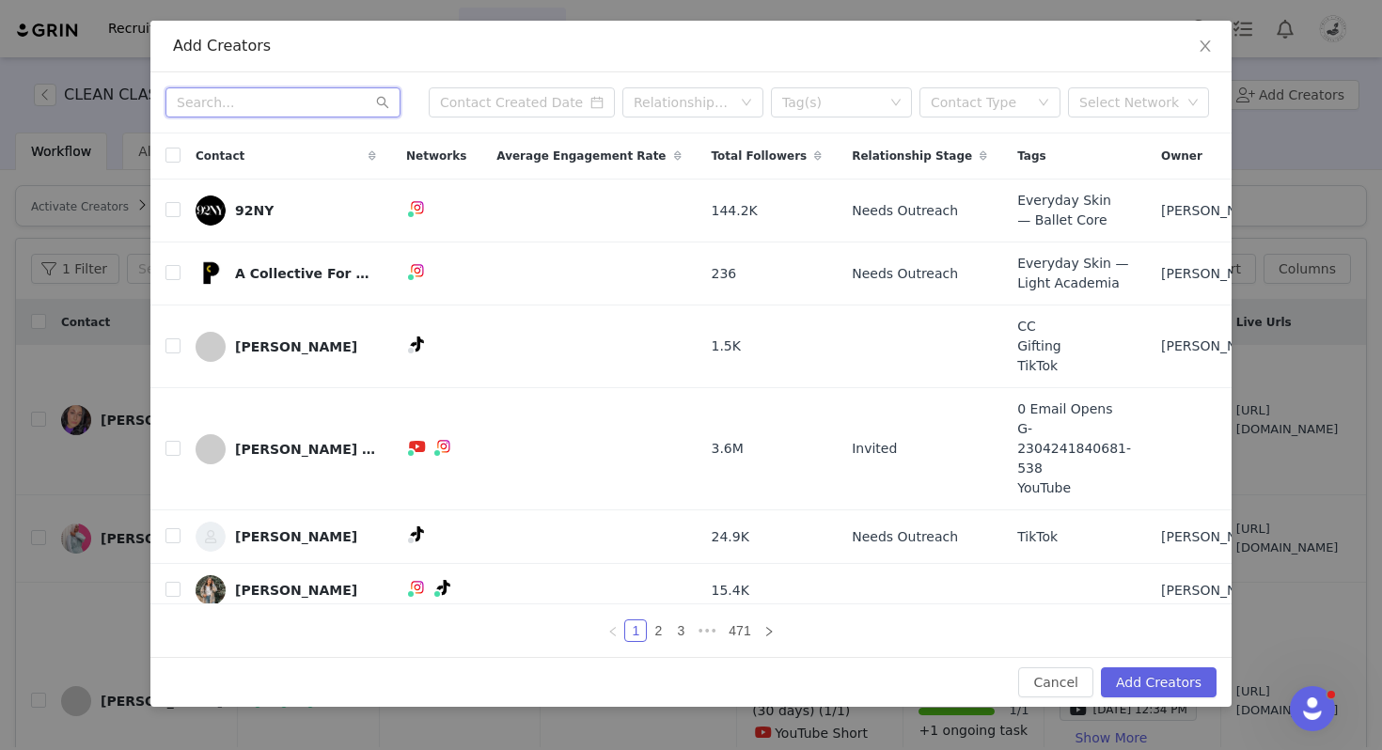
click at [280, 102] on input "text" at bounding box center [282, 102] width 235 height 30
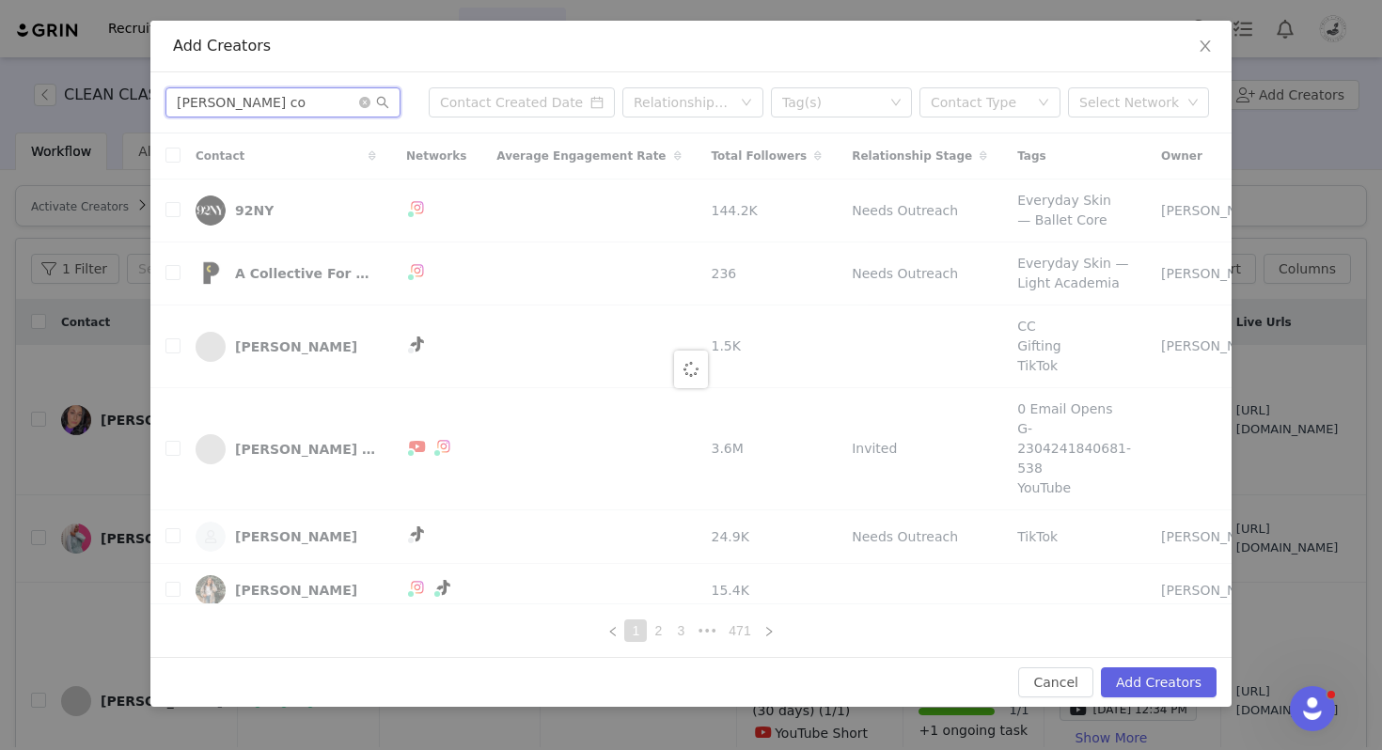
type input "shelby co"
click at [110, 140] on div "Add Creators shelby co Relationship Stage Tag(s) Contact Type Select Network Co…" at bounding box center [691, 375] width 1382 height 750
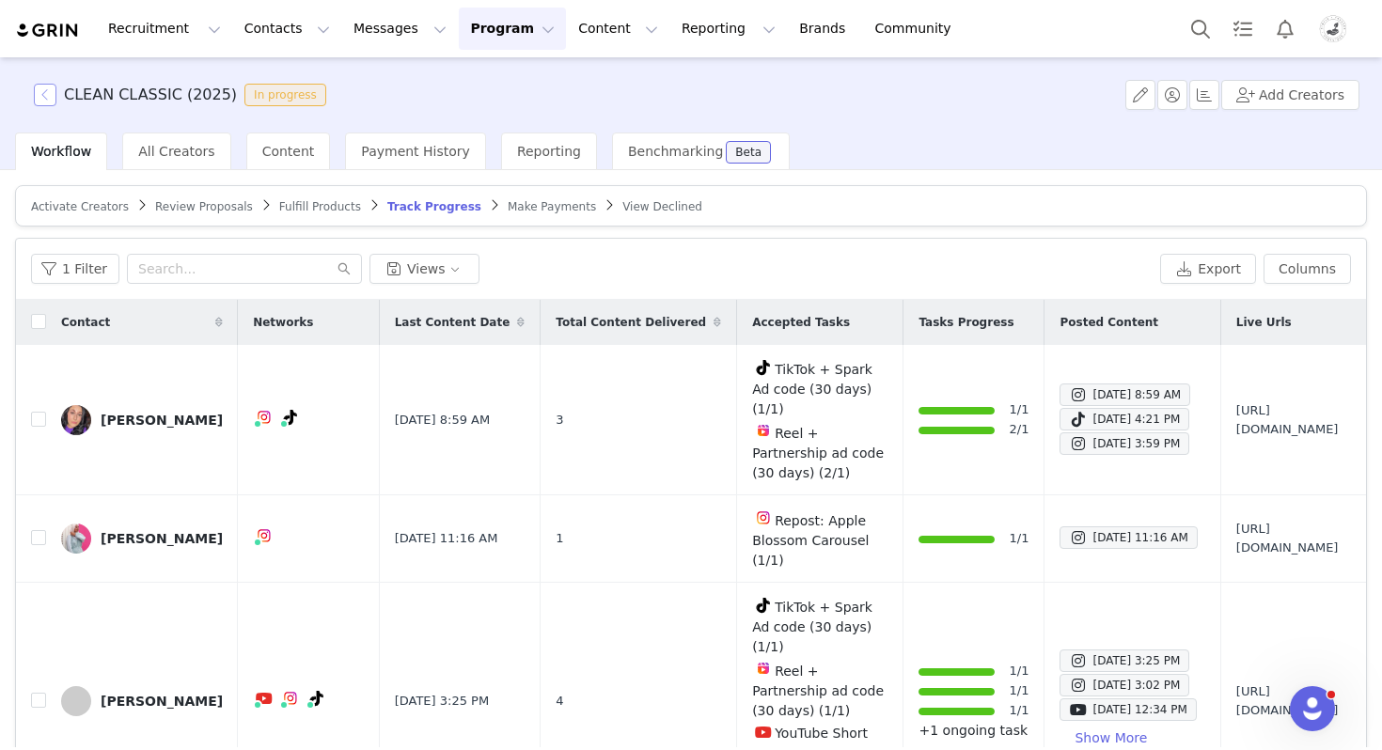
click at [53, 98] on button "button" at bounding box center [45, 95] width 23 height 23
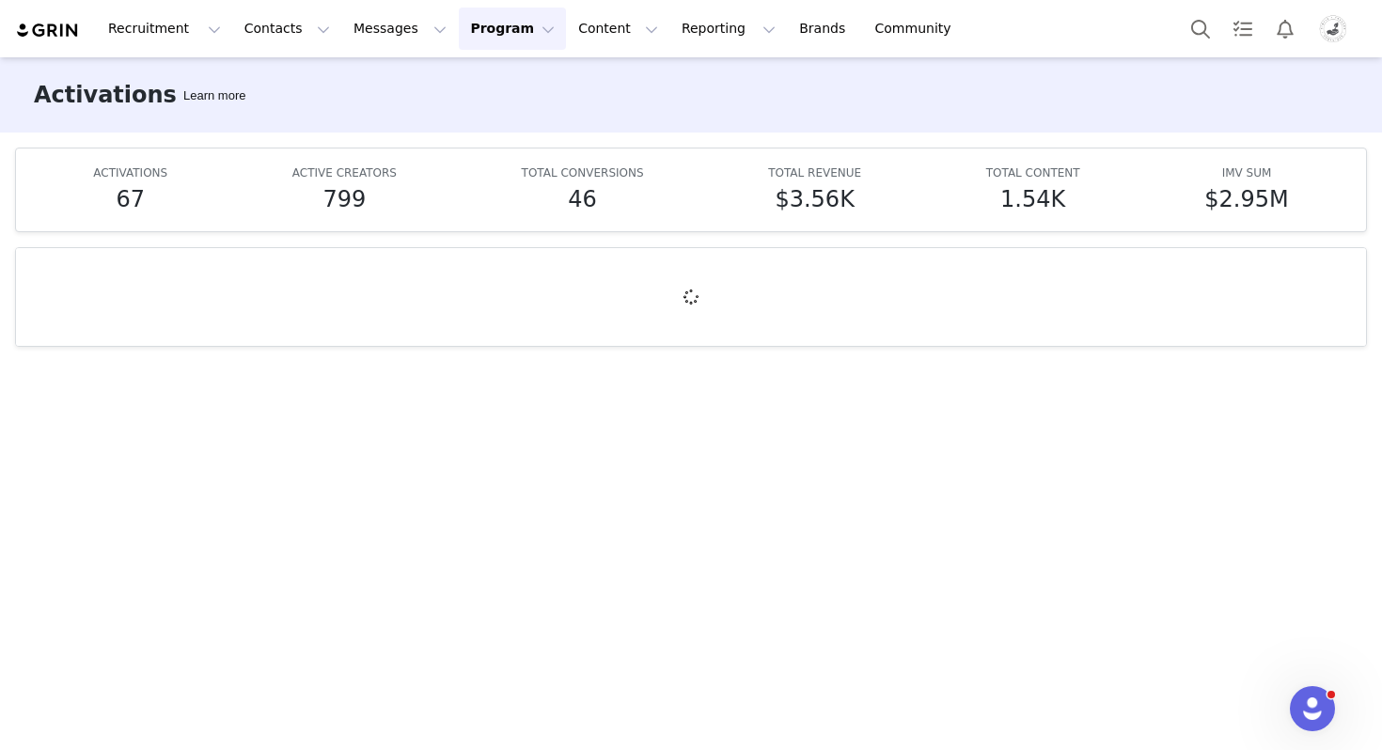
click at [480, 38] on button "Program Program" at bounding box center [512, 29] width 107 height 42
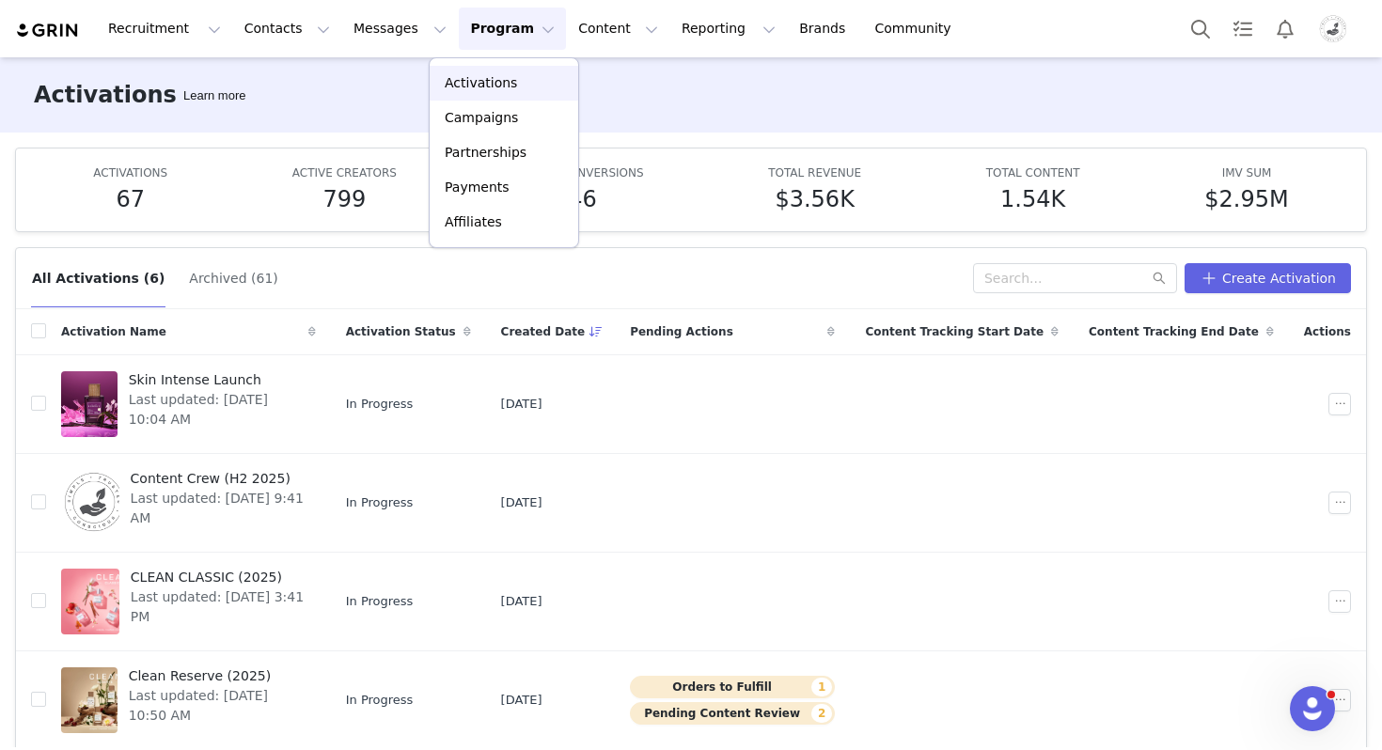
click at [490, 87] on p "Activations" at bounding box center [481, 83] width 72 height 20
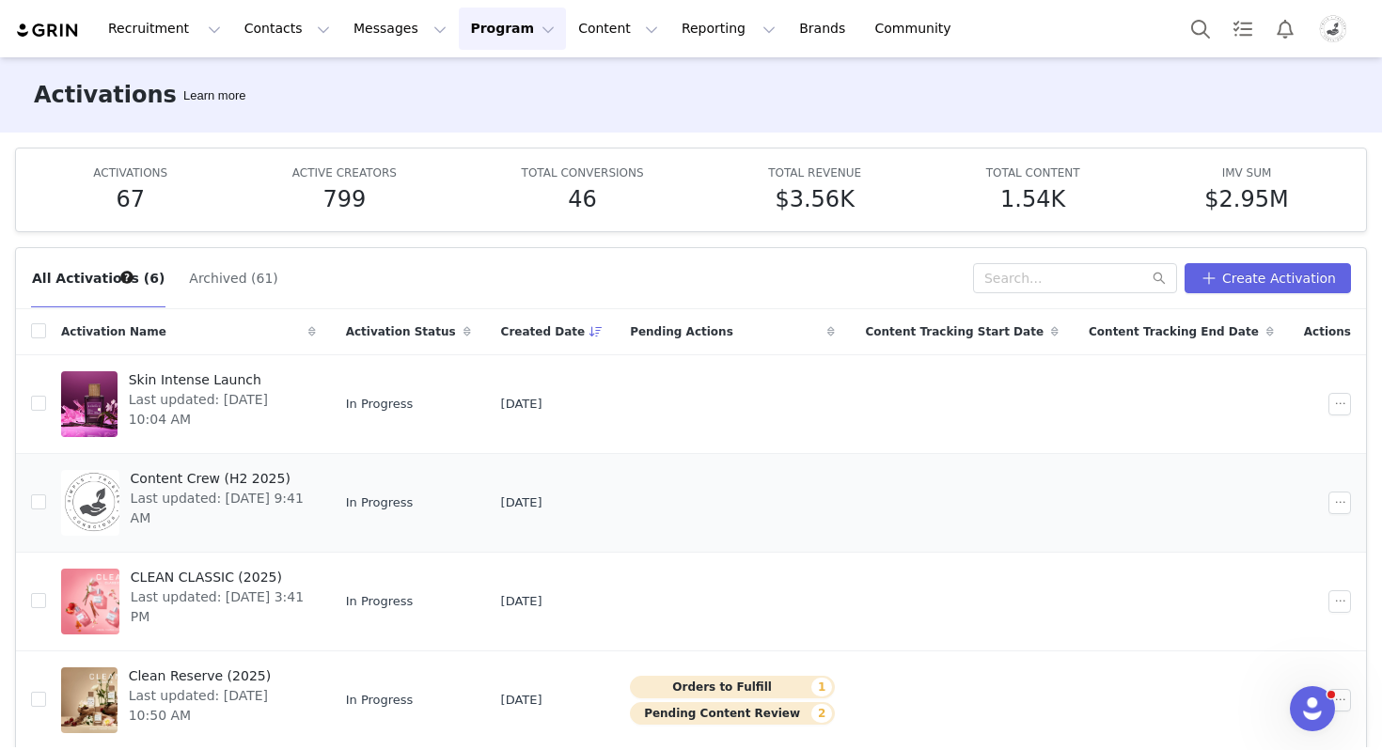
click at [199, 492] on span "Last updated: Aug 18, 2025 9:41 AM" at bounding box center [218, 508] width 174 height 39
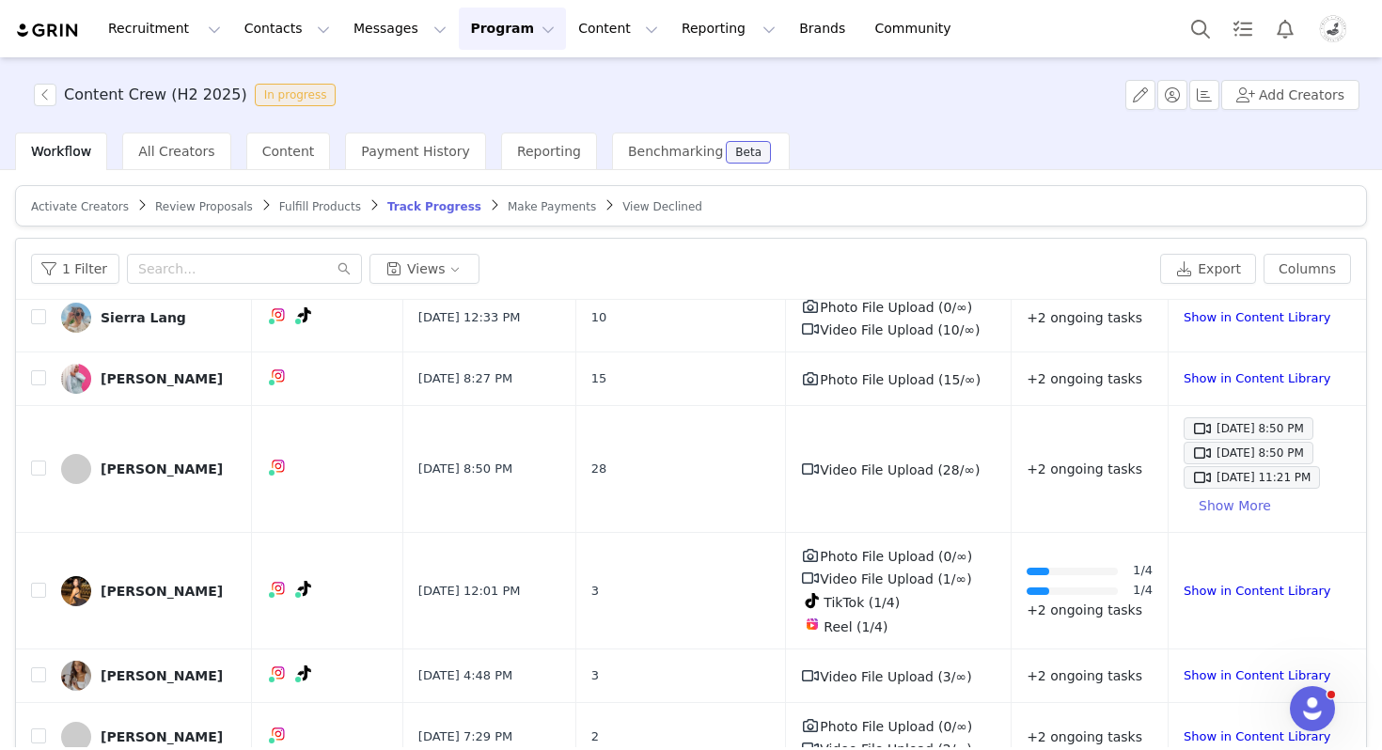
scroll to position [89, 0]
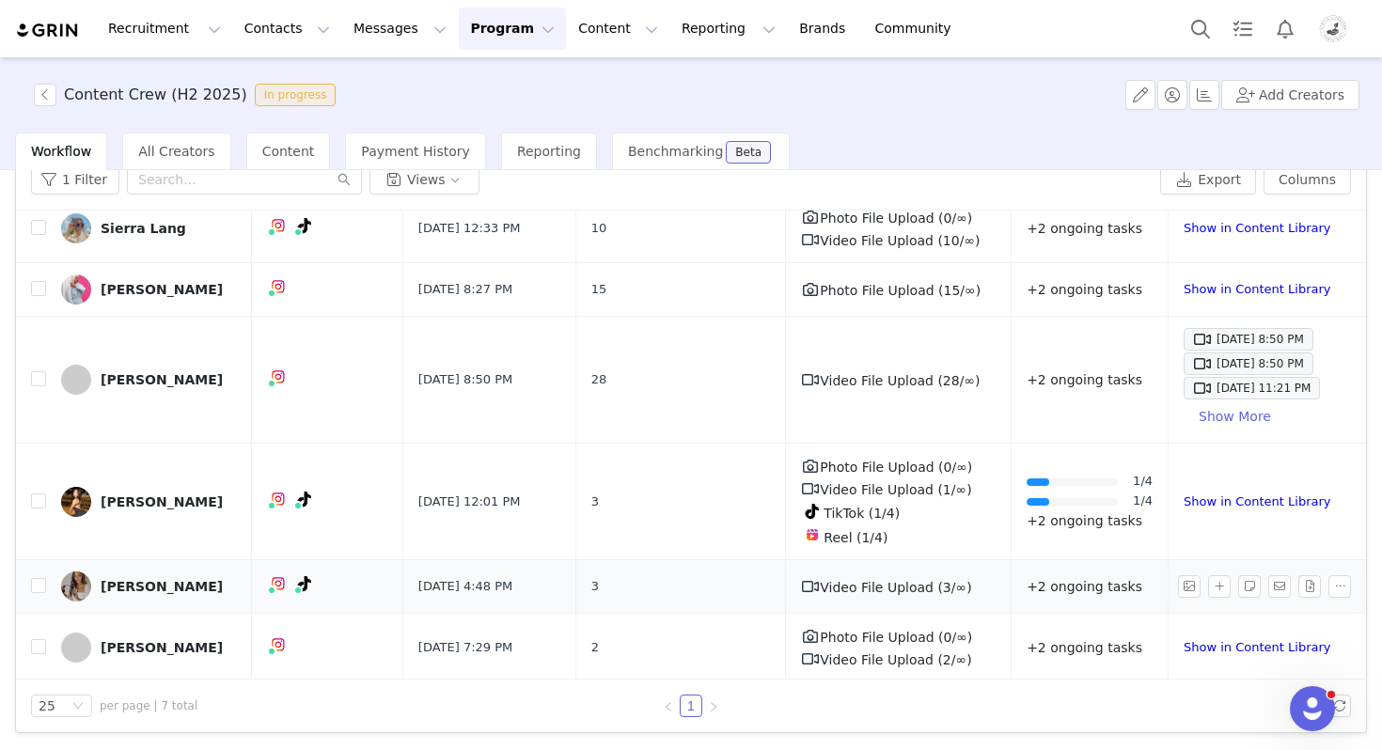
click at [188, 589] on div "Shelby Coleman" at bounding box center [162, 586] width 122 height 15
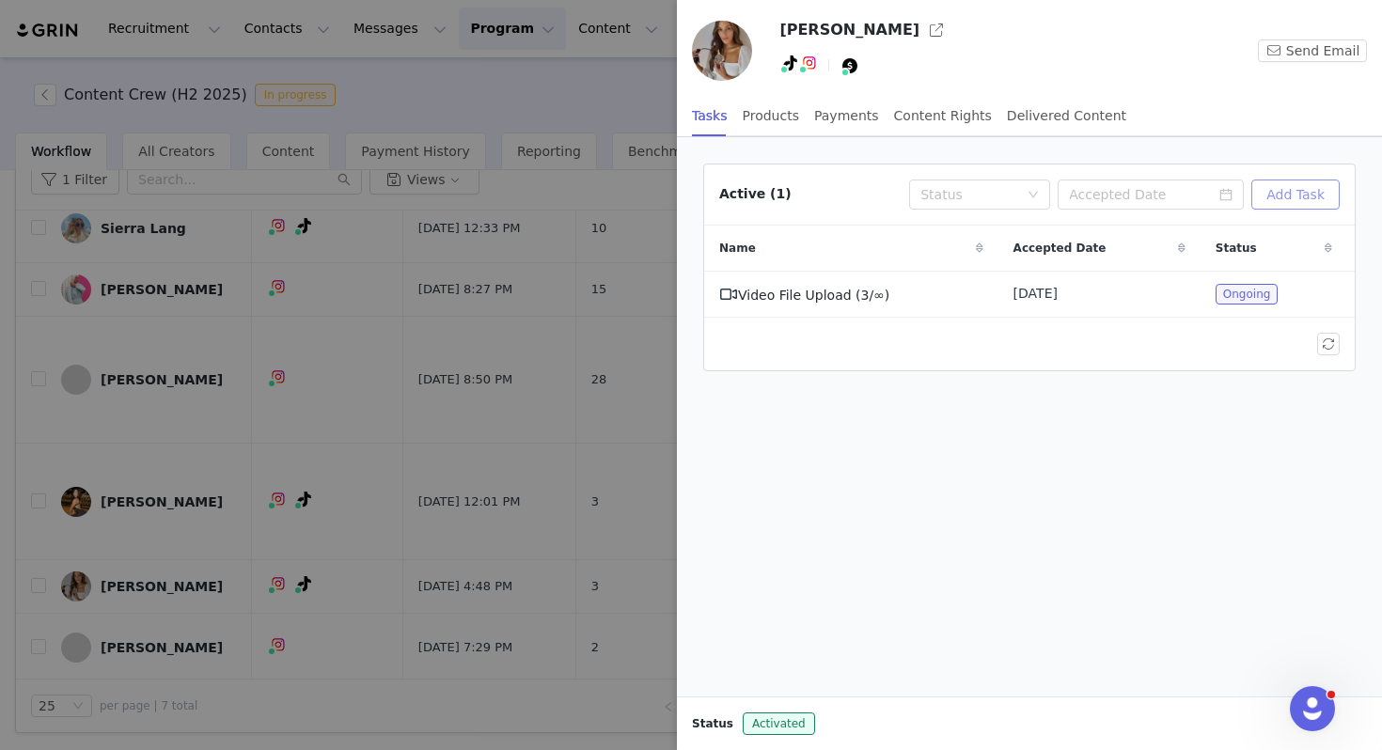
click at [1298, 193] on button "Add Task" at bounding box center [1295, 195] width 88 height 30
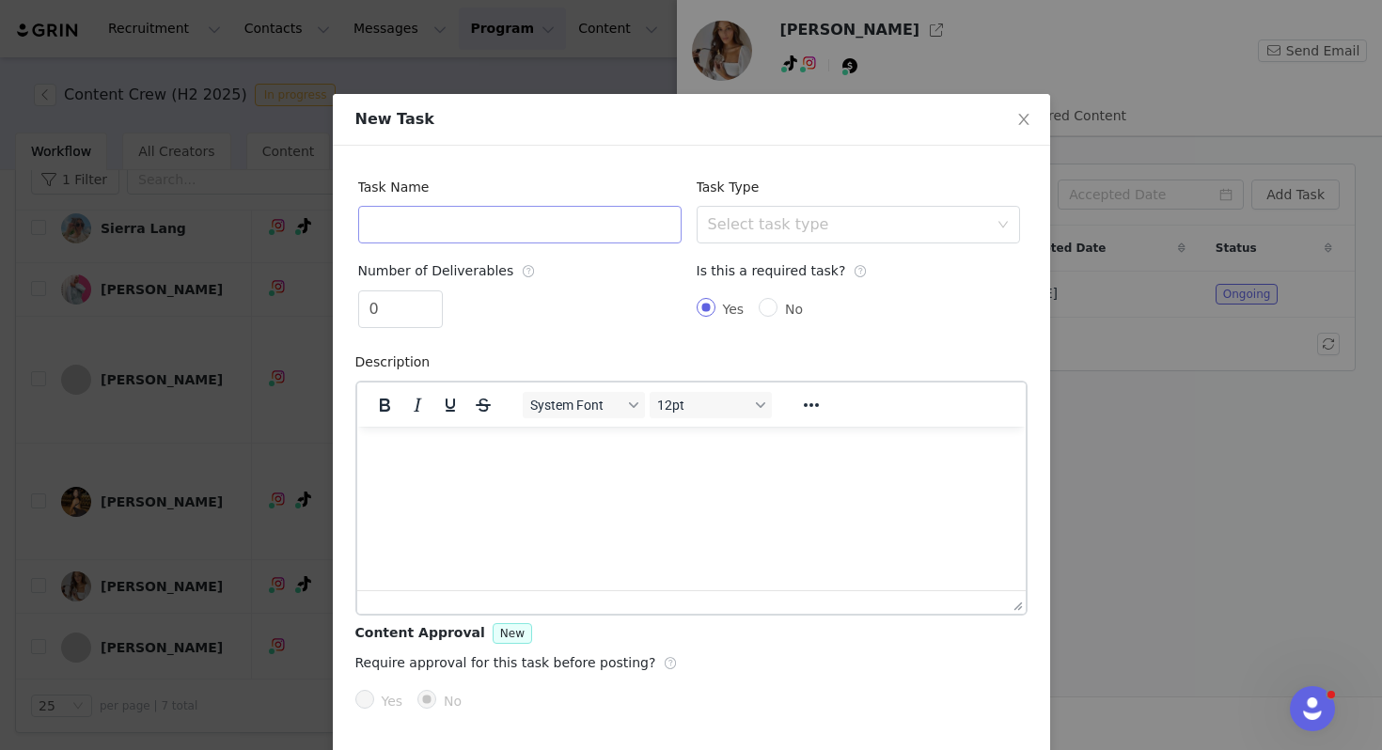
scroll to position [0, 0]
click at [529, 213] on input "text" at bounding box center [519, 225] width 323 height 38
click at [779, 222] on div "Select task type" at bounding box center [848, 224] width 280 height 19
type input "TikTok: Apple Blossom"
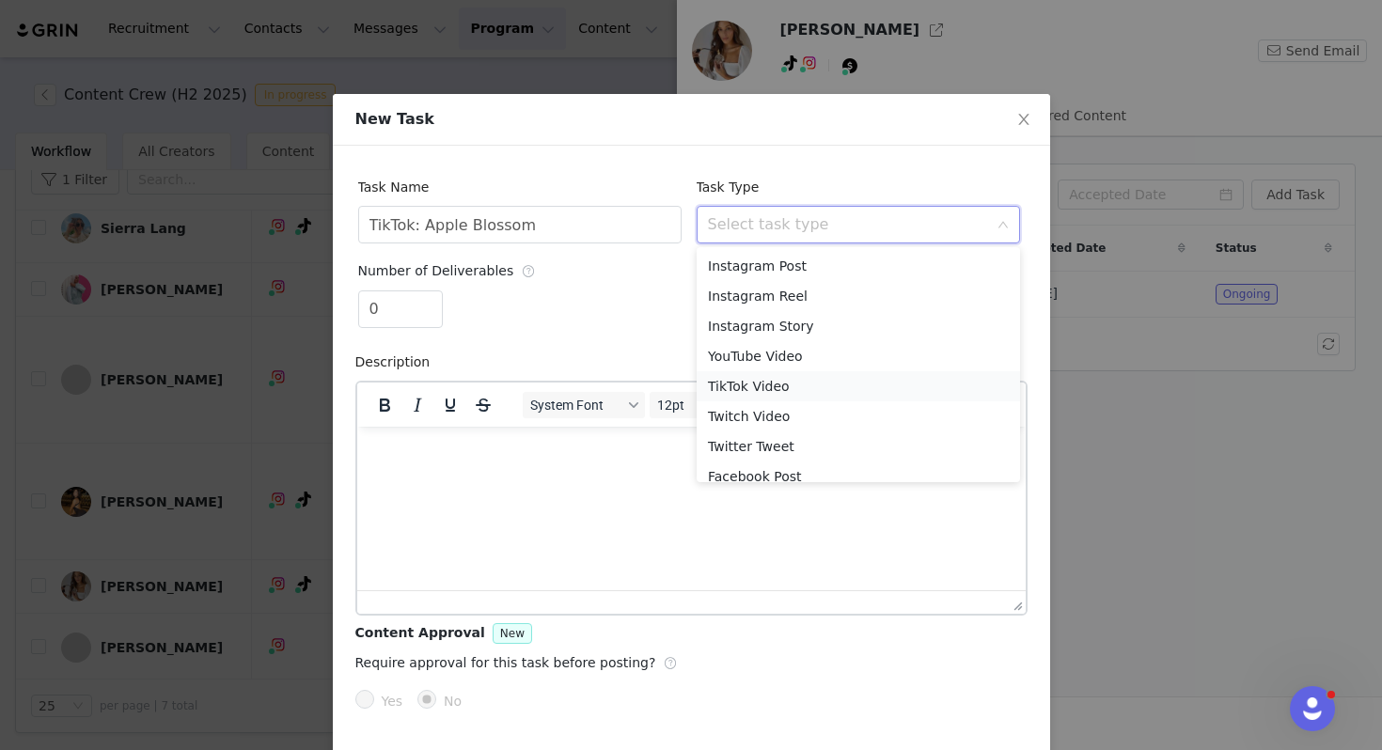
click at [754, 390] on li "TikTok Video" at bounding box center [858, 386] width 323 height 30
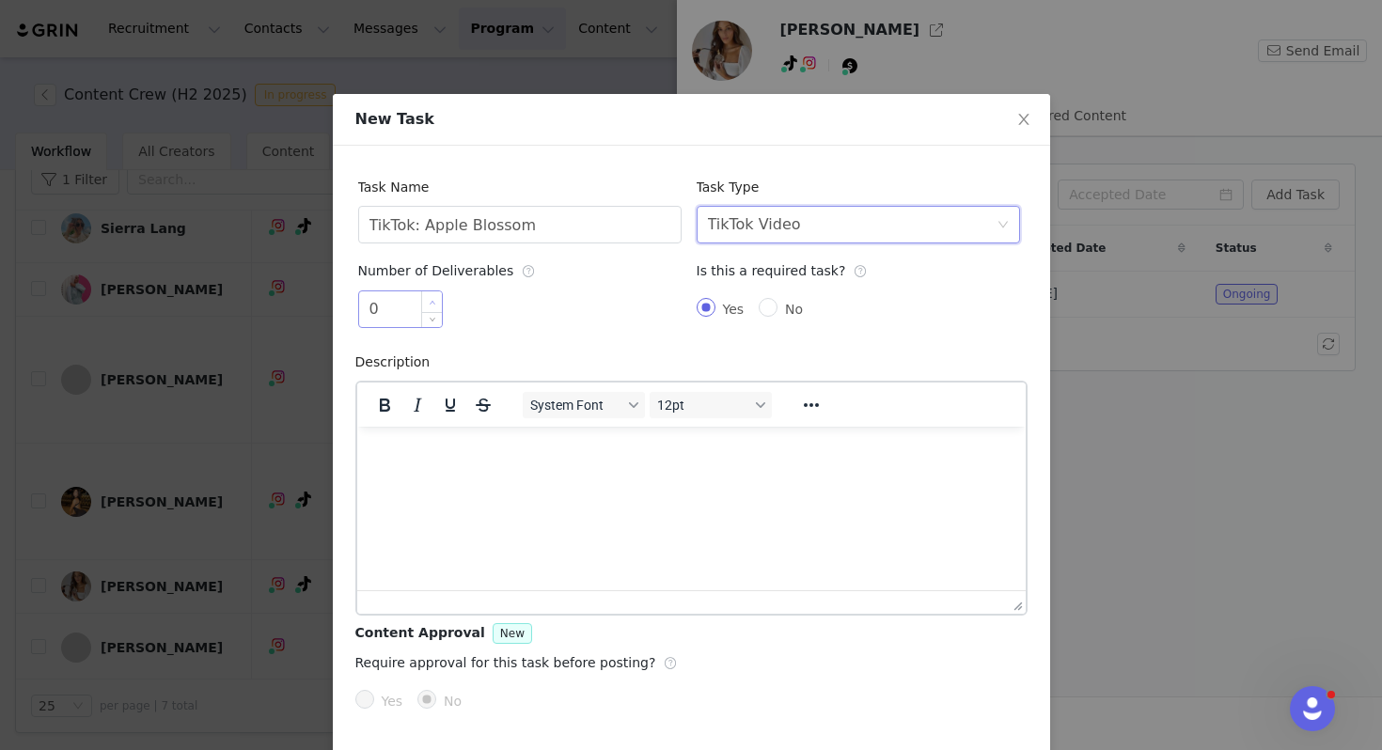
type input "1"
click at [432, 299] on icon "icon: up" at bounding box center [432, 302] width 7 height 7
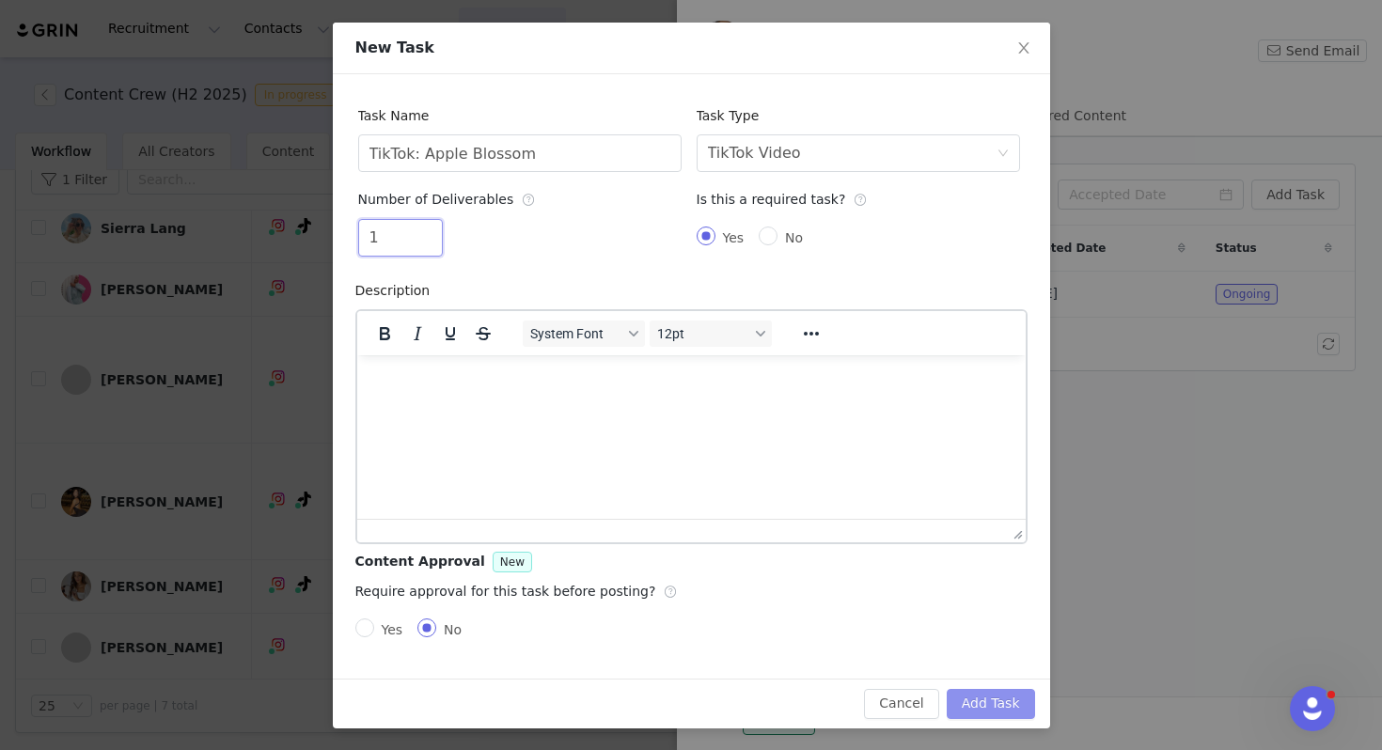
click at [1000, 702] on button "Add Task" at bounding box center [991, 704] width 88 height 30
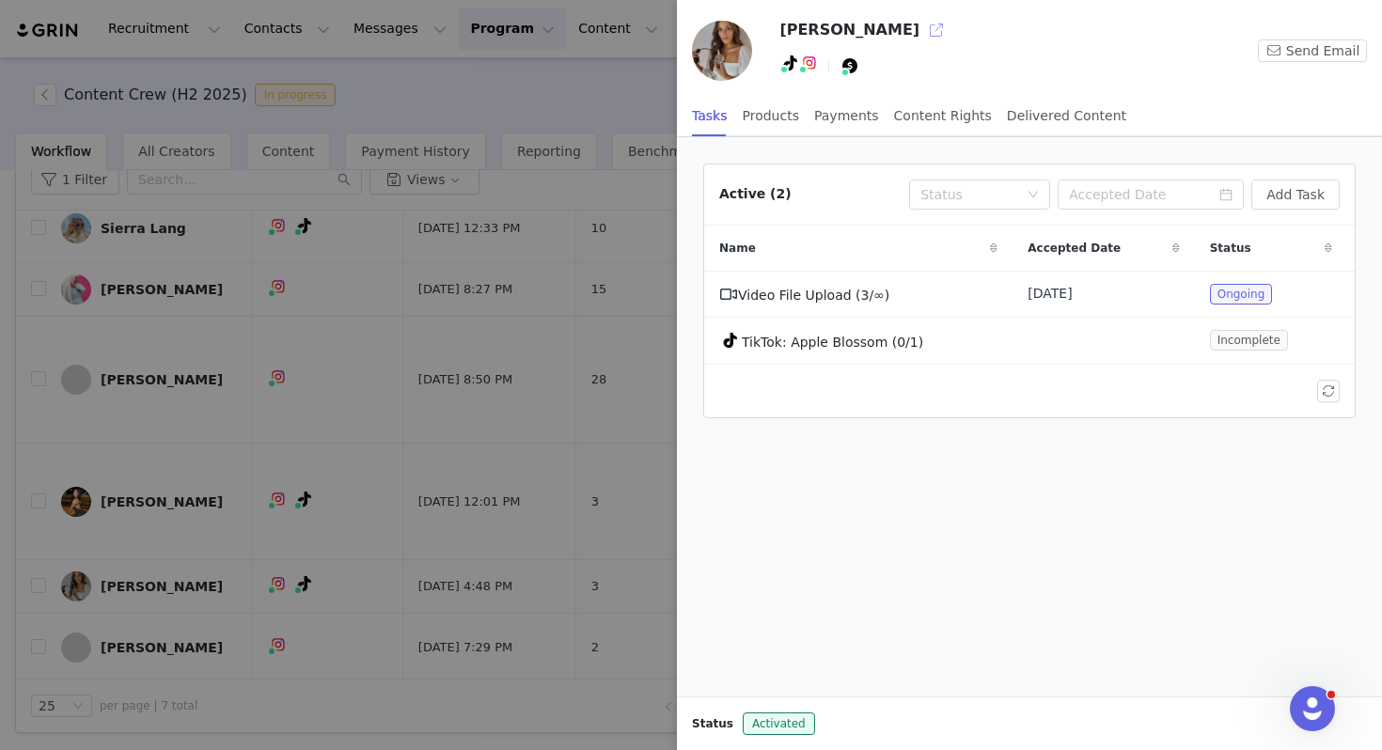
click at [921, 31] on button "button" at bounding box center [936, 30] width 30 height 30
click at [571, 132] on div at bounding box center [691, 375] width 1382 height 750
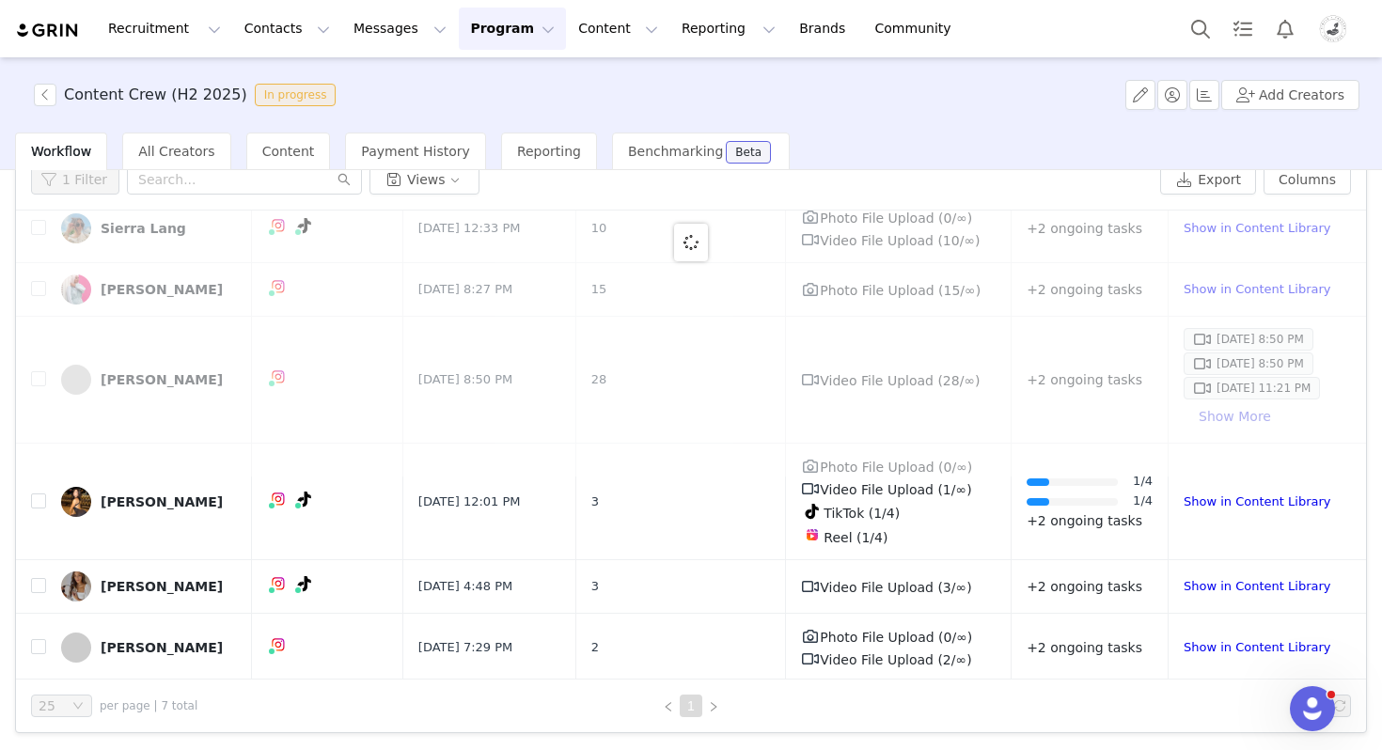
scroll to position [0, 0]
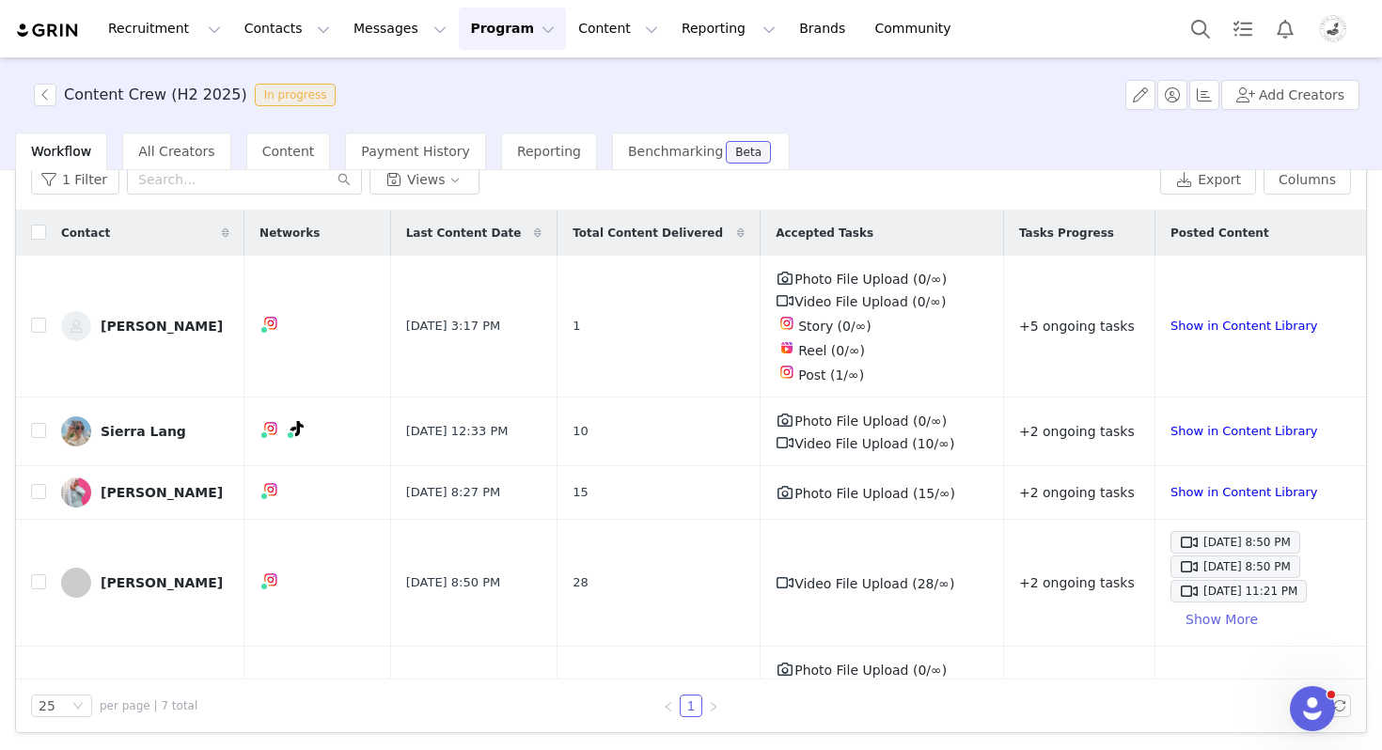
click at [484, 24] on button "Program Program" at bounding box center [512, 29] width 107 height 42
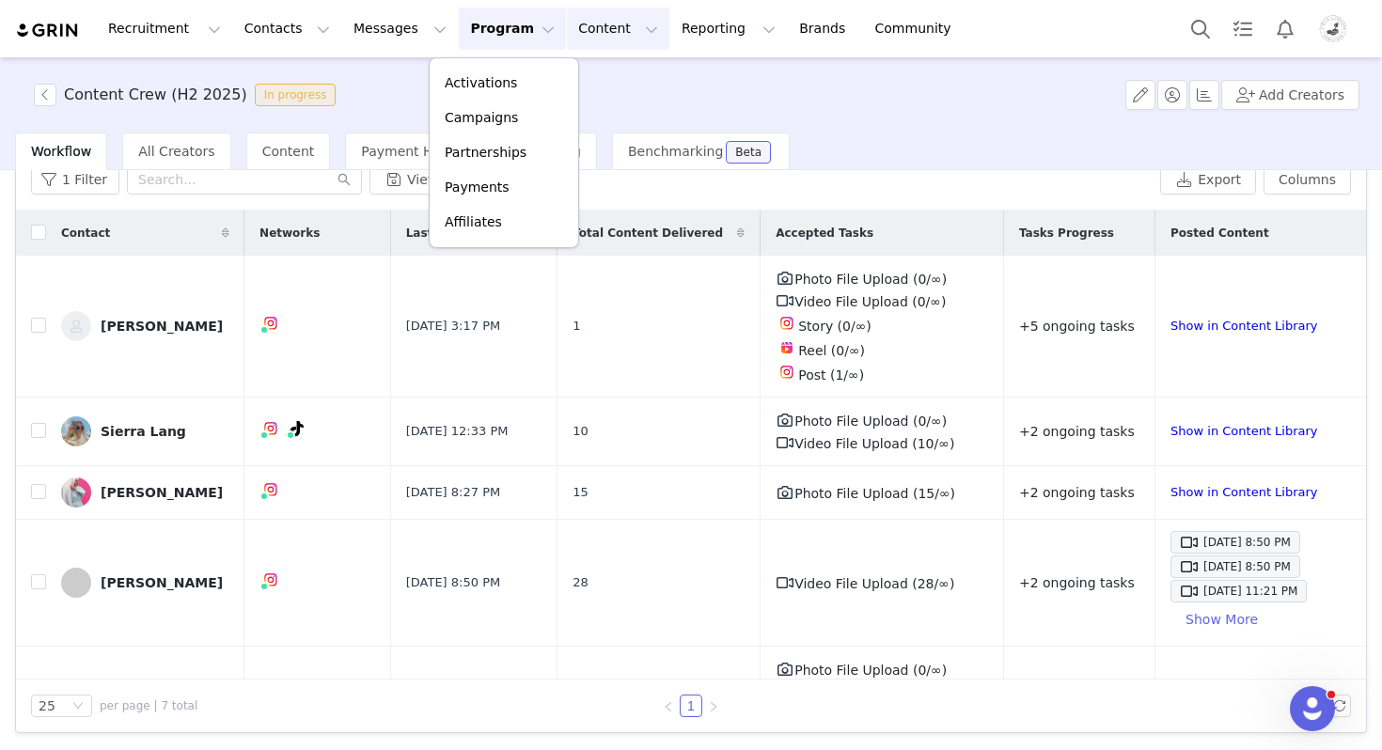
click at [575, 39] on button "Content Content" at bounding box center [618, 29] width 102 height 42
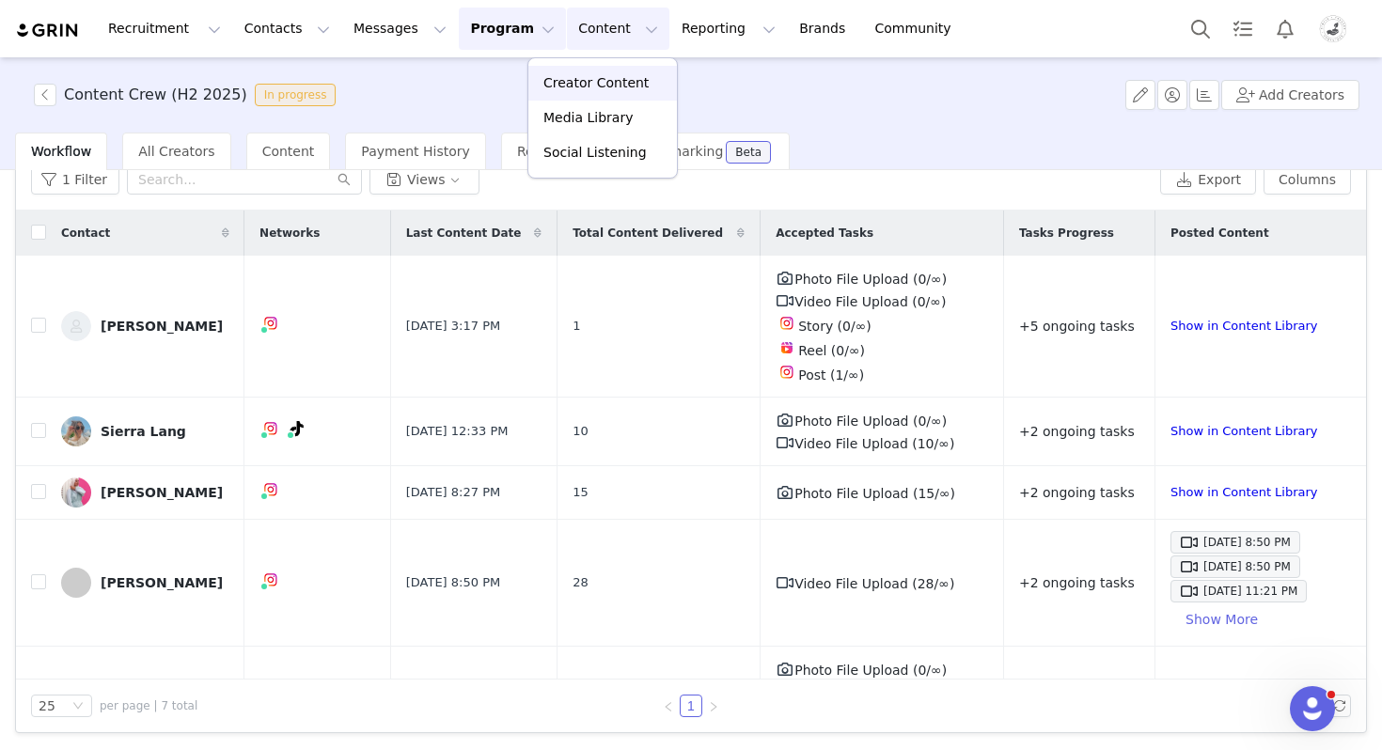
click at [575, 76] on p "Creator Content" at bounding box center [595, 83] width 105 height 20
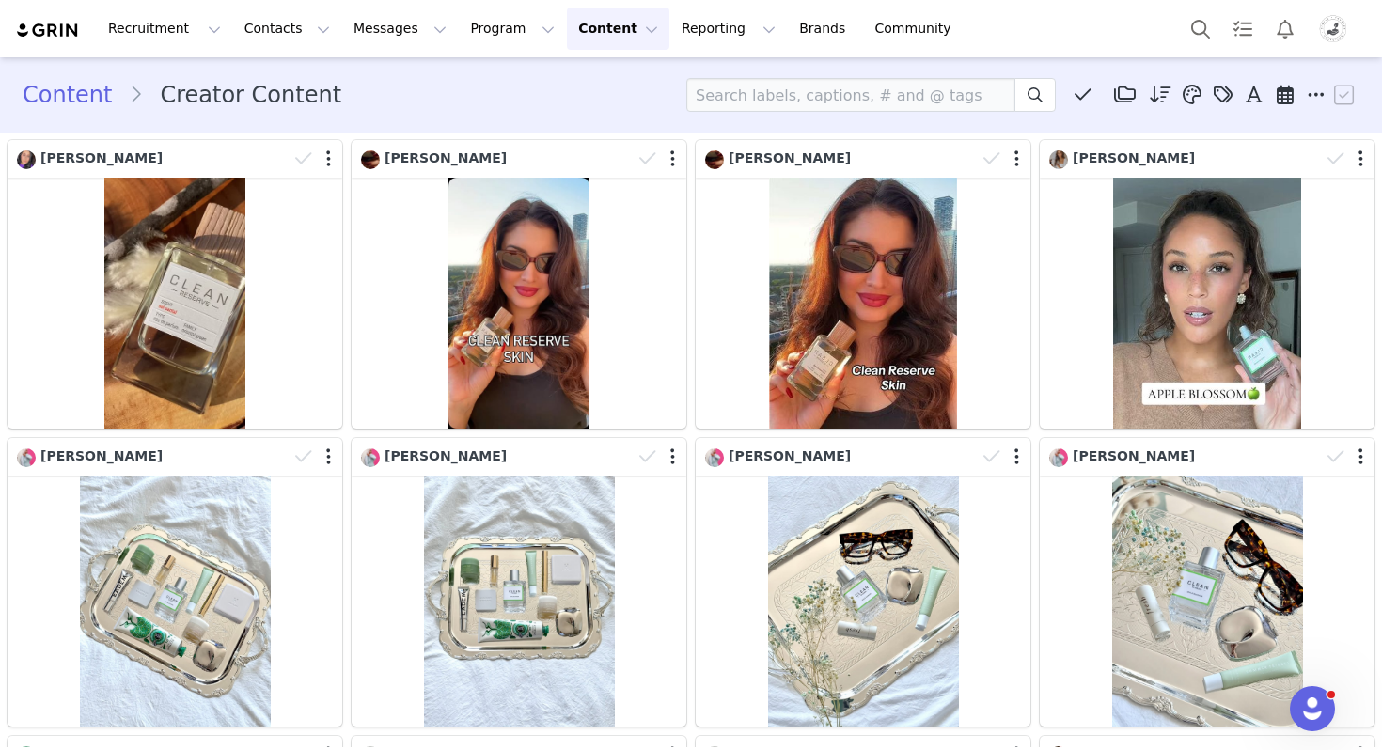
click at [856, 97] on input at bounding box center [850, 95] width 329 height 34
type input "betty"
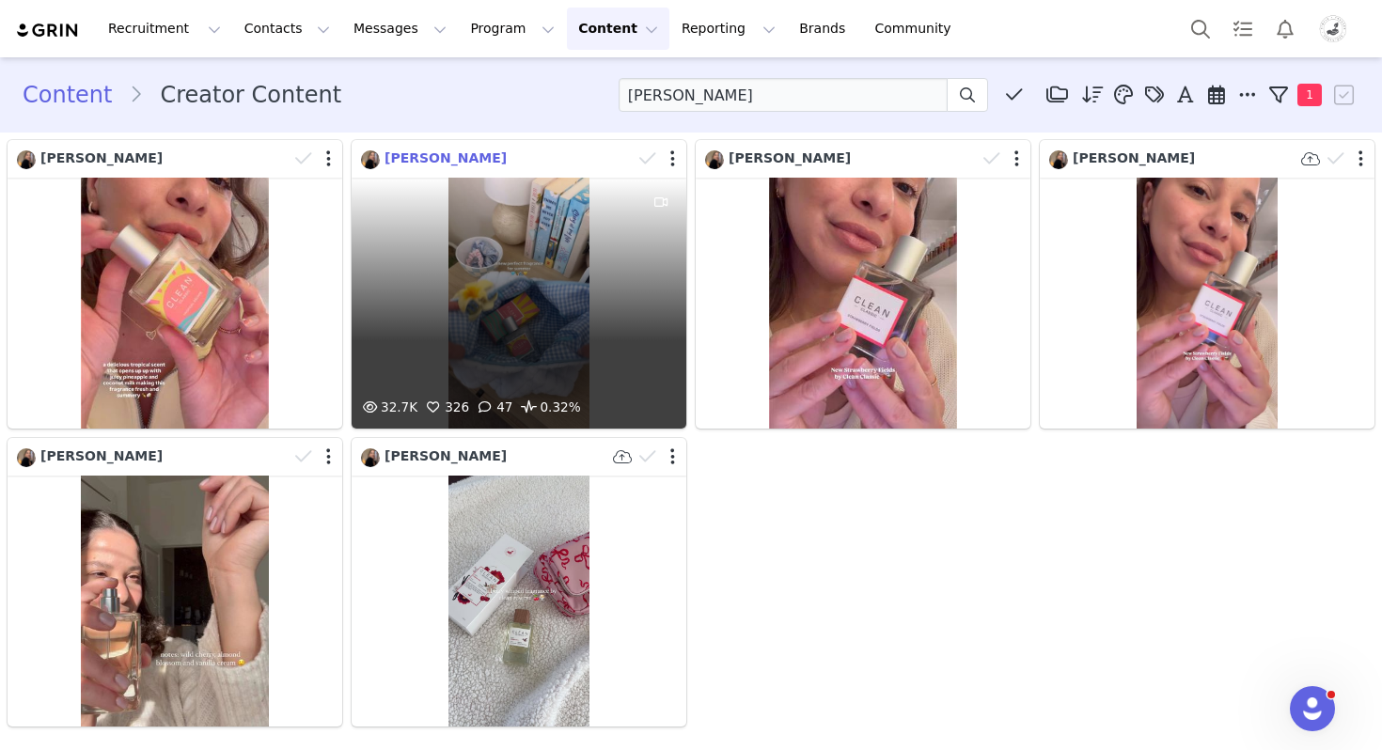
click at [477, 160] on span "Betty McGaughey" at bounding box center [446, 157] width 122 height 15
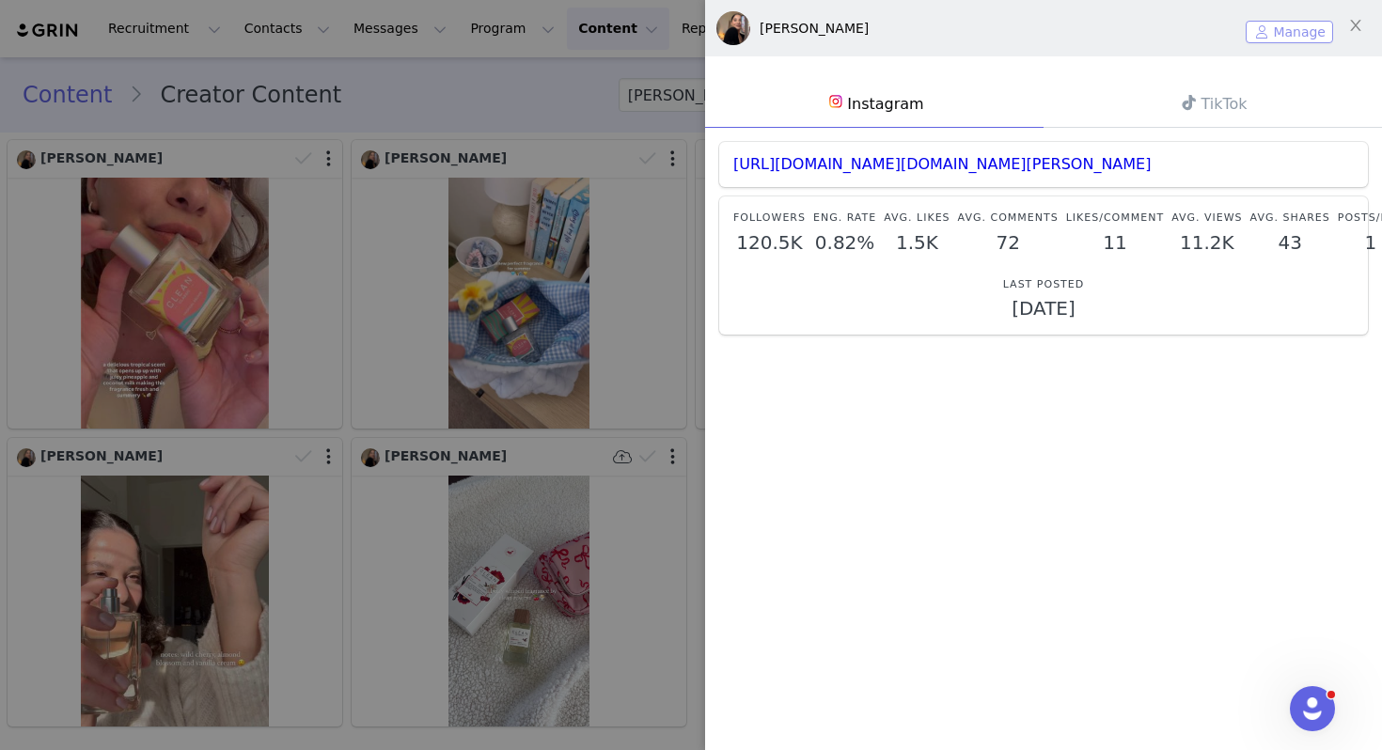
click at [1287, 31] on button "Manage" at bounding box center [1289, 32] width 87 height 23
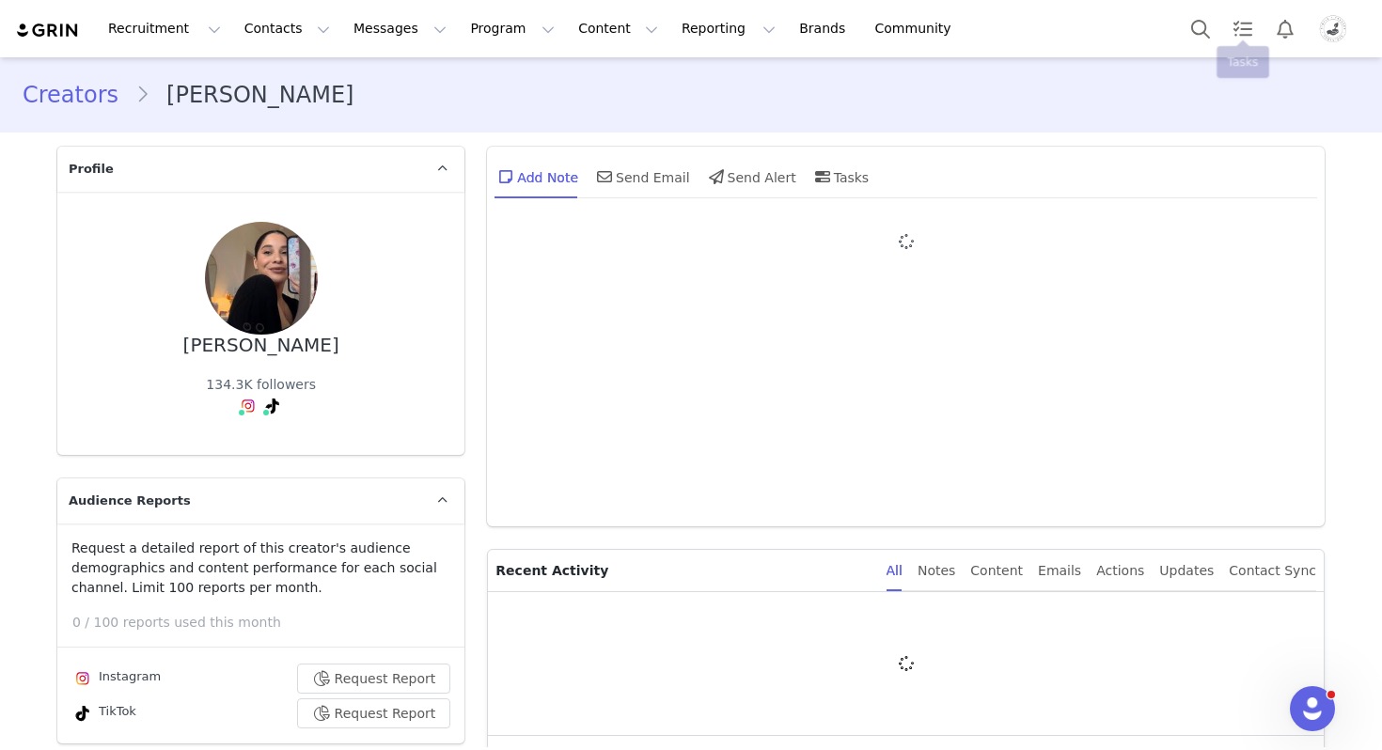
type input "+1 (United States)"
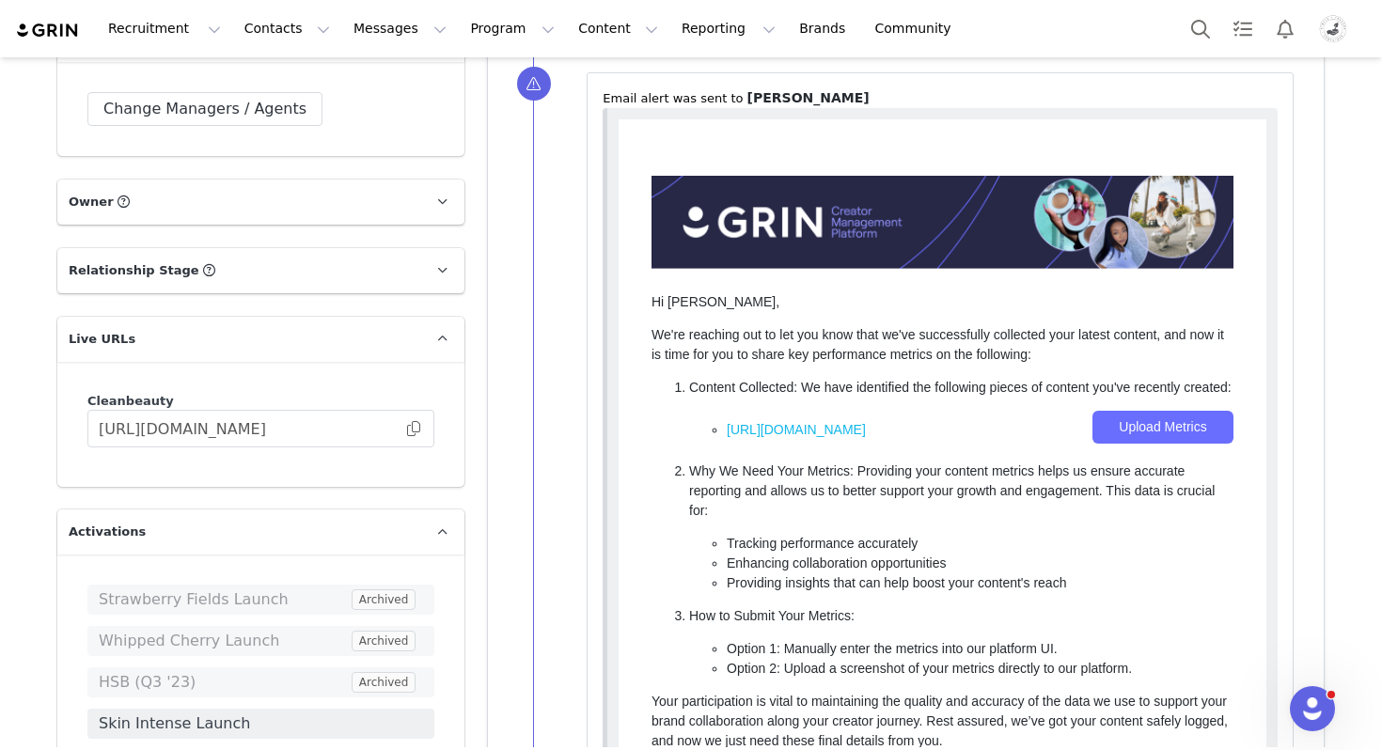
scroll to position [3393, 0]
click at [418, 417] on input "https://cleanbeauty.grin.live/a73e2a2e-9424-465b-ae74-615f37c9b449" at bounding box center [260, 428] width 347 height 38
click at [413, 428] on span at bounding box center [413, 428] width 19 height 0
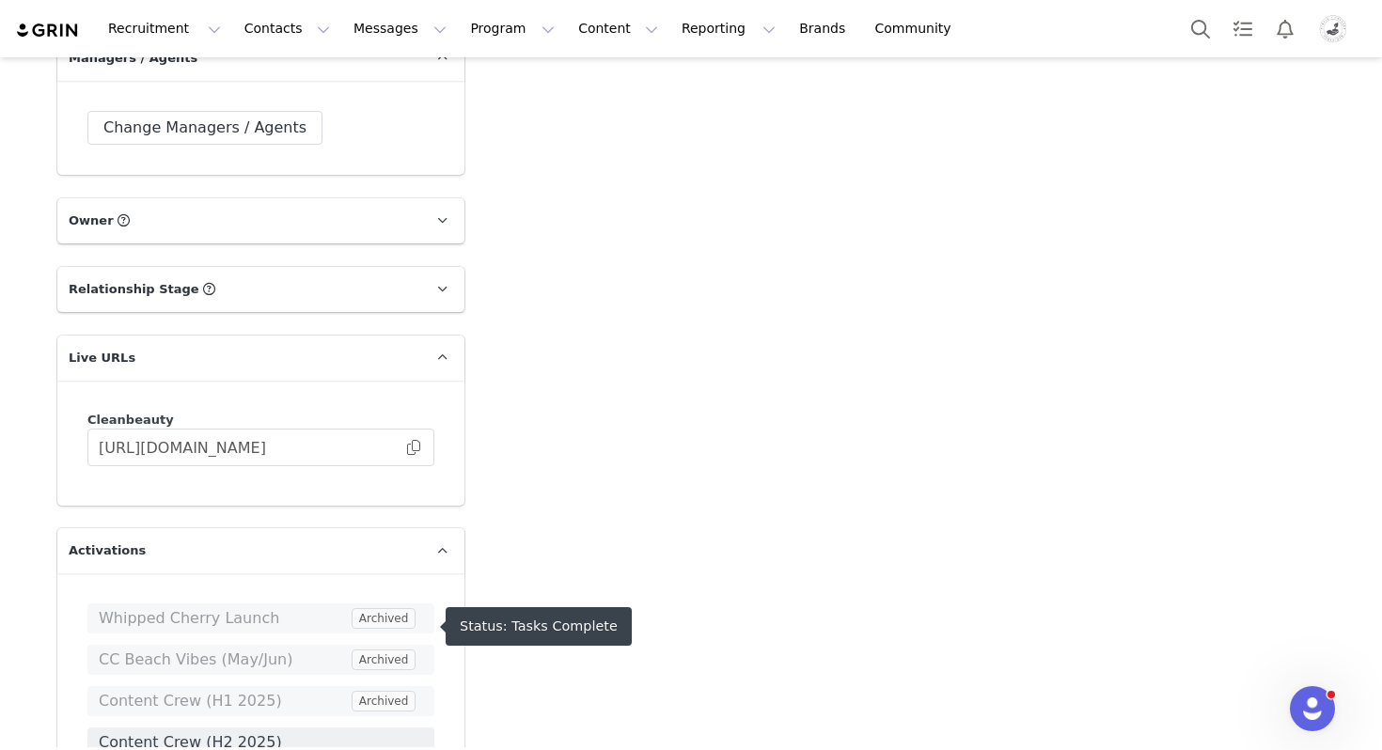
scroll to position [3409, 0]
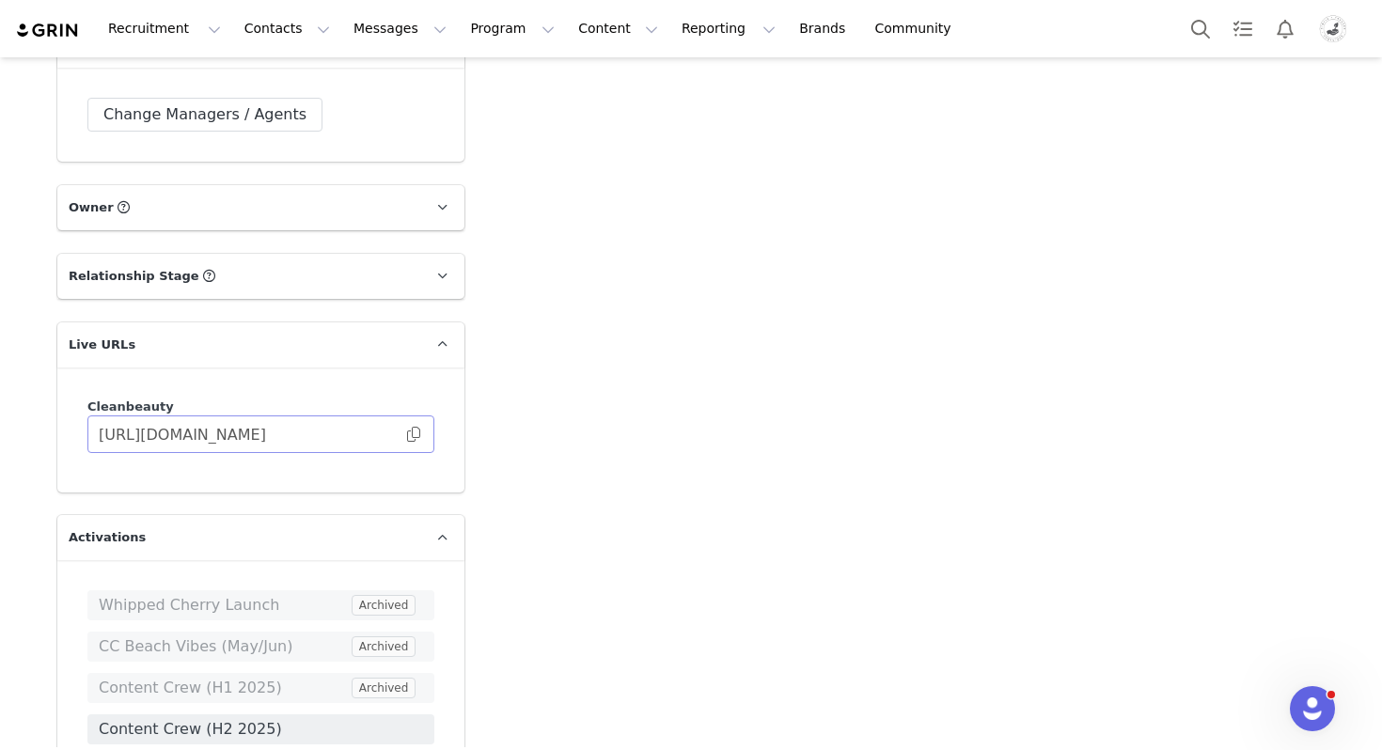
click at [418, 434] on span at bounding box center [413, 434] width 19 height 0
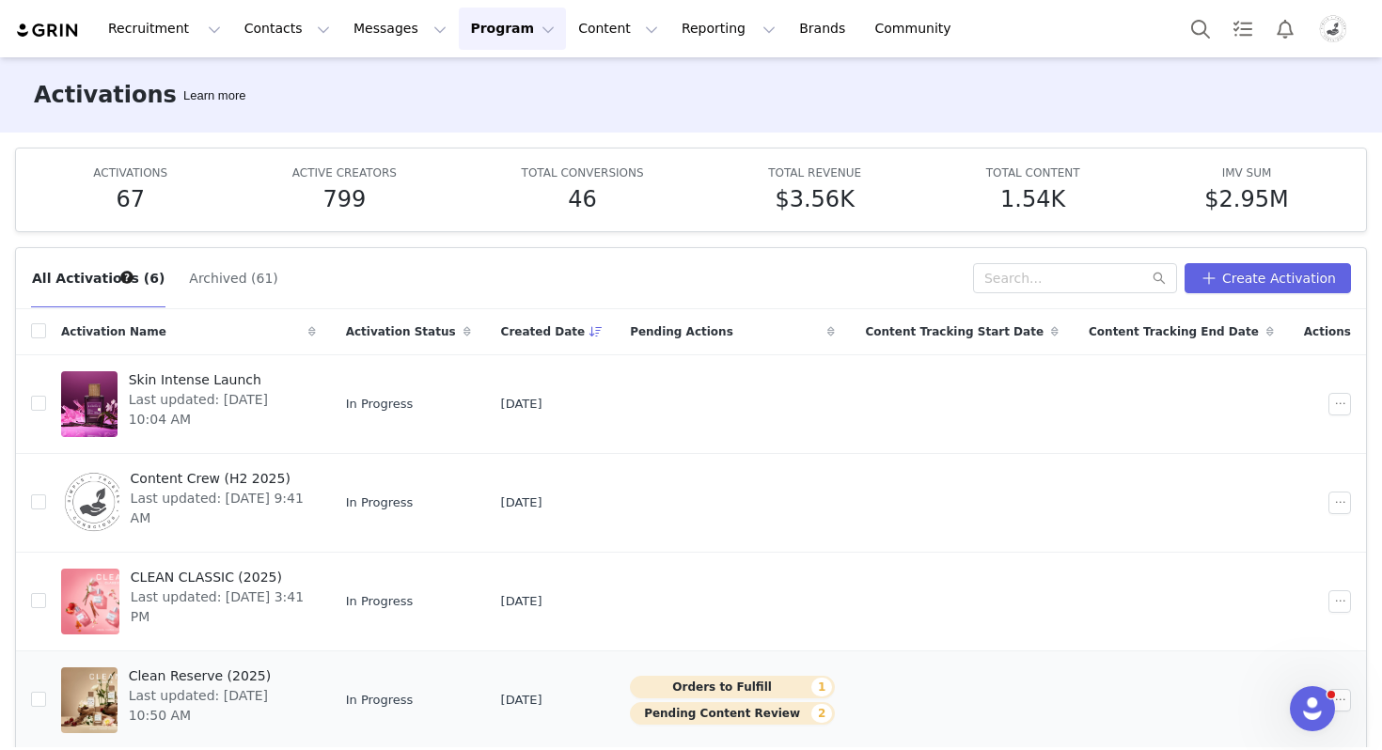
click at [223, 677] on span "Clean Reserve (2025)" at bounding box center [217, 677] width 176 height 20
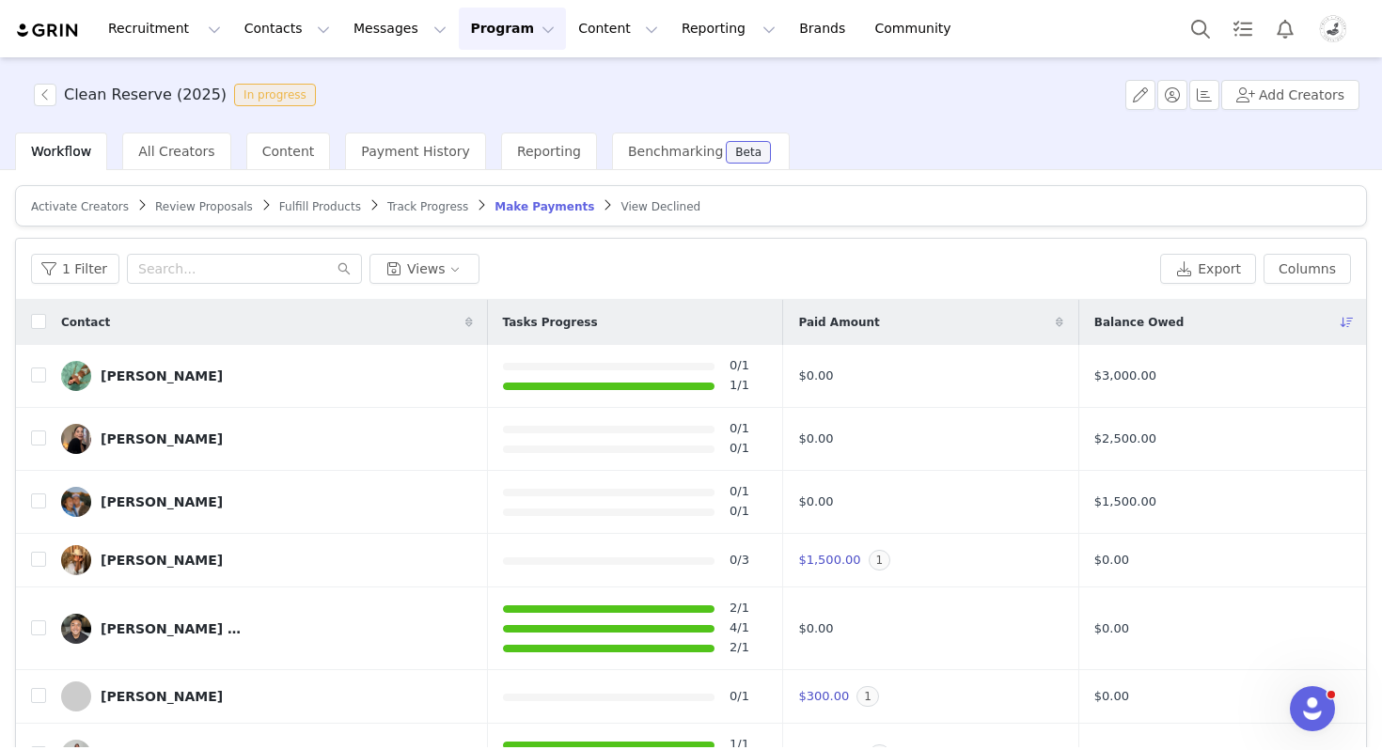
click at [413, 207] on span "Track Progress" at bounding box center [427, 206] width 81 height 13
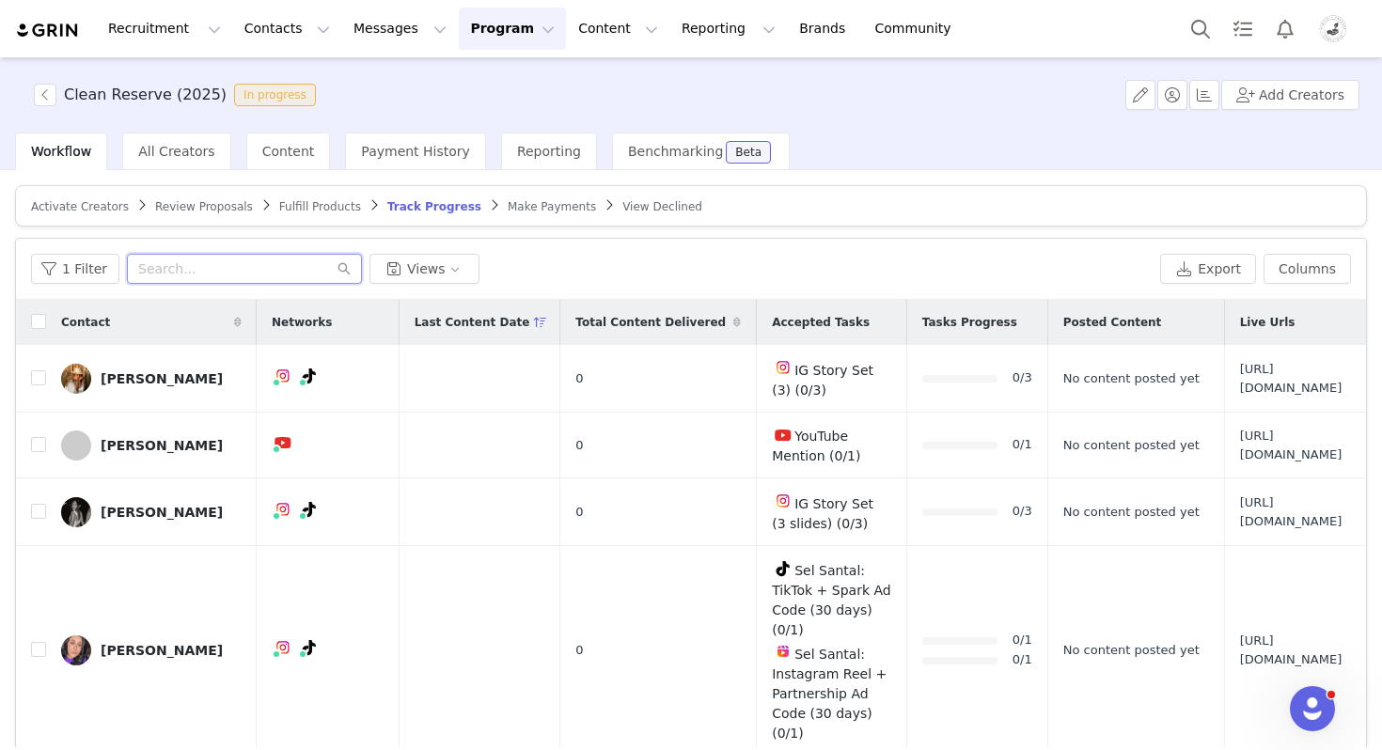
click at [212, 267] on input "text" at bounding box center [244, 269] width 235 height 30
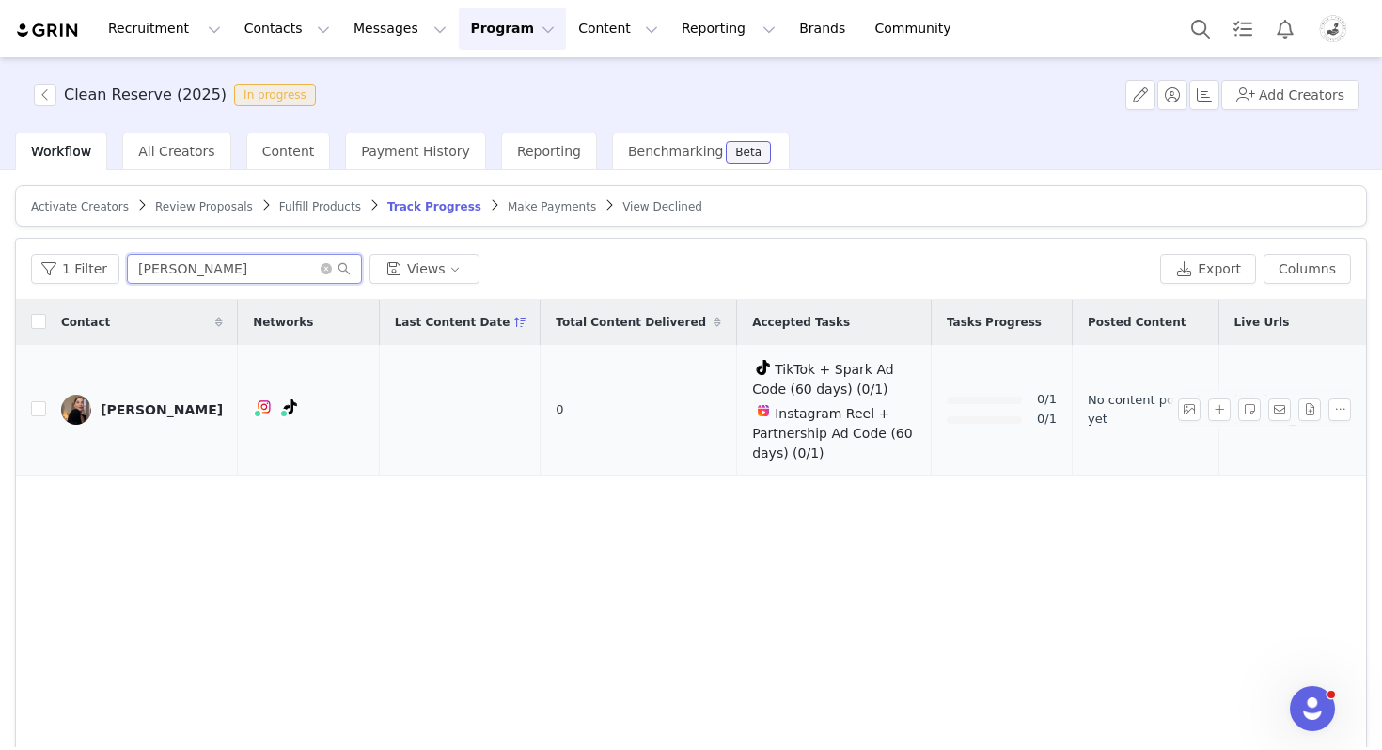
type input "betty"
click at [190, 417] on div "Betty McGaughey" at bounding box center [162, 409] width 122 height 15
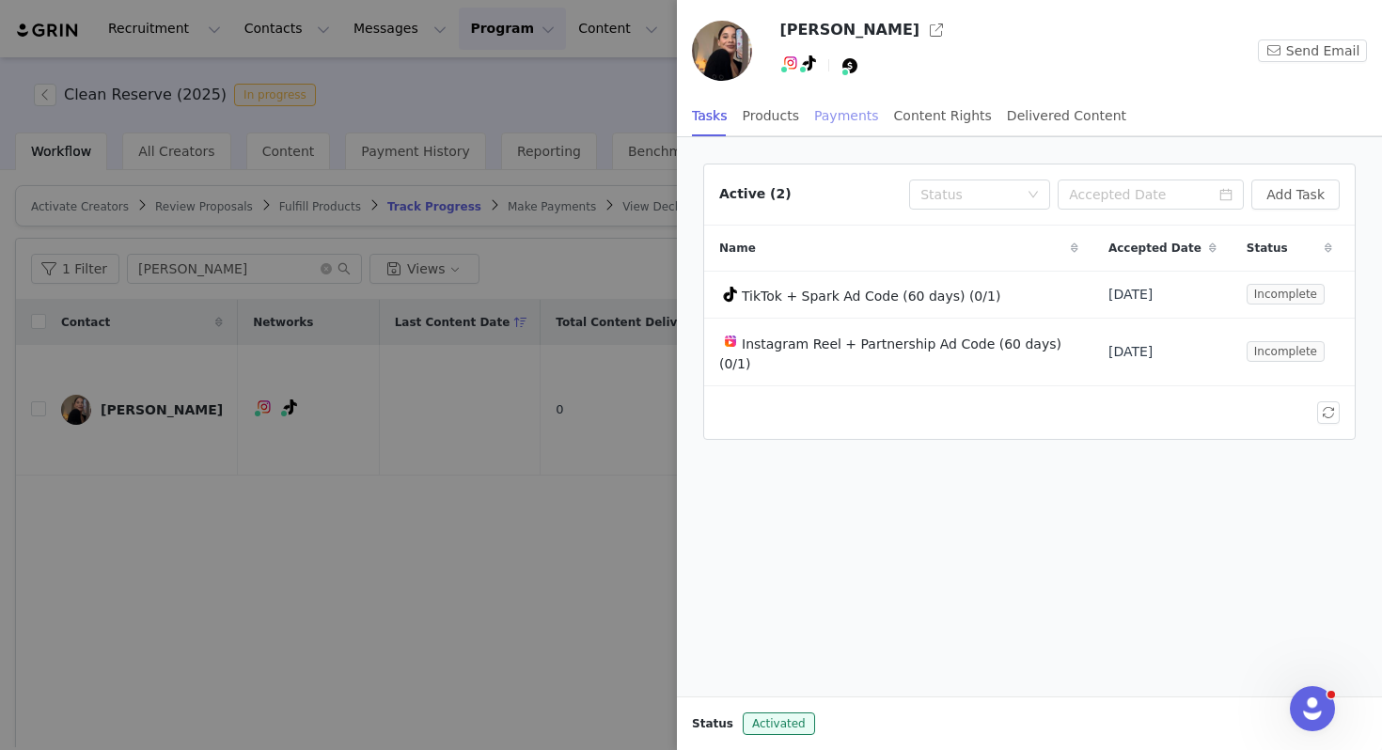
click at [842, 113] on div "Payments" at bounding box center [846, 116] width 65 height 42
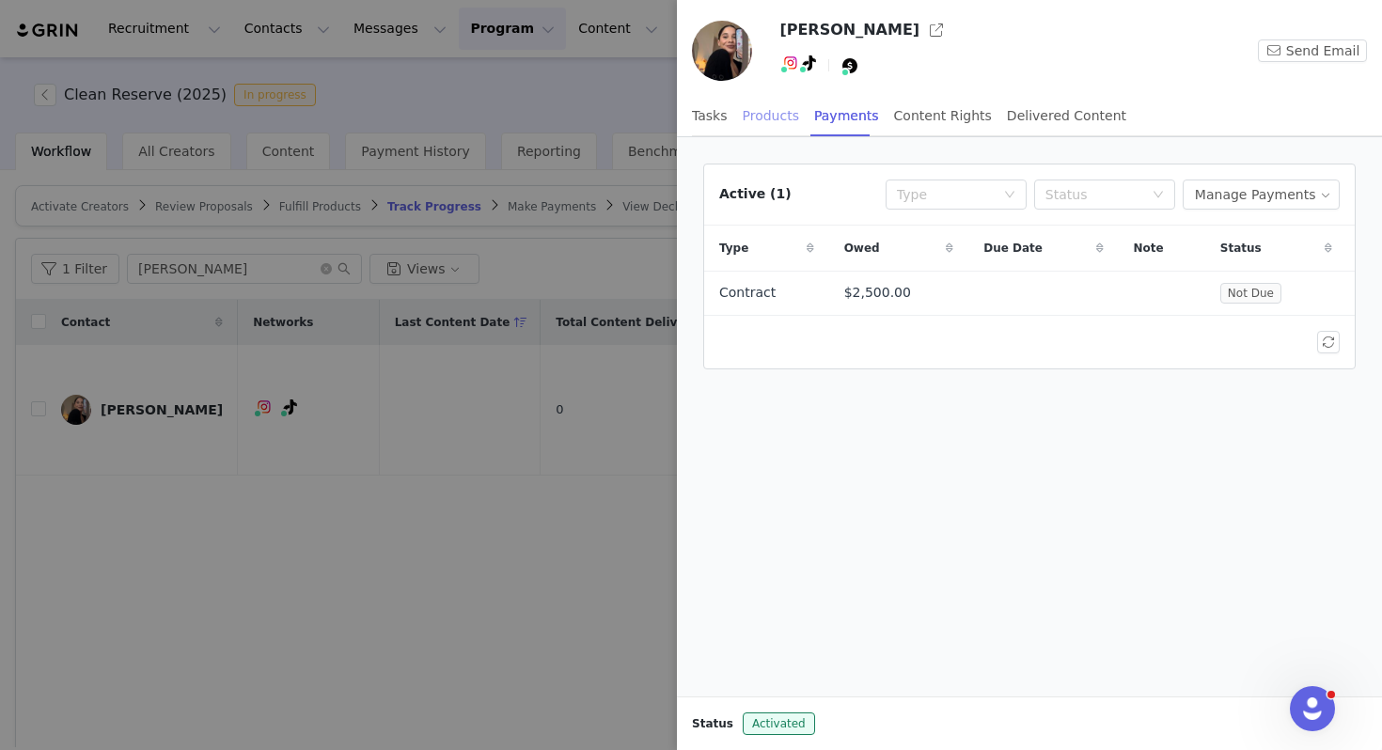
click at [793, 115] on div "Products" at bounding box center [771, 116] width 56 height 42
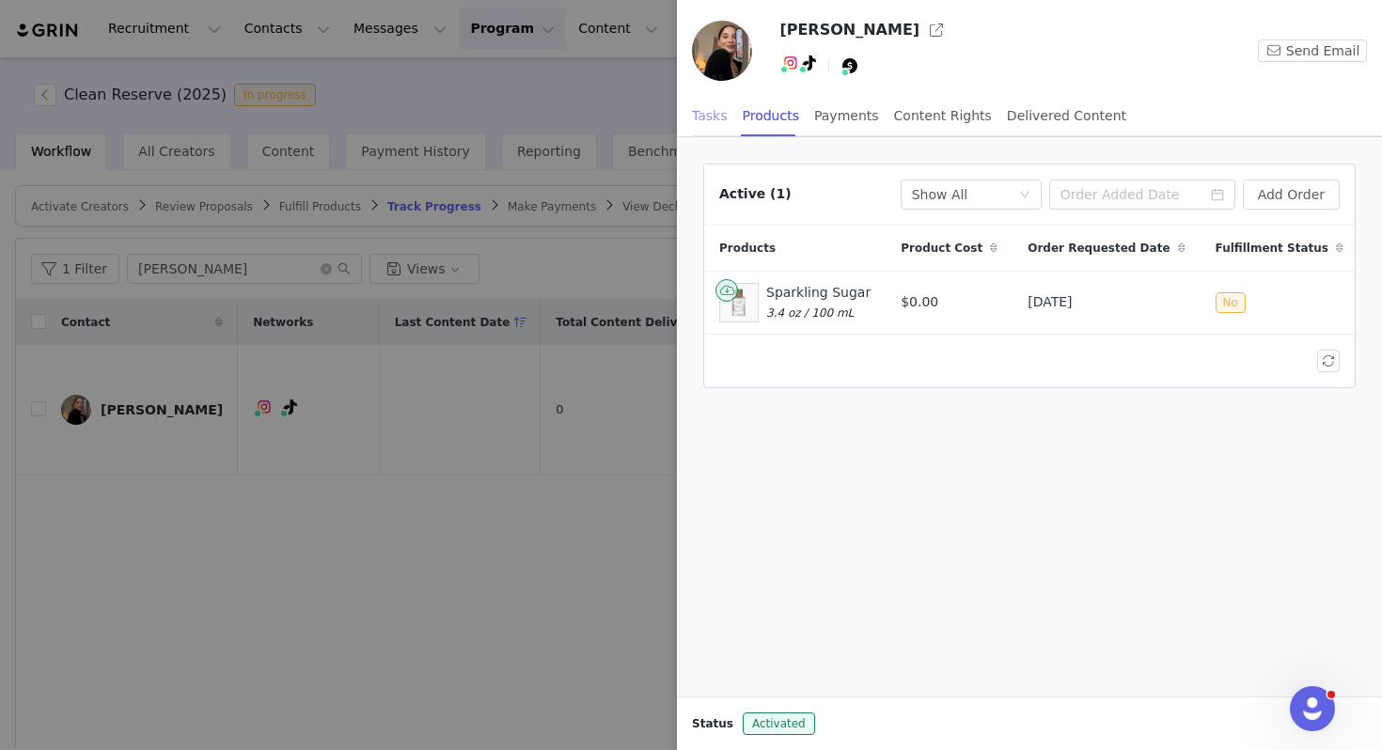
click at [705, 115] on div "Tasks" at bounding box center [710, 116] width 36 height 42
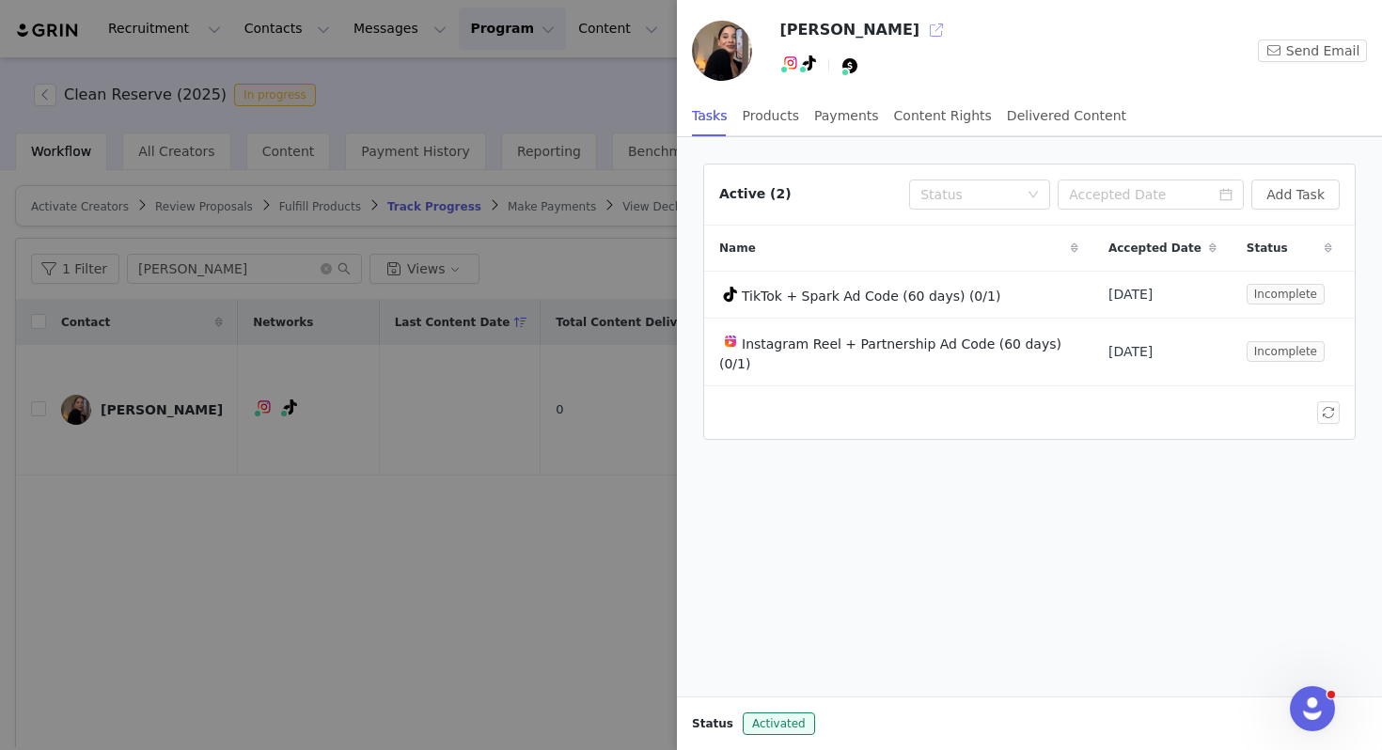
click at [928, 30] on button "button" at bounding box center [936, 30] width 30 height 30
click at [1328, 290] on button "button" at bounding box center [1328, 294] width 23 height 23
click at [1283, 321] on span "Edit Task" at bounding box center [1287, 328] width 58 height 21
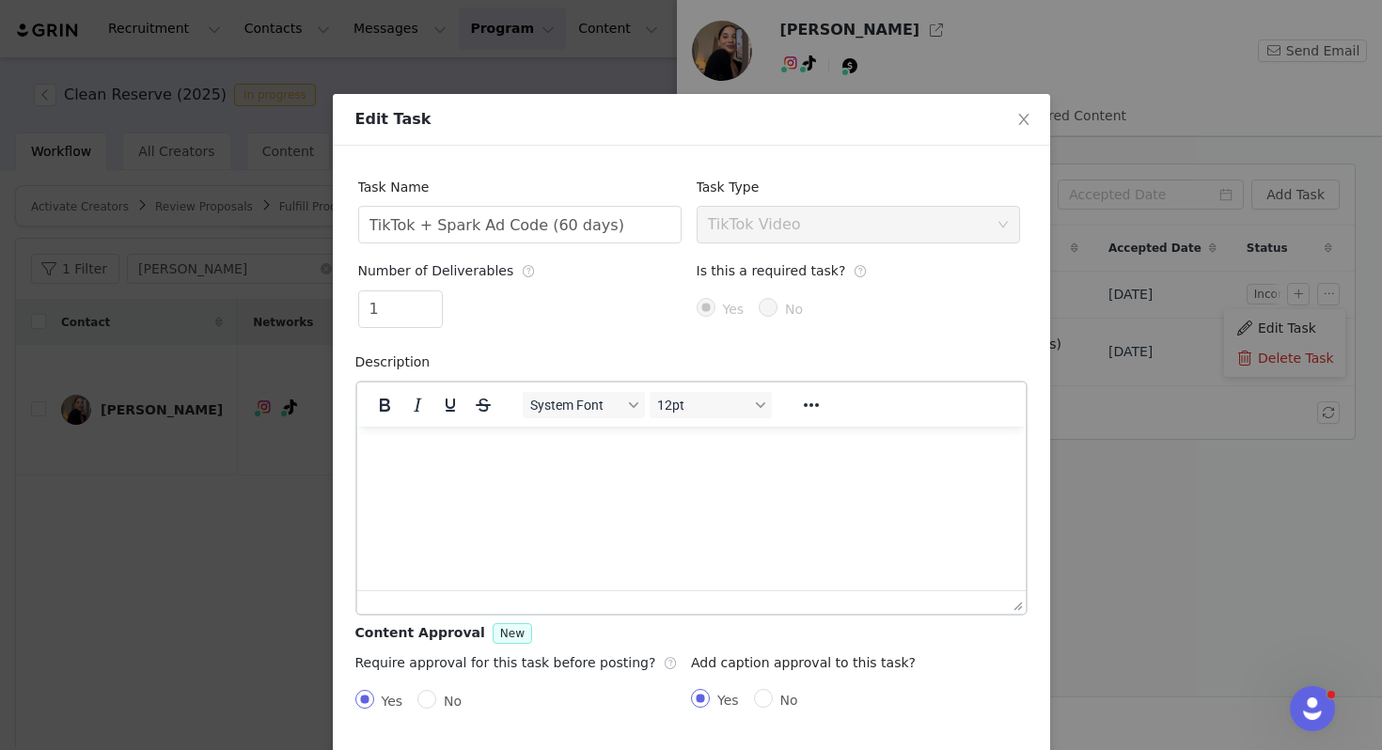
click at [442, 695] on span "No" at bounding box center [452, 701] width 33 height 15
click at [436, 695] on input "No" at bounding box center [426, 699] width 19 height 19
radio input "true"
radio input "false"
radio input "true"
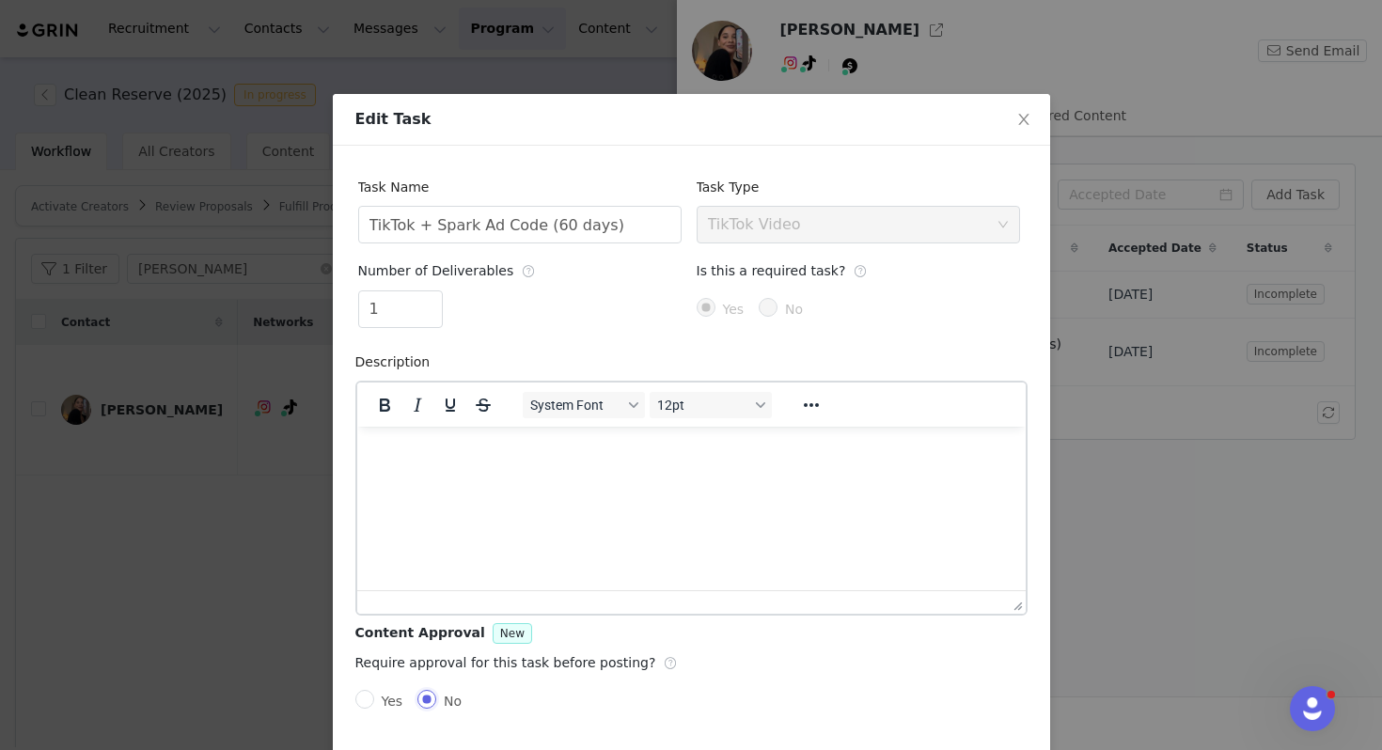
scroll to position [71, 0]
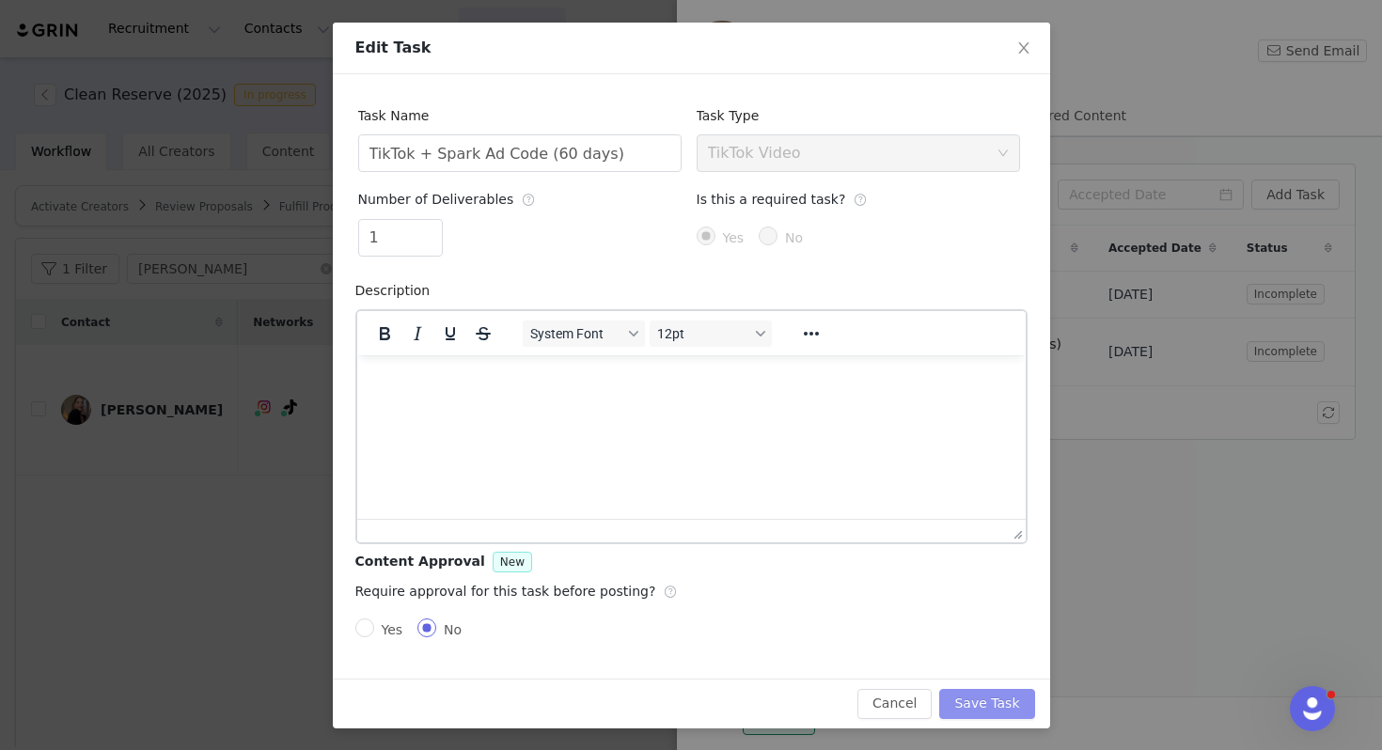
click at [990, 700] on button "Save Task" at bounding box center [986, 704] width 95 height 30
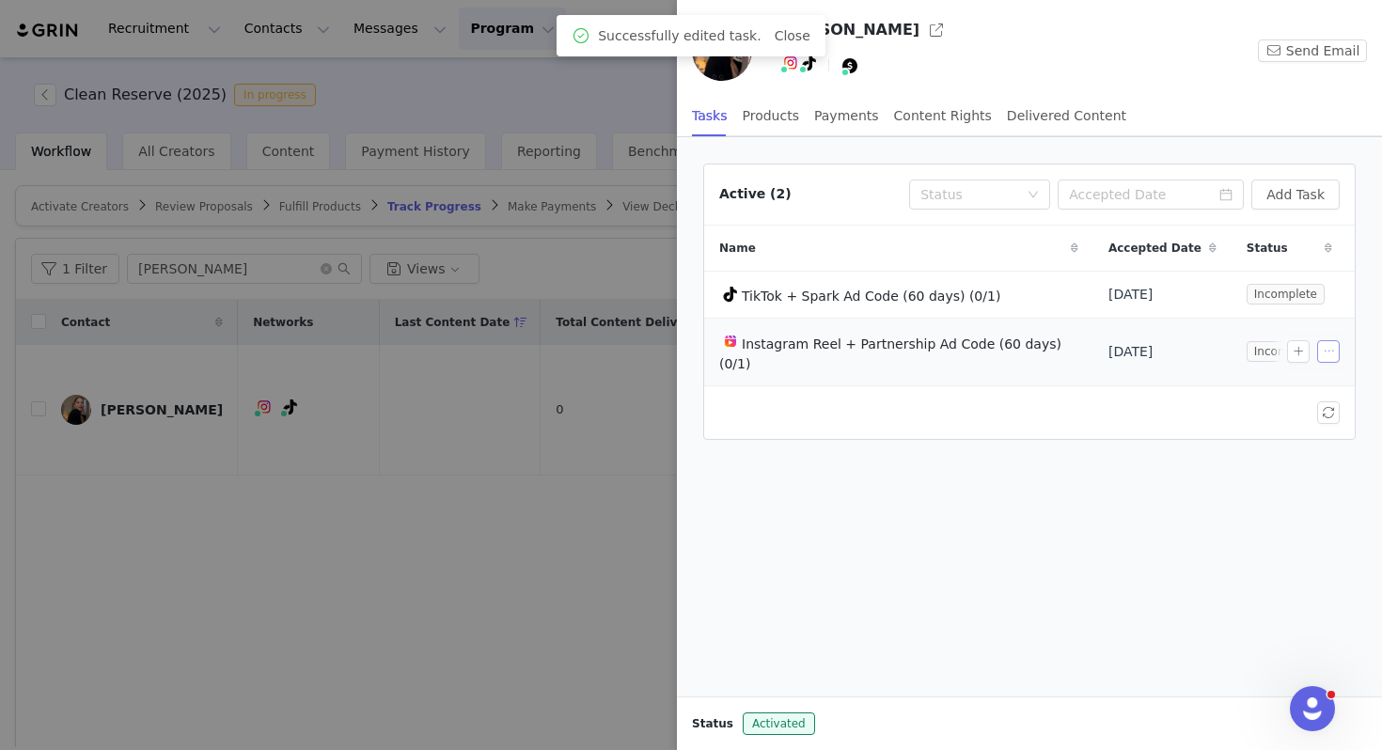
click at [1330, 340] on button "button" at bounding box center [1328, 351] width 23 height 23
click at [1240, 375] on span at bounding box center [1245, 375] width 19 height 21
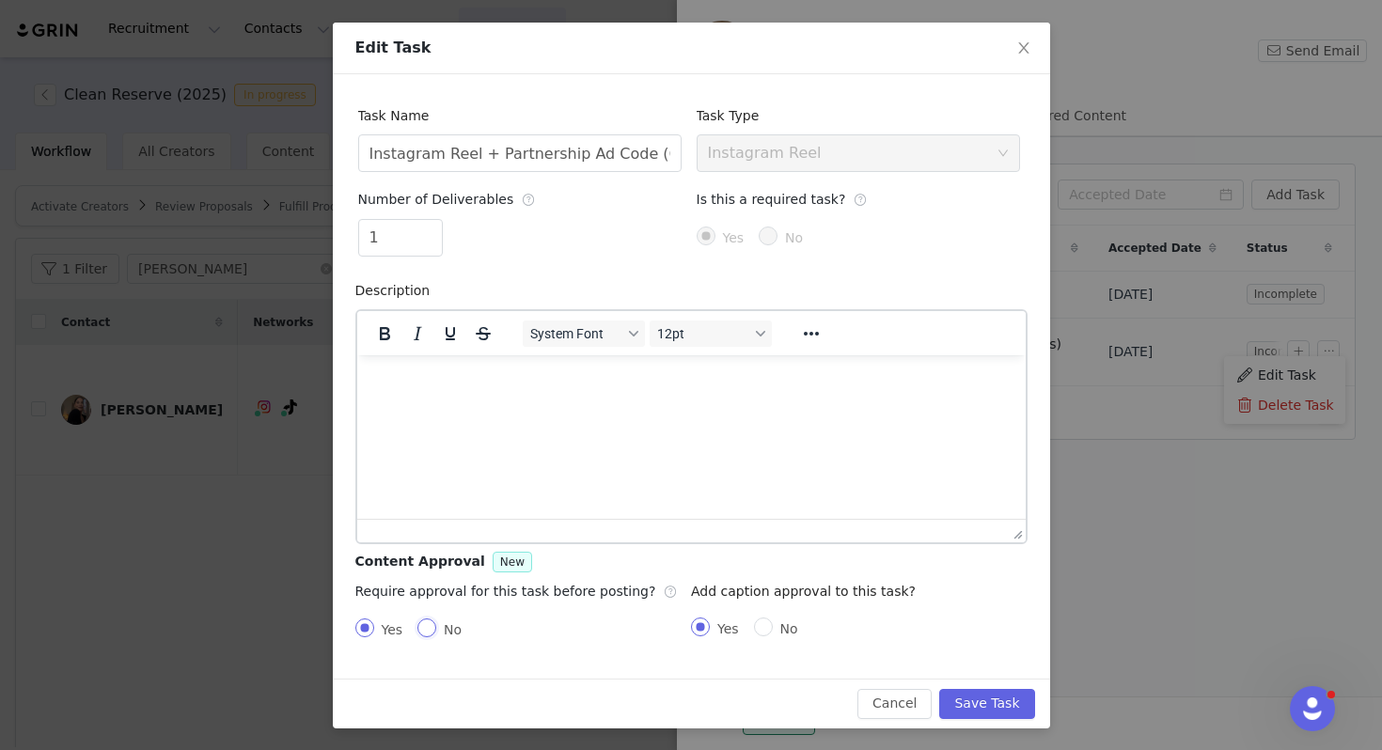
click at [429, 633] on input "No" at bounding box center [426, 628] width 19 height 19
radio input "true"
radio input "false"
radio input "true"
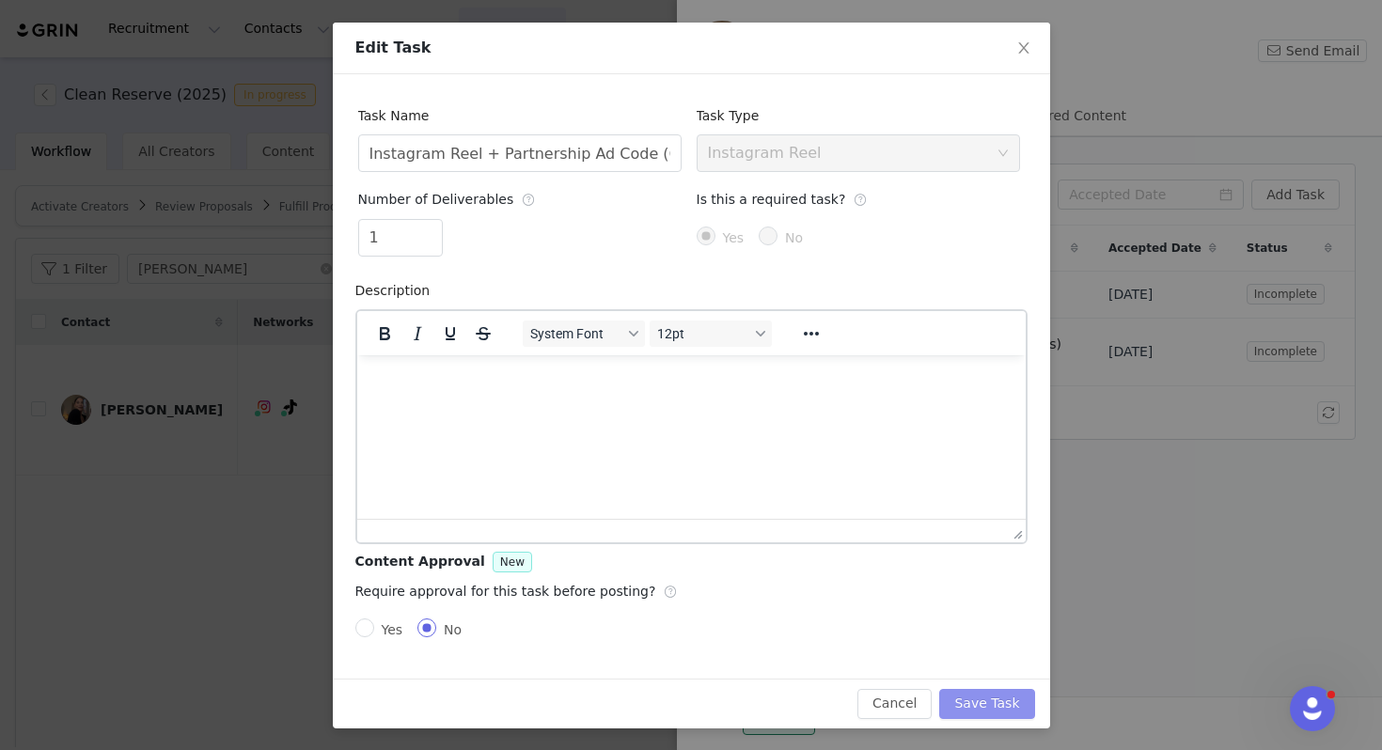
click at [1008, 703] on button "Save Task" at bounding box center [986, 704] width 95 height 30
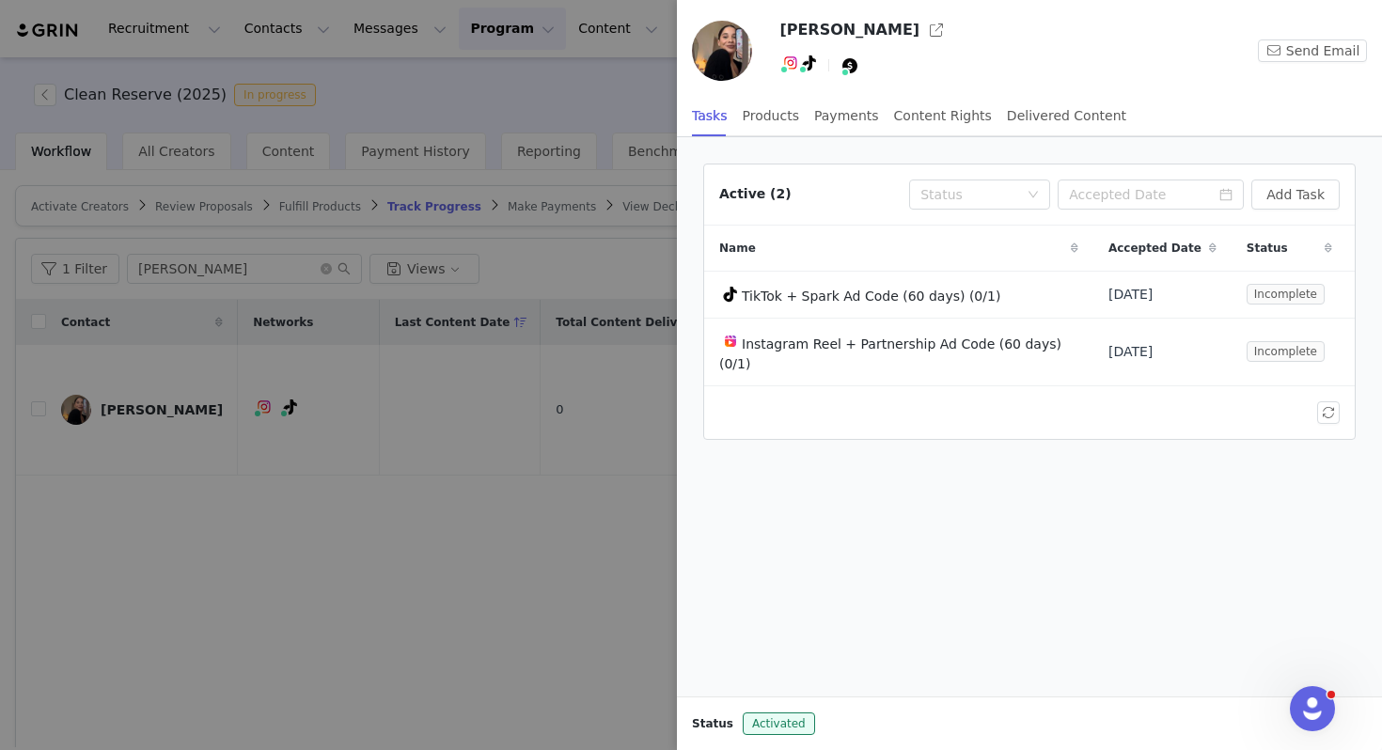
click at [619, 303] on div at bounding box center [691, 375] width 1382 height 750
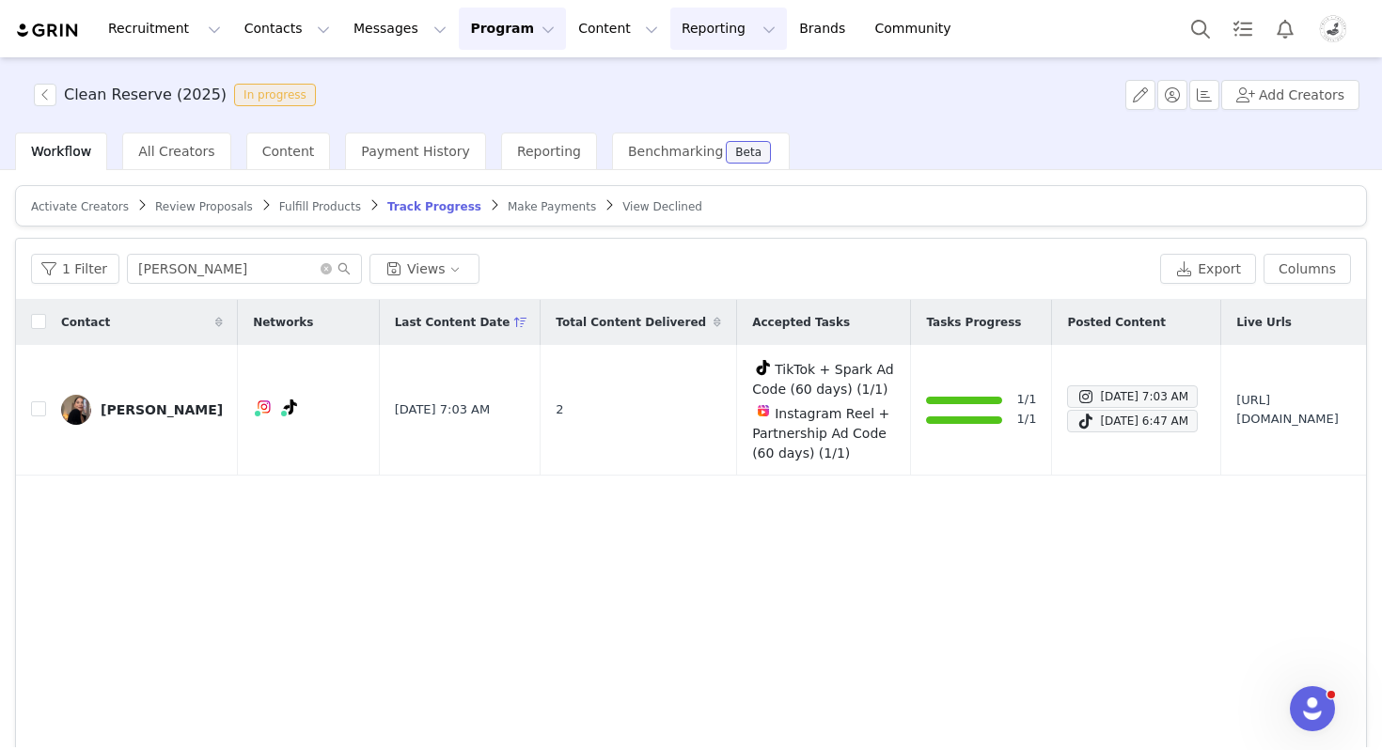
click at [670, 28] on button "Reporting Reporting" at bounding box center [728, 29] width 117 height 42
click at [674, 72] on link "Dashboard" at bounding box center [697, 83] width 149 height 35
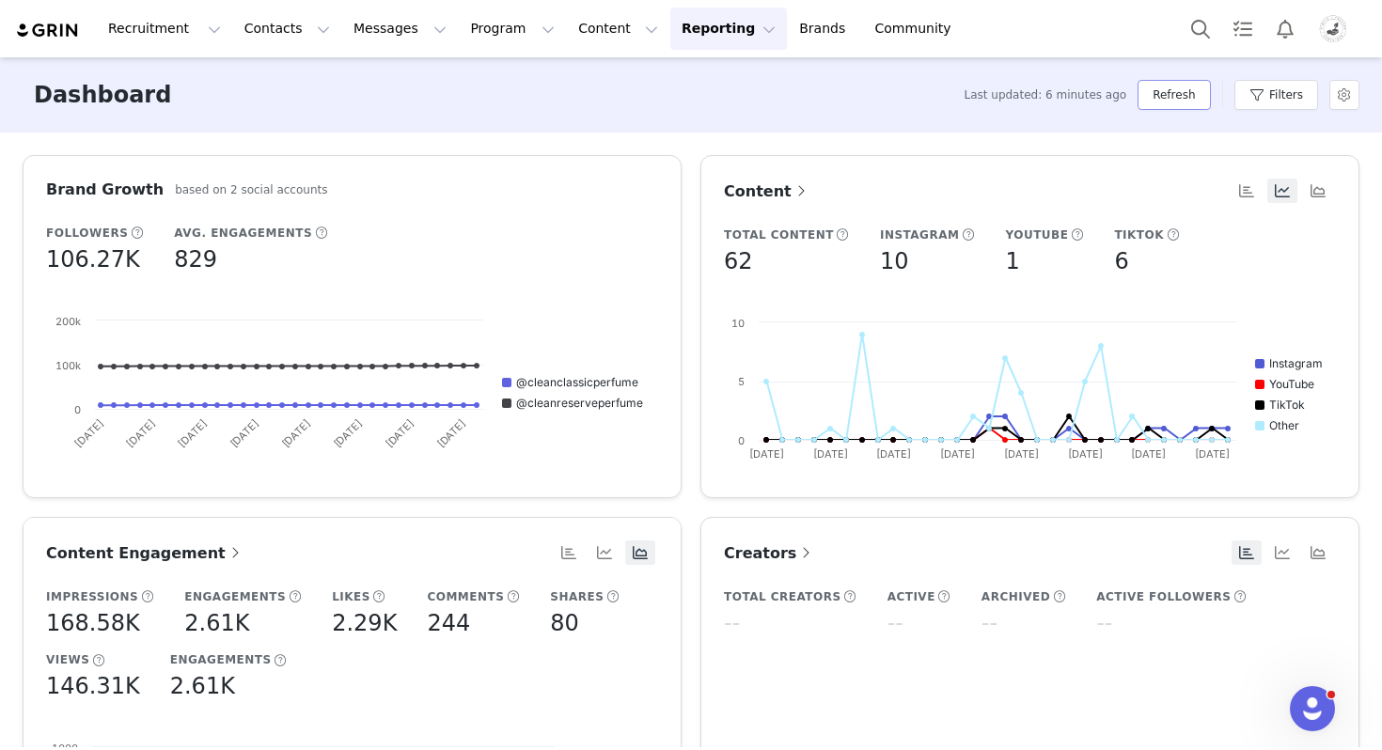
click at [1174, 94] on button "Refresh" at bounding box center [1174, 95] width 72 height 30
click at [681, 34] on button "Reporting Reporting" at bounding box center [728, 29] width 117 height 42
click at [678, 112] on p "Report Builder" at bounding box center [685, 118] width 94 height 20
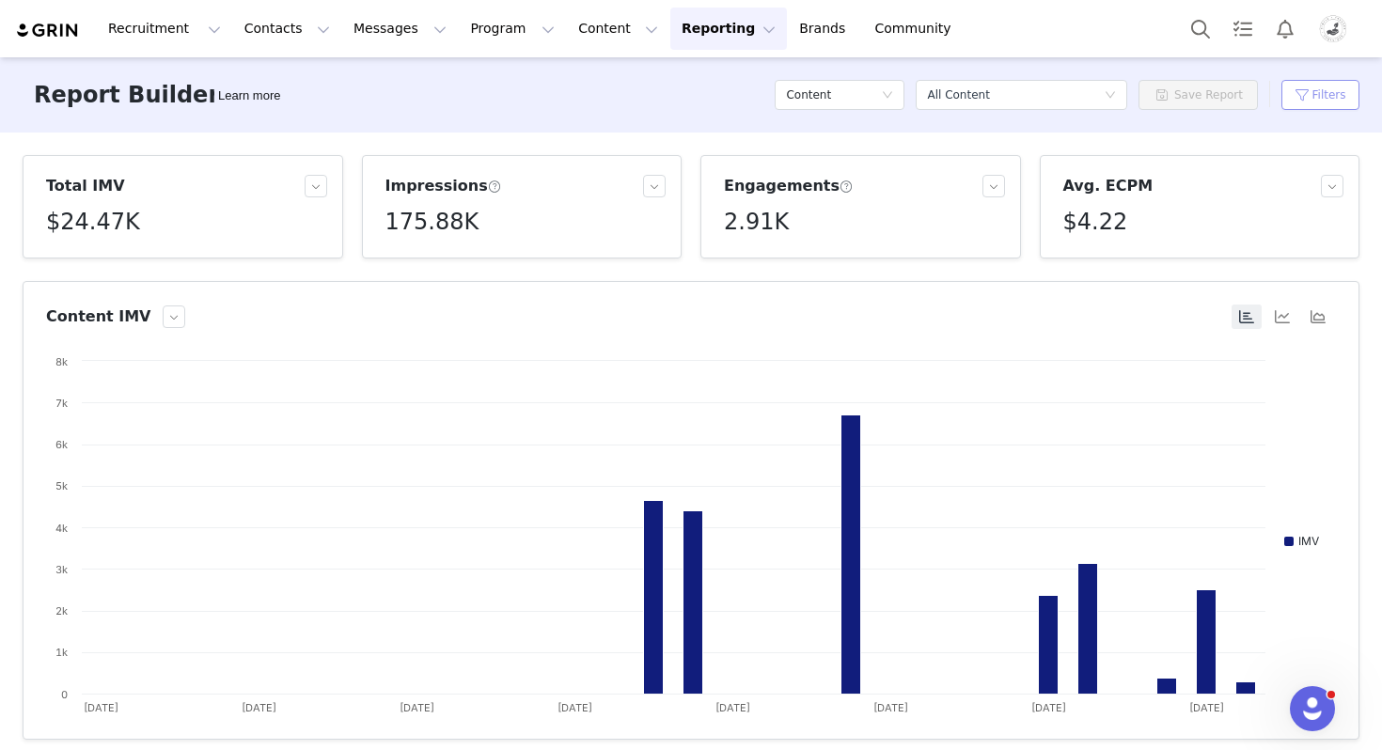
click at [1304, 100] on button "Filters" at bounding box center [1321, 95] width 78 height 30
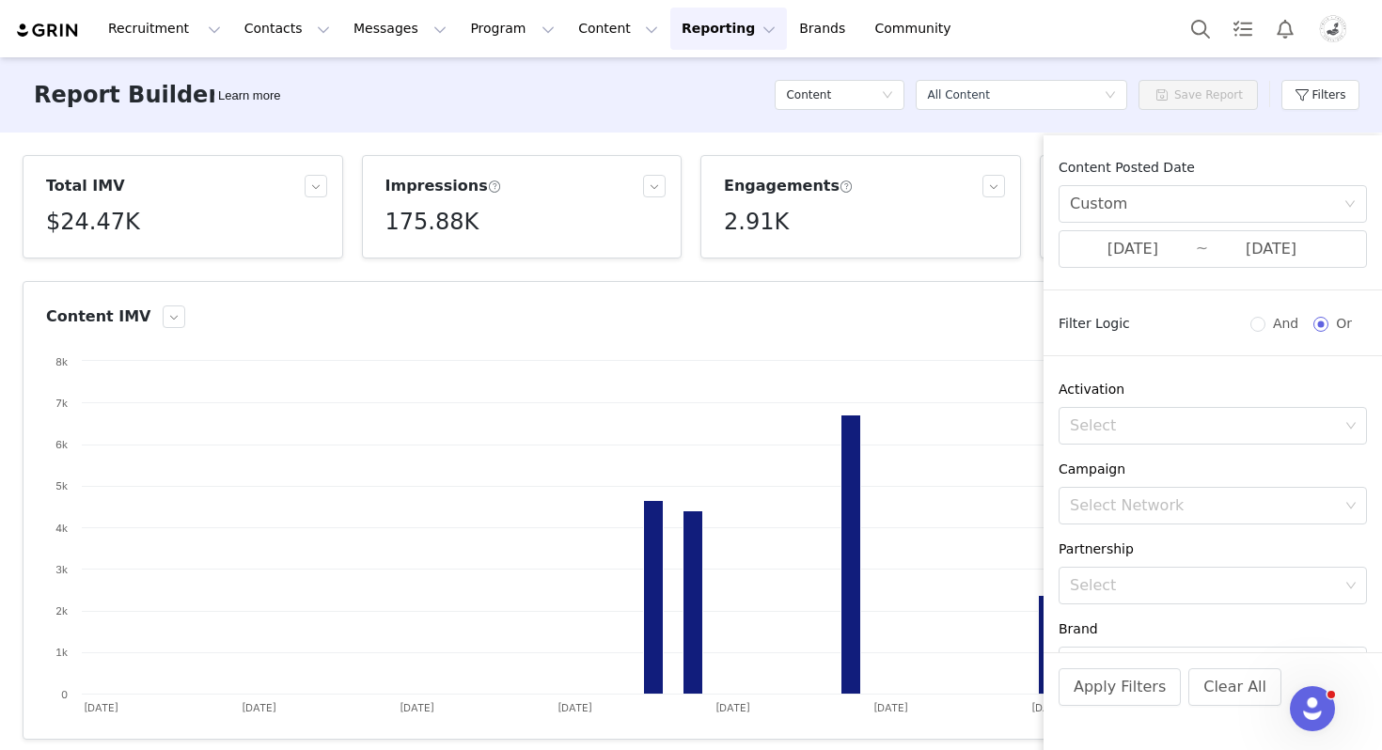
click at [1066, 67] on div "Select a report All Content" at bounding box center [1022, 95] width 212 height 56
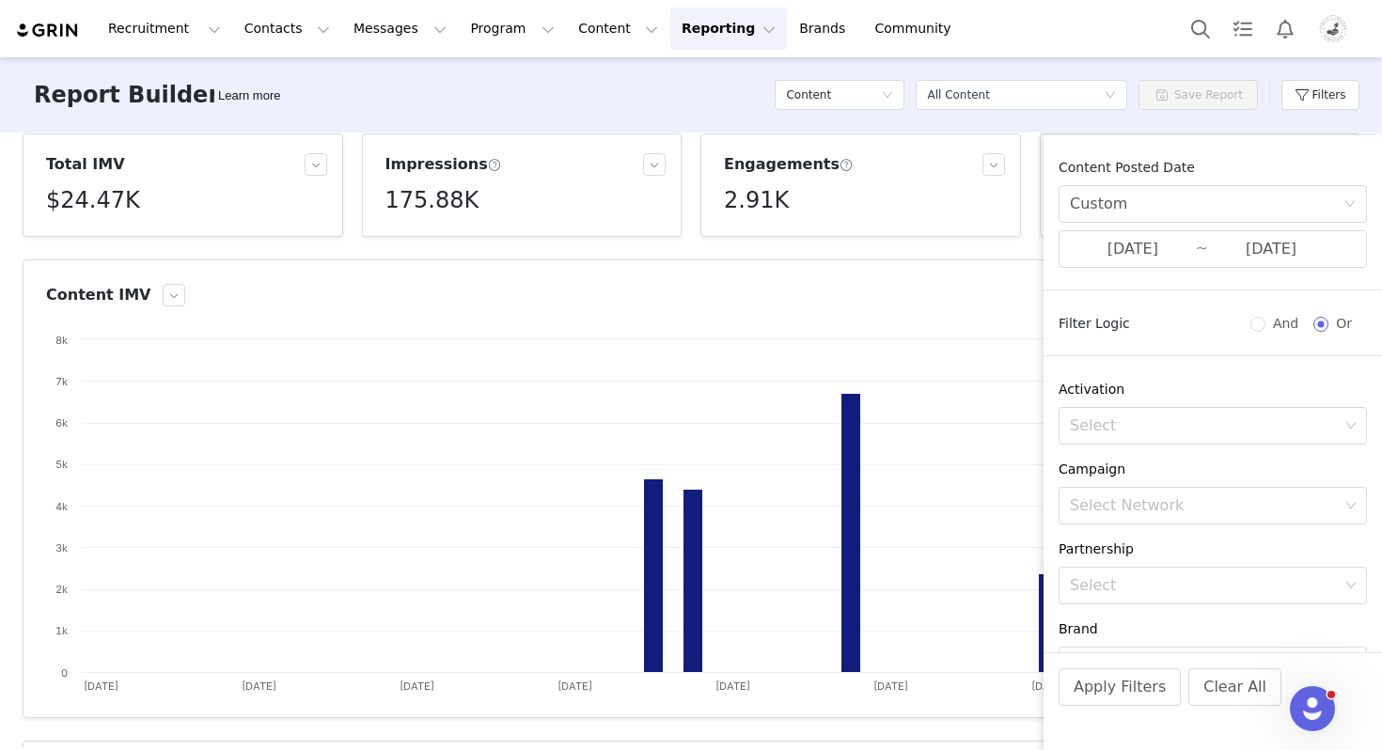
click at [1090, 62] on div "Report Builder Learn more Content Select a report All Content Save Report Filte…" at bounding box center [691, 94] width 1382 height 75
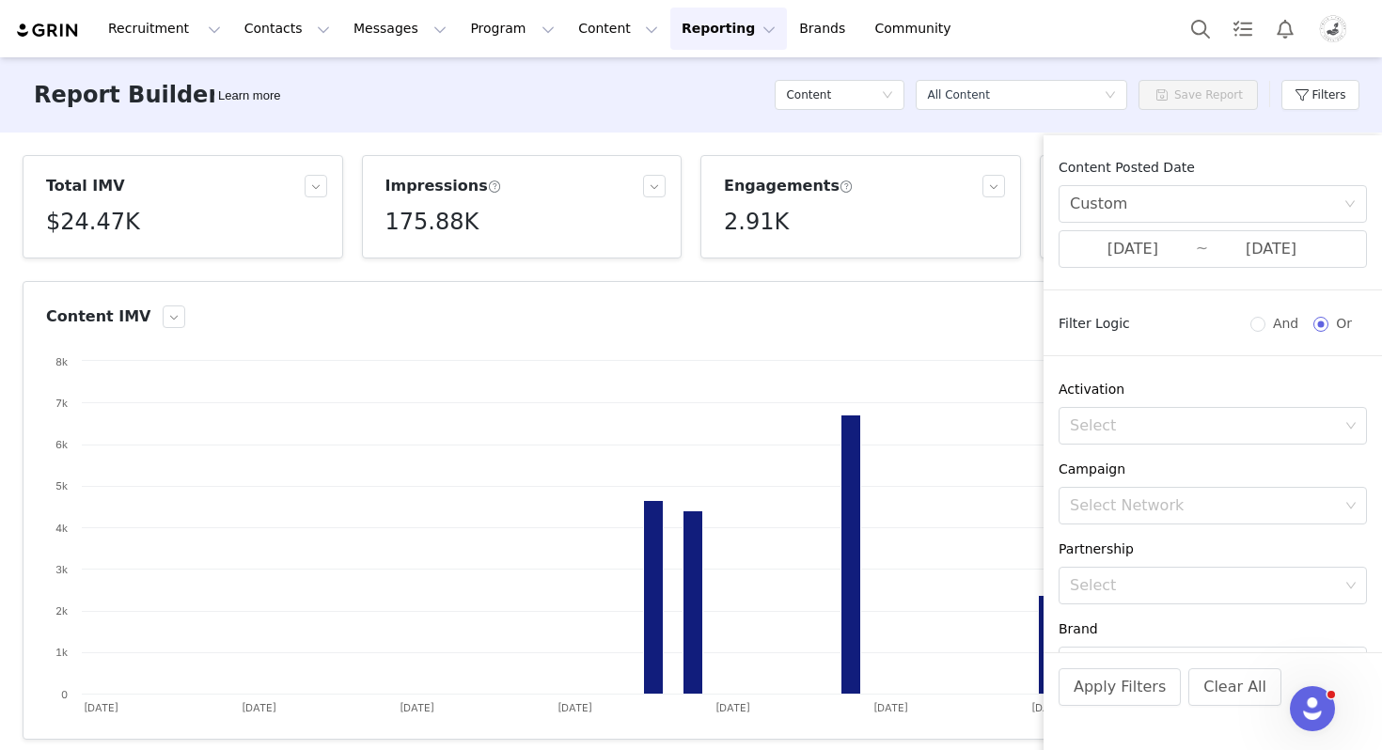
click at [719, 26] on button "Reporting Reporting" at bounding box center [728, 29] width 117 height 42
click at [686, 87] on p "Dashboard" at bounding box center [673, 83] width 71 height 20
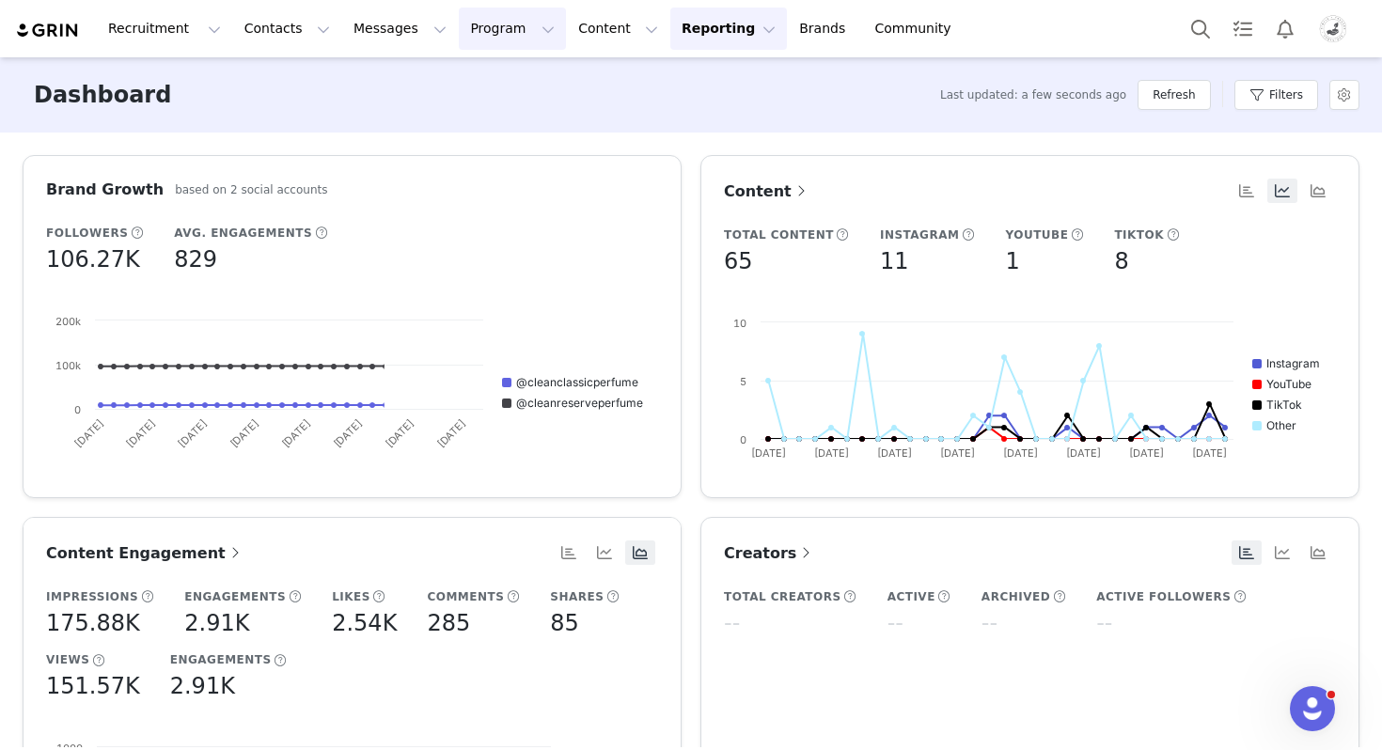
click at [494, 31] on button "Program Program" at bounding box center [512, 29] width 107 height 42
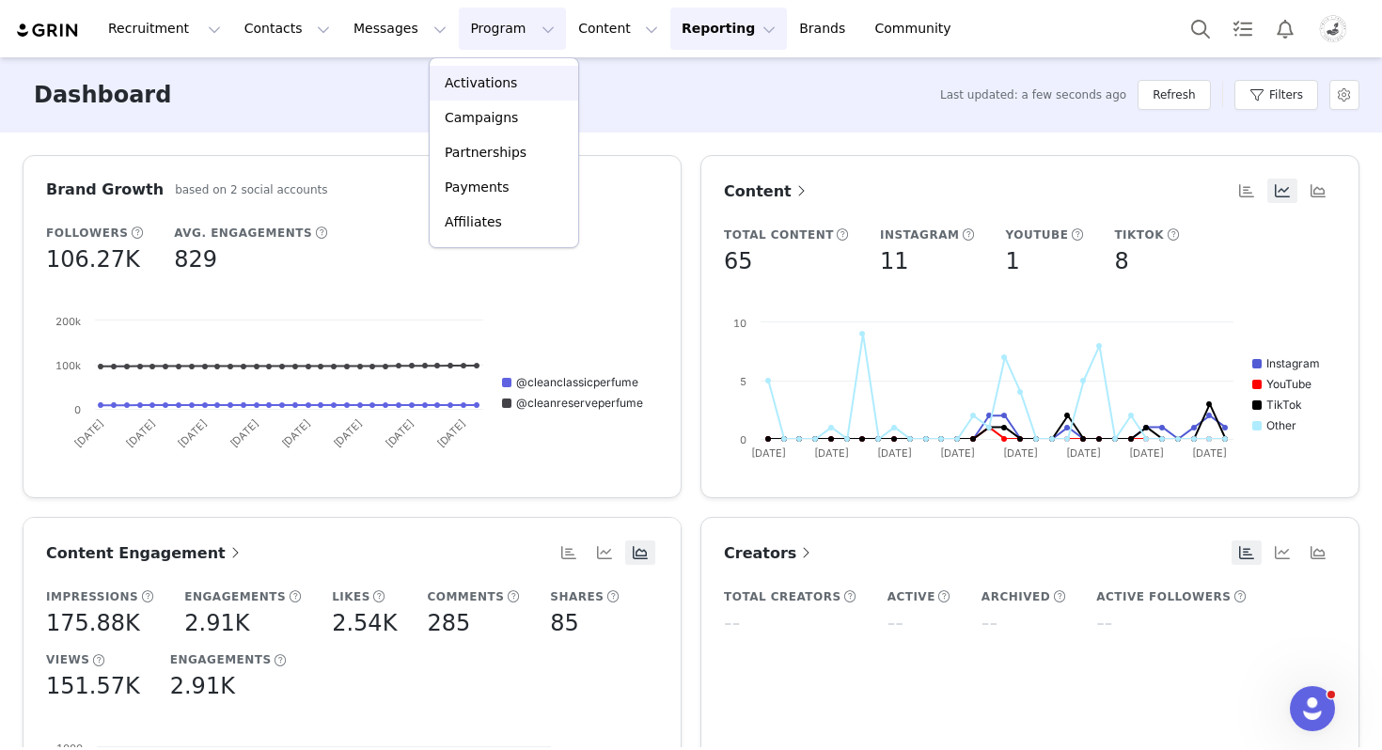
click at [498, 74] on p "Activations" at bounding box center [481, 83] width 72 height 20
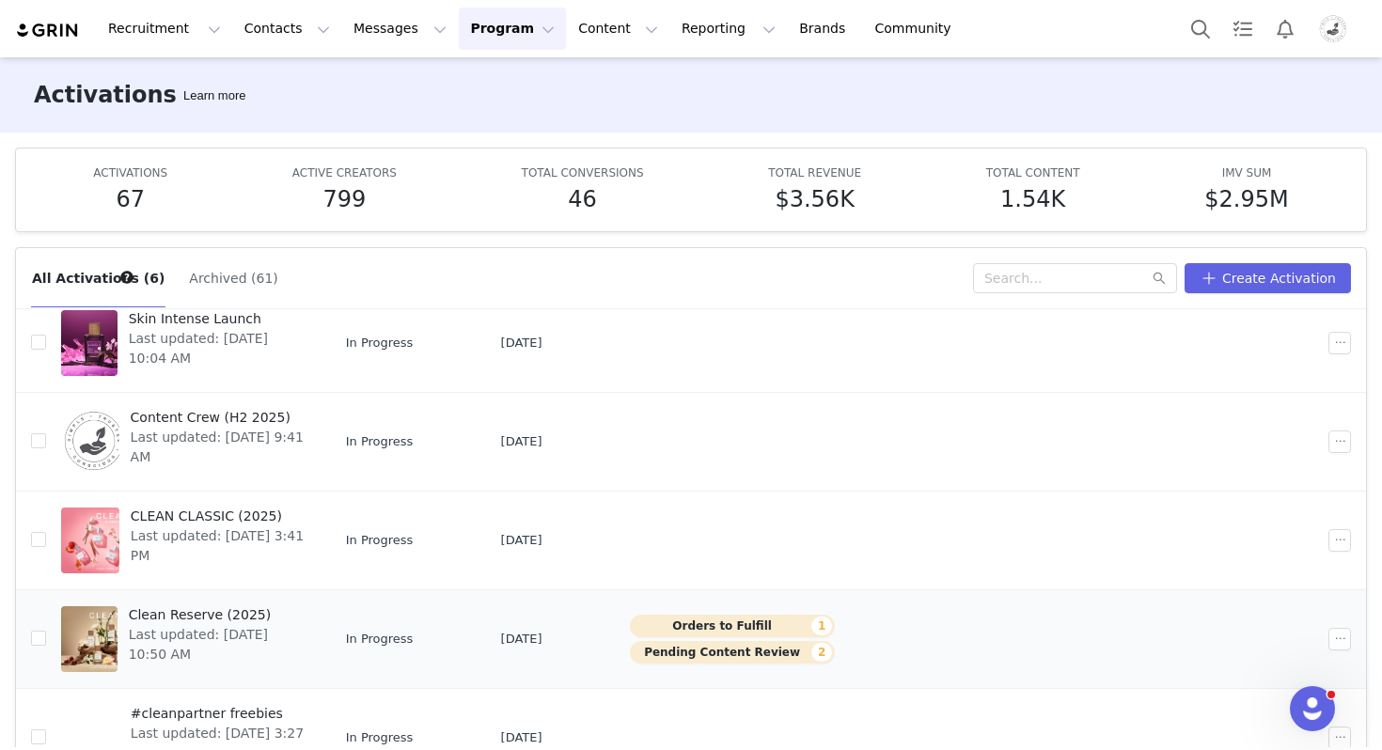
scroll to position [72, 0]
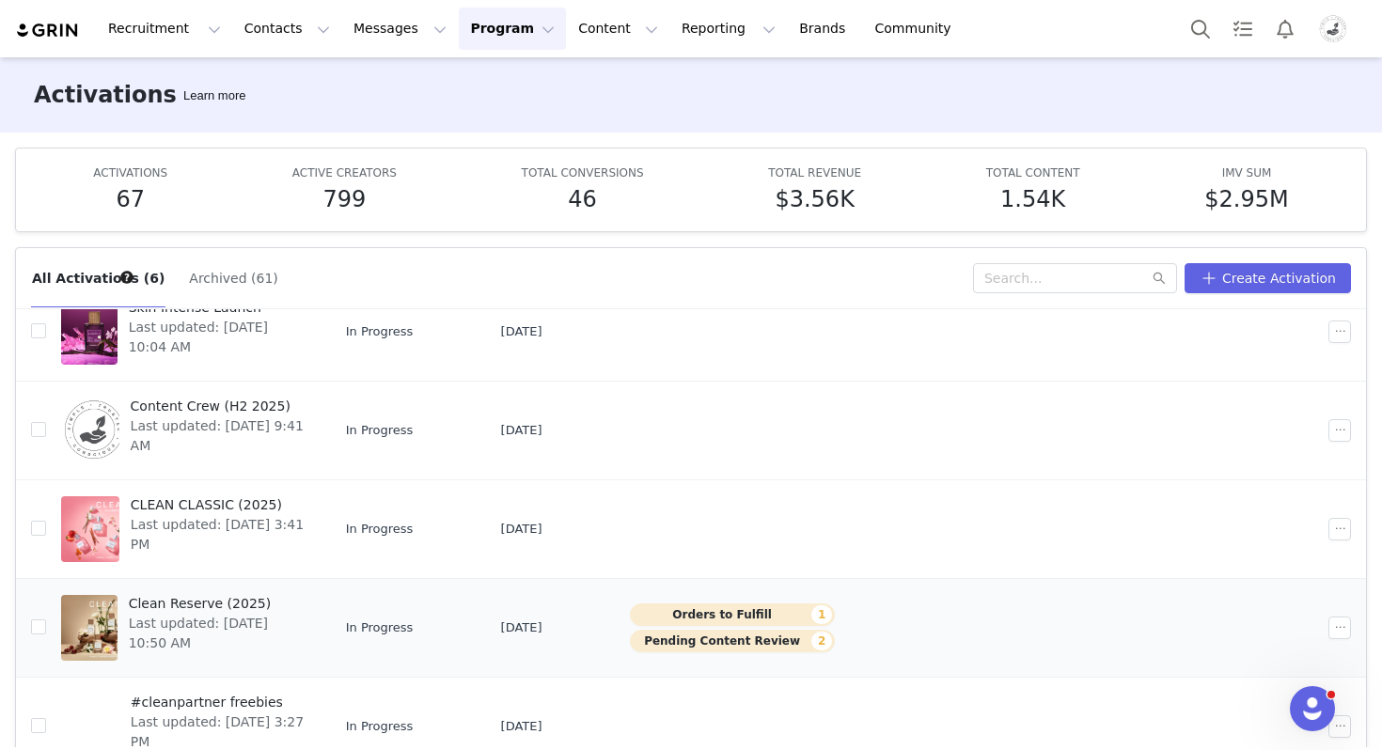
click at [744, 613] on button "Orders to Fulfill 1" at bounding box center [732, 615] width 205 height 23
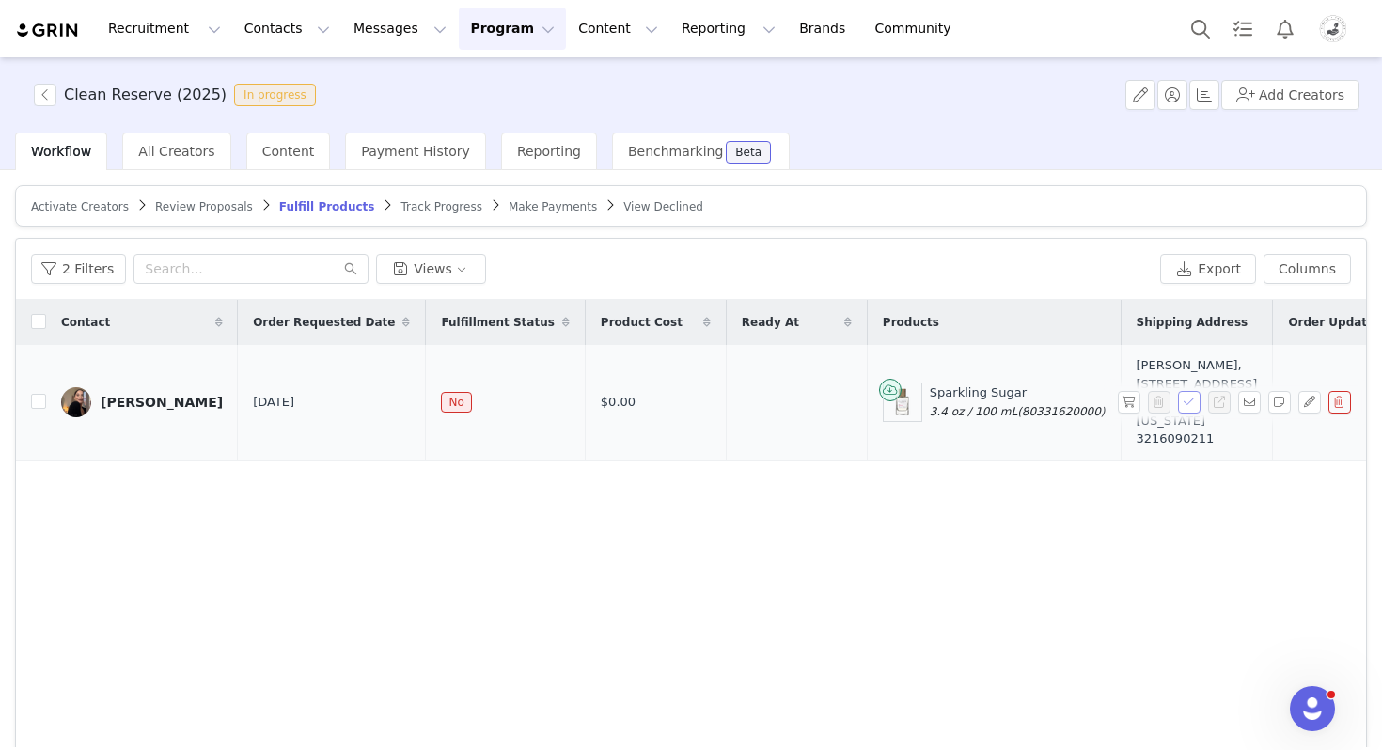
click at [1189, 414] on button "button" at bounding box center [1189, 402] width 23 height 23
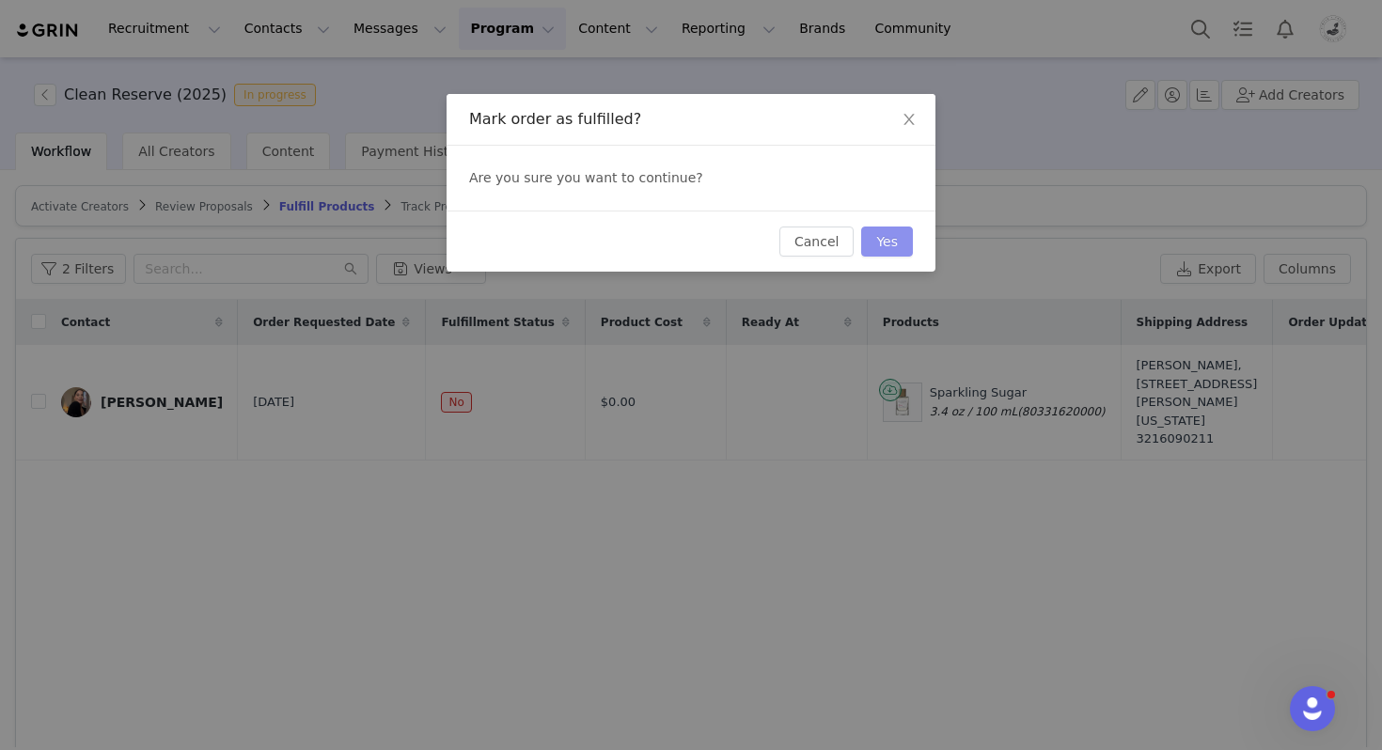
click at [887, 246] on button "Yes" at bounding box center [887, 242] width 52 height 30
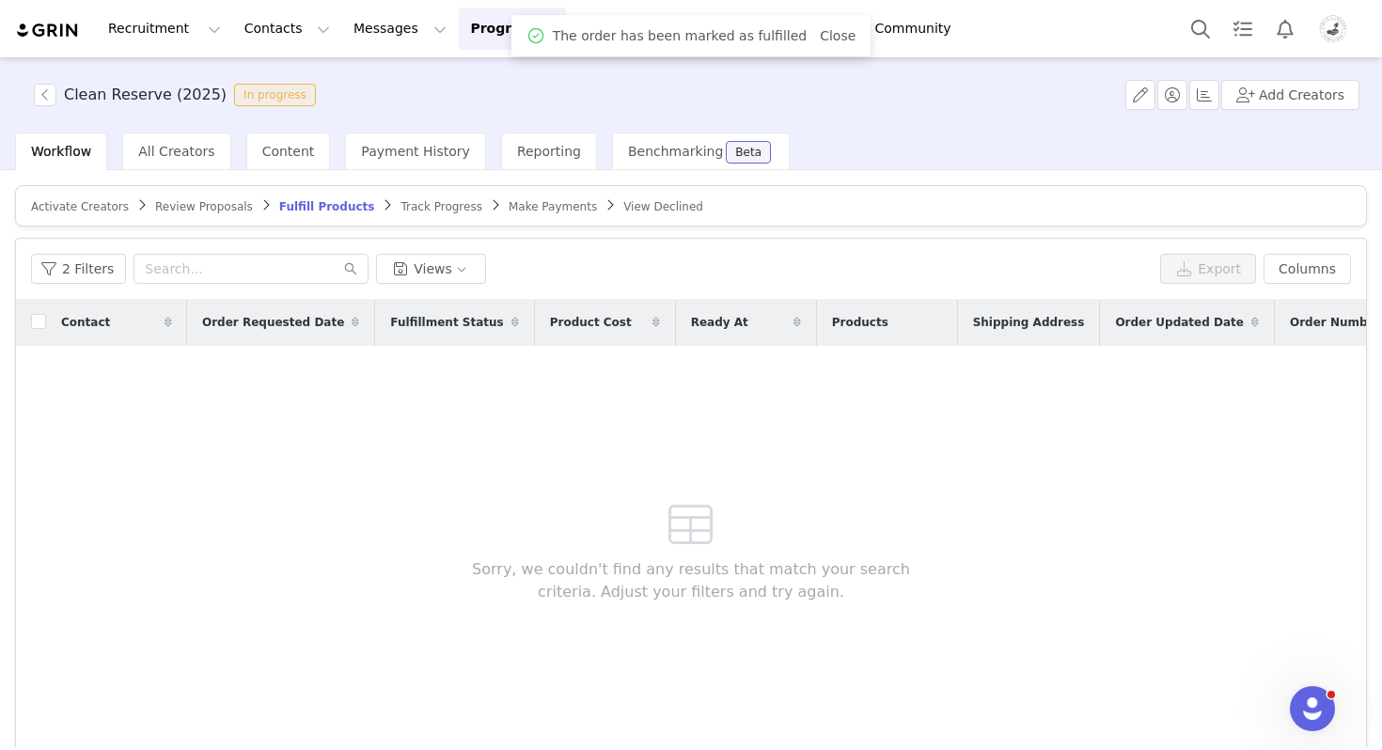
click at [426, 213] on article "Activate Creators Review Proposals Fulfill Products Track Progress Make Payment…" at bounding box center [691, 205] width 1352 height 41
click at [532, 214] on article "Activate Creators Review Proposals Fulfill Products Track Progress Make Payment…" at bounding box center [691, 205] width 1352 height 41
click at [530, 206] on span "Make Payments" at bounding box center [553, 206] width 88 height 13
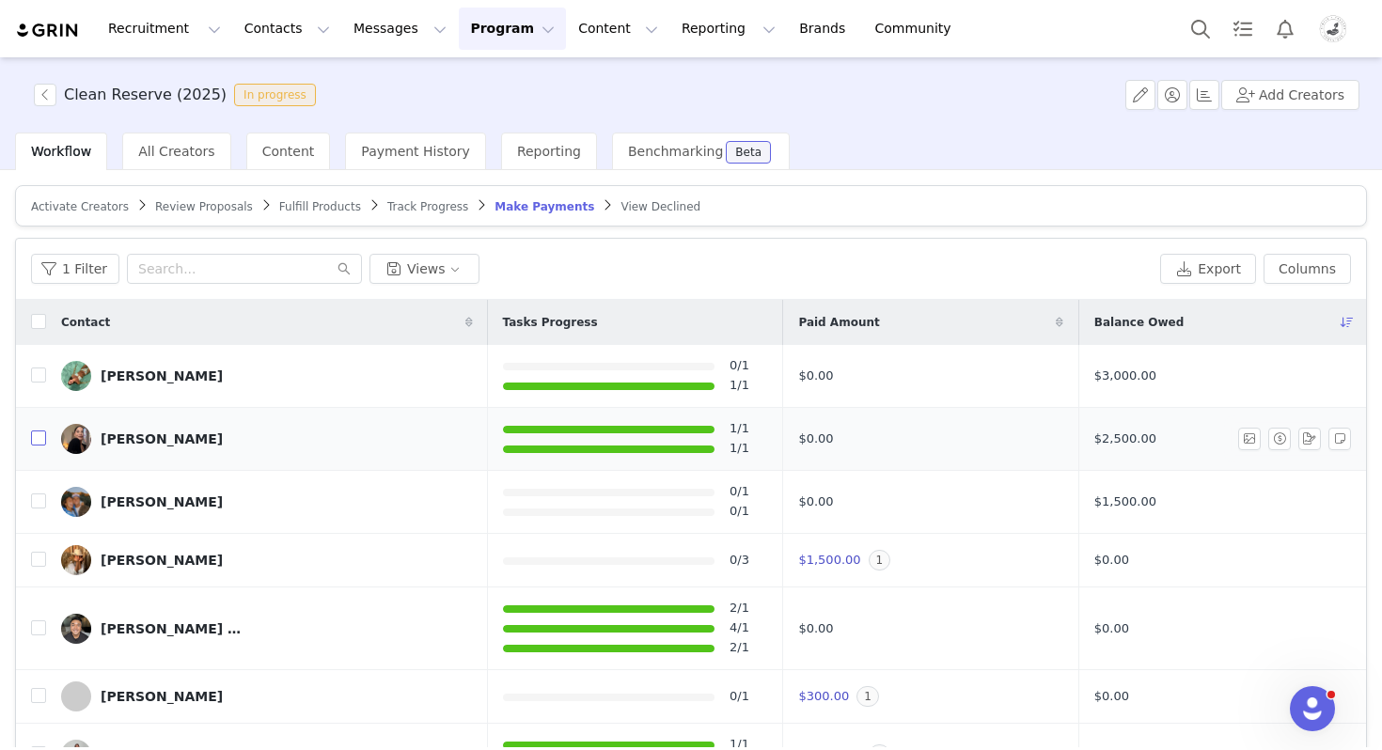
click at [39, 438] on input "checkbox" at bounding box center [38, 438] width 15 height 15
checkbox input "true"
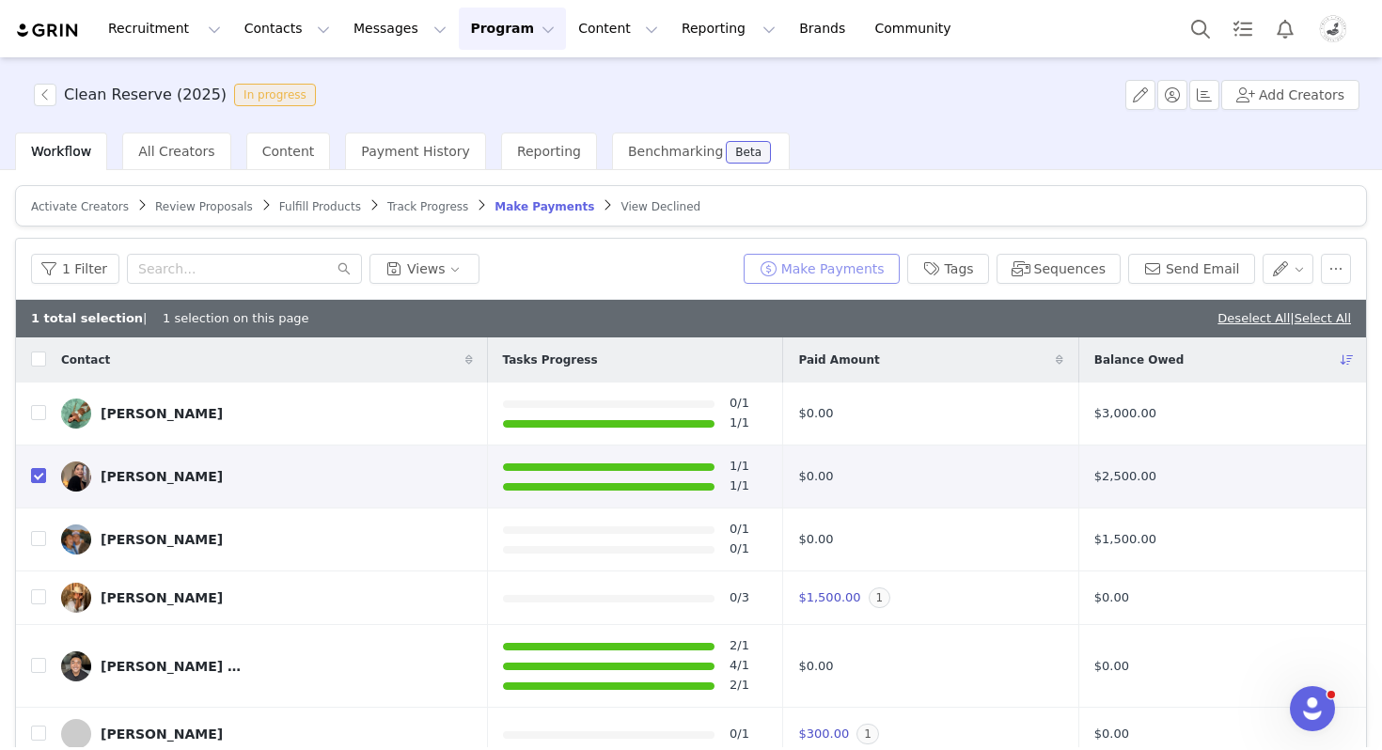
click at [826, 272] on button "Make Payments" at bounding box center [822, 269] width 156 height 30
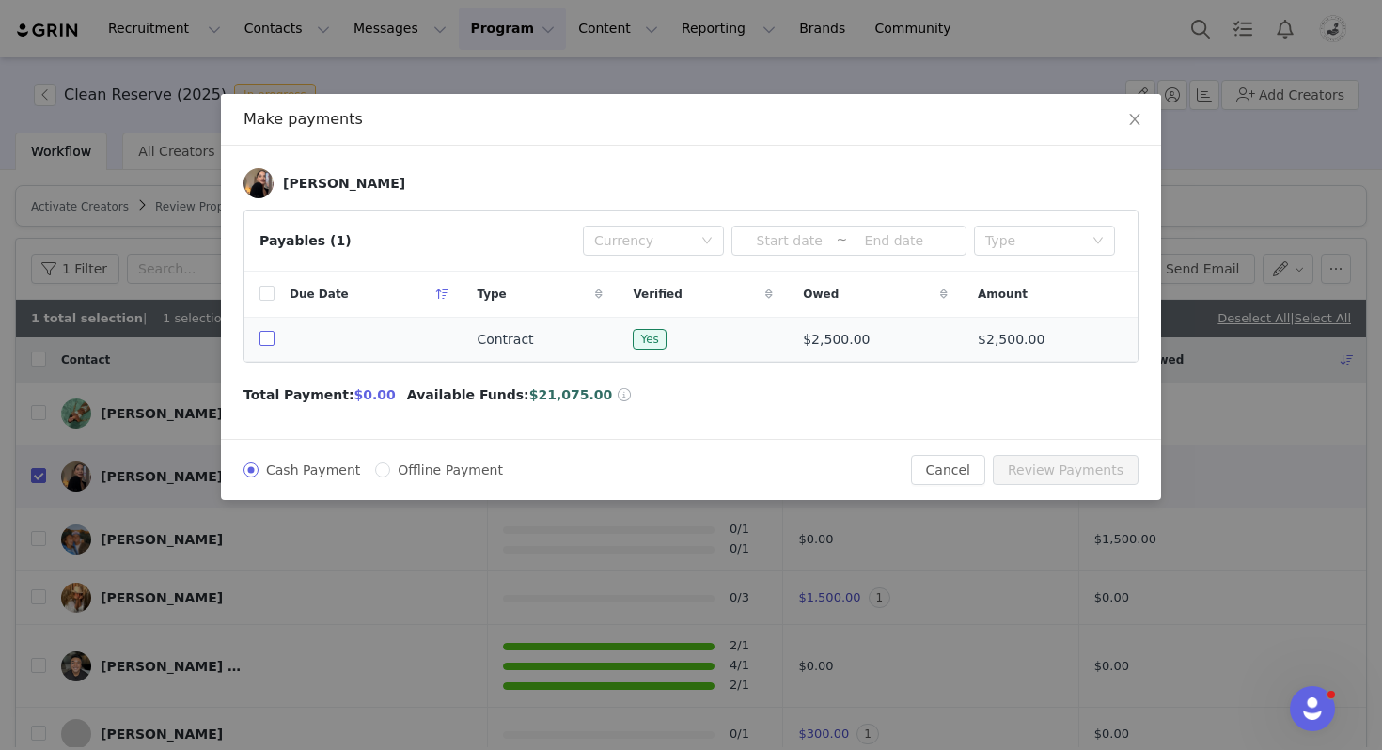
click at [263, 340] on input "checkbox" at bounding box center [267, 338] width 15 height 15
checkbox input "true"
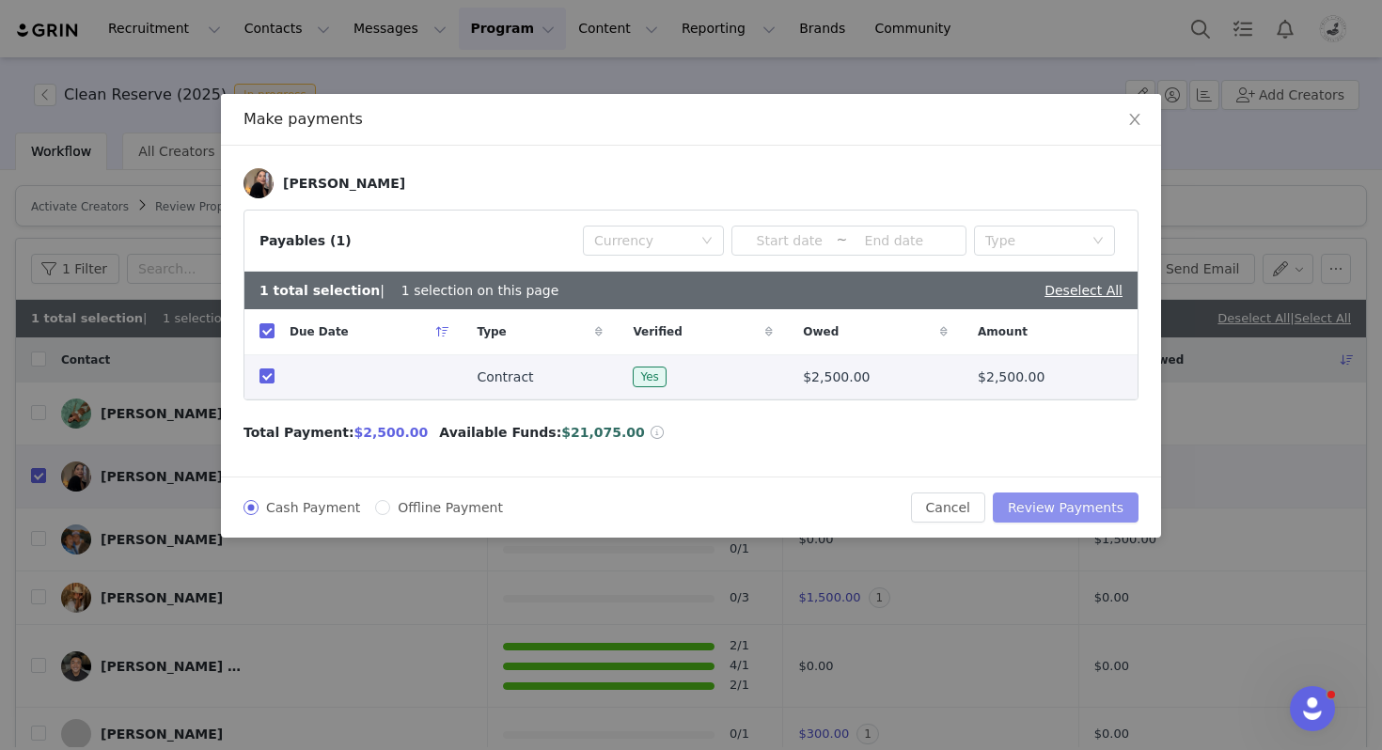
click at [1058, 511] on button "Review Payments" at bounding box center [1066, 508] width 146 height 30
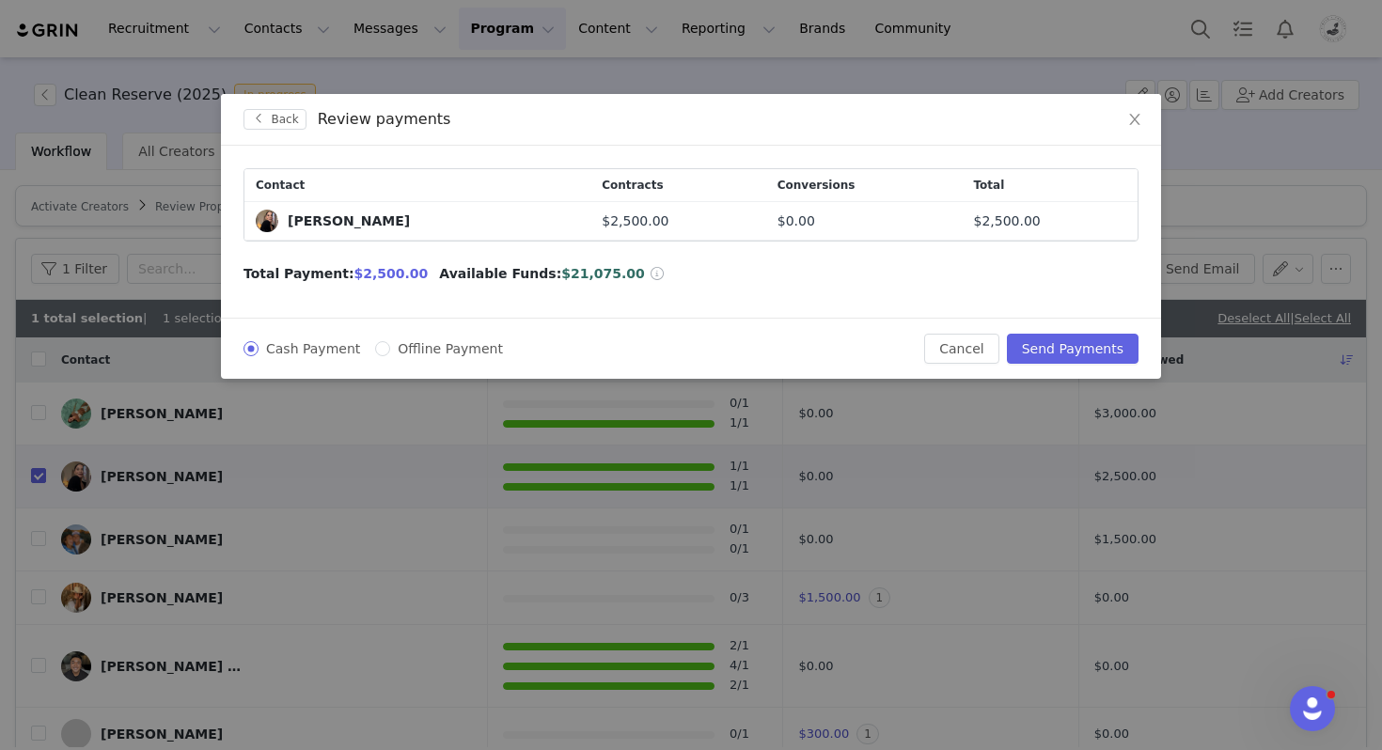
click at [1079, 372] on div "Cash Payment Offline Payment Cancel Send Payments" at bounding box center [691, 348] width 940 height 61
click at [1079, 359] on button "Send Payments" at bounding box center [1073, 349] width 132 height 30
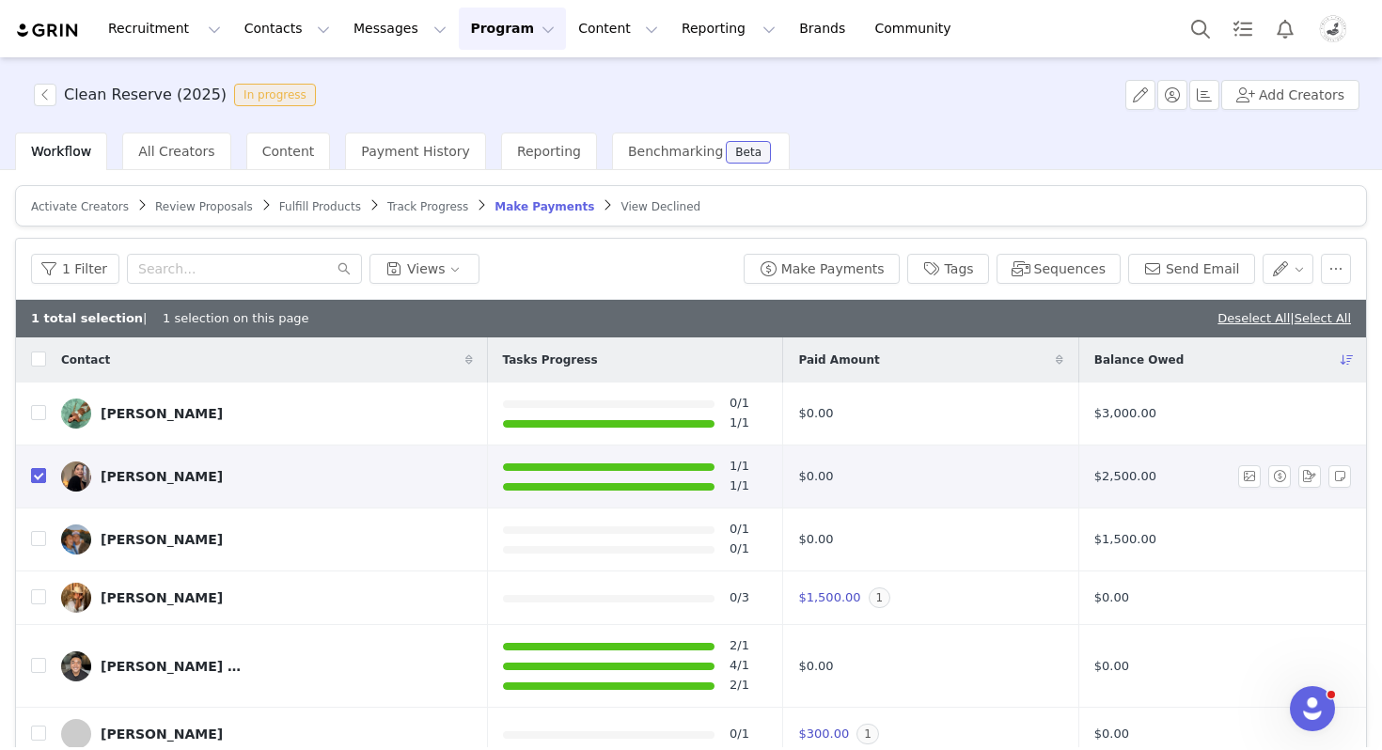
click at [38, 473] on input "checkbox" at bounding box center [38, 475] width 15 height 15
checkbox input "false"
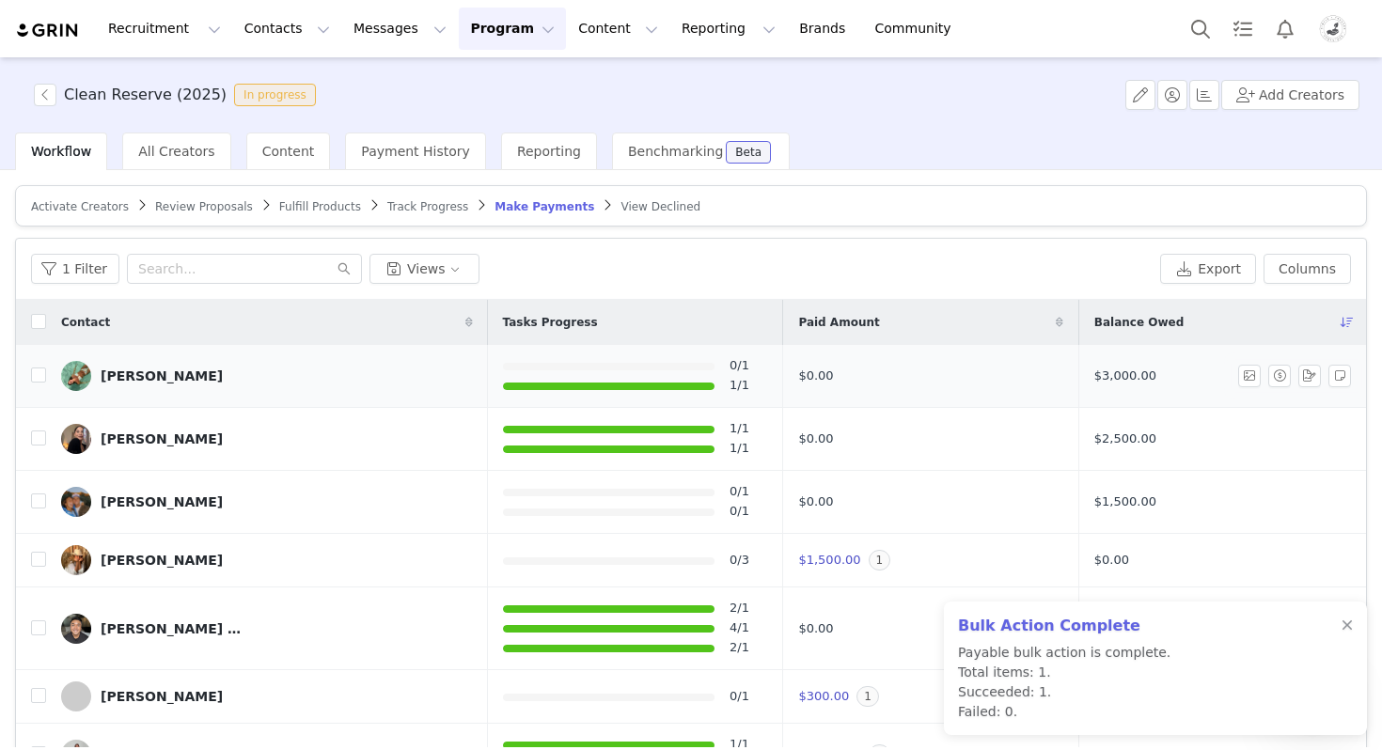
click at [153, 379] on div "Mary Margaret Custer" at bounding box center [162, 376] width 122 height 15
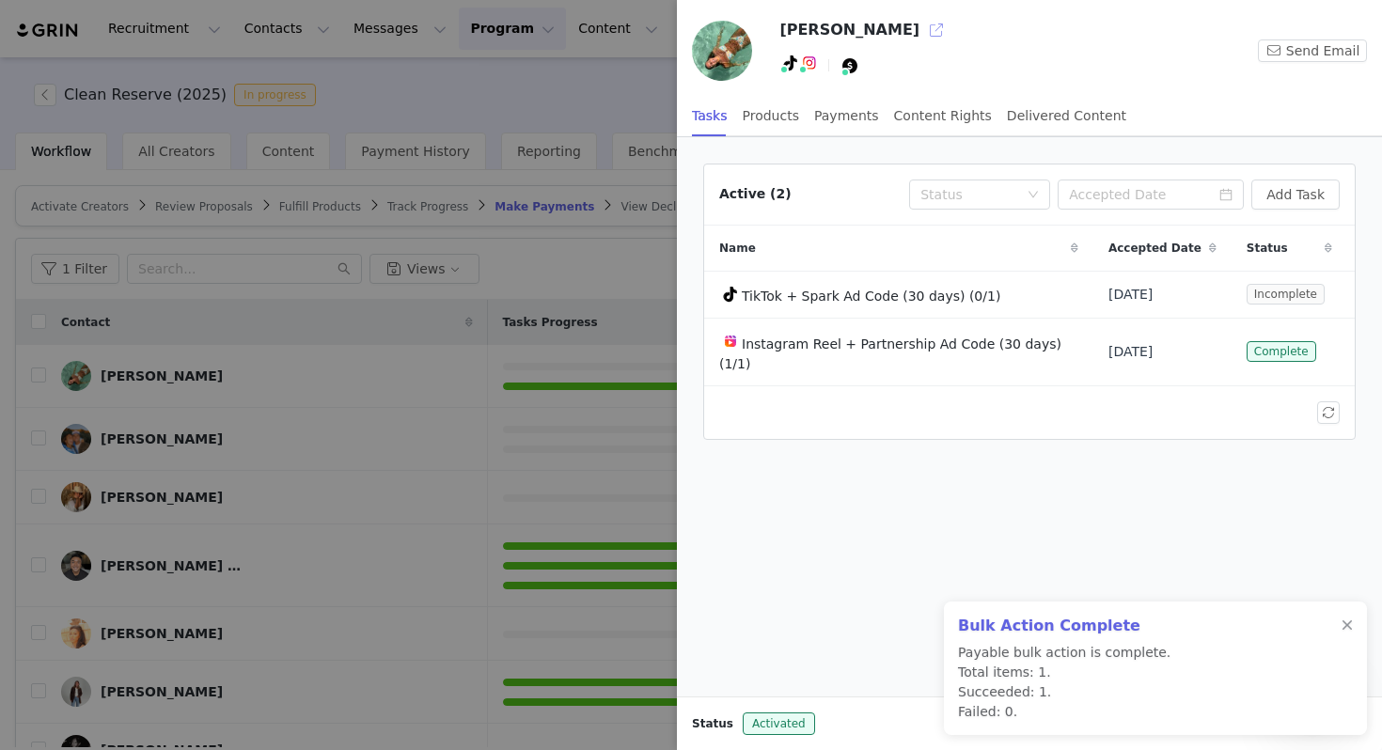
click at [952, 33] on button "button" at bounding box center [936, 30] width 30 height 30
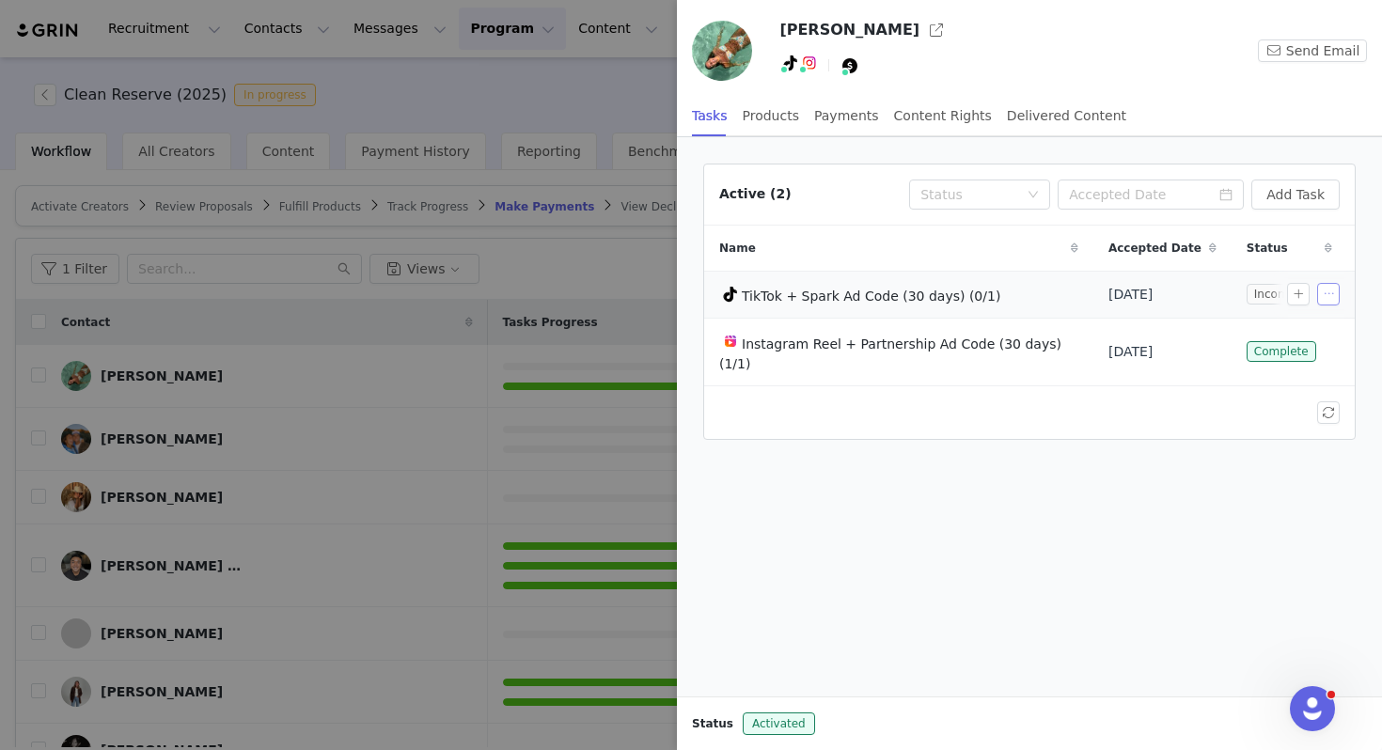
click at [1328, 294] on button "button" at bounding box center [1328, 294] width 23 height 23
click at [1259, 328] on span "Edit Task" at bounding box center [1287, 328] width 58 height 21
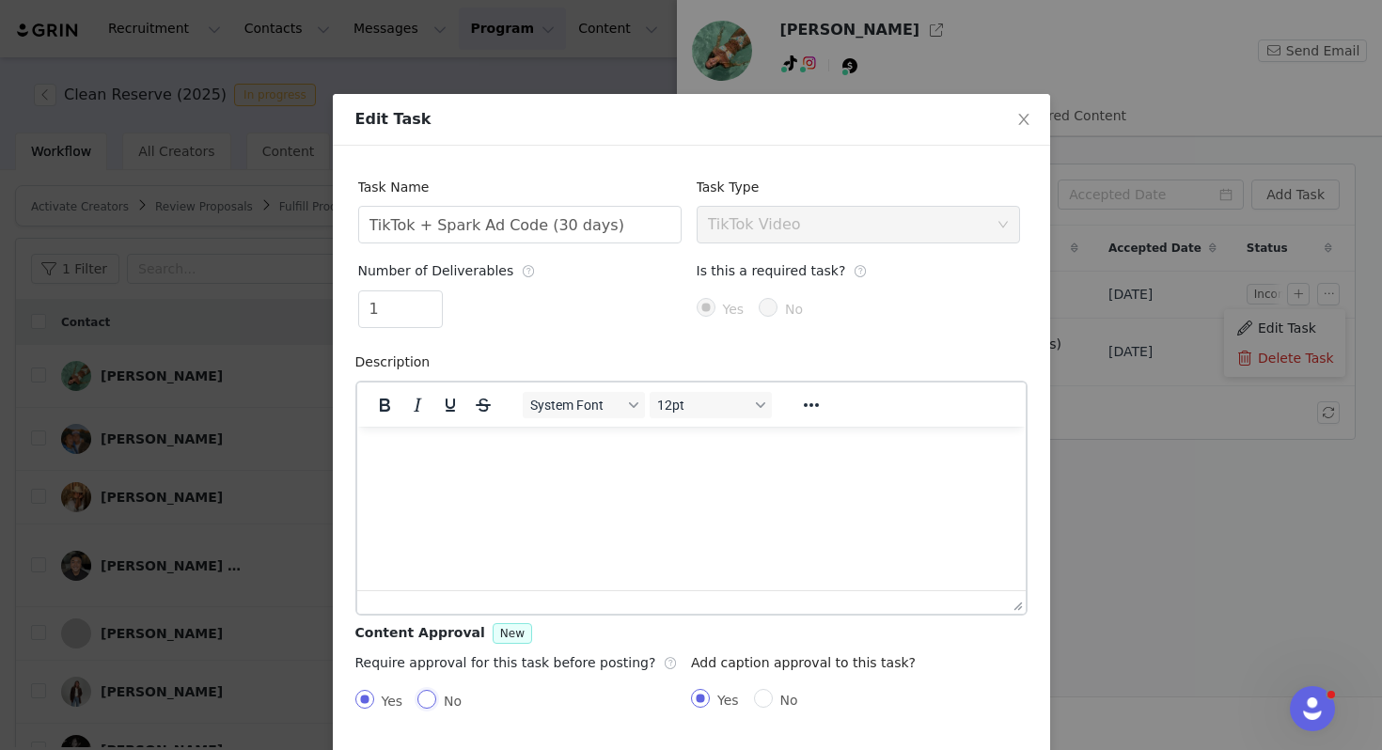
click at [431, 692] on input "No" at bounding box center [426, 699] width 19 height 19
radio input "true"
radio input "false"
radio input "true"
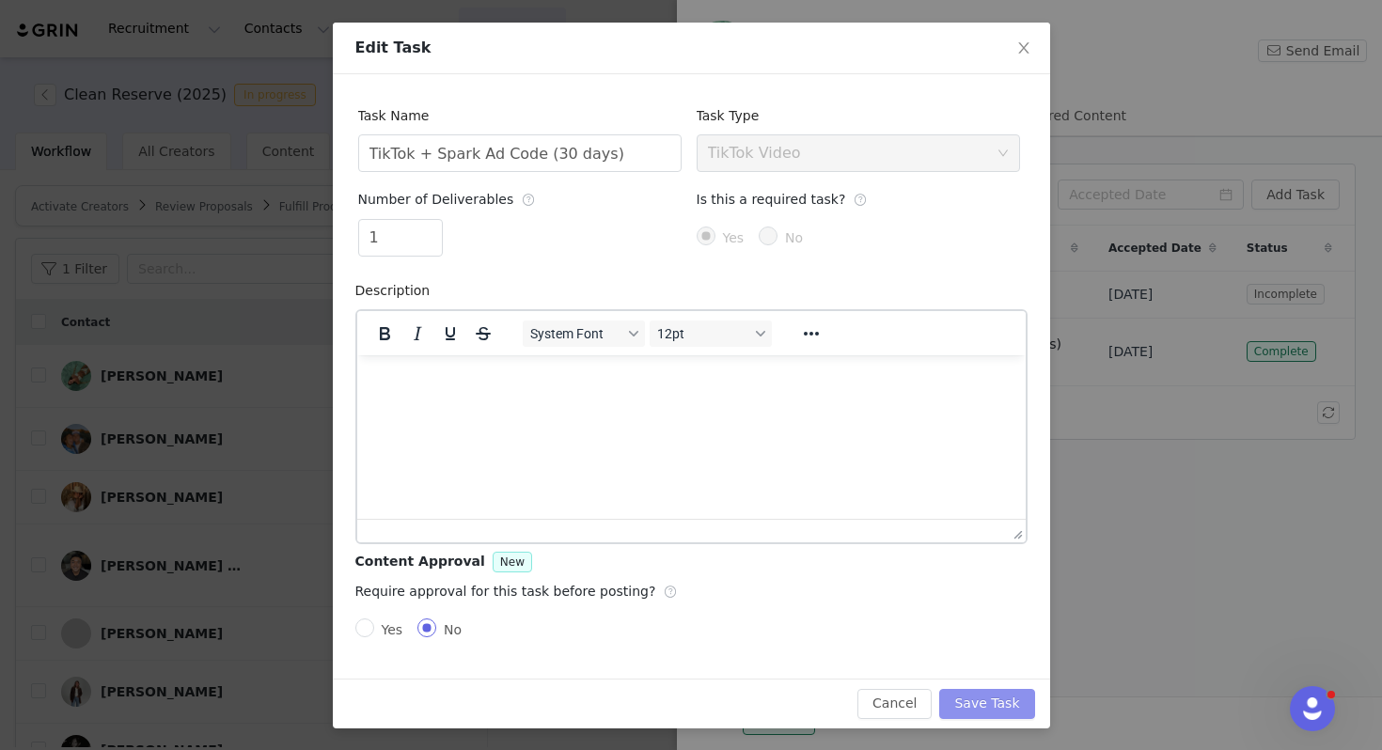
click at [973, 709] on button "Save Task" at bounding box center [986, 704] width 95 height 30
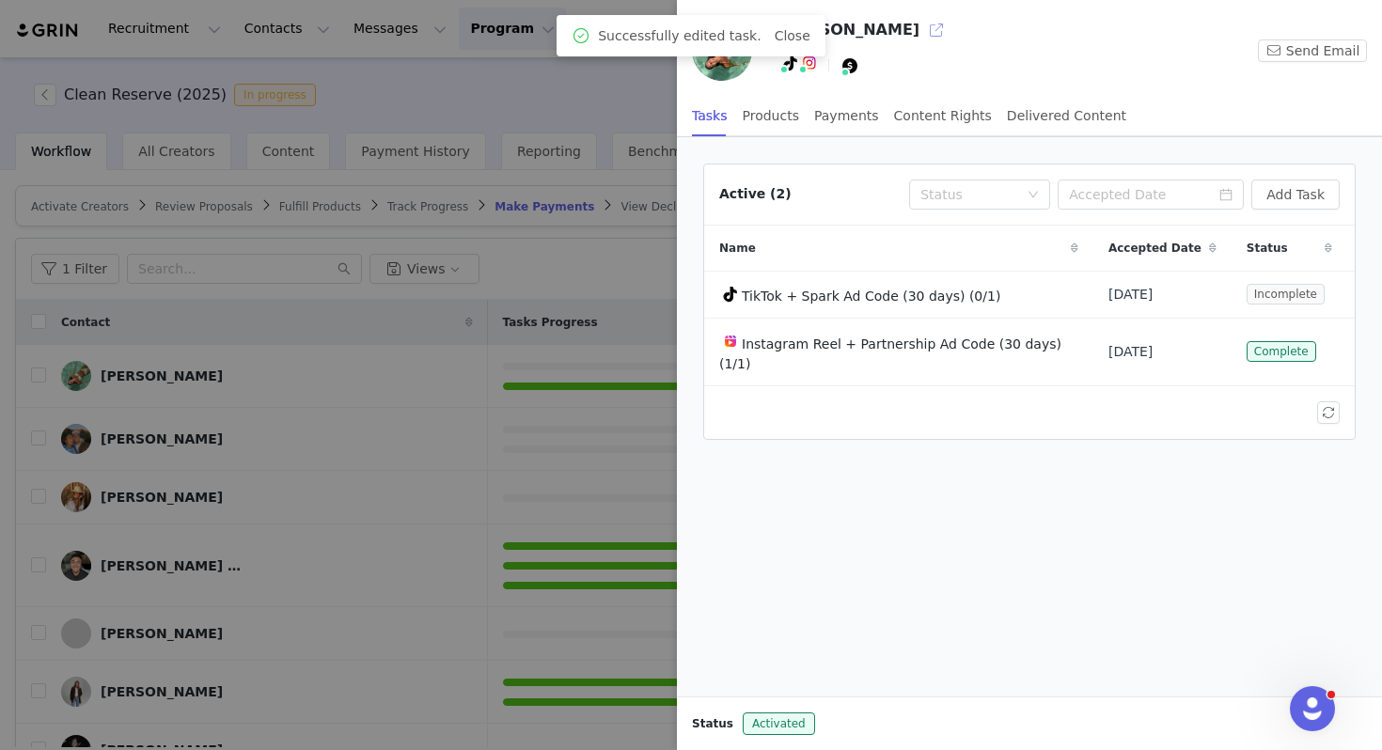
click at [952, 27] on button "button" at bounding box center [936, 30] width 30 height 30
click at [575, 284] on div at bounding box center [691, 375] width 1382 height 750
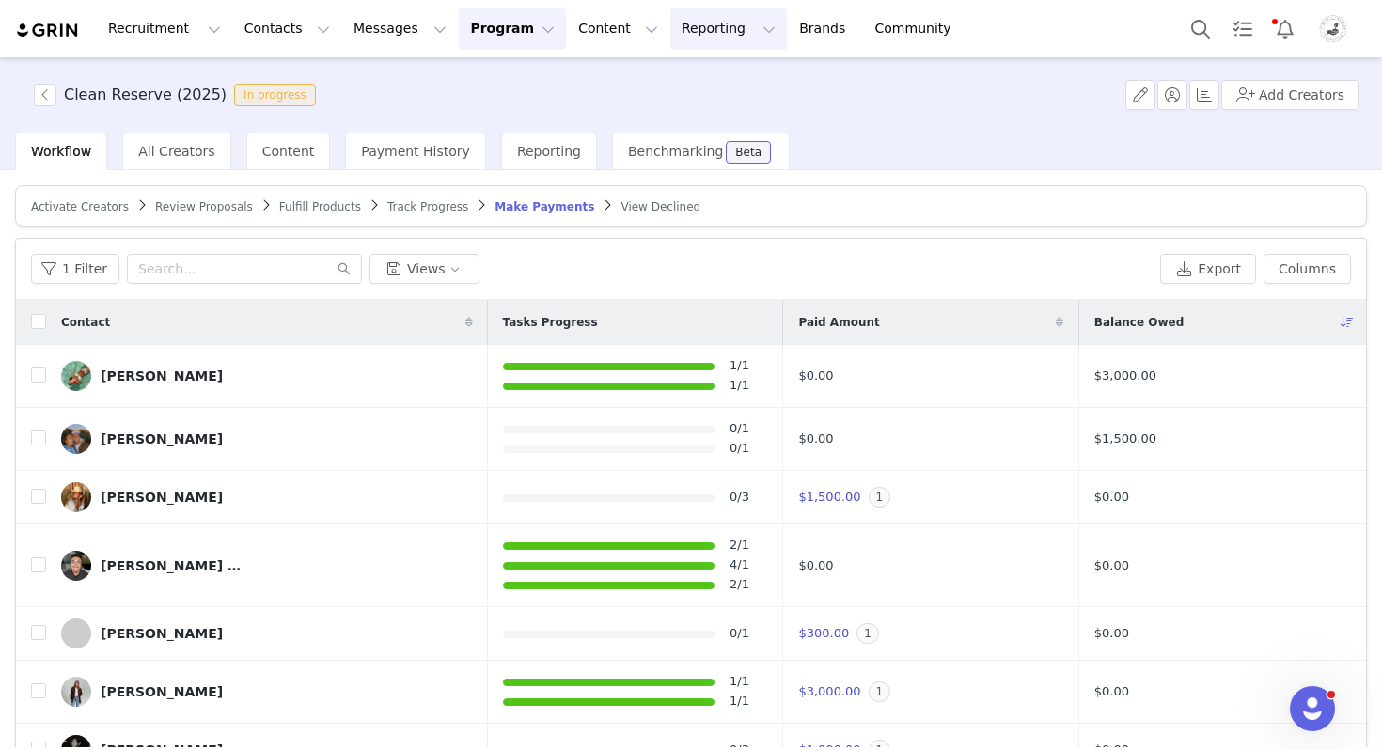
click at [683, 18] on button "Reporting Reporting" at bounding box center [728, 29] width 117 height 42
click at [699, 79] on p "Dashboard" at bounding box center [673, 83] width 71 height 20
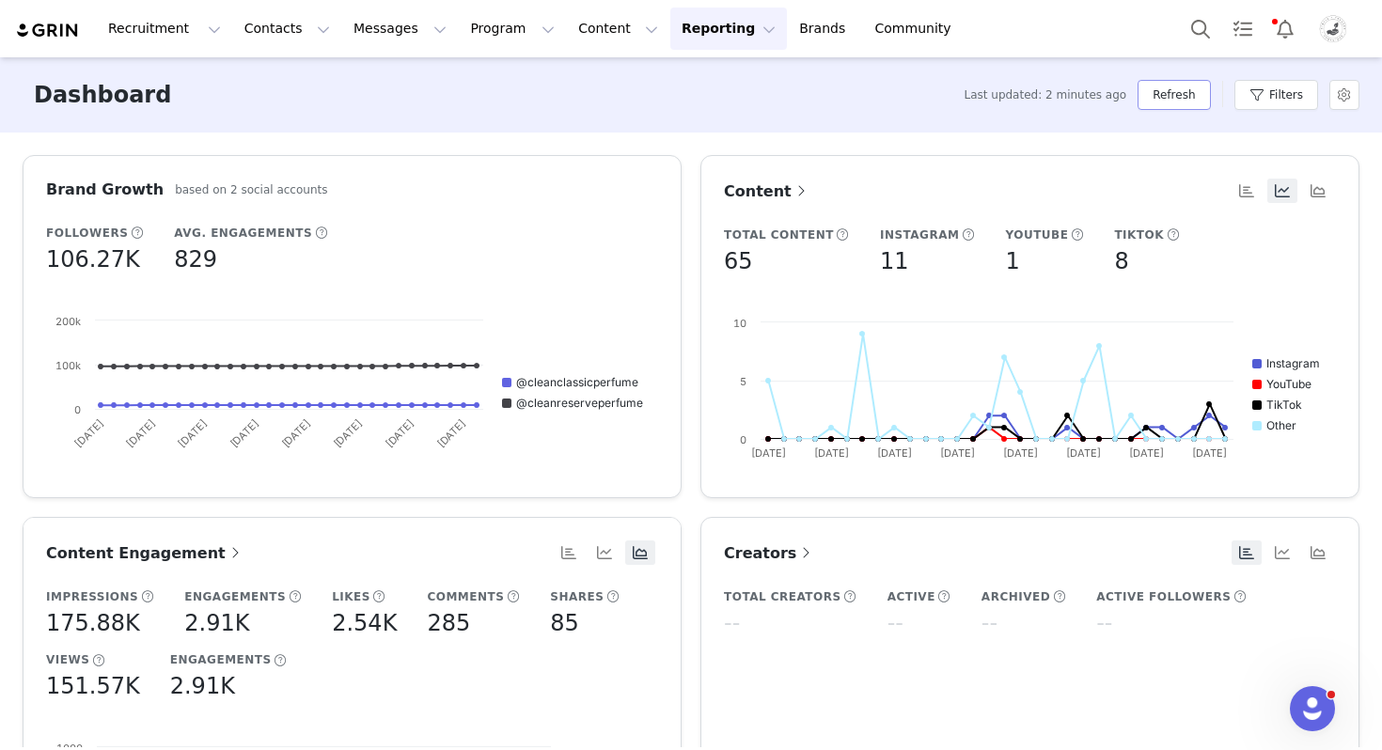
click at [1177, 102] on button "Refresh" at bounding box center [1174, 95] width 72 height 30
click at [670, 39] on button "Reporting Reporting" at bounding box center [728, 29] width 117 height 42
click at [670, 19] on button "Reporting Reporting" at bounding box center [728, 29] width 117 height 42
click at [678, 87] on p "Dashboard" at bounding box center [673, 83] width 71 height 20
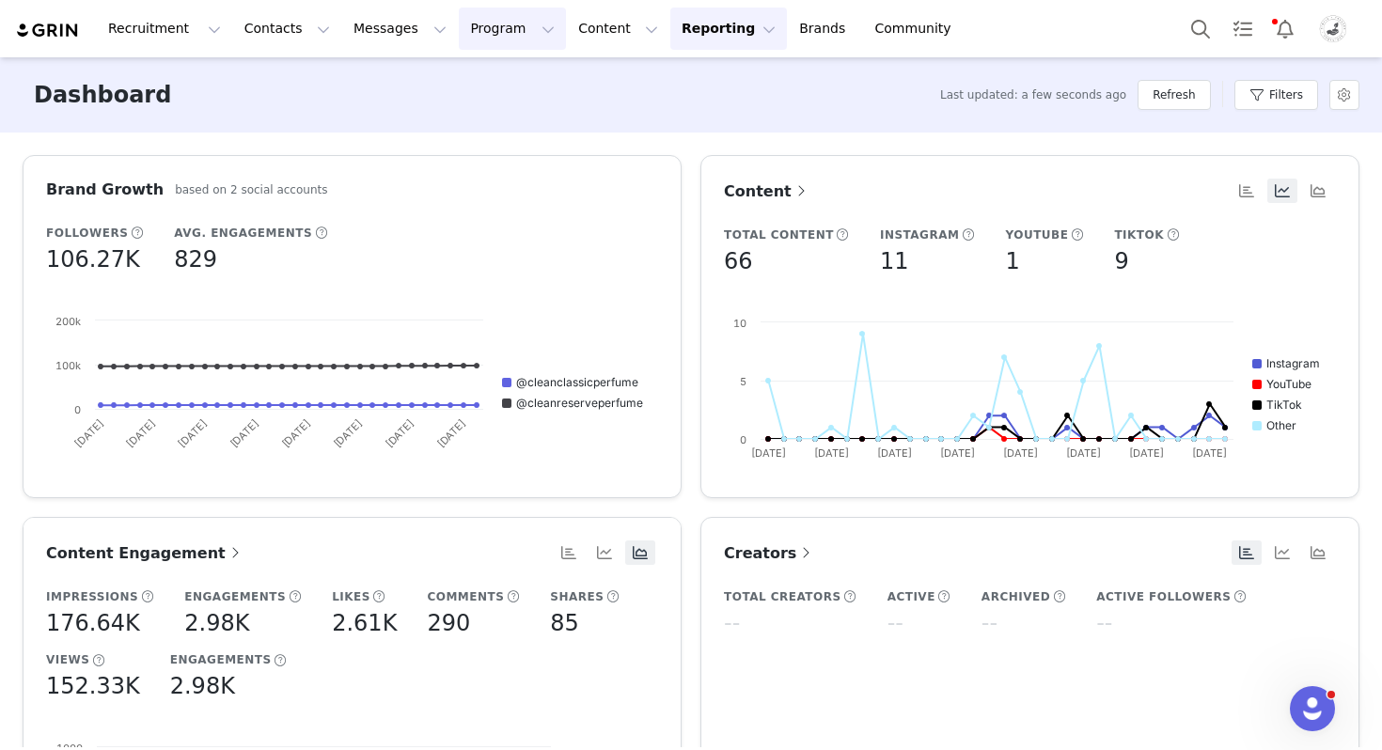
click at [483, 34] on button "Program Program" at bounding box center [512, 29] width 107 height 42
click at [487, 82] on p "Activations" at bounding box center [481, 83] width 72 height 20
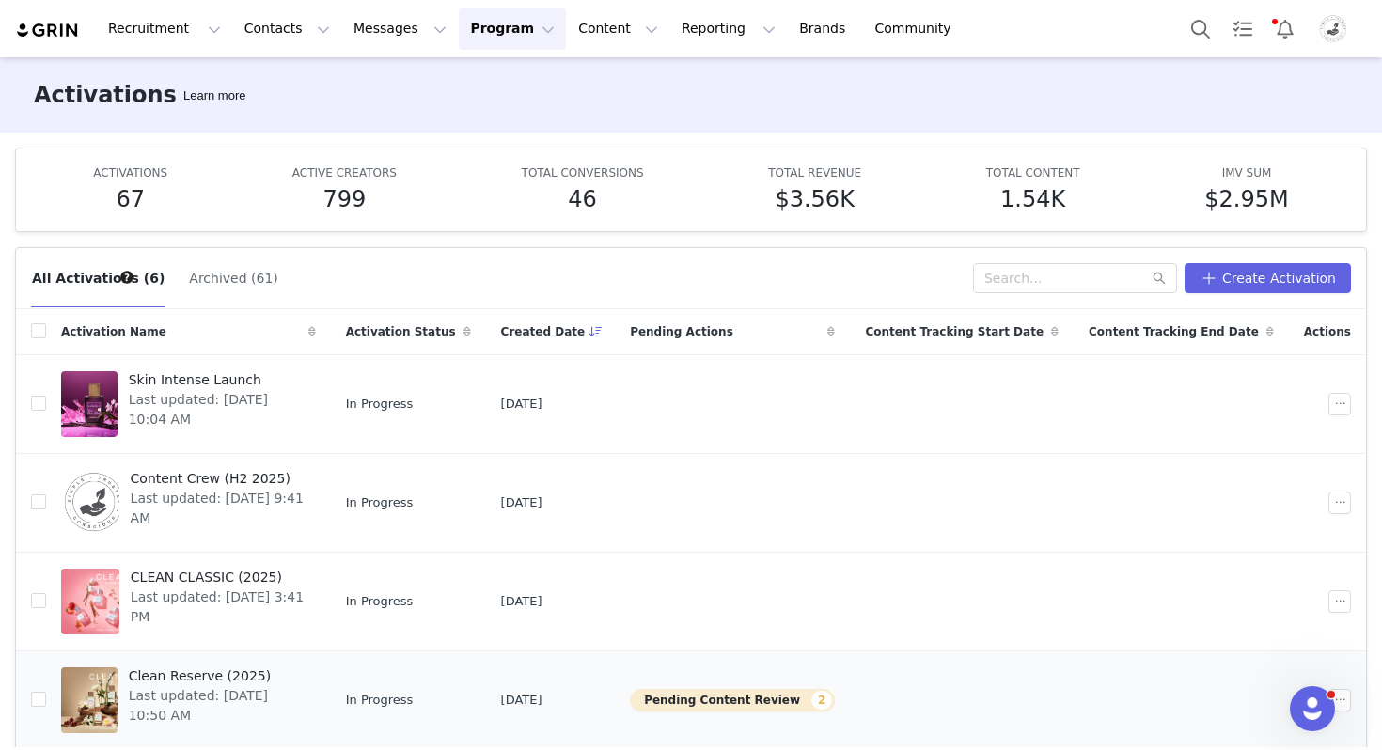
click at [227, 673] on span "Clean Reserve (2025)" at bounding box center [217, 677] width 176 height 20
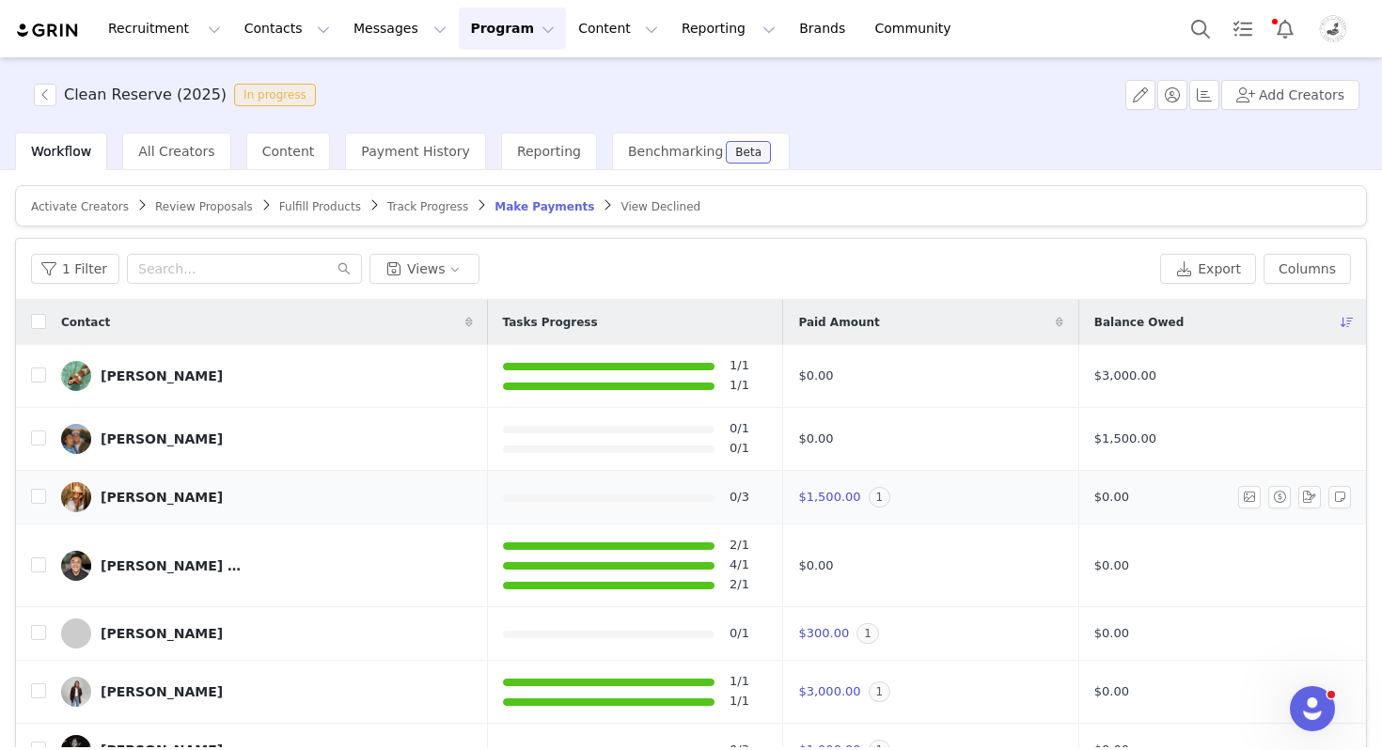
click at [115, 496] on div "Chamey Medlin" at bounding box center [162, 497] width 122 height 15
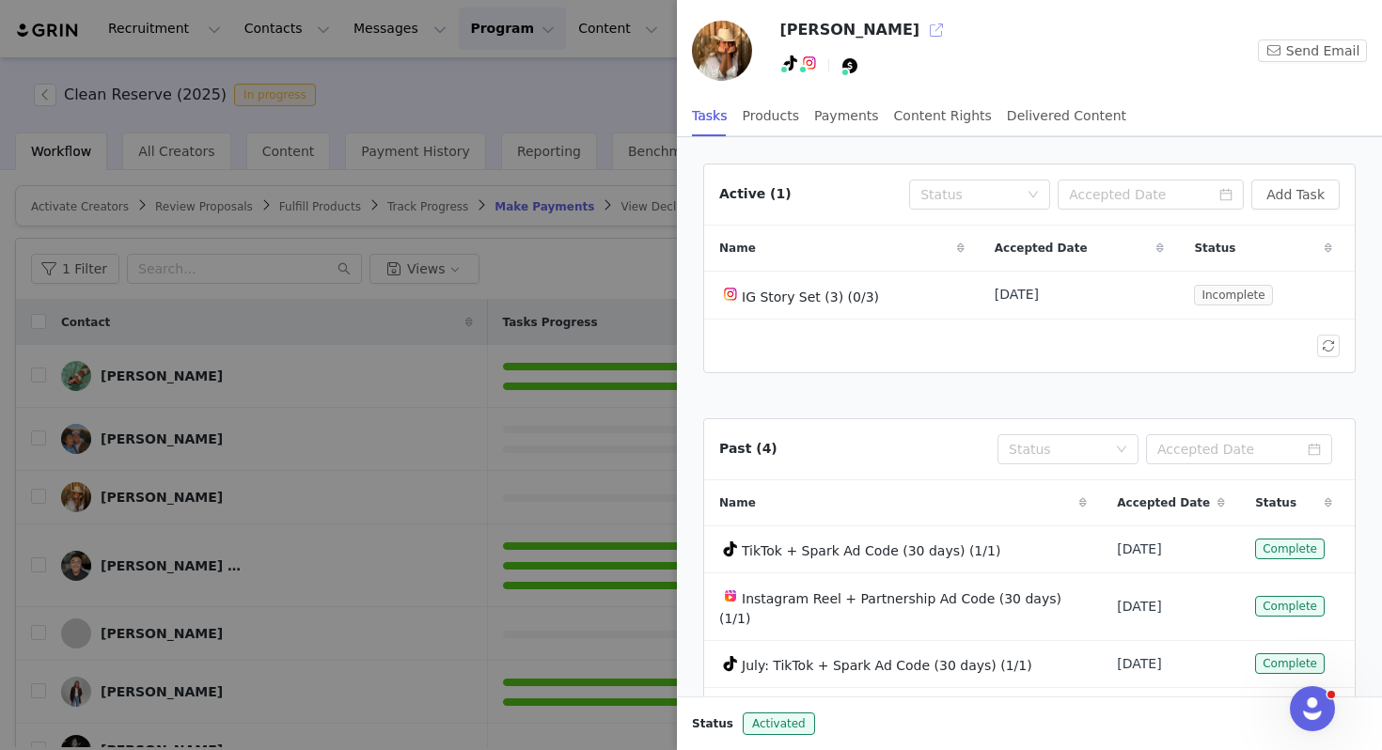
click at [921, 25] on button "button" at bounding box center [936, 30] width 30 height 30
click at [623, 188] on div at bounding box center [691, 375] width 1382 height 750
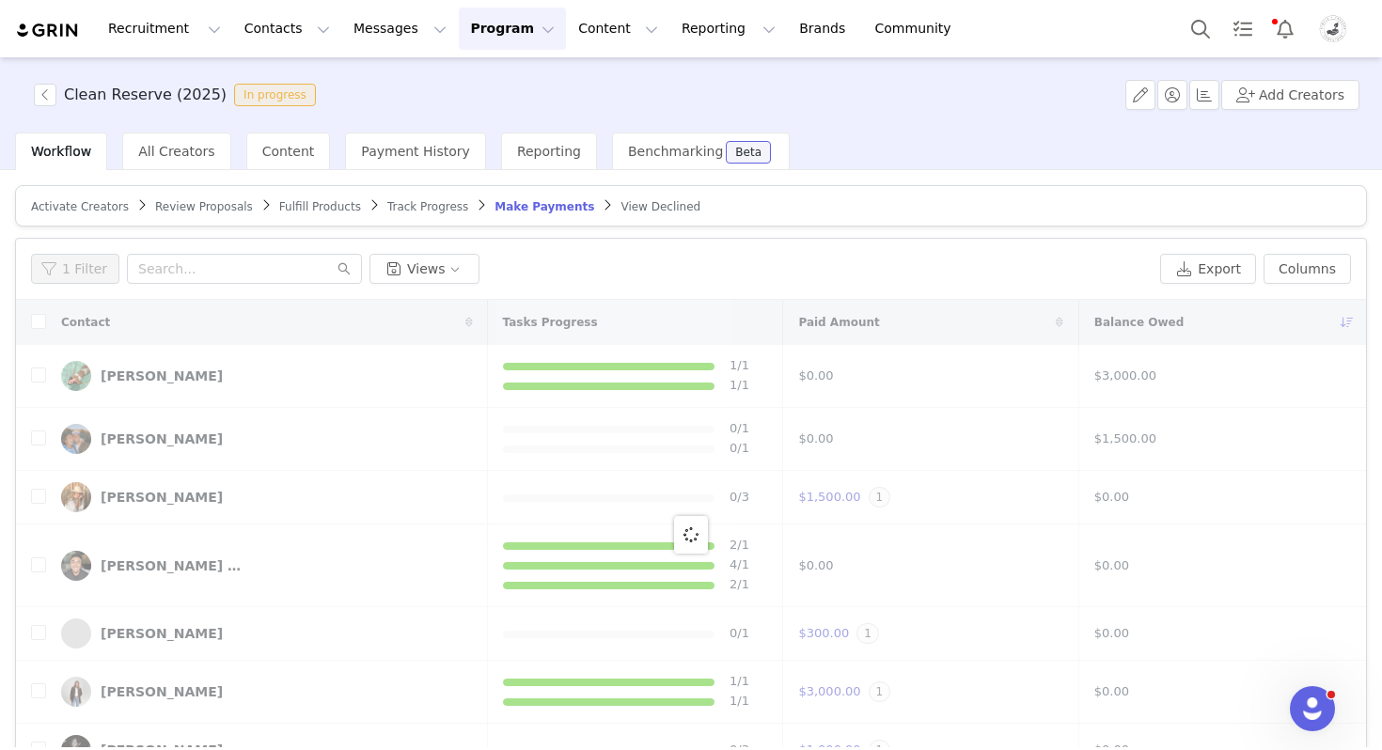
click at [1341, 34] on img "Profile" at bounding box center [1333, 29] width 30 height 30
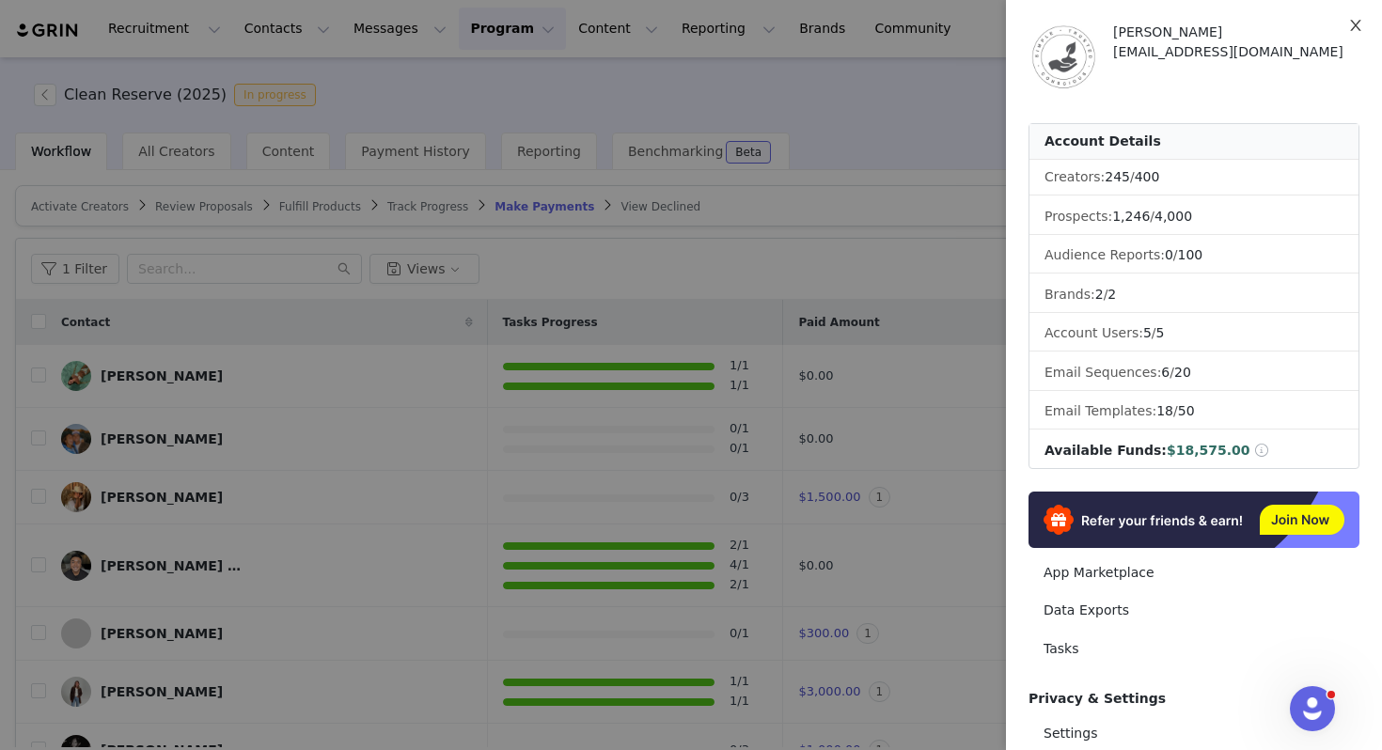
click at [1363, 32] on button "Close" at bounding box center [1356, 26] width 53 height 53
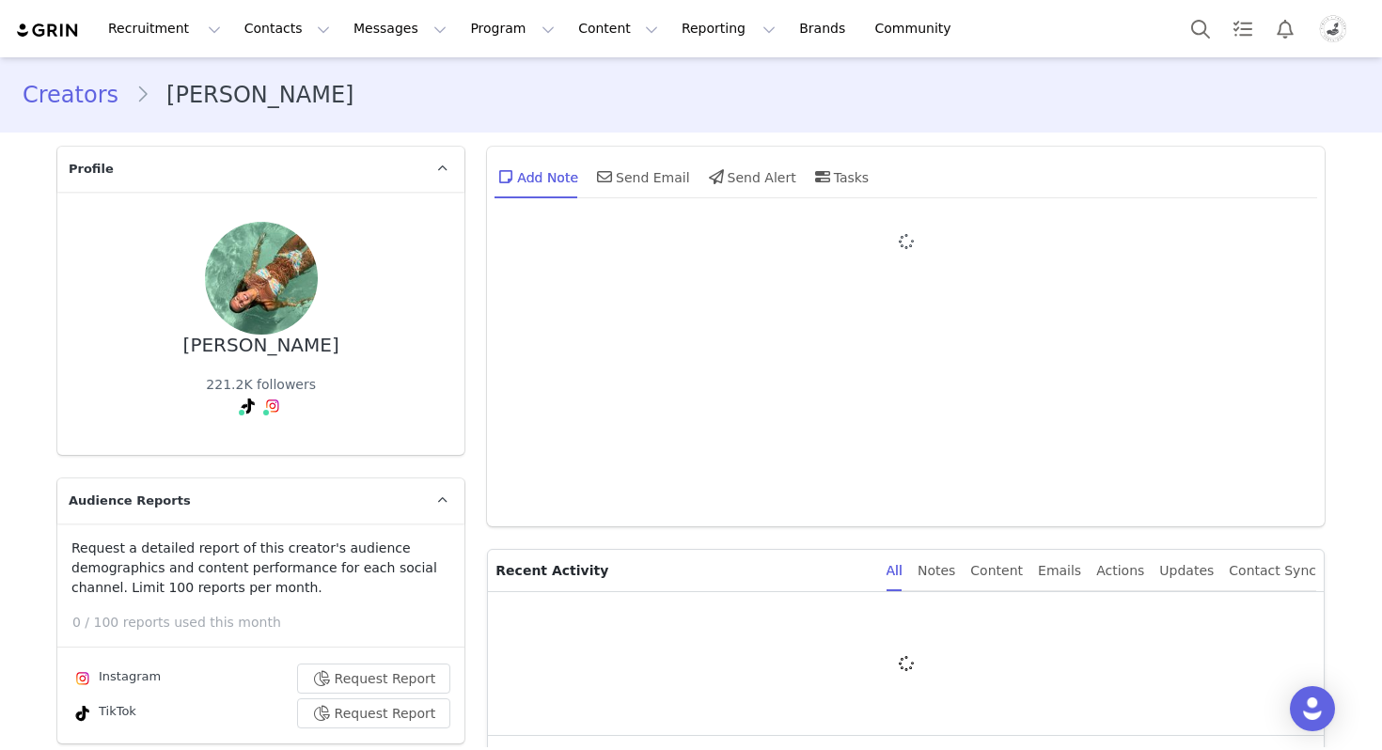
type input "+1 ([GEOGRAPHIC_DATA])"
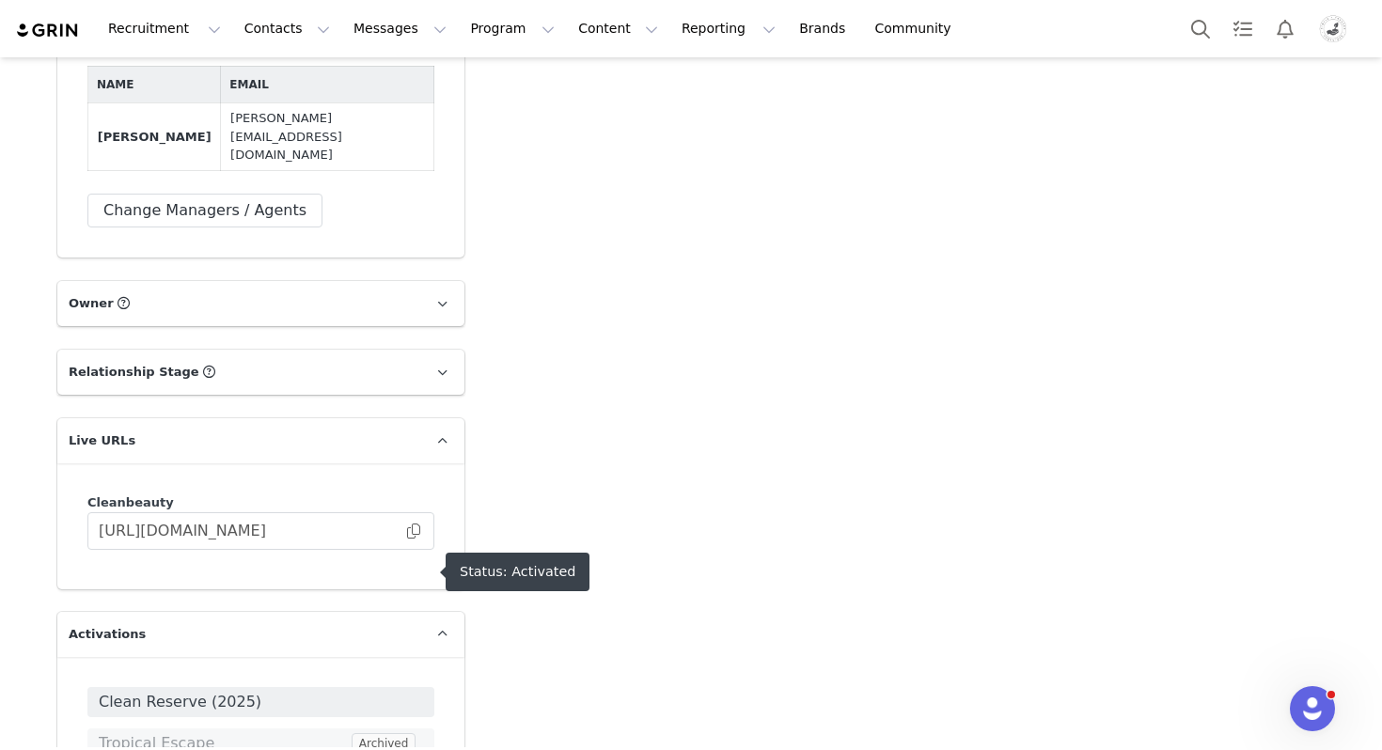
scroll to position [3511, 0]
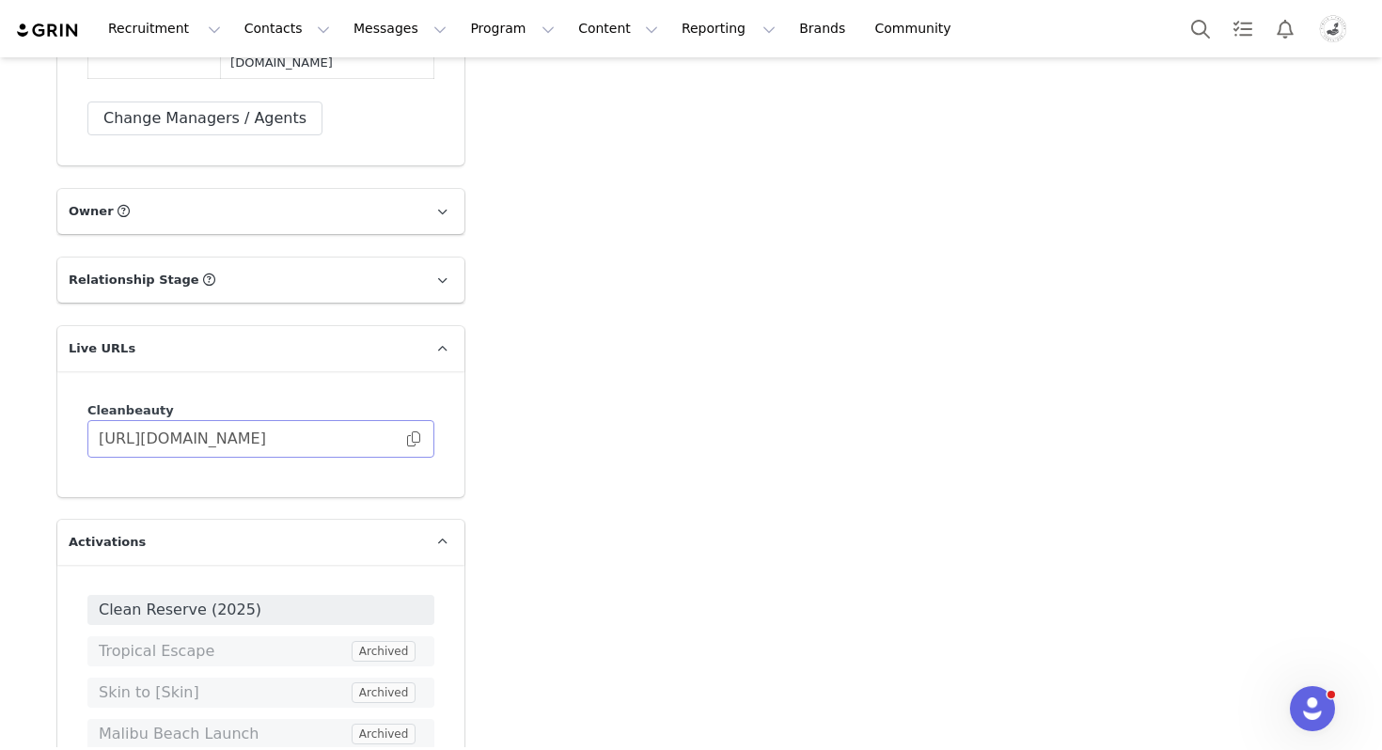
click at [417, 439] on span at bounding box center [413, 439] width 19 height 0
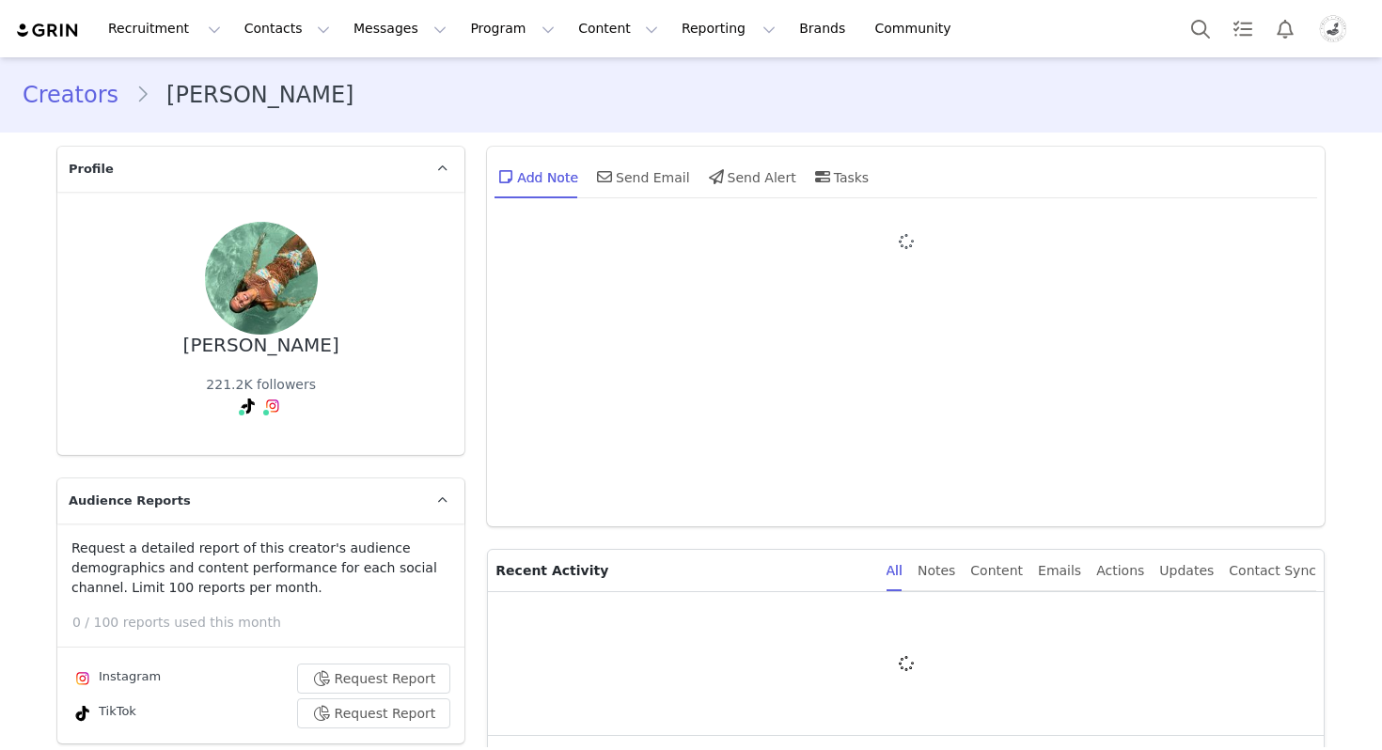
type input "+1 ([GEOGRAPHIC_DATA])"
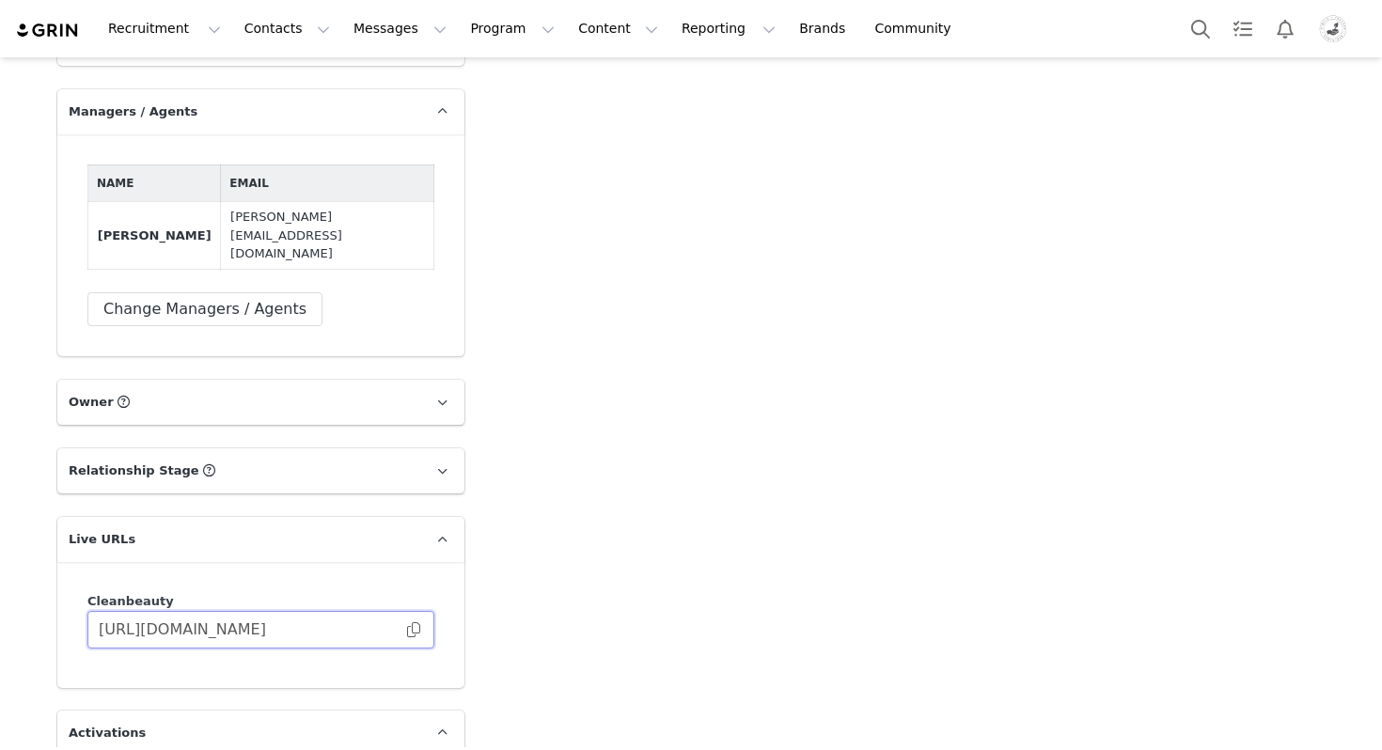
click at [420, 611] on input "[URL][DOMAIN_NAME]" at bounding box center [260, 630] width 347 height 38
click at [414, 630] on span at bounding box center [413, 630] width 19 height 0
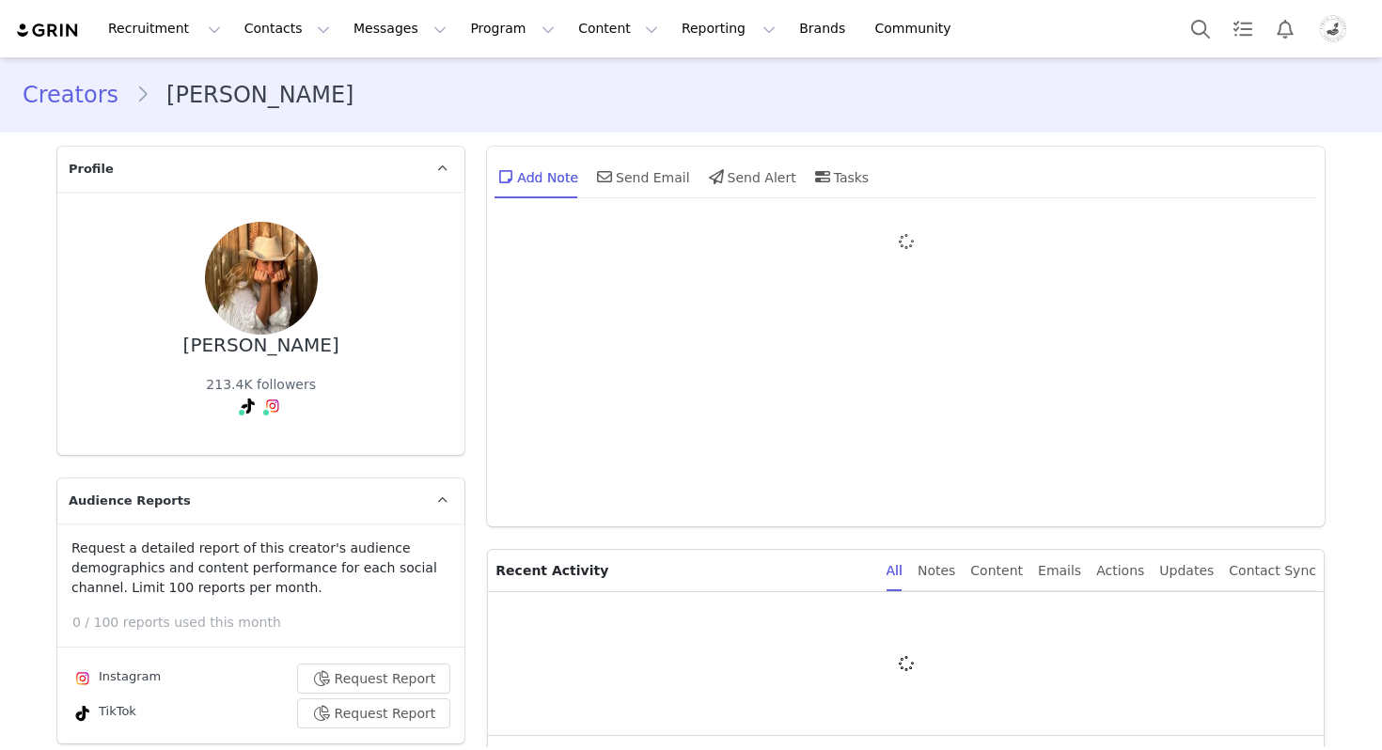
type input "+1 ([GEOGRAPHIC_DATA])"
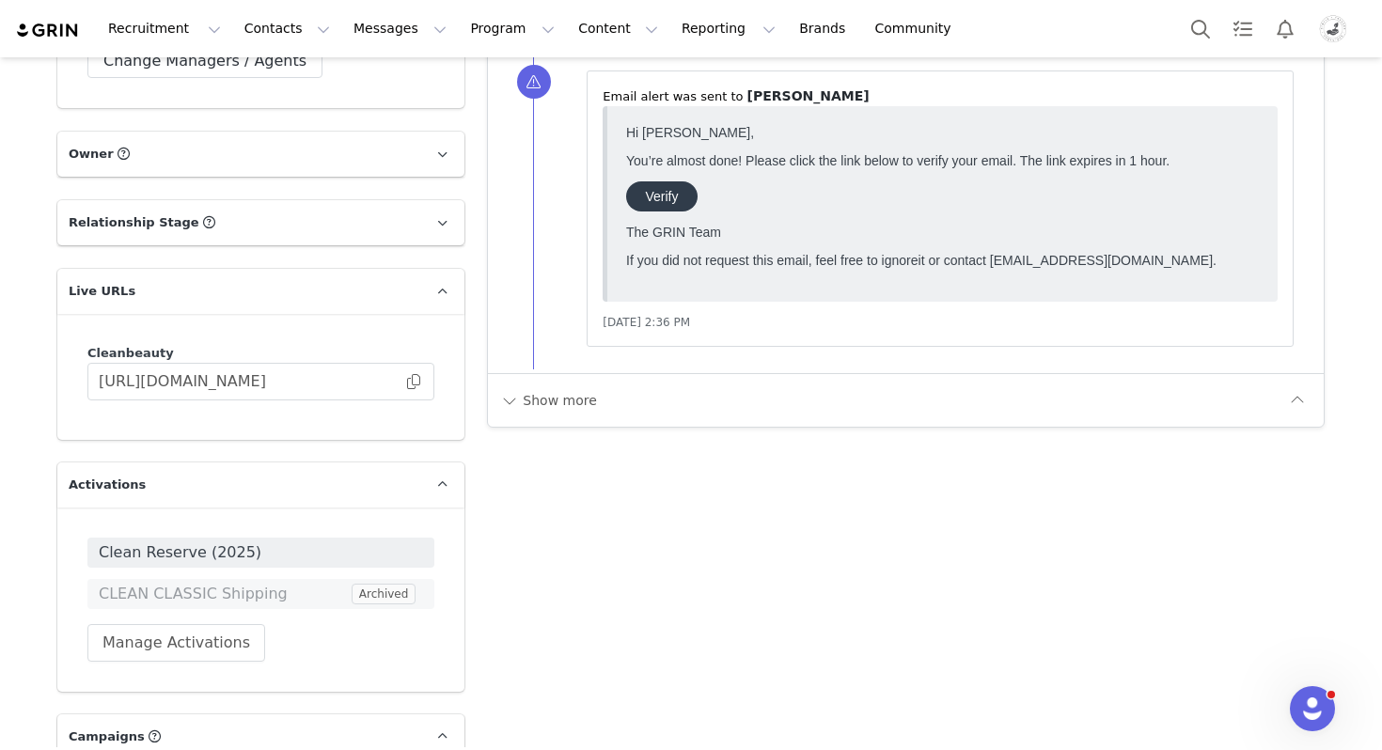
scroll to position [3547, 0]
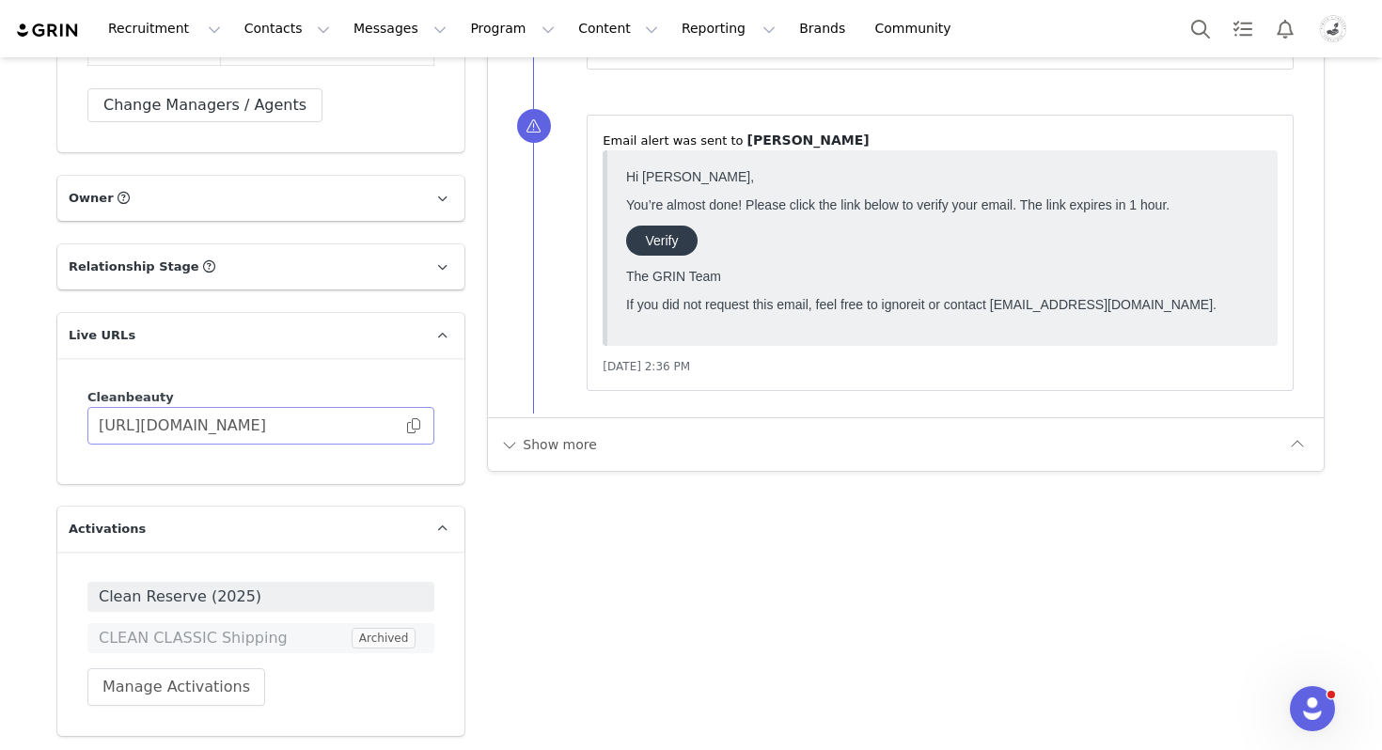
click at [418, 426] on span at bounding box center [413, 426] width 19 height 0
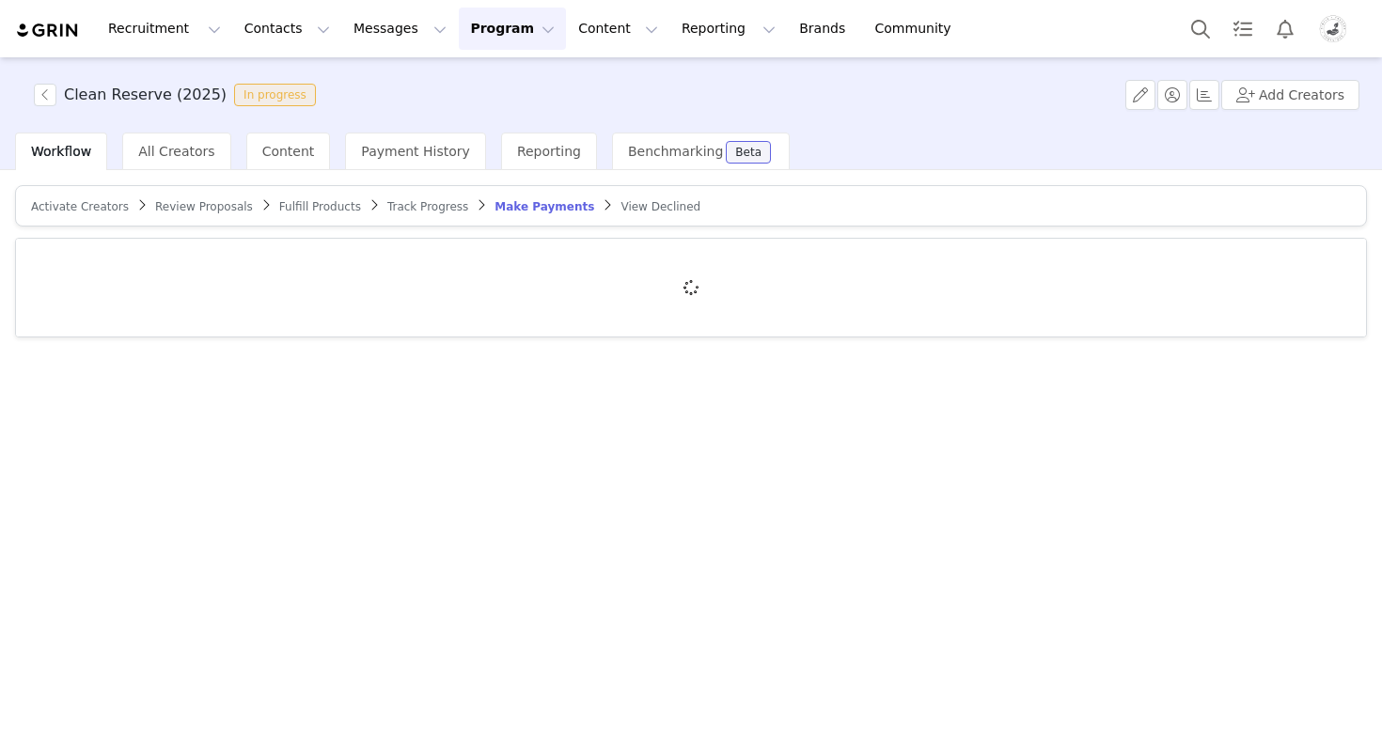
click at [1337, 30] on img "Profile" at bounding box center [1333, 29] width 30 height 30
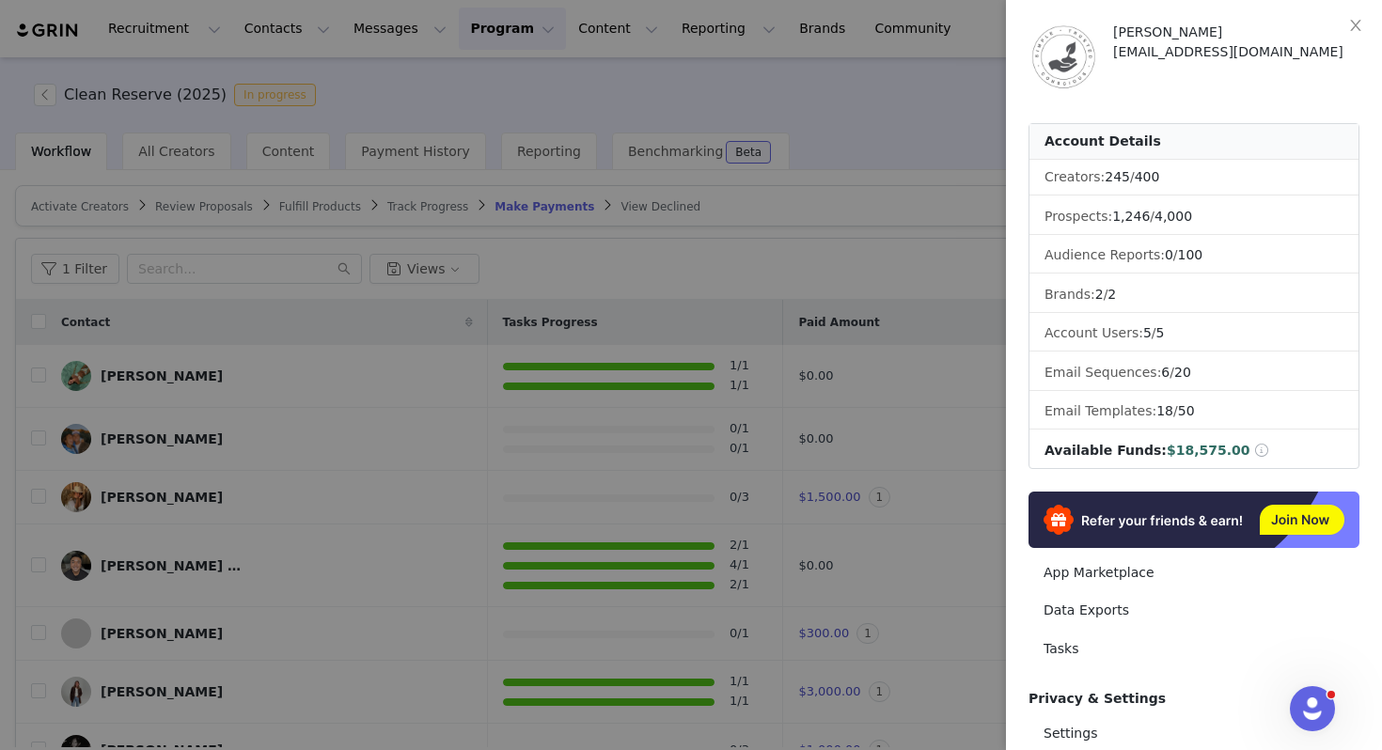
click at [699, 287] on div at bounding box center [691, 375] width 1382 height 750
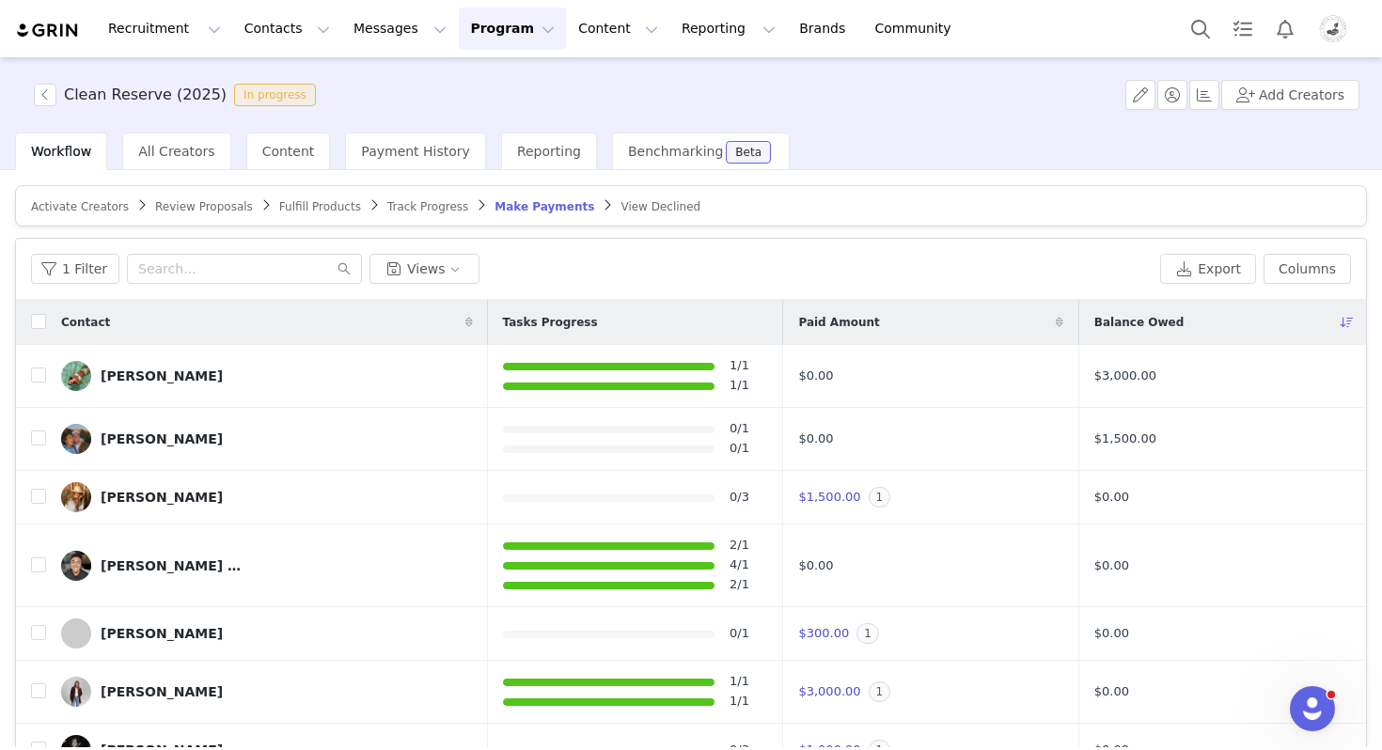
click at [479, 36] on button "Program Program" at bounding box center [512, 29] width 107 height 42
click at [493, 90] on p "Activations" at bounding box center [481, 83] width 72 height 20
click at [1333, 35] on img "Profile" at bounding box center [1333, 29] width 30 height 30
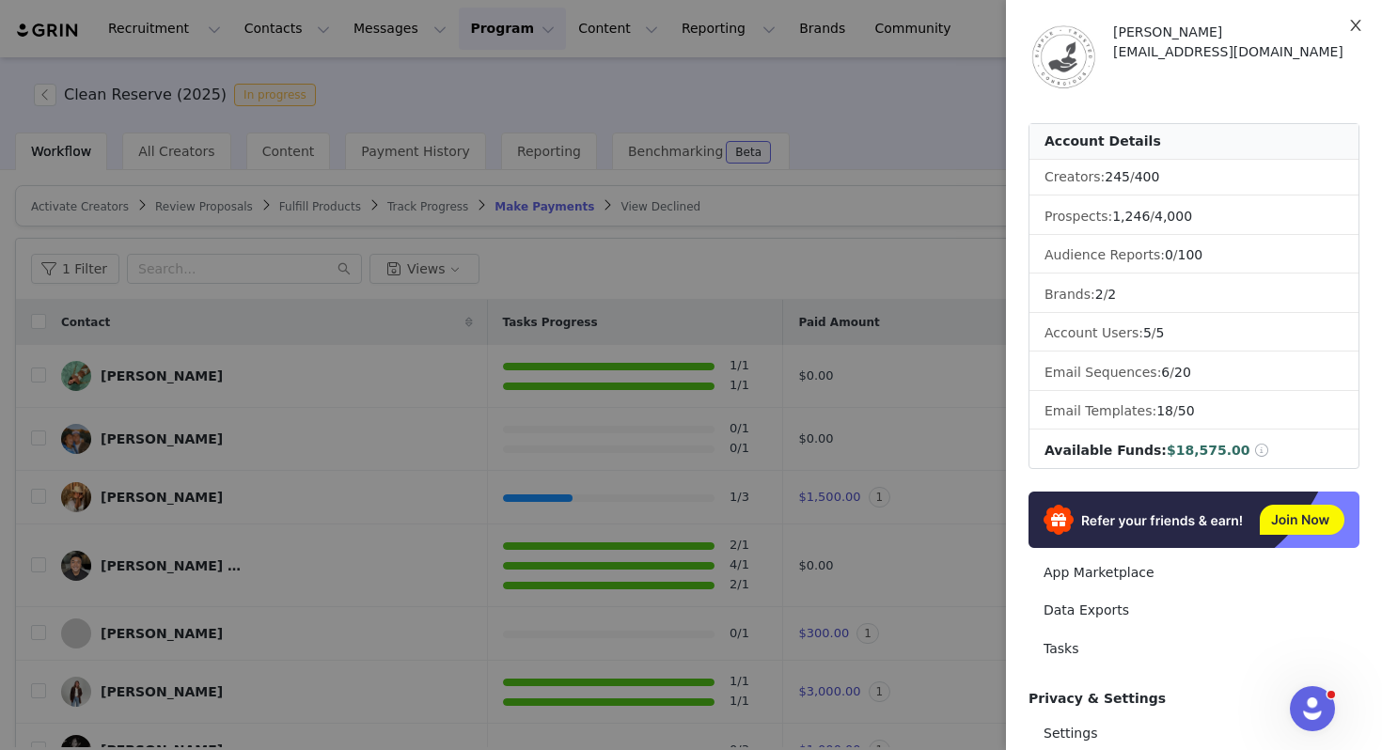
click at [1333, 35] on button "Close" at bounding box center [1356, 26] width 53 height 53
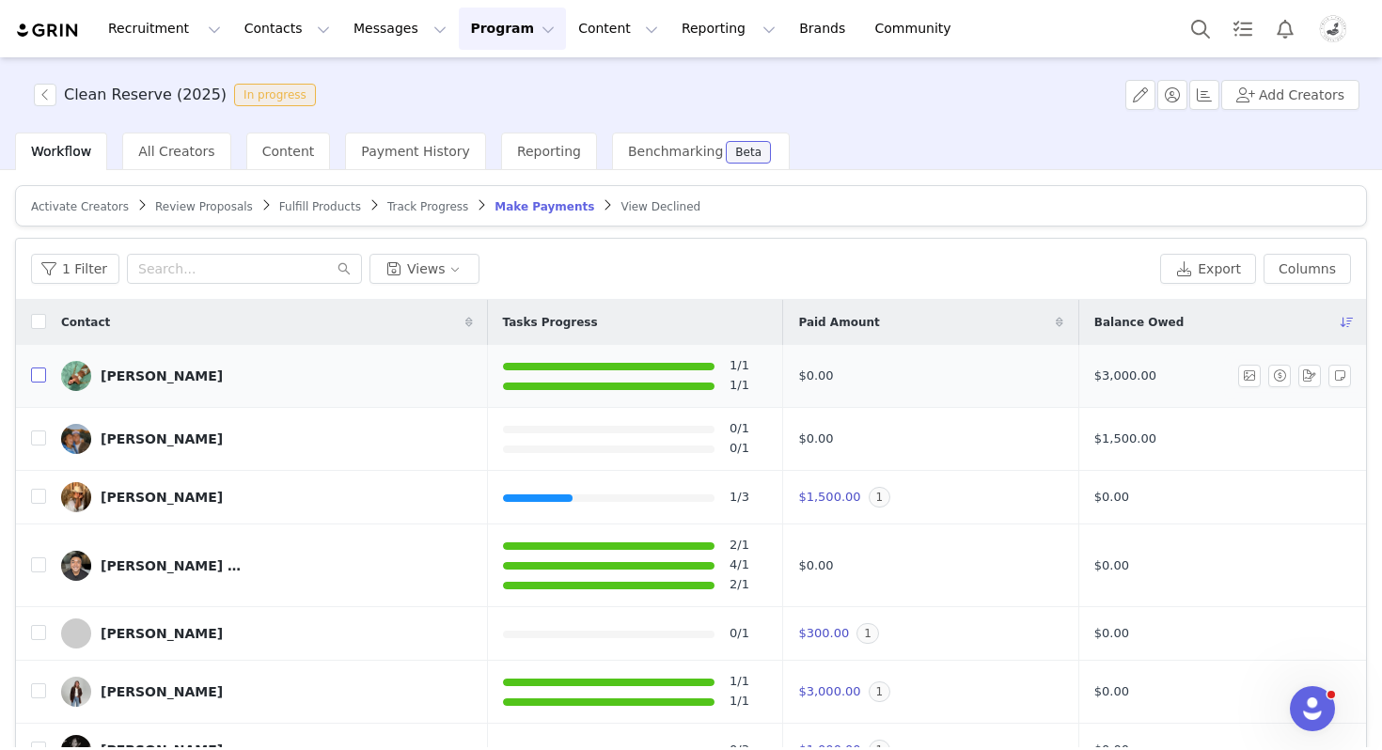
click at [35, 377] on input "checkbox" at bounding box center [38, 375] width 15 height 15
checkbox input "true"
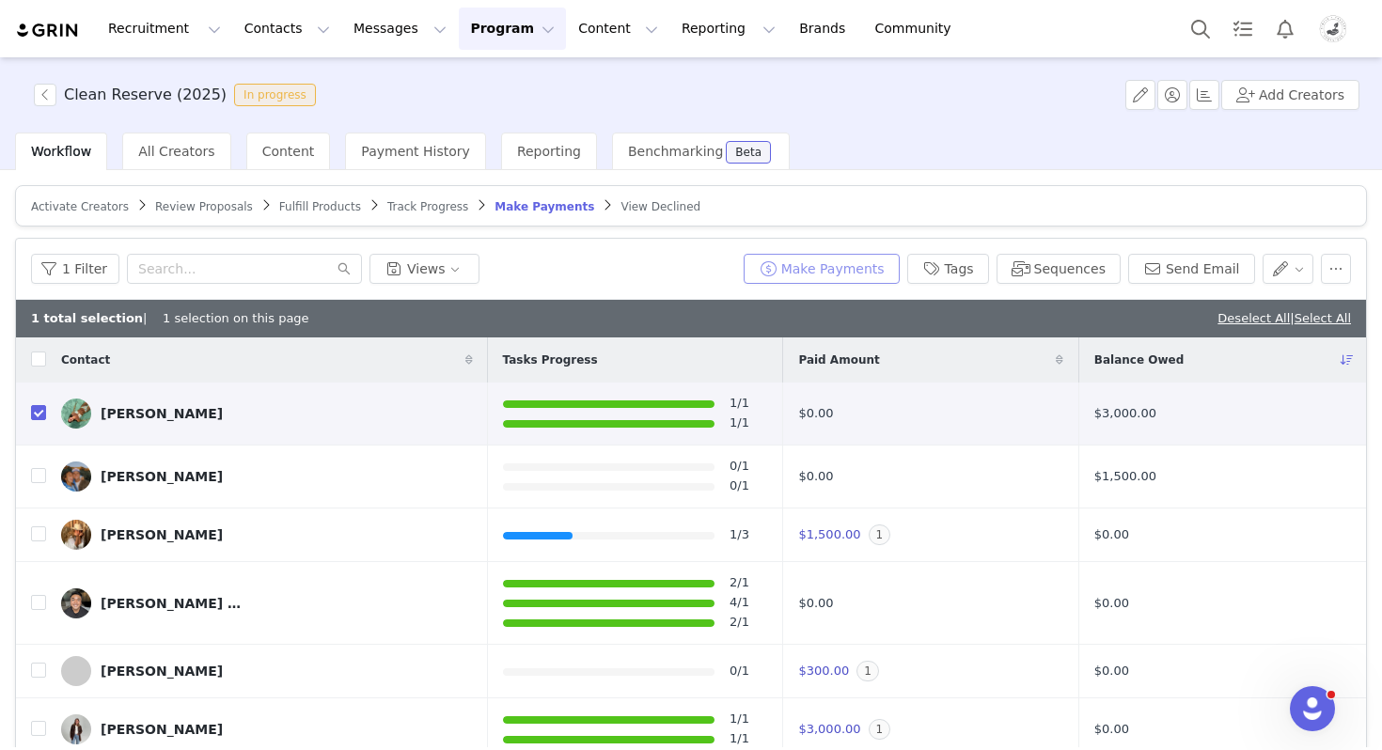
click at [848, 271] on button "Make Payments" at bounding box center [822, 269] width 156 height 30
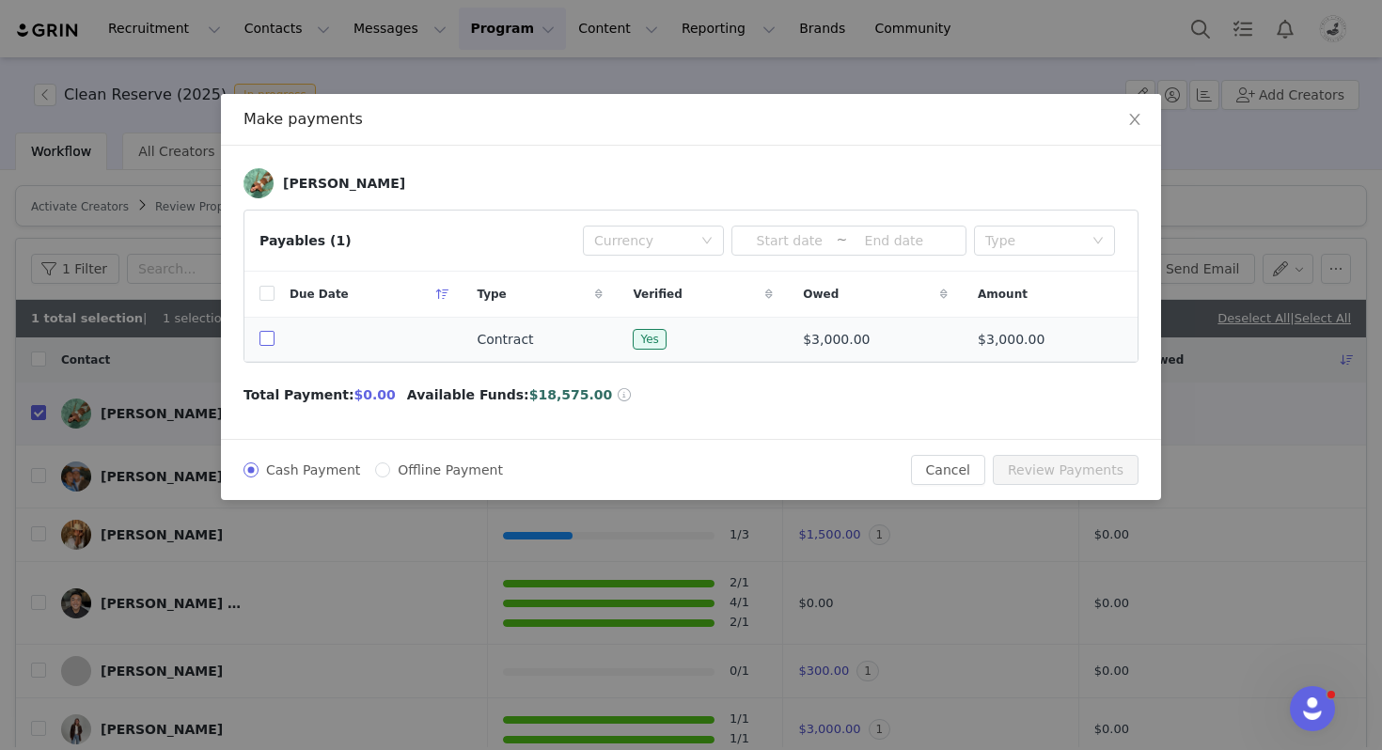
click at [270, 341] on input "checkbox" at bounding box center [267, 338] width 15 height 15
checkbox input "true"
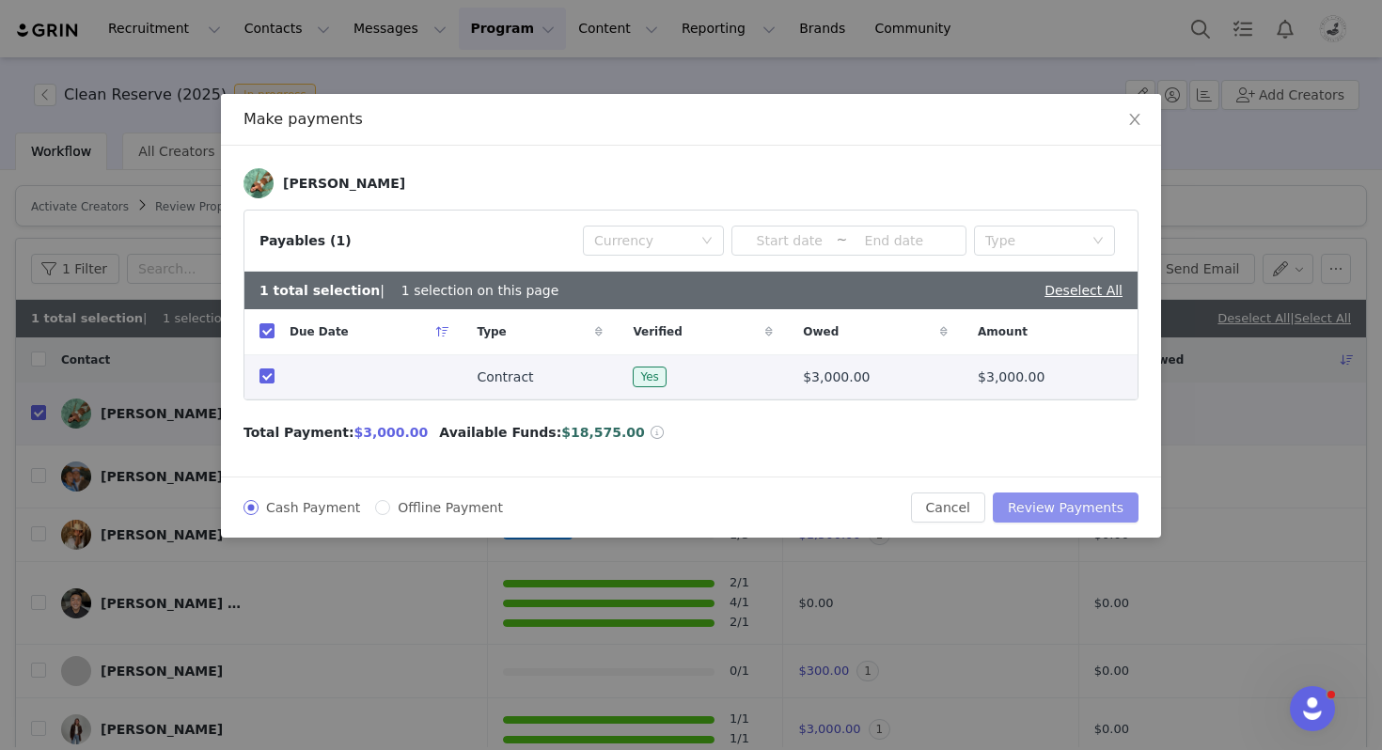
click at [1076, 503] on button "Review Payments" at bounding box center [1066, 508] width 146 height 30
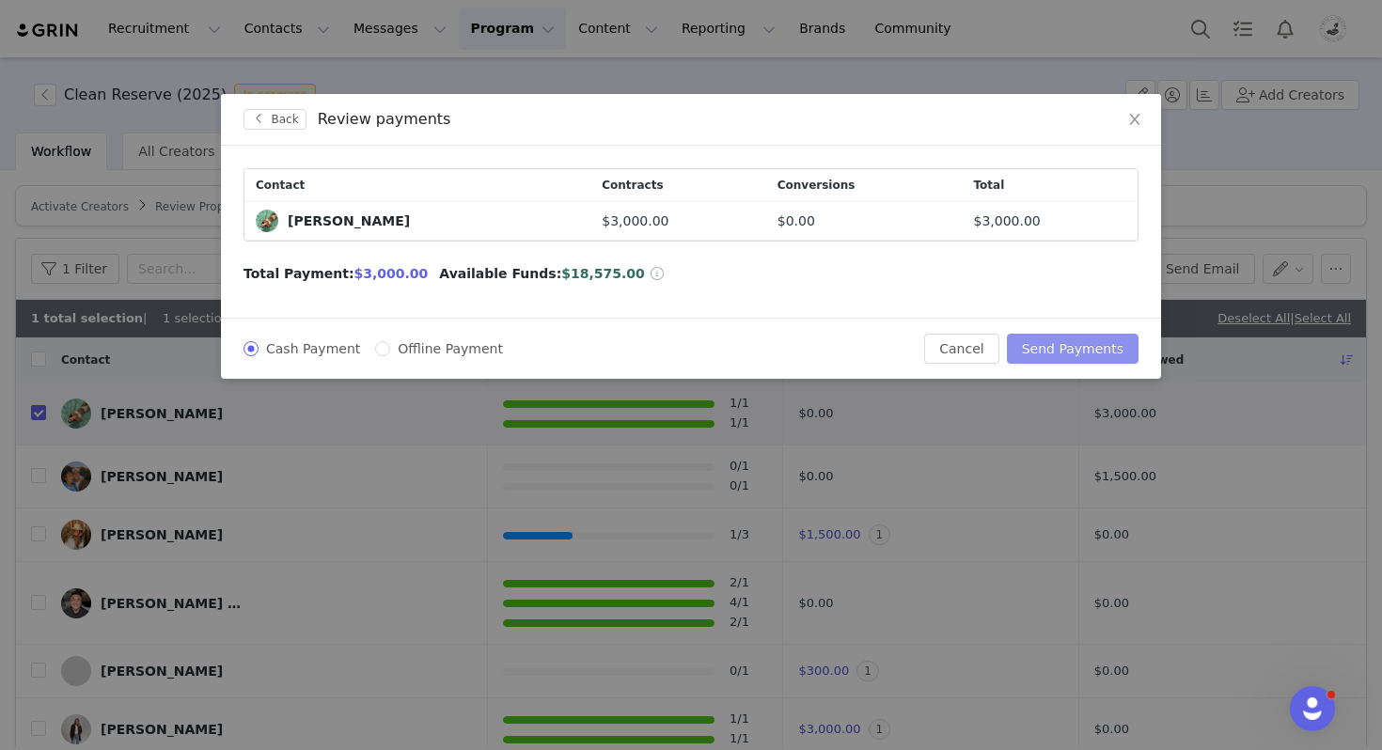
click at [1070, 350] on button "Send Payments" at bounding box center [1073, 349] width 132 height 30
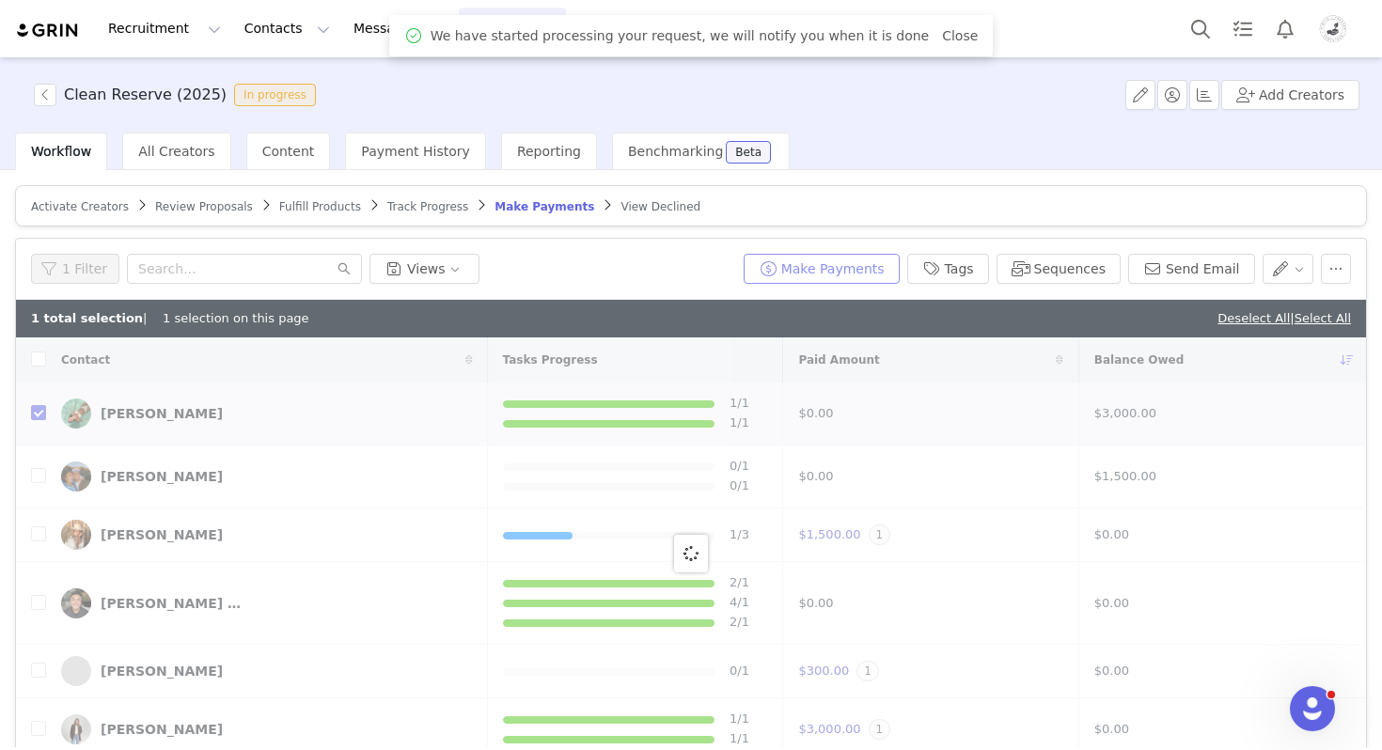
checkbox input "false"
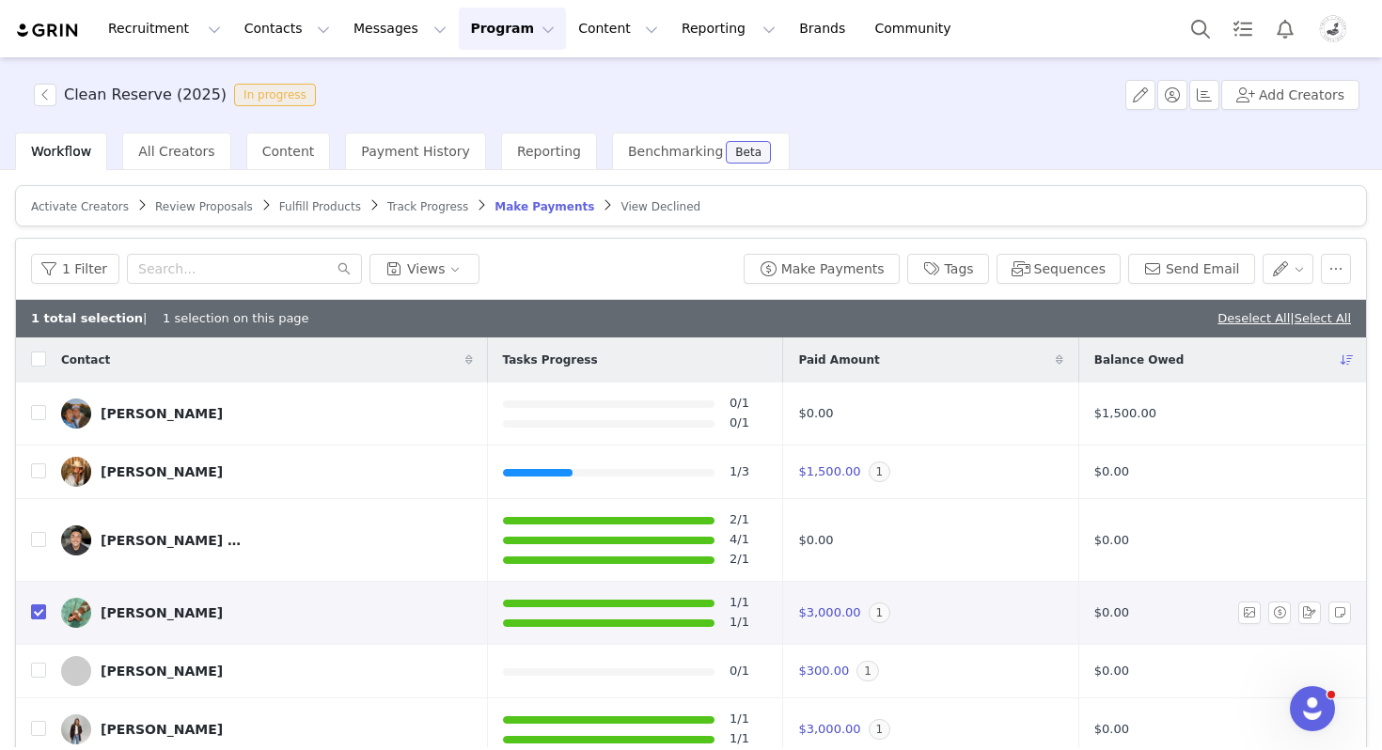
click at [39, 613] on input "checkbox" at bounding box center [38, 612] width 15 height 15
checkbox input "false"
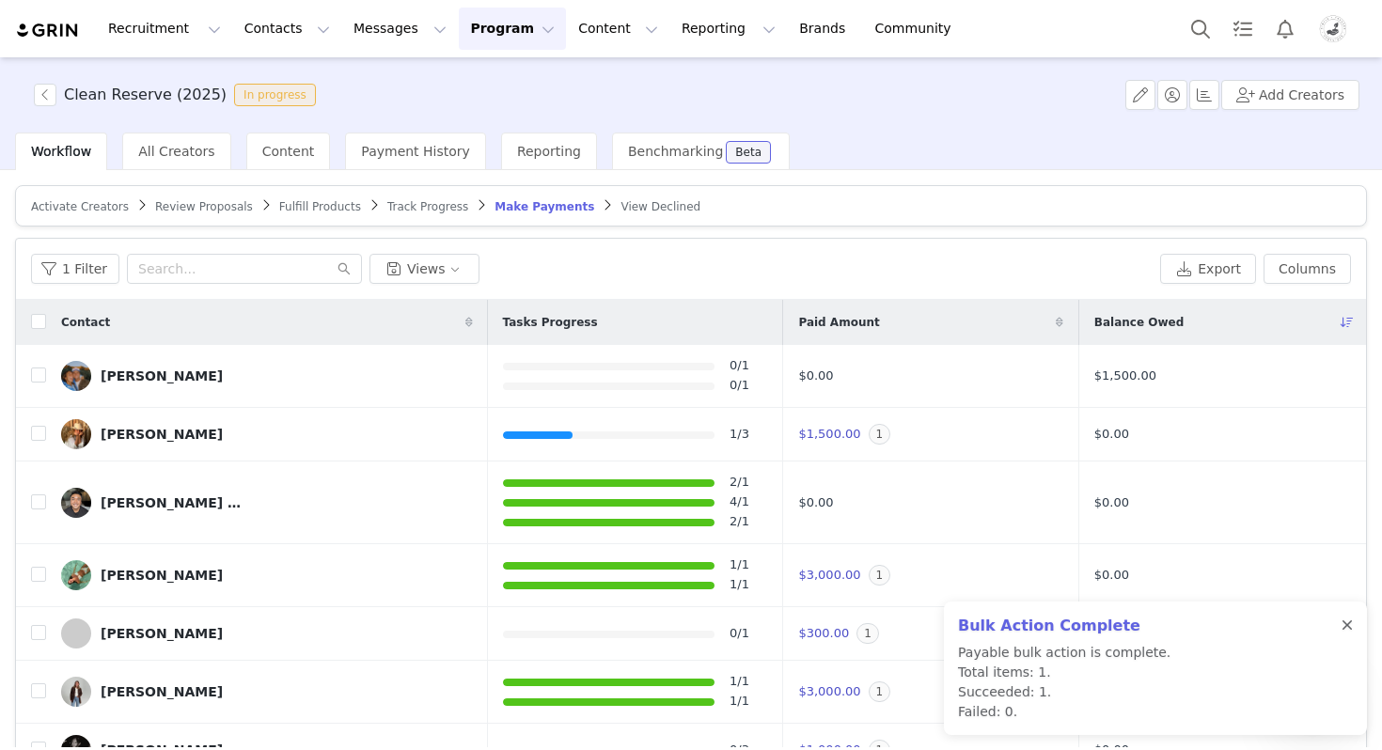
click at [1350, 621] on div at bounding box center [1347, 626] width 11 height 15
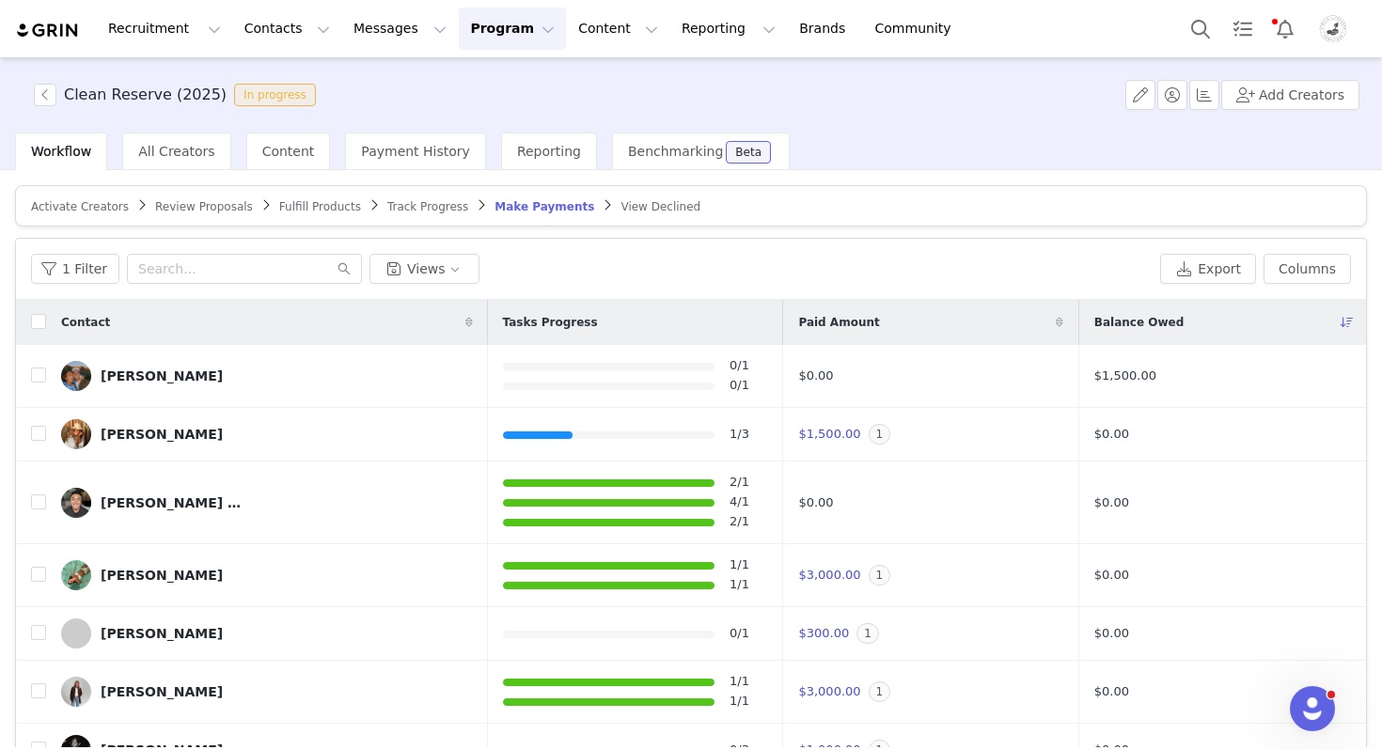
click at [1334, 29] on img "Profile" at bounding box center [1333, 29] width 30 height 30
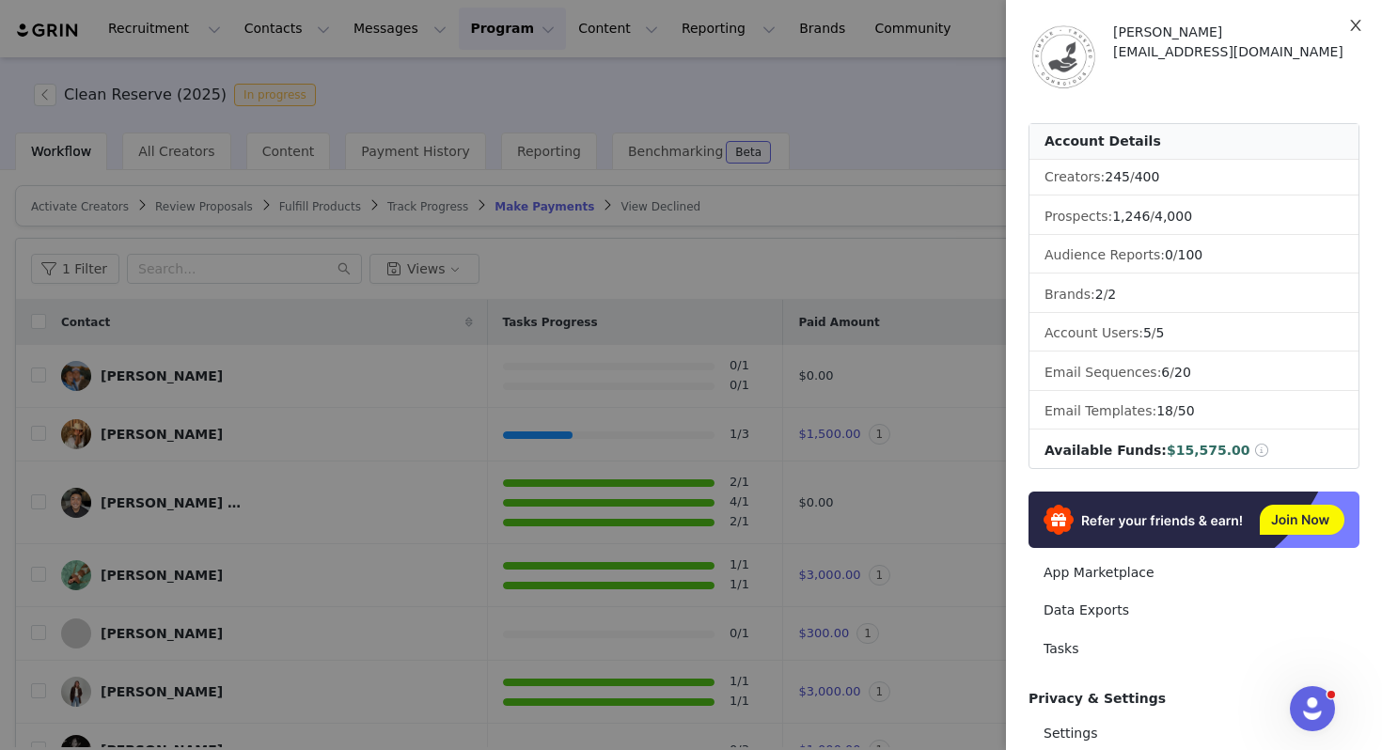
click at [1354, 26] on icon "icon: close" at bounding box center [1355, 25] width 15 height 15
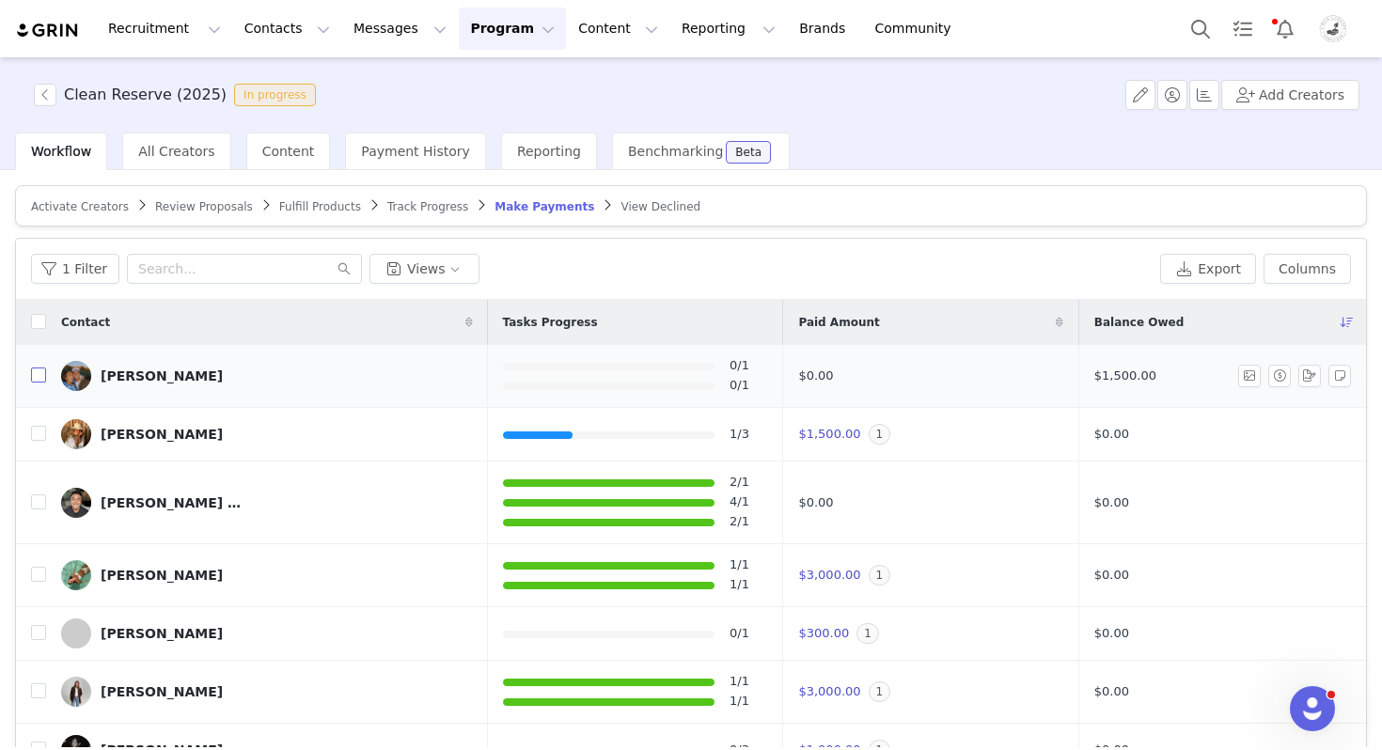
click at [38, 377] on input "checkbox" at bounding box center [38, 375] width 15 height 15
checkbox input "true"
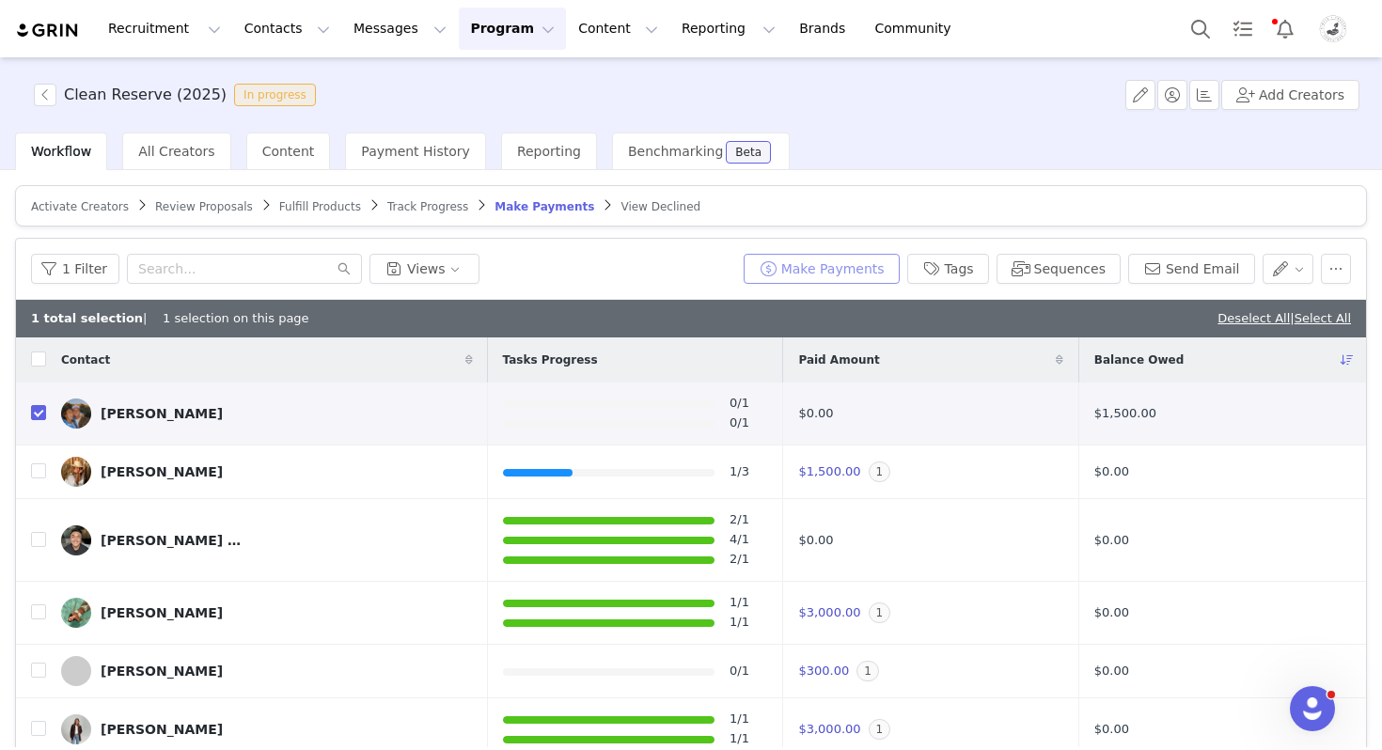
click at [867, 275] on button "Make Payments" at bounding box center [822, 269] width 156 height 30
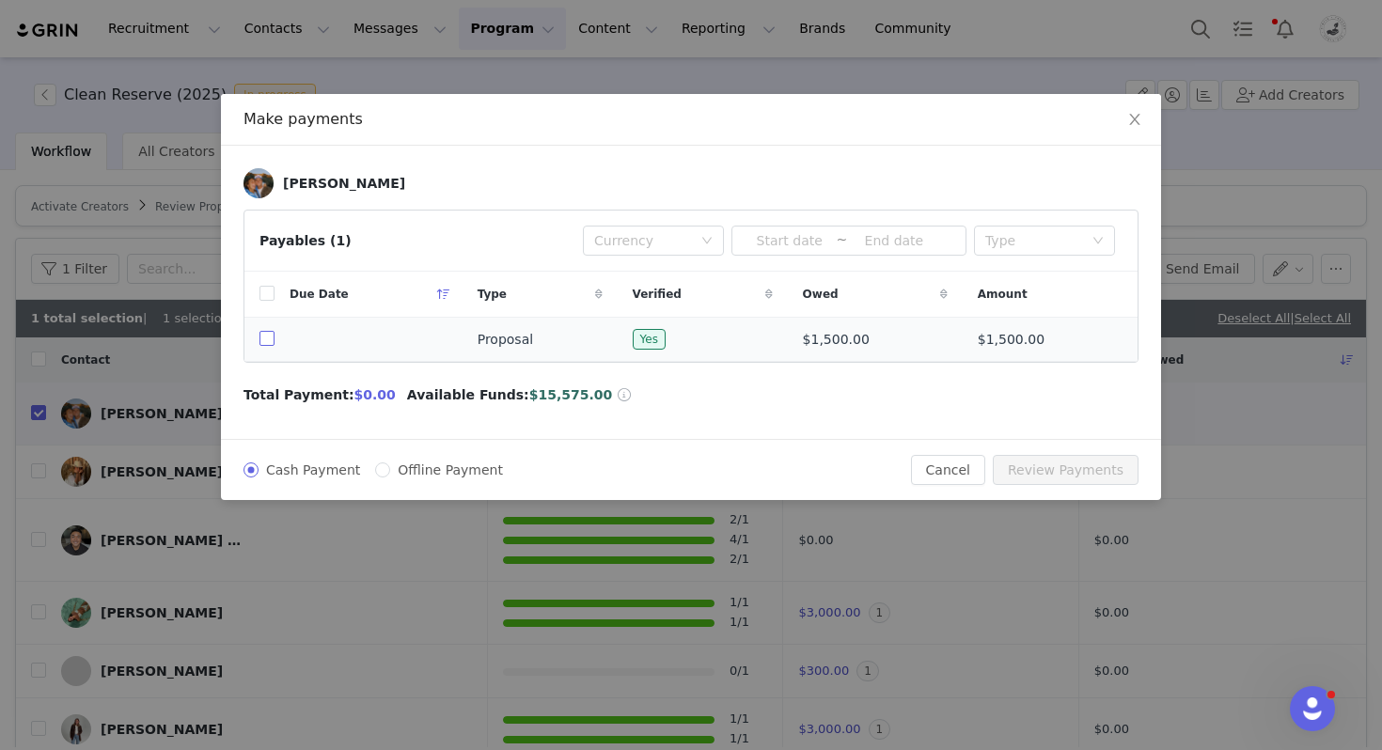
click at [270, 331] on label at bounding box center [267, 340] width 15 height 20
click at [270, 331] on input "checkbox" at bounding box center [267, 338] width 15 height 15
checkbox input "true"
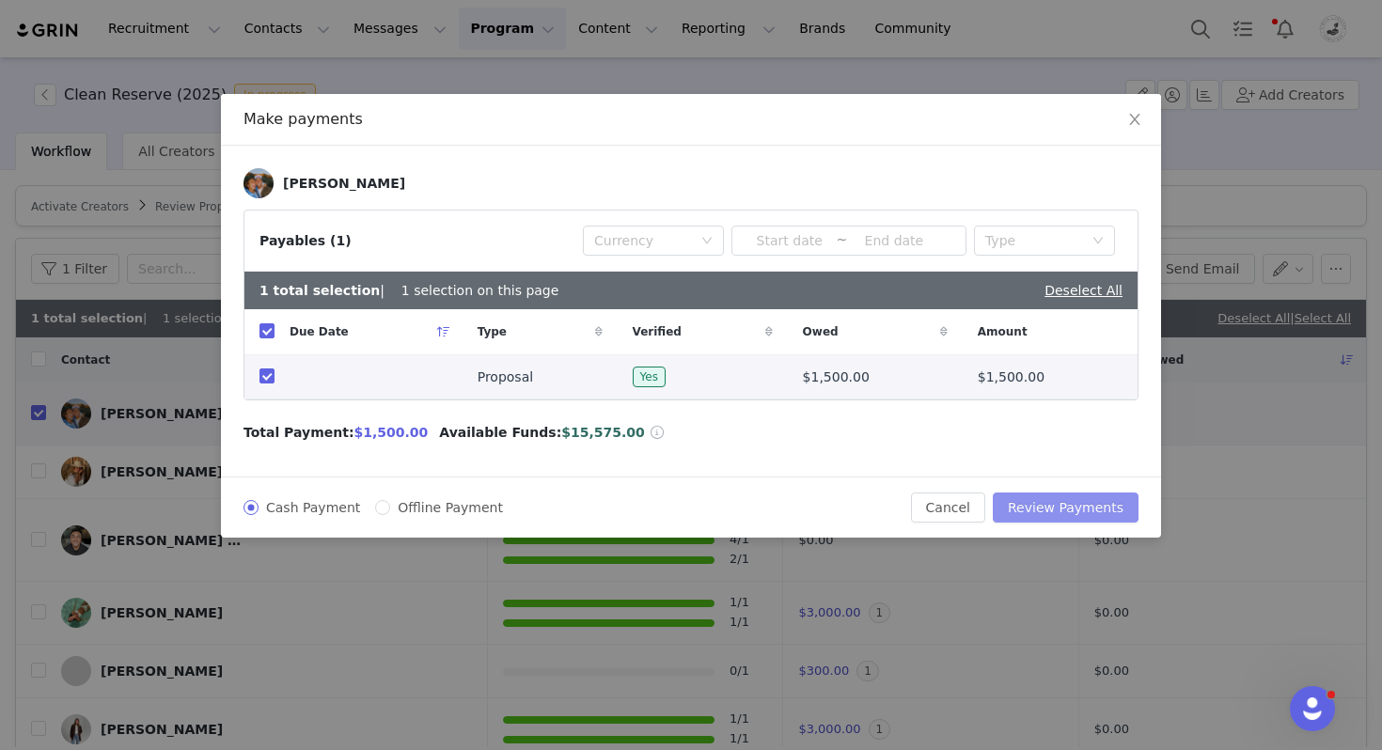
click at [1058, 497] on button "Review Payments" at bounding box center [1066, 508] width 146 height 30
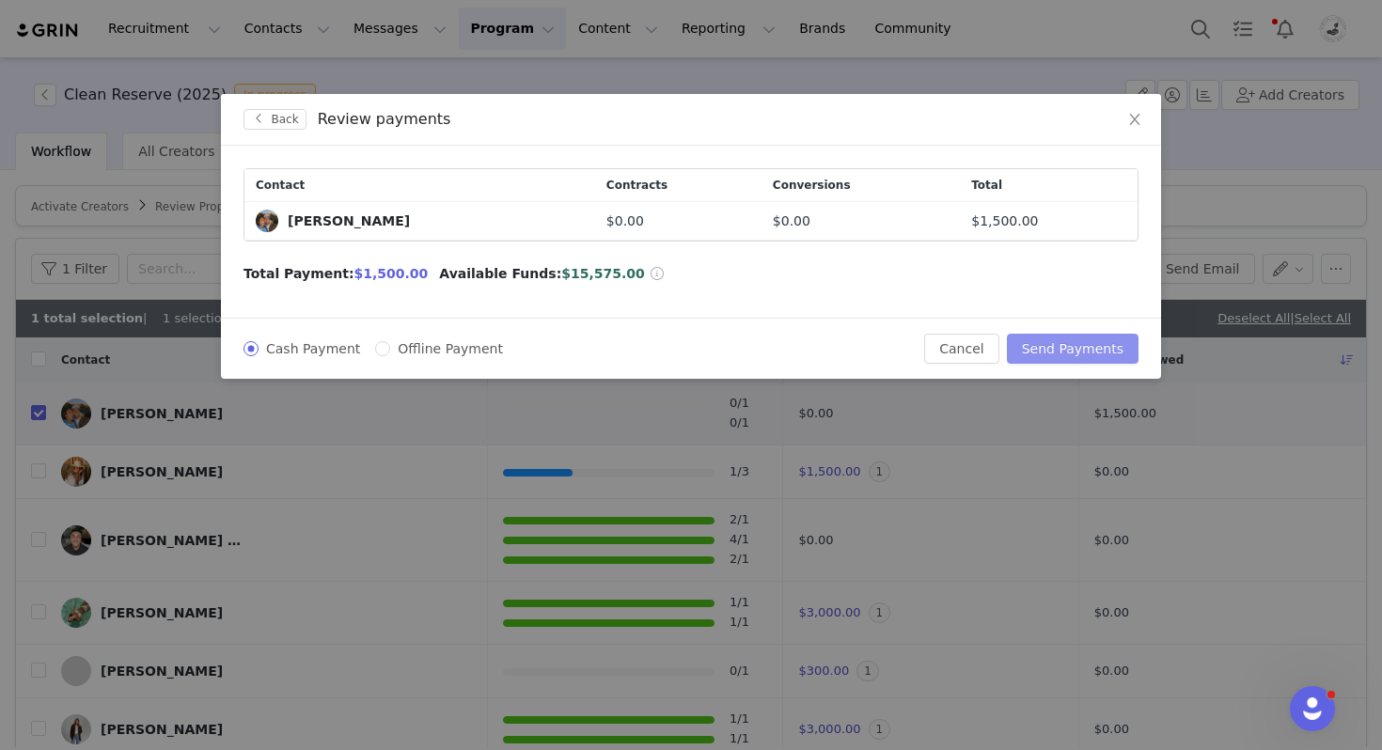
click at [1074, 341] on button "Send Payments" at bounding box center [1073, 349] width 132 height 30
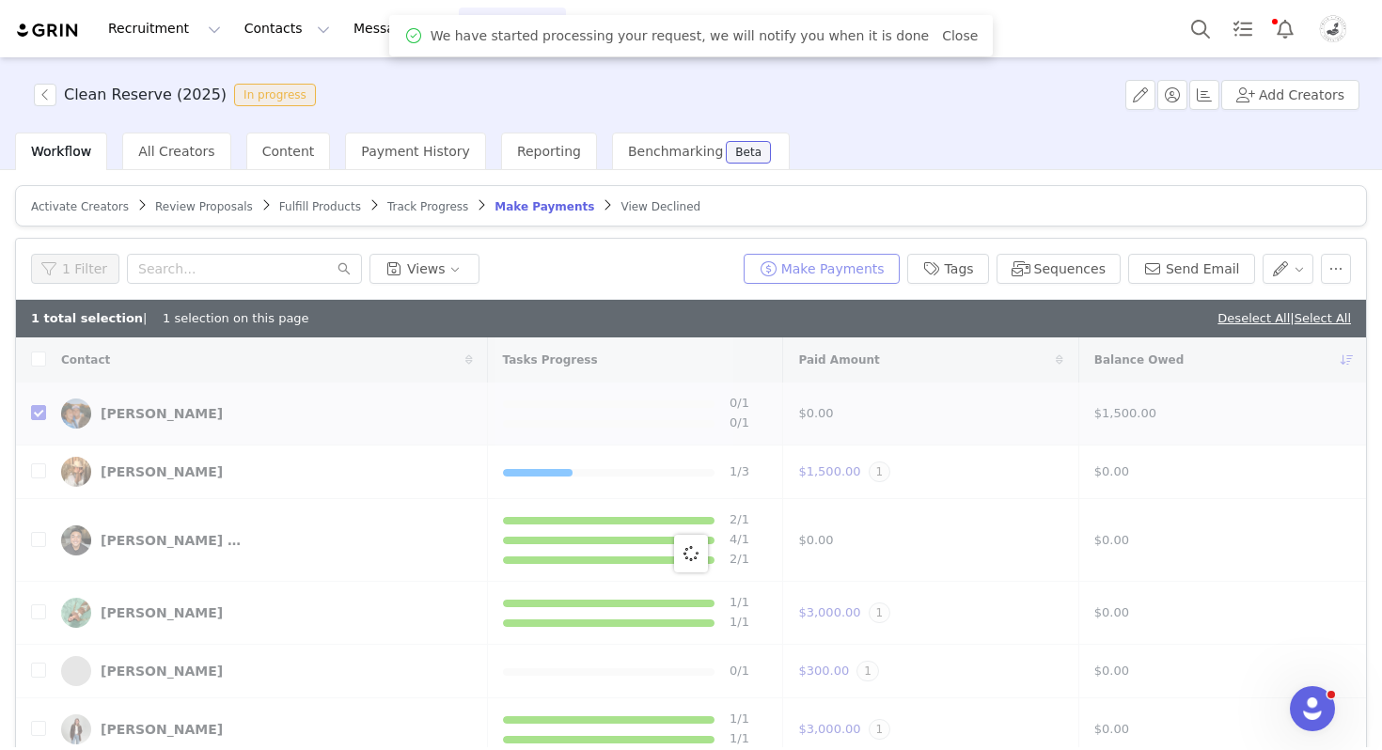
checkbox input "false"
checkbox input "true"
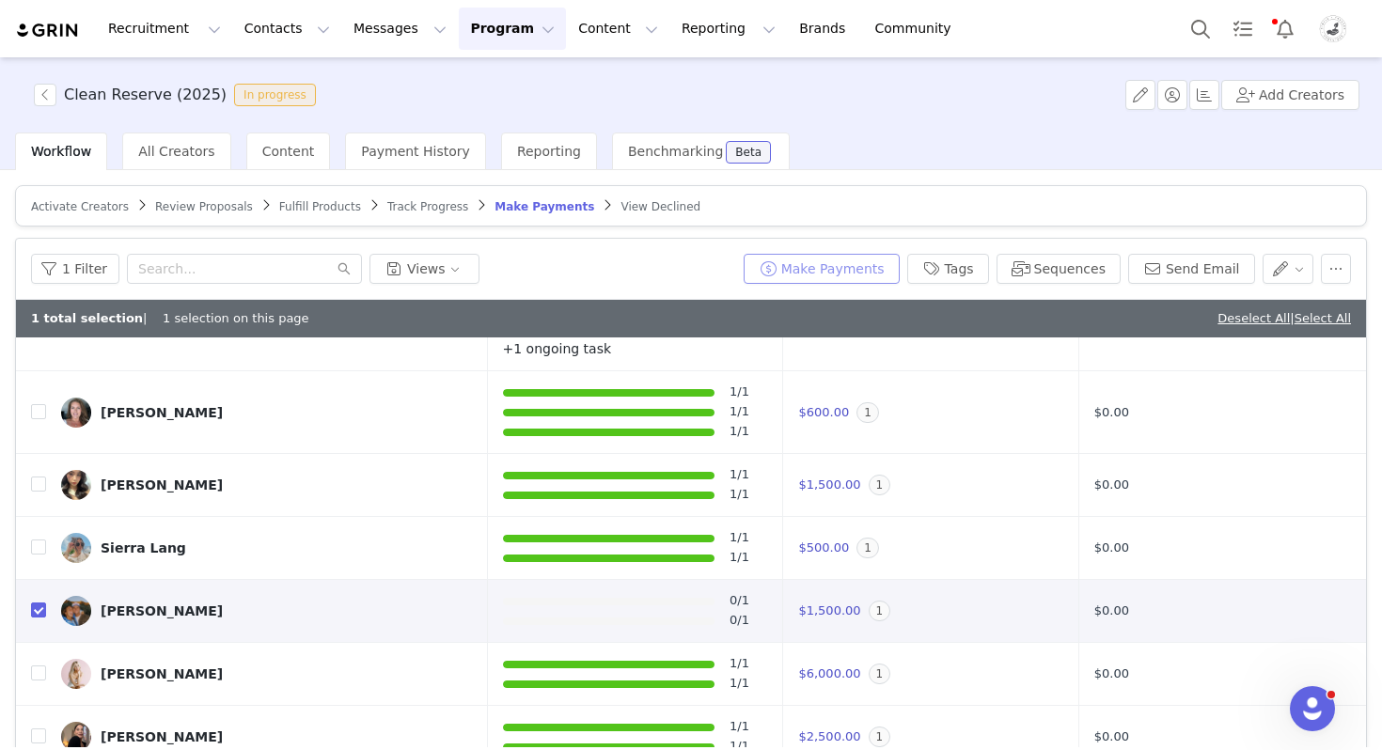
scroll to position [89, 0]
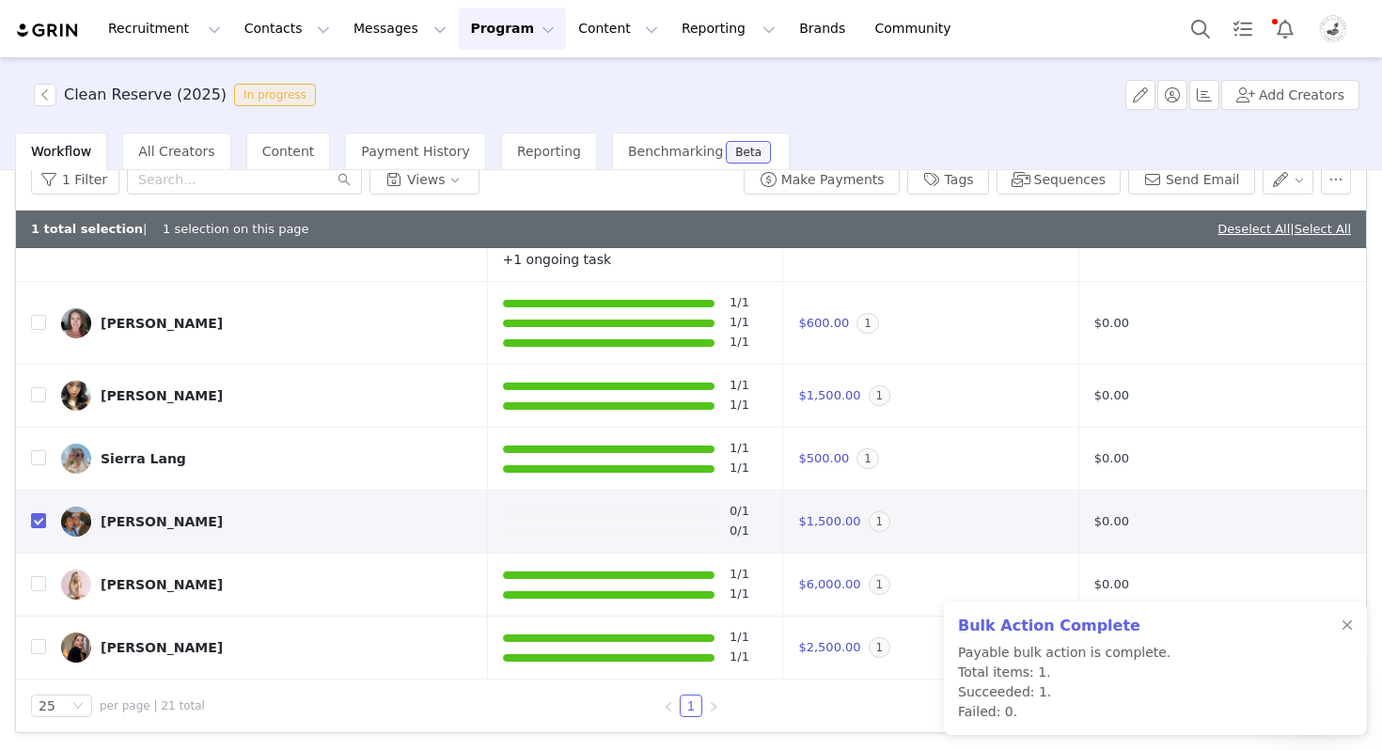
click at [1328, 27] on img "Profile" at bounding box center [1333, 29] width 30 height 30
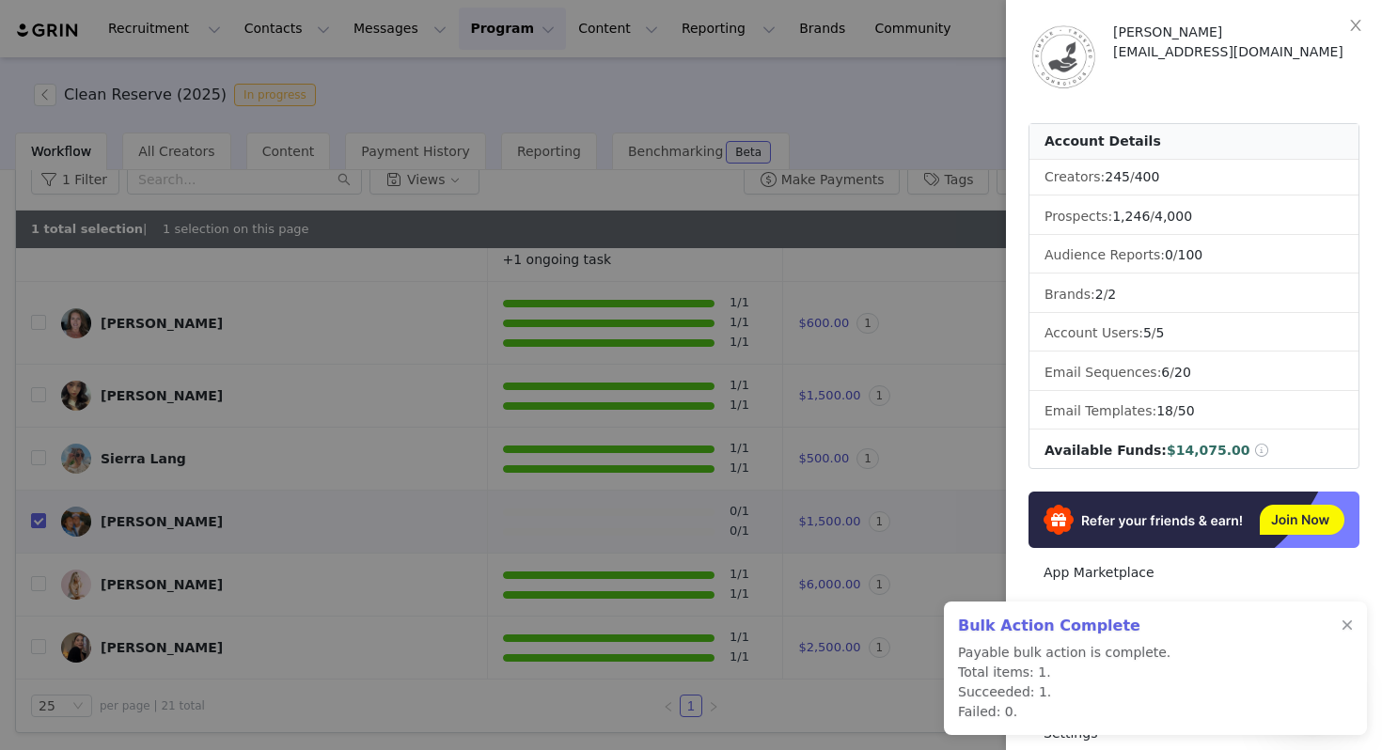
scroll to position [0, 0]
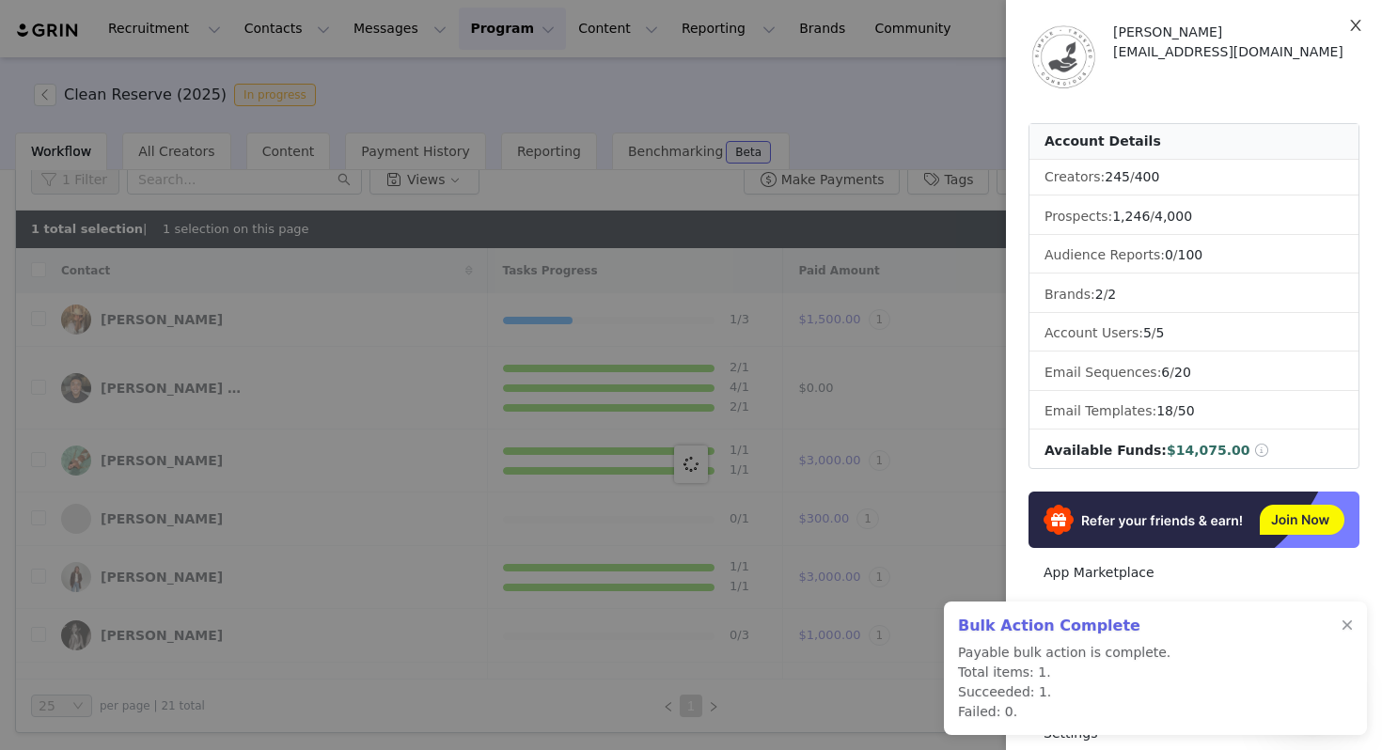
click at [1359, 25] on icon "icon: close" at bounding box center [1355, 25] width 15 height 15
